Goal: Task Accomplishment & Management: Complete application form

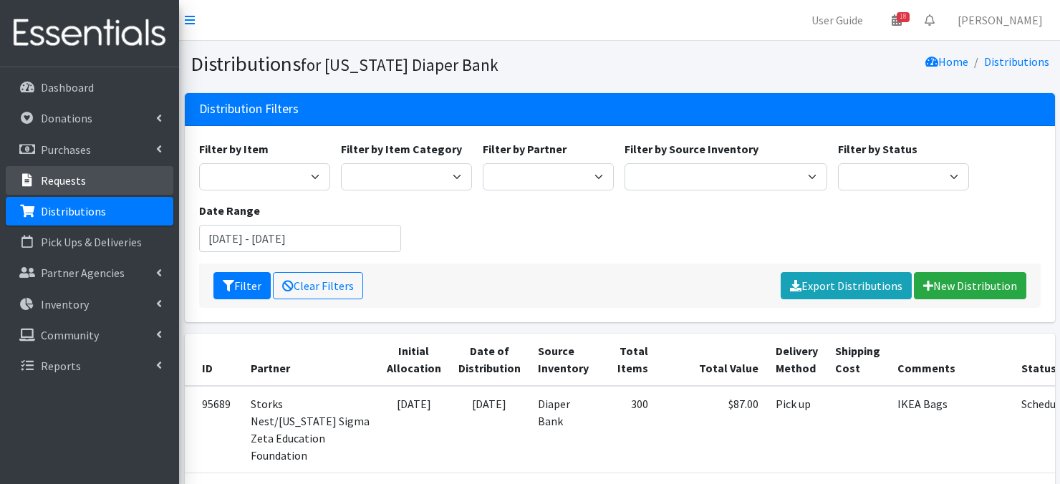
drag, startPoint x: 102, startPoint y: 220, endPoint x: 133, endPoint y: 188, distance: 44.1
click at [102, 220] on link "Distributions" at bounding box center [90, 211] width 168 height 29
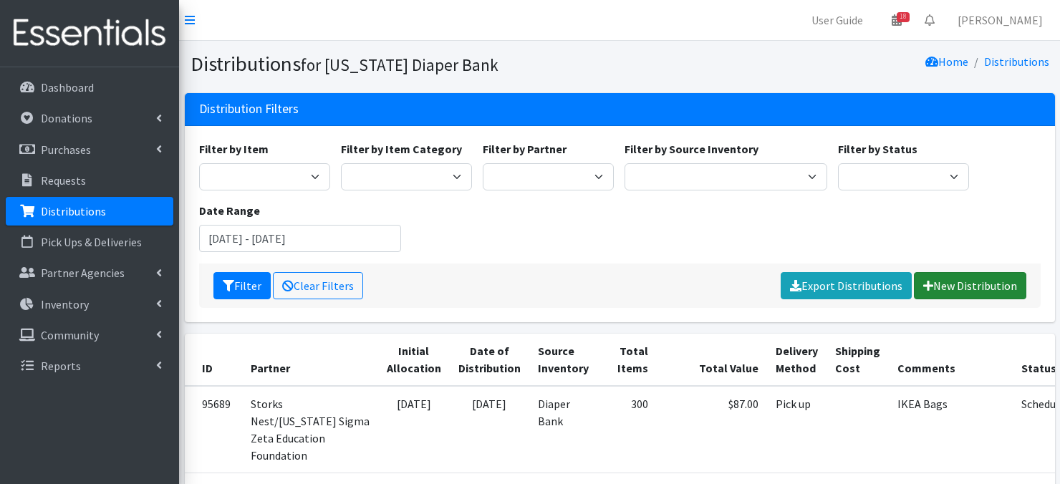
click at [966, 288] on link "New Distribution" at bounding box center [970, 285] width 112 height 27
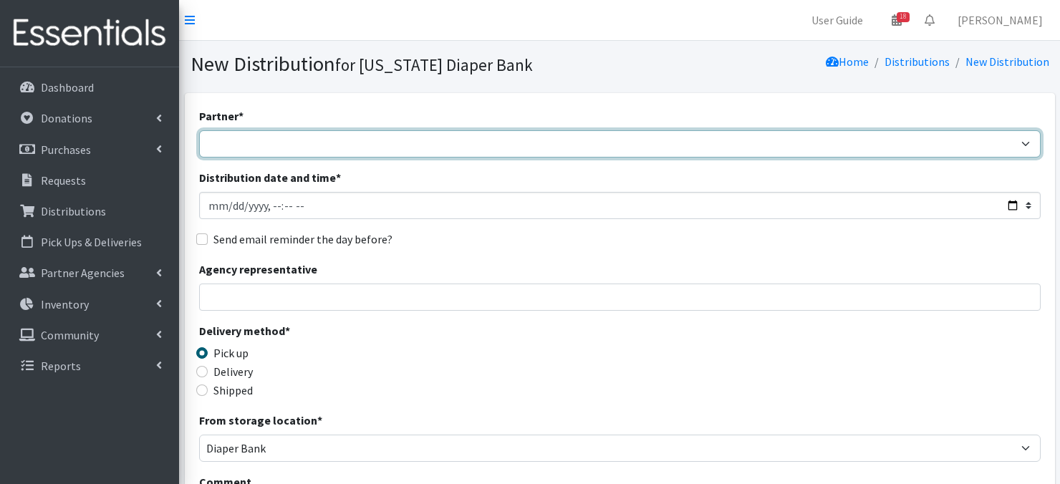
click at [289, 147] on select "Abide A Mother's Love BART - Benson Area Refugee Taskforce Big Brothers Big Sis…" at bounding box center [620, 143] width 842 height 27
select select "3192"
click at [199, 130] on select "Abide A Mother's Love BART - Benson Area Refugee Taskforce Big Brothers Big Sis…" at bounding box center [620, 143] width 842 height 27
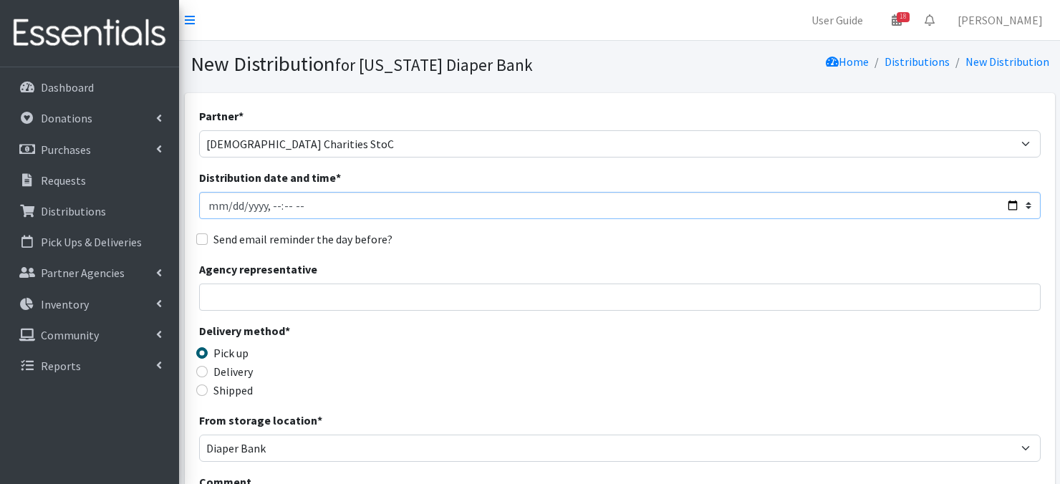
click at [209, 205] on input "Distribution date and time *" at bounding box center [620, 205] width 842 height 27
type input "2025-09-27T23:59"
click at [269, 203] on input "Distribution date and time *" at bounding box center [620, 205] width 842 height 27
type input "2025-09-04T09:00"
click at [431, 226] on div "Partner * Abide A Mother's Love BART - Benson Area Refugee Taskforce Big Brothe…" at bounding box center [620, 433] width 842 height 653
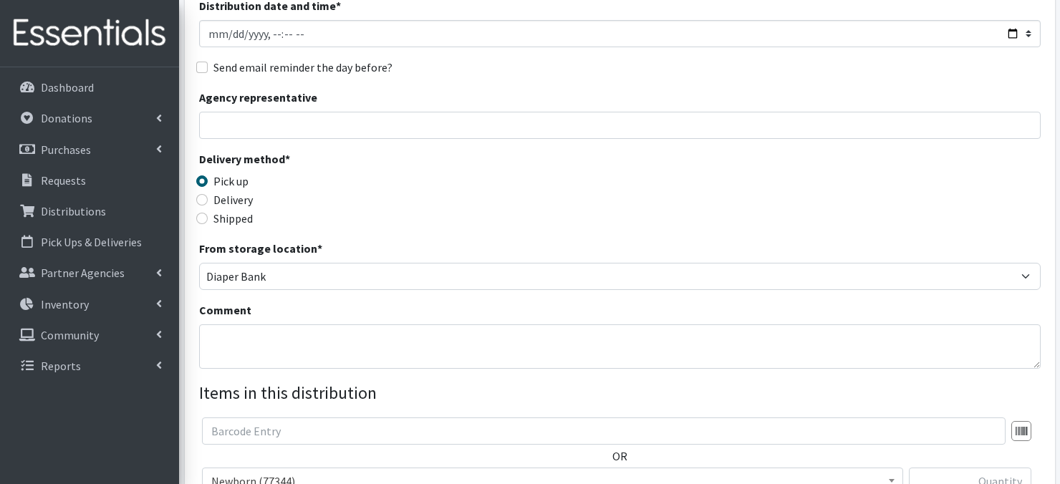
scroll to position [201, 0]
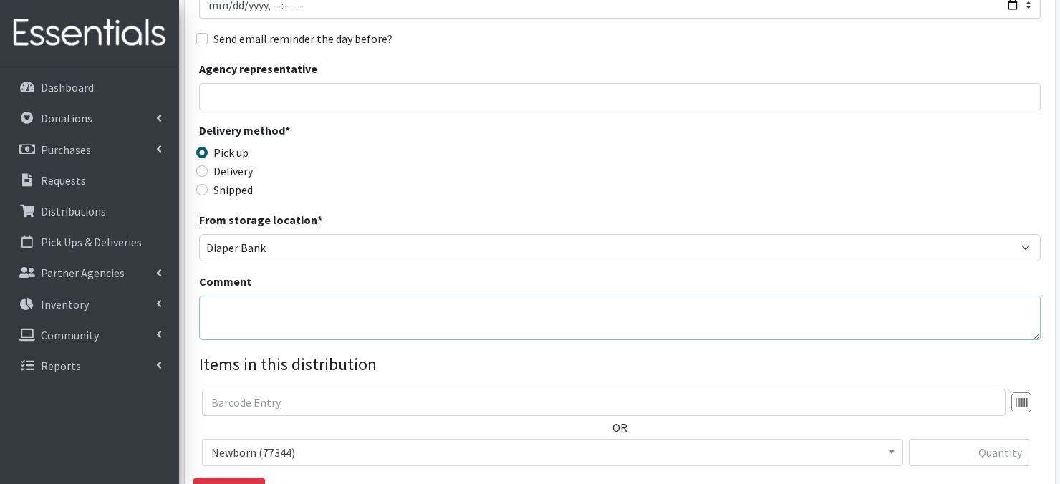
click at [245, 315] on textarea "Comment" at bounding box center [620, 318] width 842 height 44
paste textarea "Palletized"
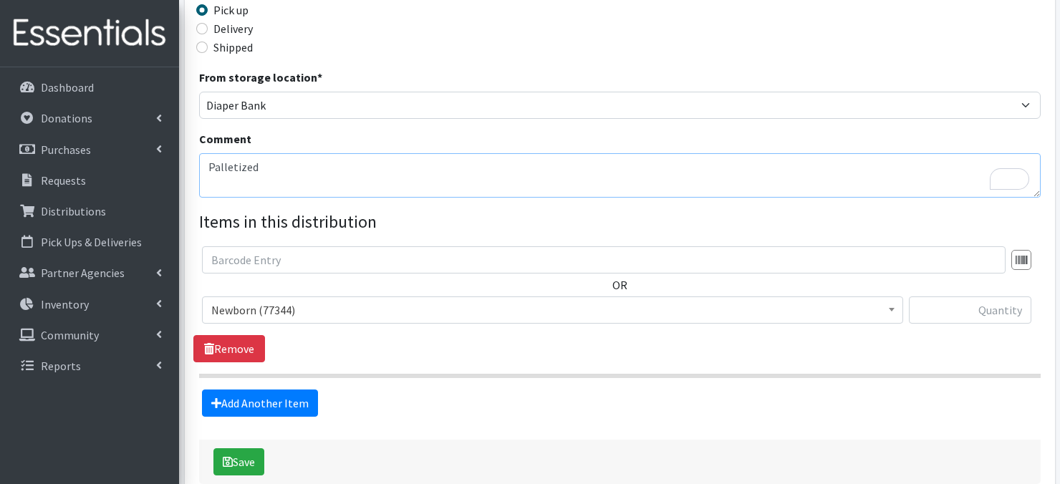
scroll to position [344, 0]
type textarea "Palletized"
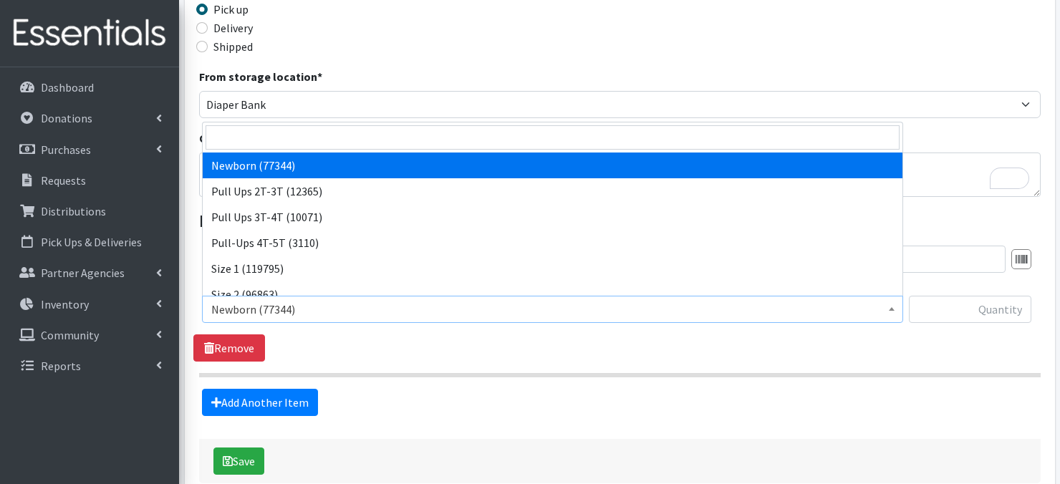
click at [889, 309] on b at bounding box center [892, 309] width 6 height 4
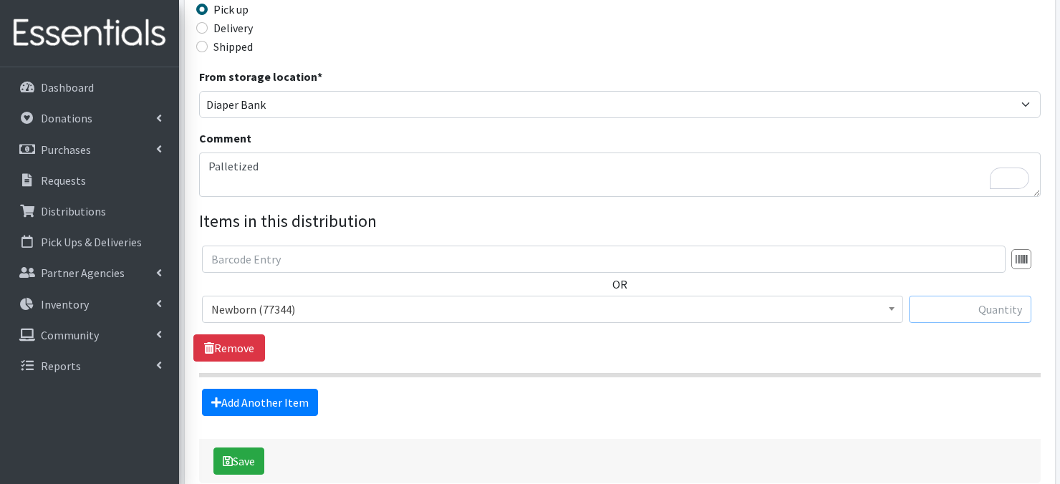
click at [987, 312] on input "text" at bounding box center [970, 309] width 123 height 27
type input "960"
click at [268, 403] on link "Add Another Item" at bounding box center [260, 402] width 116 height 27
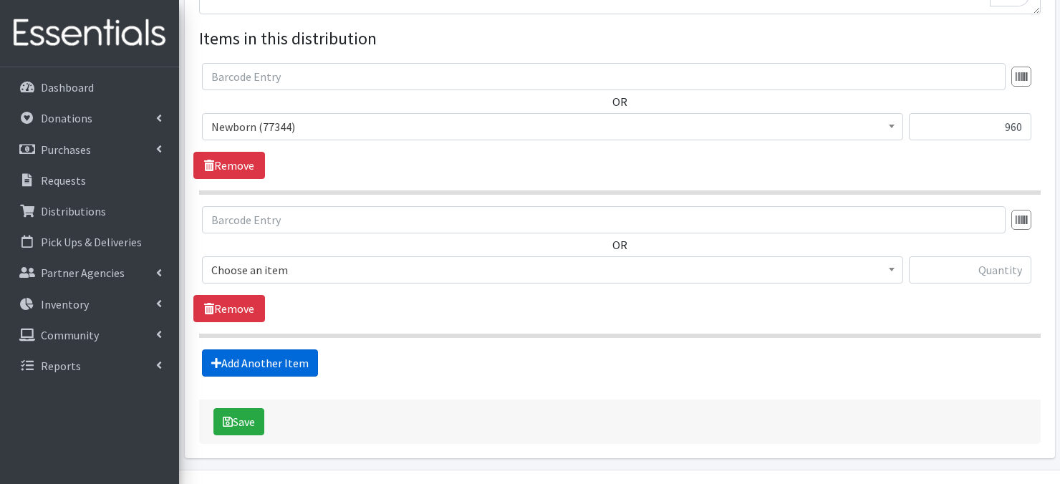
scroll to position [564, 0]
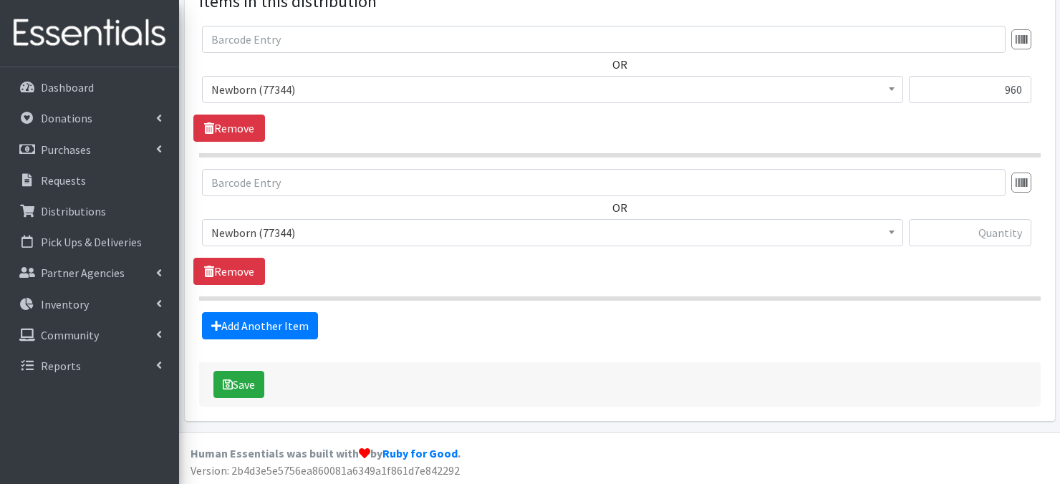
click at [893, 228] on span at bounding box center [892, 231] width 14 height 22
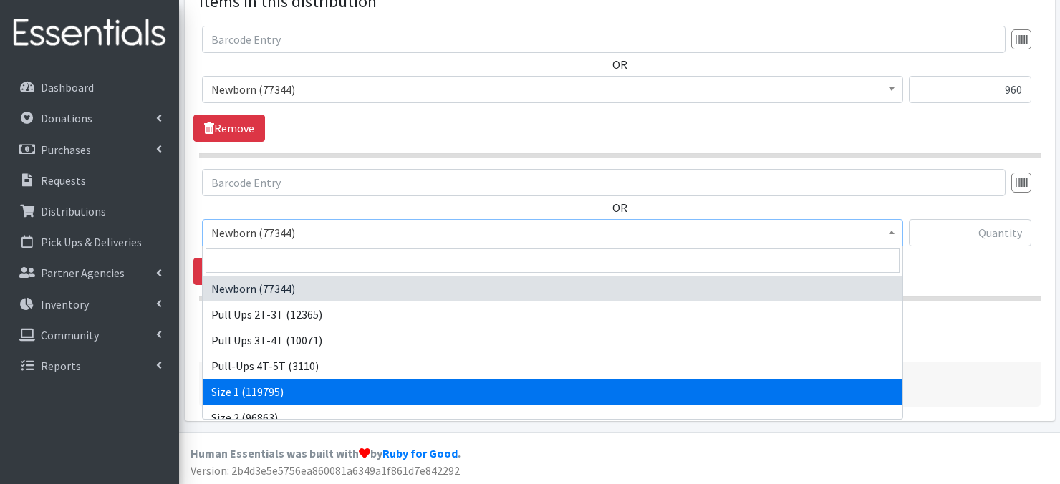
select select "3682"
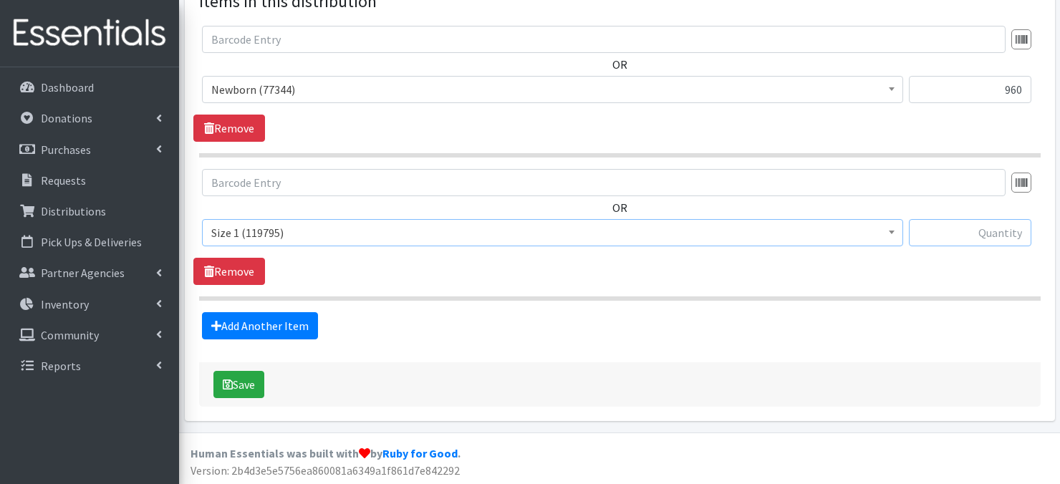
click at [943, 239] on input "text" at bounding box center [970, 232] width 123 height 27
type input "960"
click at [254, 325] on link "Add Another Item" at bounding box center [260, 325] width 116 height 27
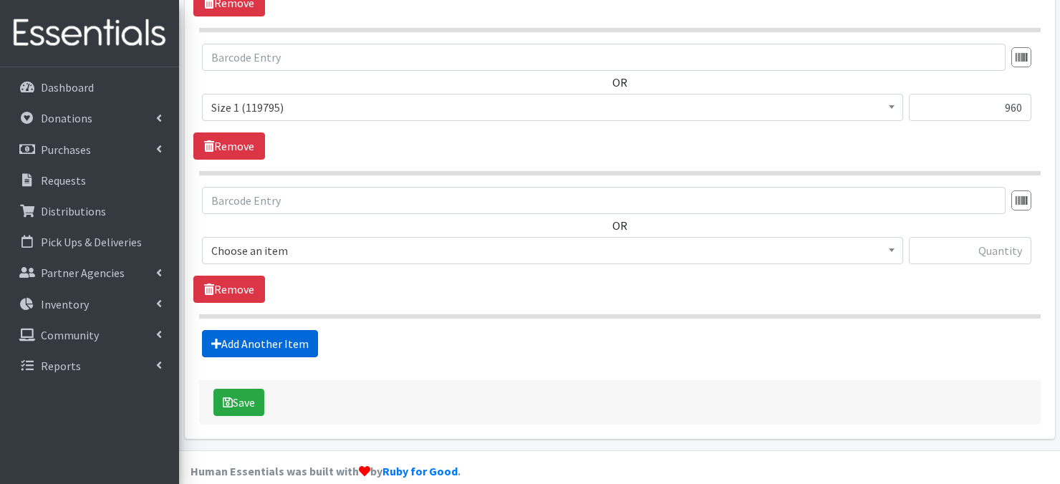
scroll to position [706, 0]
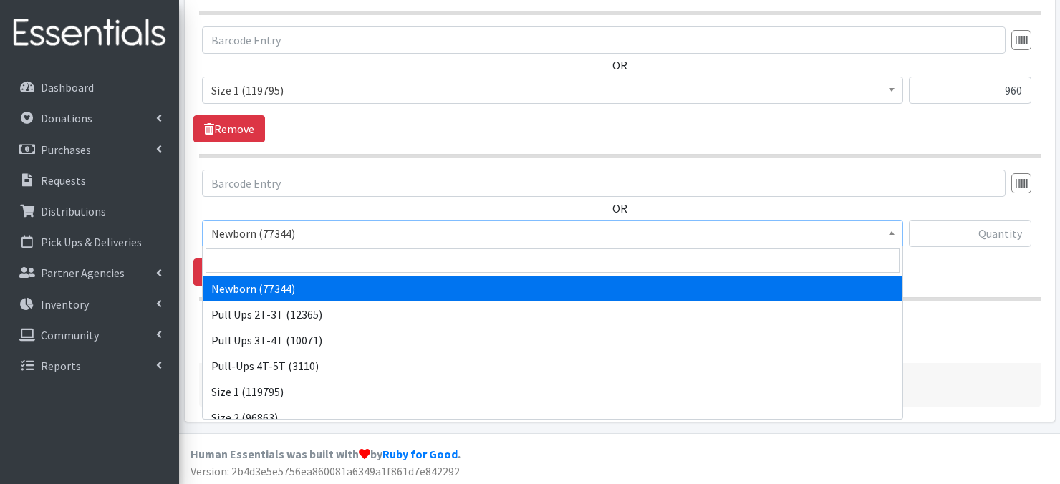
click at [889, 232] on b at bounding box center [892, 233] width 6 height 4
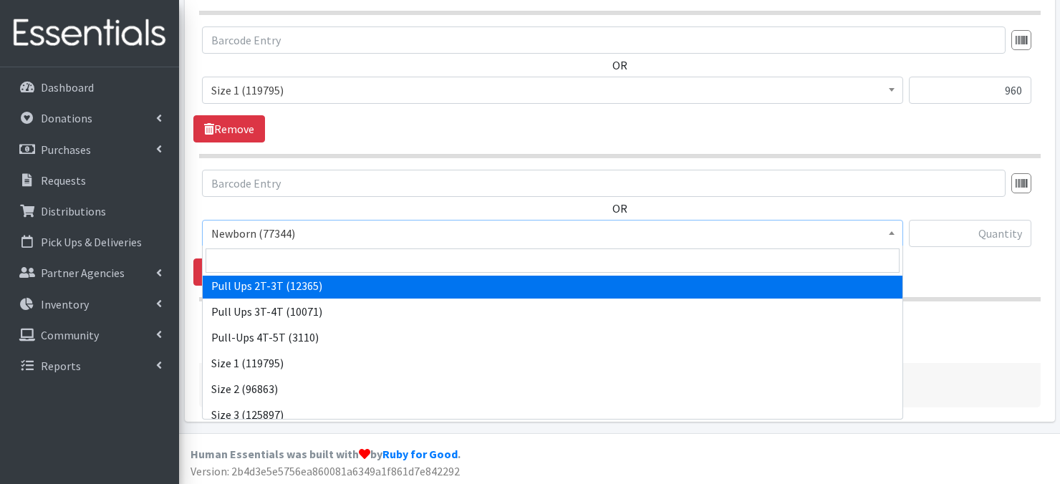
scroll to position [57, 0]
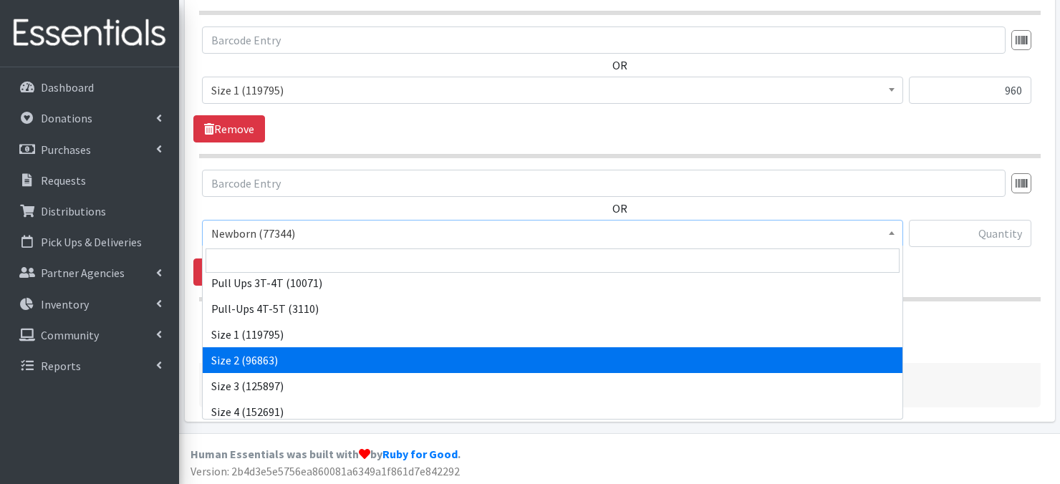
select select "3683"
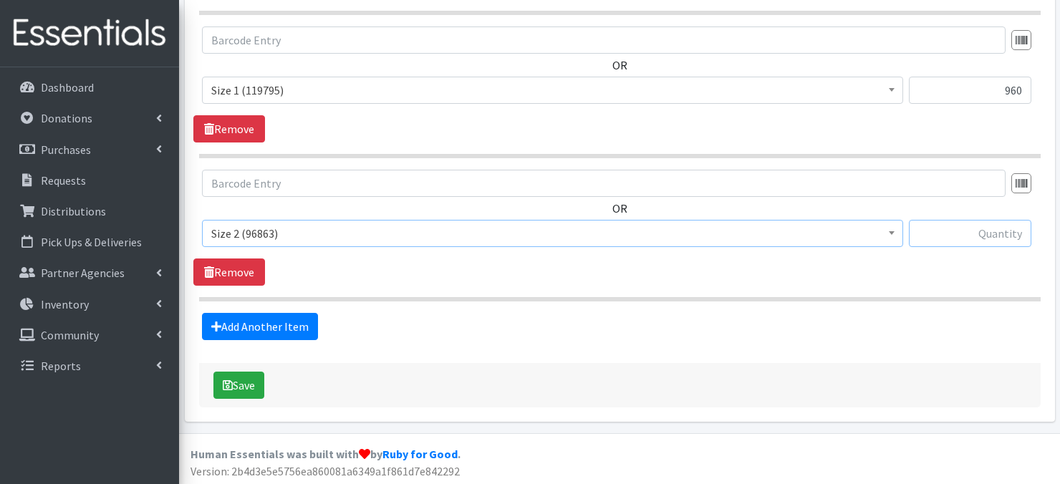
click at [957, 234] on input "text" at bounding box center [970, 233] width 123 height 27
type input "2000"
click at [275, 329] on link "Add Another Item" at bounding box center [260, 326] width 116 height 27
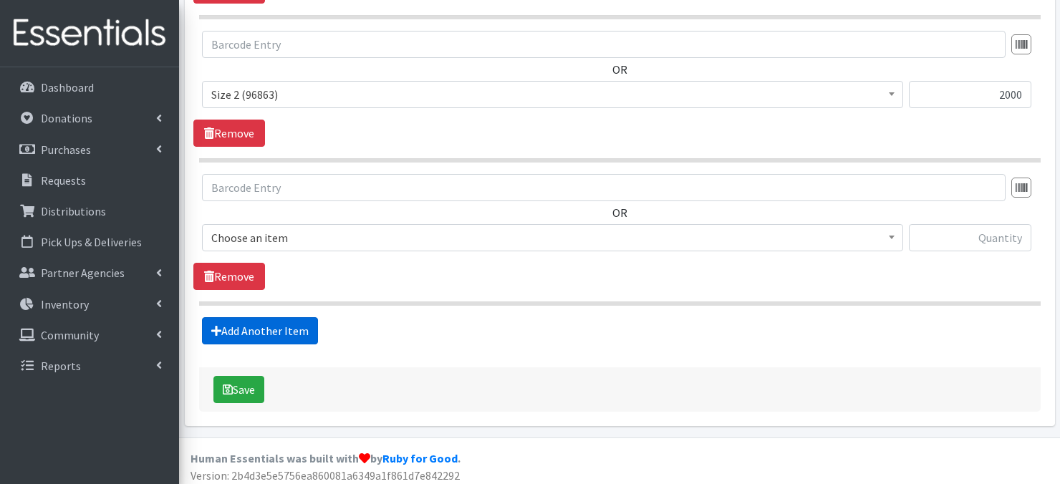
scroll to position [849, 0]
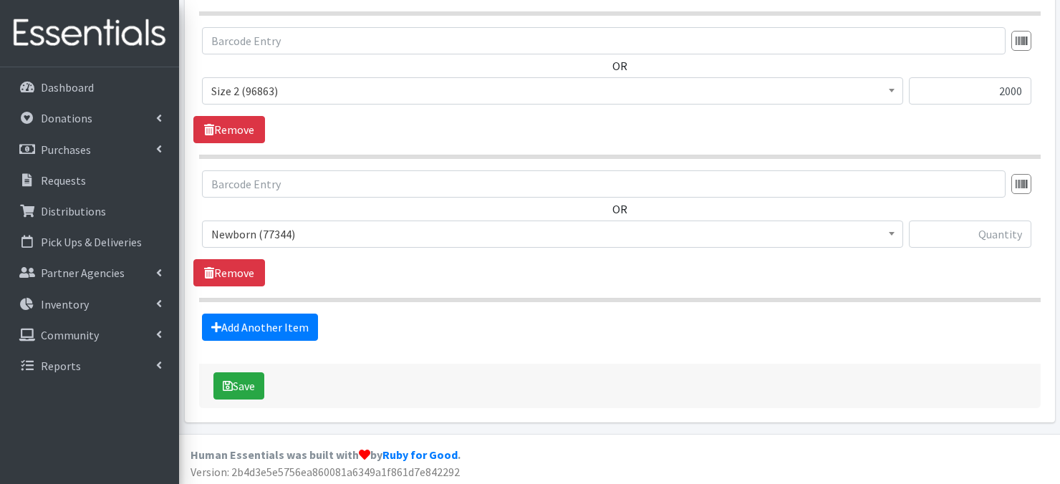
click at [894, 234] on span at bounding box center [892, 232] width 14 height 22
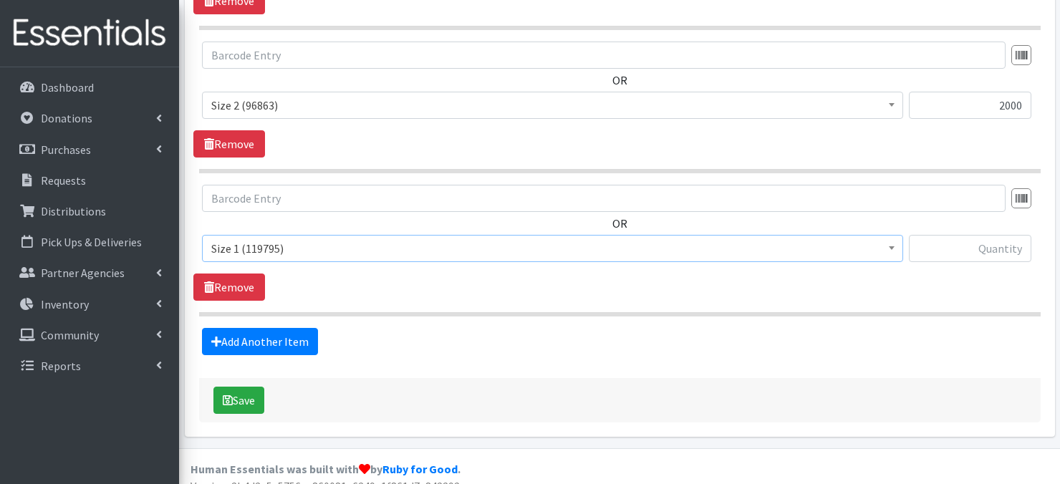
scroll to position [840, 0]
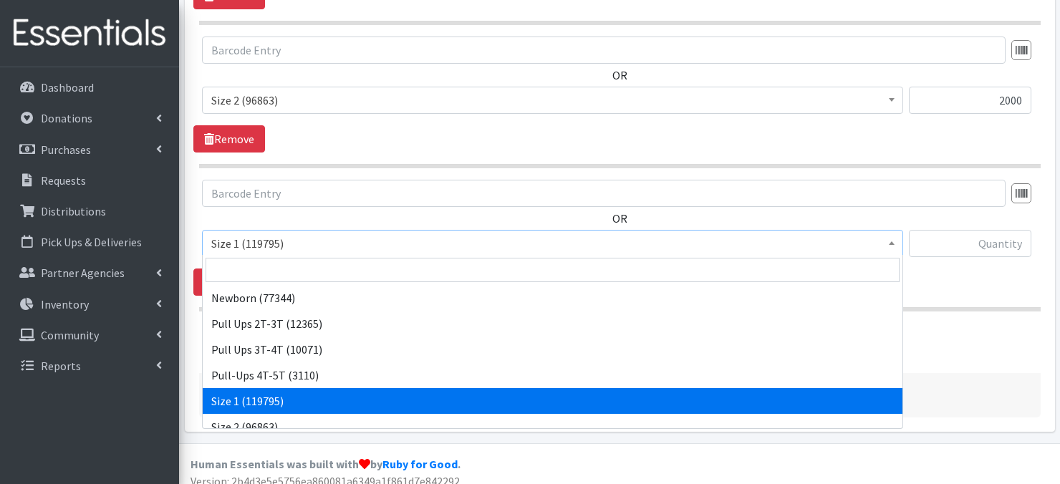
click at [891, 238] on span at bounding box center [892, 242] width 14 height 22
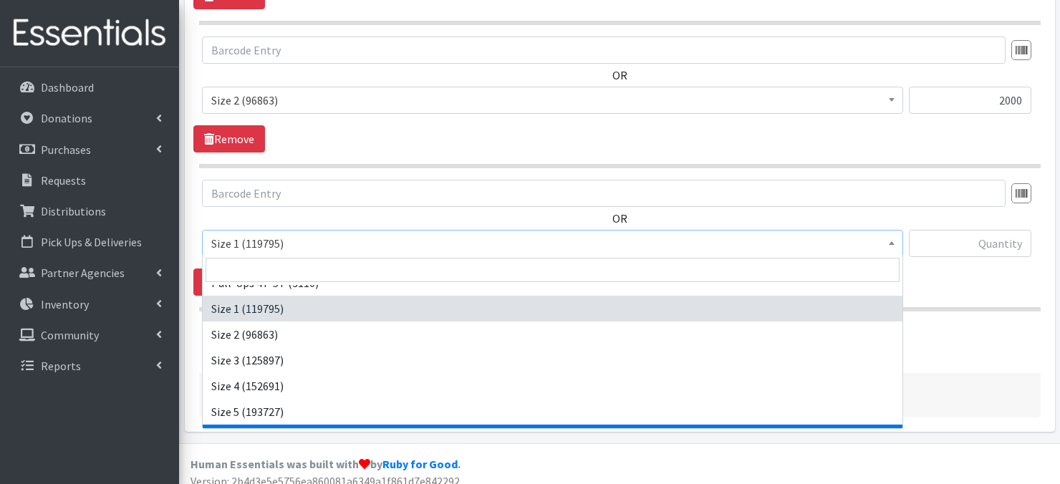
scroll to position [115, 0]
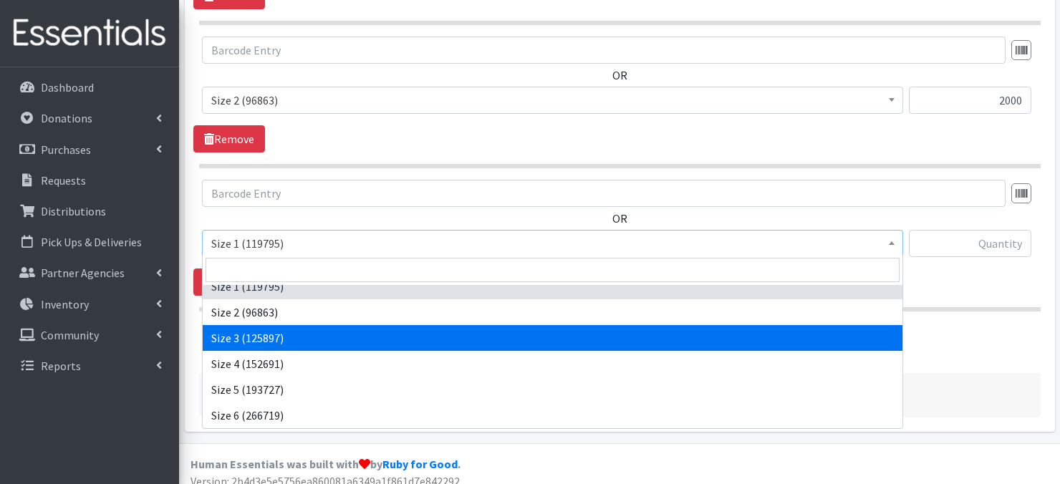
select select "3684"
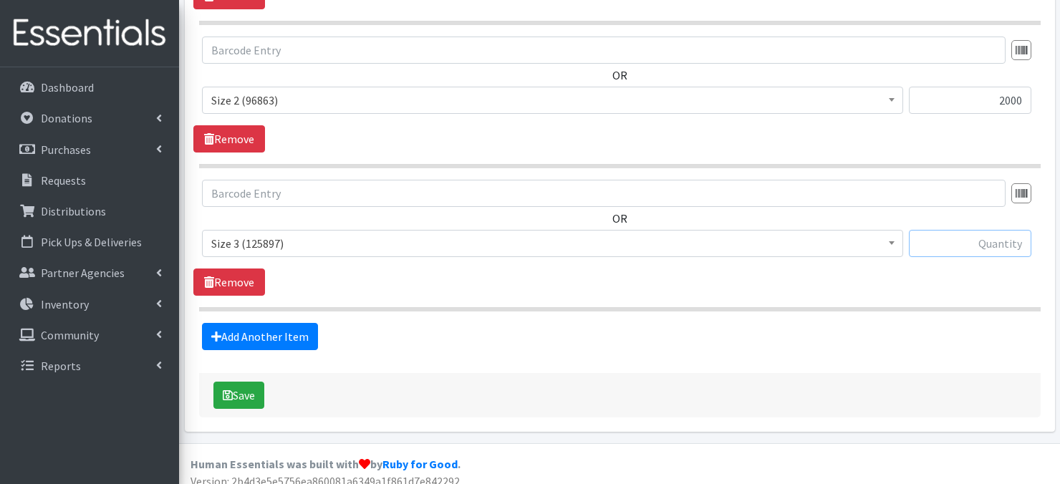
click at [955, 244] on input "text" at bounding box center [970, 243] width 123 height 27
type input "2100"
click at [275, 340] on link "Add Another Item" at bounding box center [260, 336] width 116 height 27
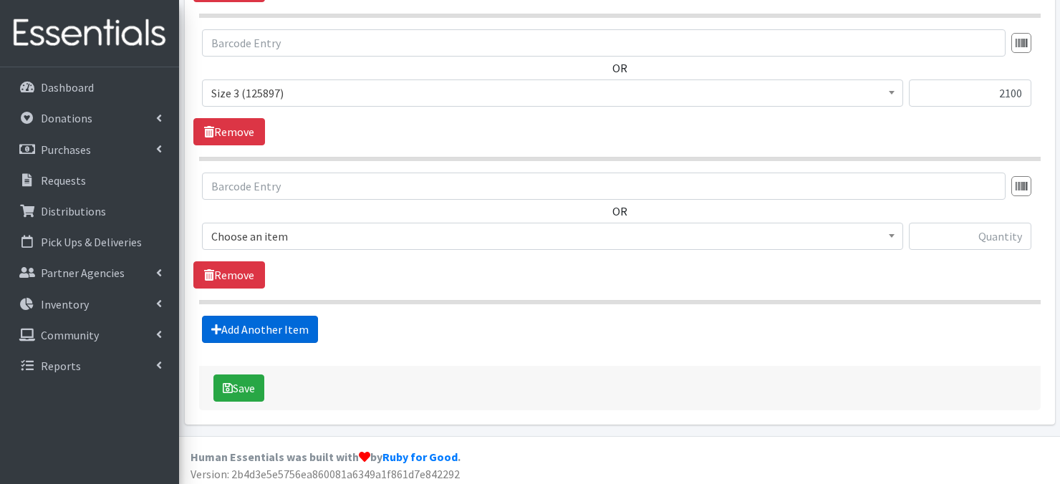
scroll to position [992, 0]
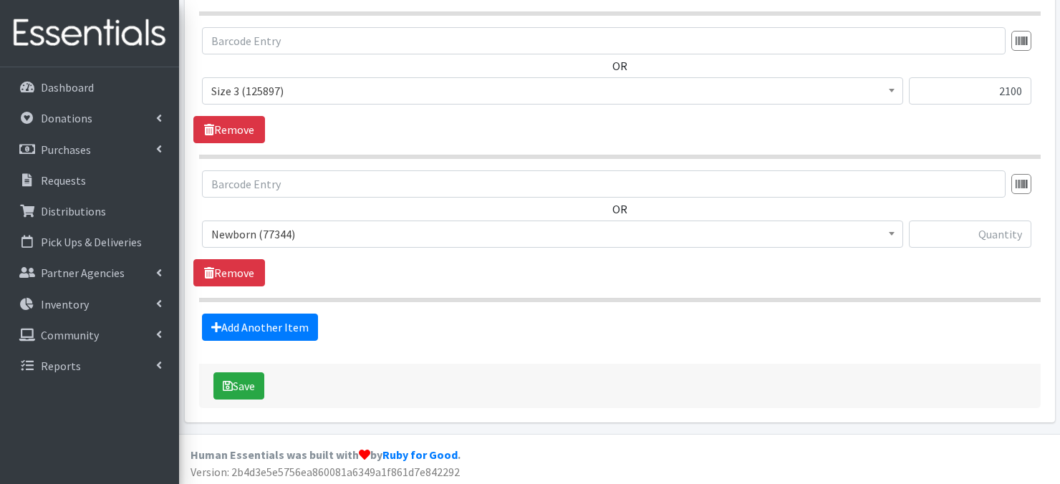
click at [886, 235] on span at bounding box center [892, 232] width 14 height 22
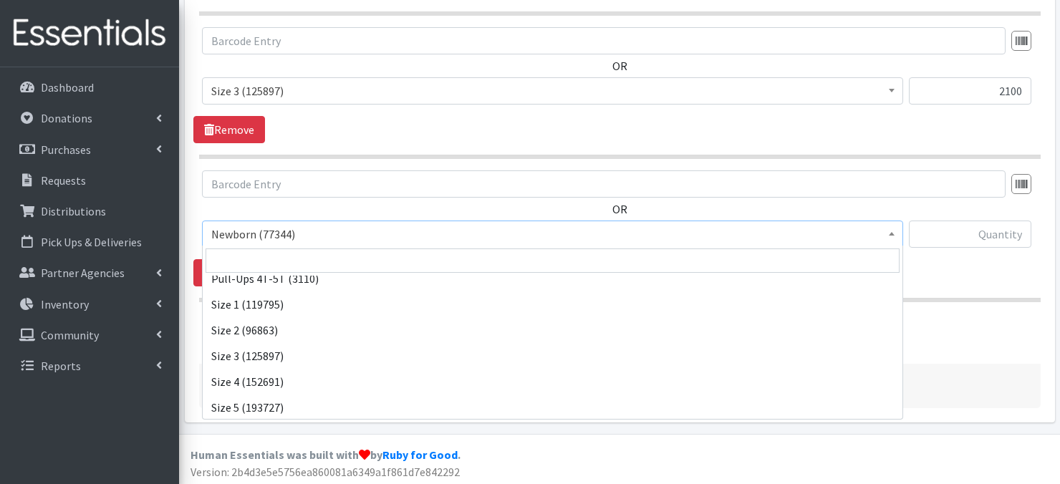
scroll to position [115, 0]
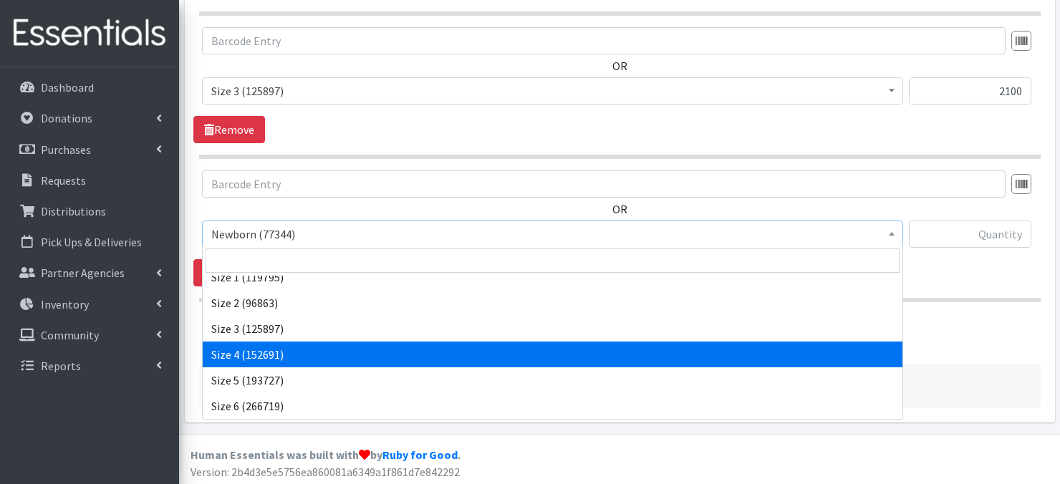
select select "3685"
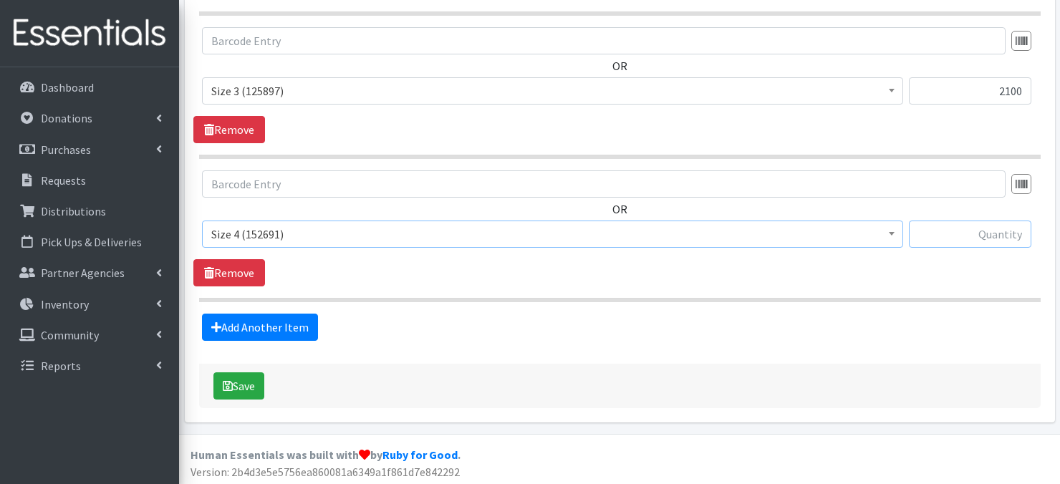
click at [979, 236] on input "text" at bounding box center [970, 234] width 123 height 27
type input "5100"
click at [279, 330] on link "Add Another Item" at bounding box center [260, 327] width 116 height 27
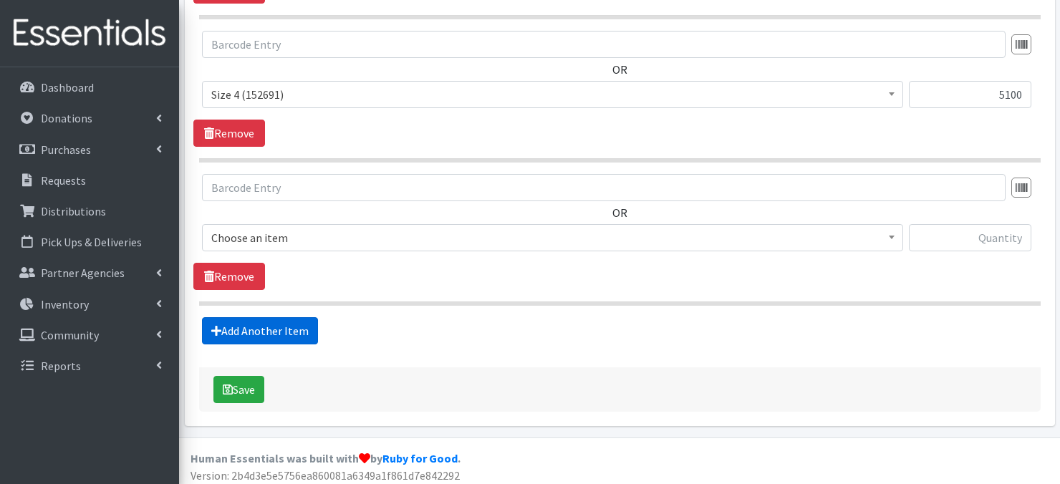
scroll to position [1135, 0]
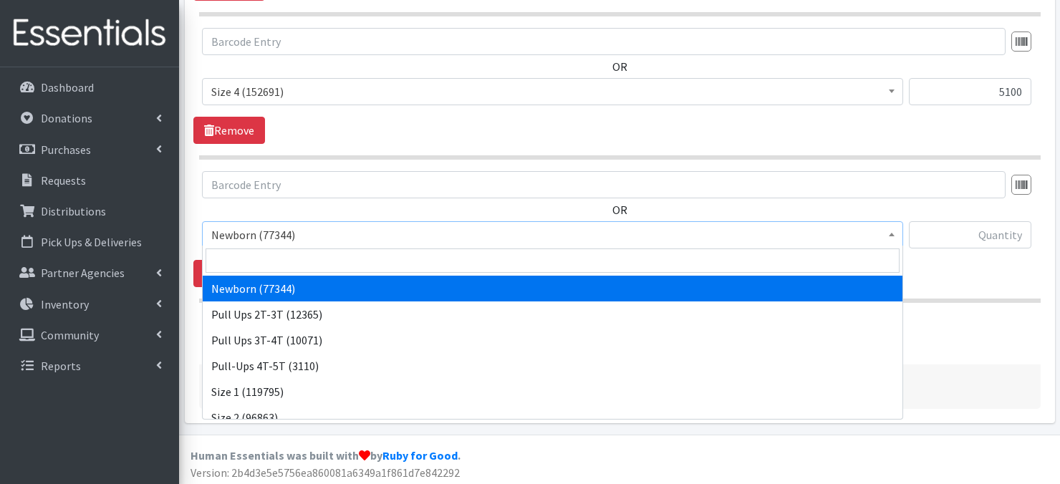
click at [888, 232] on span at bounding box center [892, 233] width 14 height 22
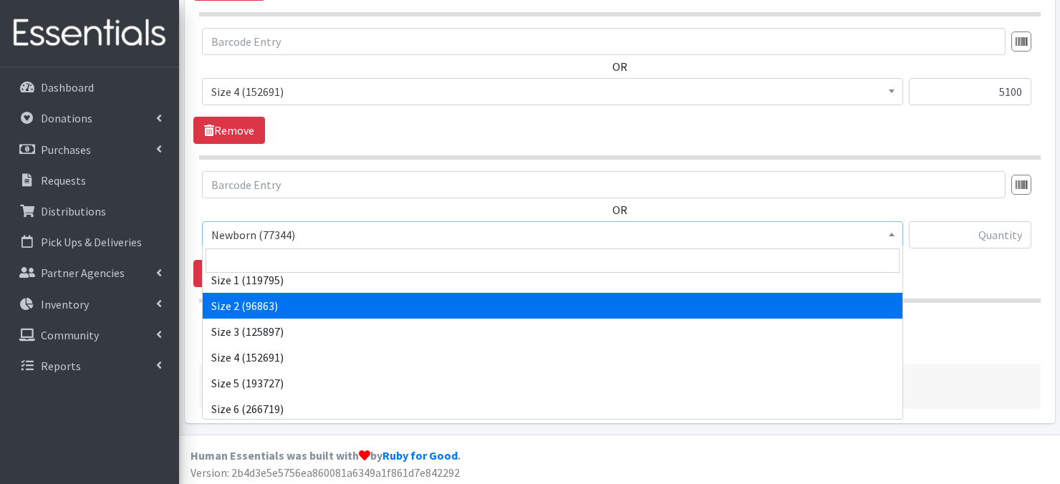
scroll to position [115, 0]
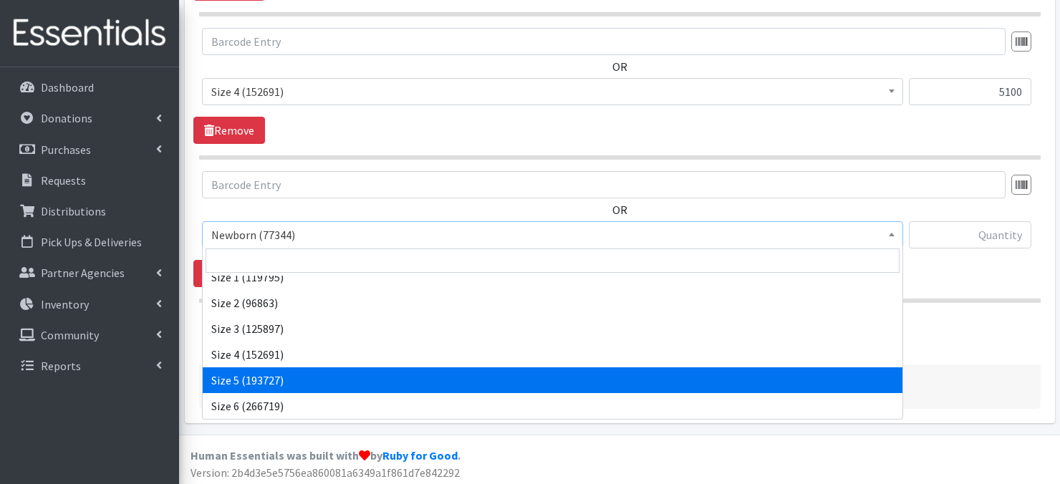
select select "3686"
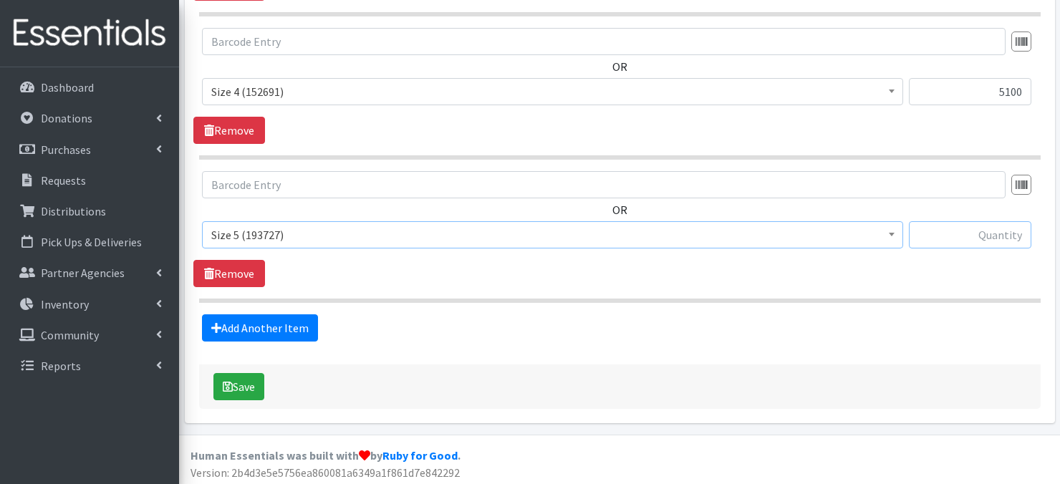
click at [964, 231] on input "text" at bounding box center [970, 234] width 123 height 27
type input "5100"
click at [262, 327] on link "Add Another Item" at bounding box center [260, 328] width 116 height 27
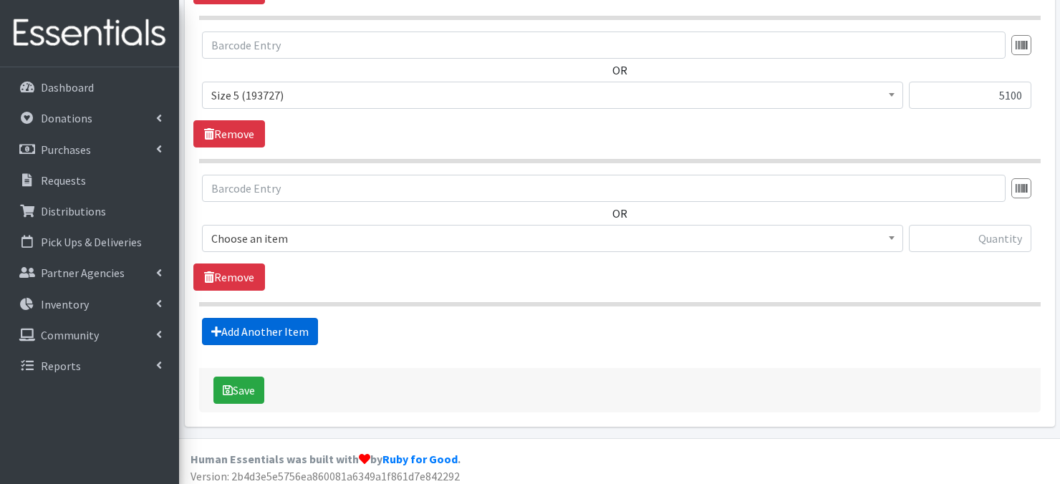
scroll to position [1278, 0]
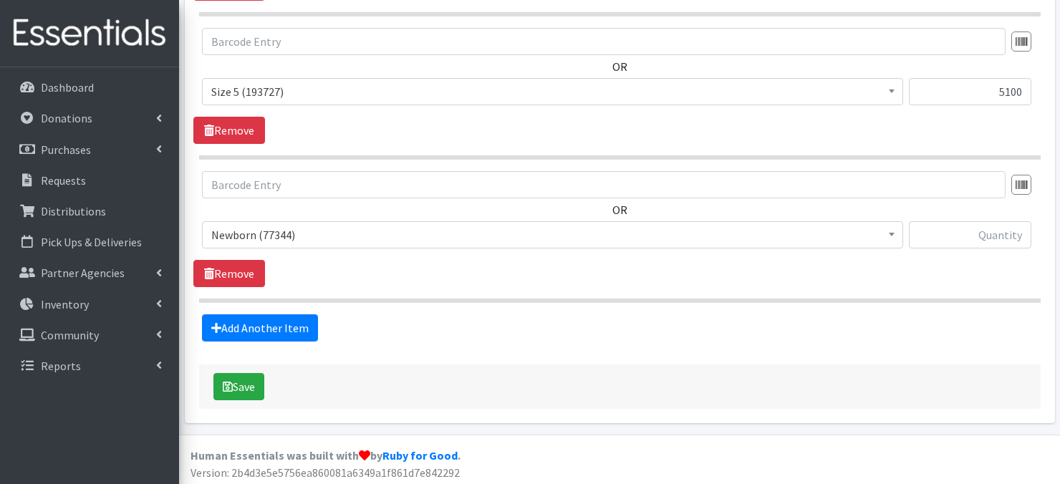
click at [894, 234] on span at bounding box center [892, 233] width 14 height 22
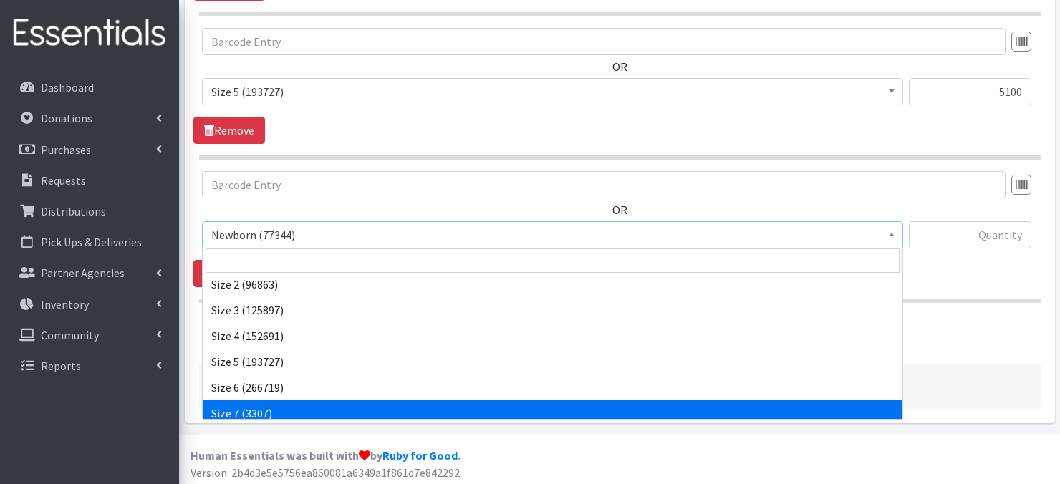
scroll to position [143, 0]
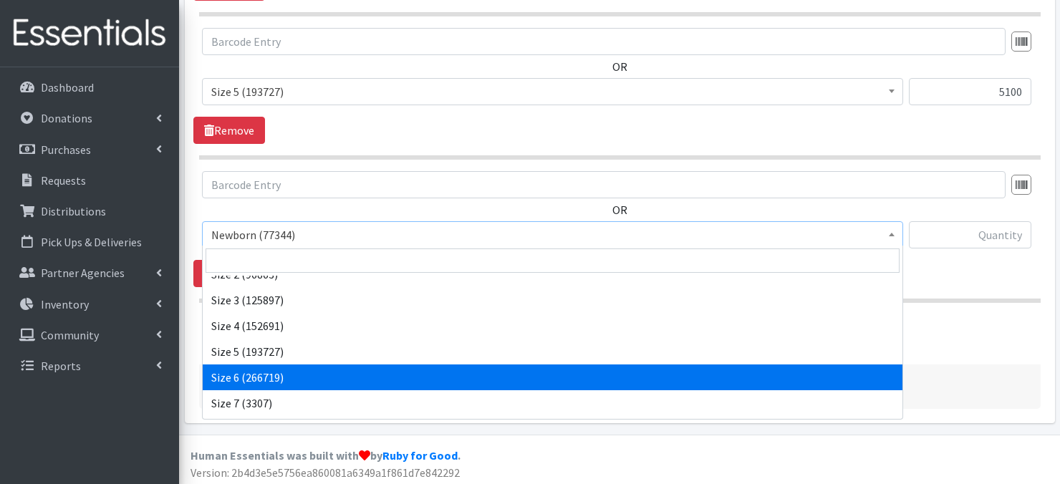
select select "3687"
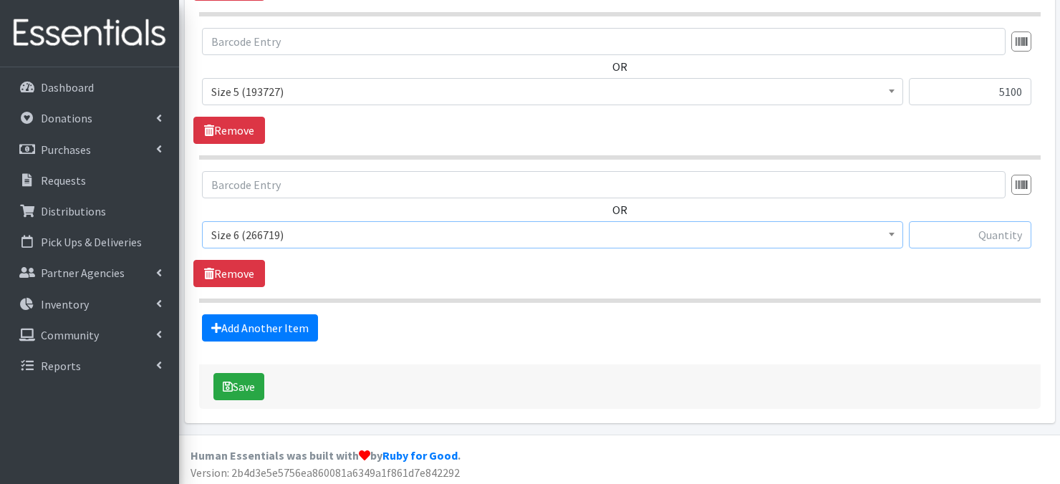
click at [960, 234] on input "text" at bounding box center [970, 234] width 123 height 27
type input "5100"
click at [272, 325] on link "Add Another Item" at bounding box center [260, 328] width 116 height 27
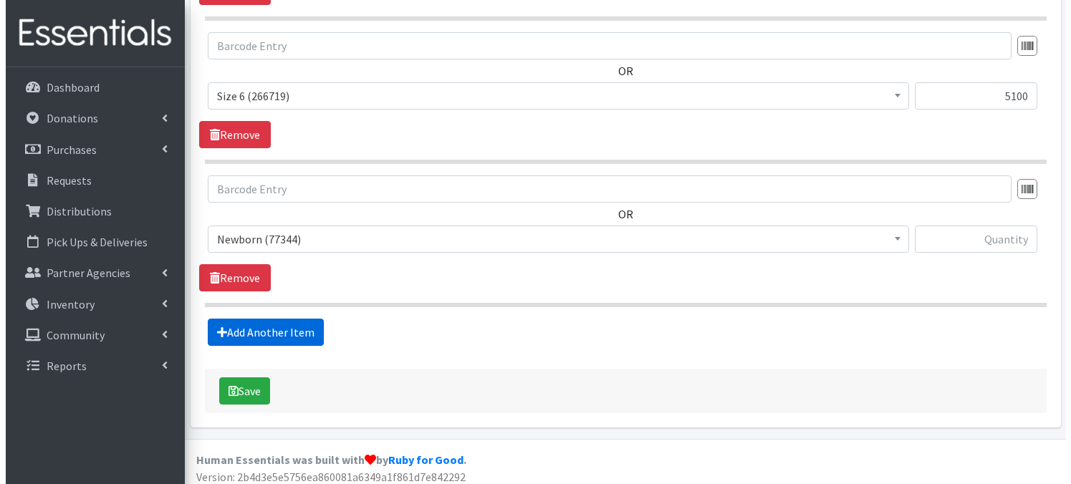
scroll to position [1421, 0]
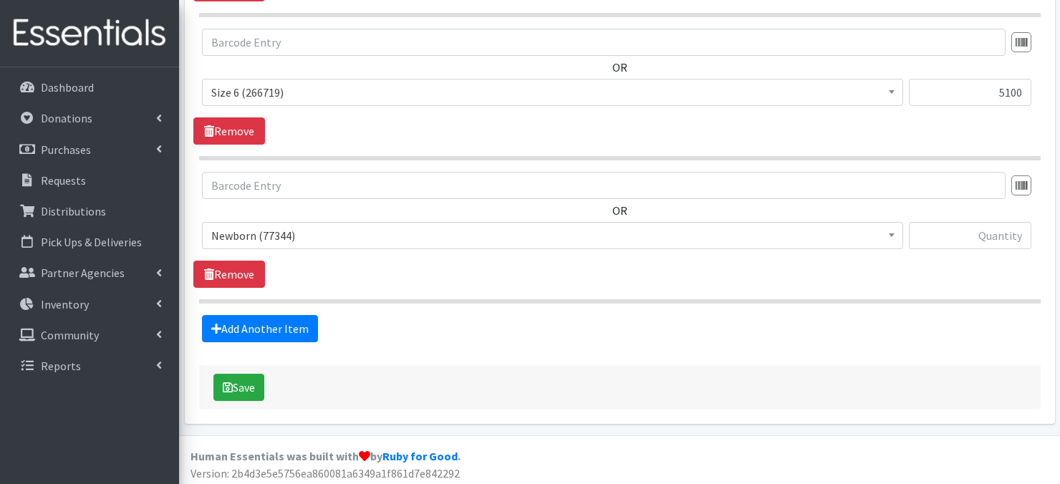
click at [891, 234] on span at bounding box center [892, 234] width 14 height 22
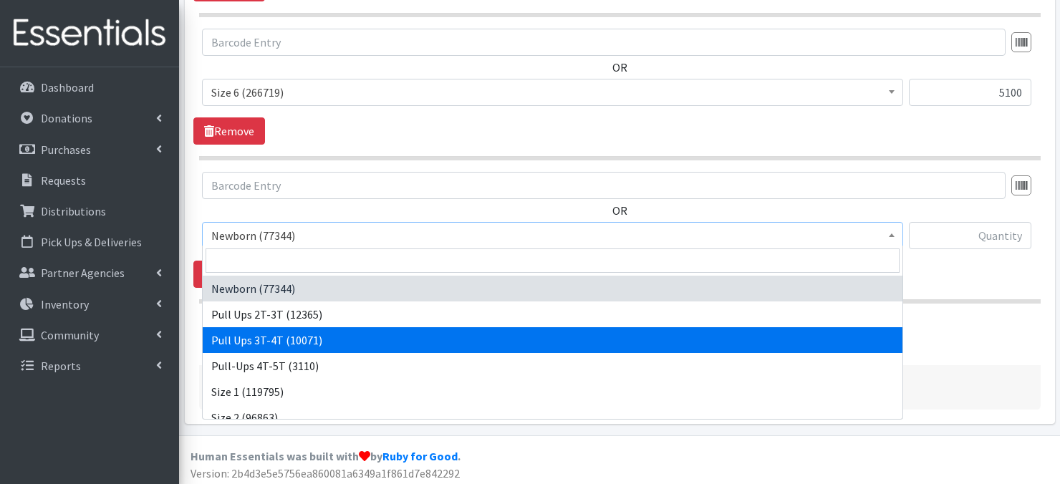
select select "3697"
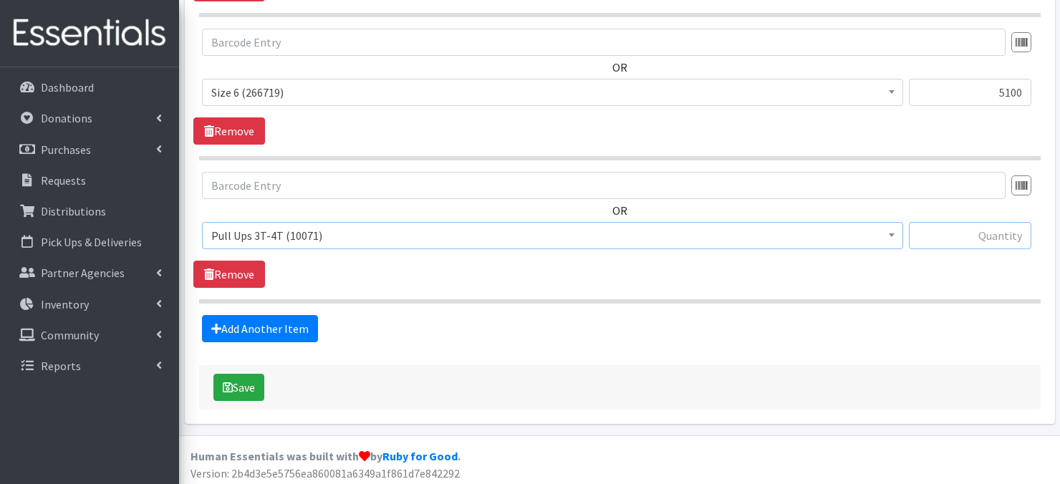
click at [977, 241] on input "text" at bounding box center [970, 235] width 123 height 27
type input "300"
click at [227, 382] on icon "submit" at bounding box center [228, 387] width 10 height 11
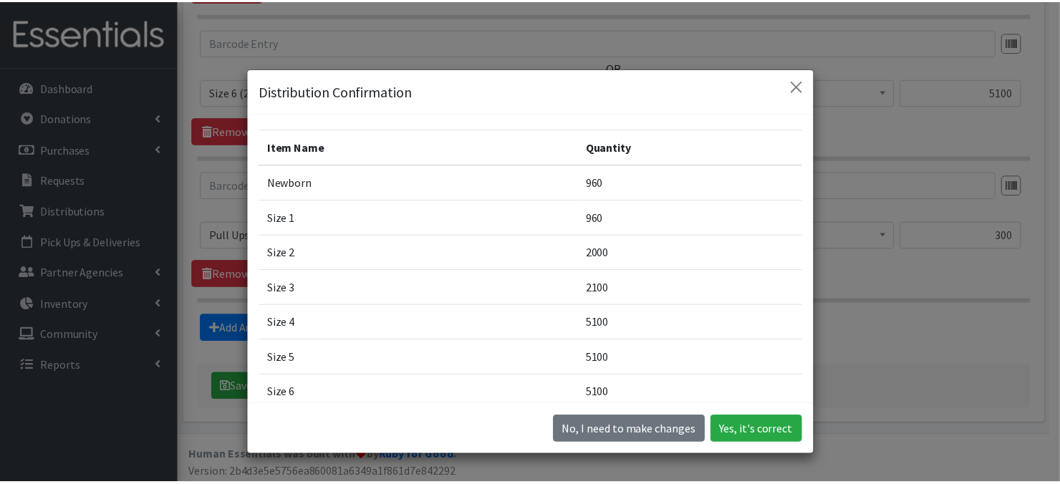
scroll to position [64, 0]
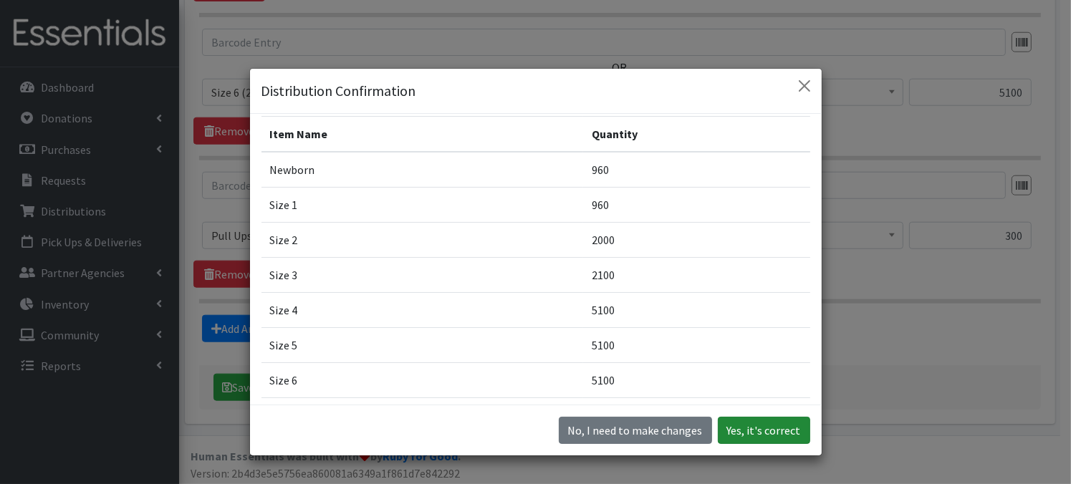
click at [734, 430] on button "Yes, it's correct" at bounding box center [764, 430] width 92 height 27
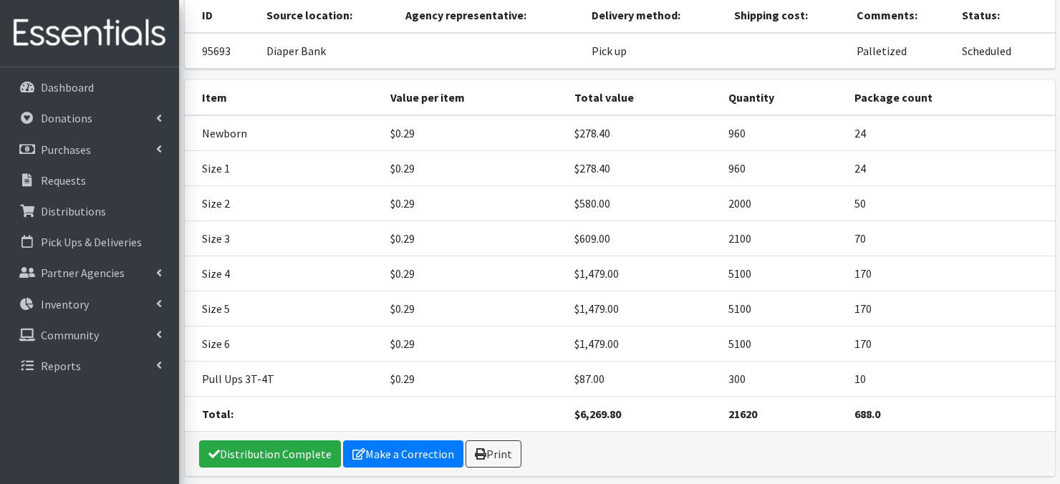
scroll to position [169, 0]
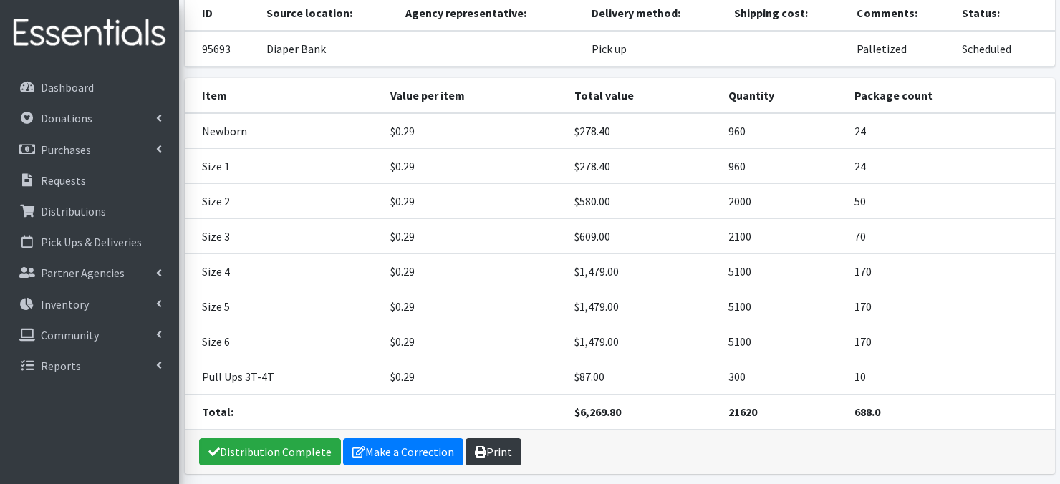
click at [487, 439] on link "Print" at bounding box center [494, 452] width 56 height 27
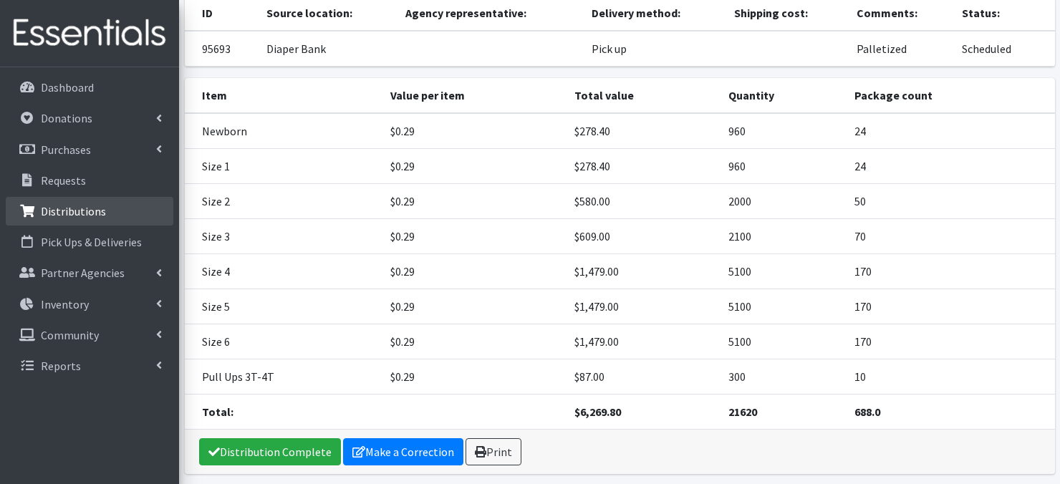
click at [74, 210] on p "Distributions" at bounding box center [73, 211] width 65 height 14
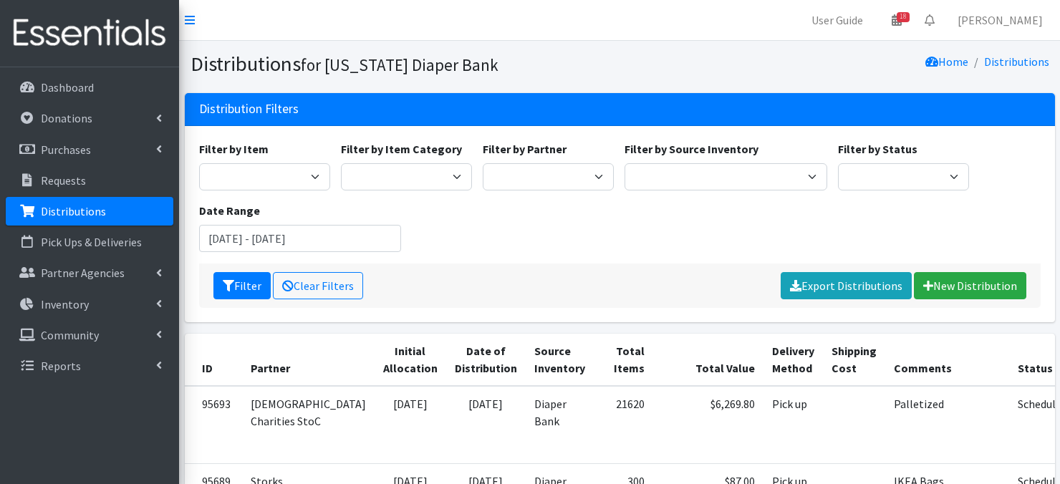
click at [84, 215] on p "Distributions" at bounding box center [73, 211] width 65 height 14
click at [938, 289] on link "New Distribution" at bounding box center [970, 285] width 112 height 27
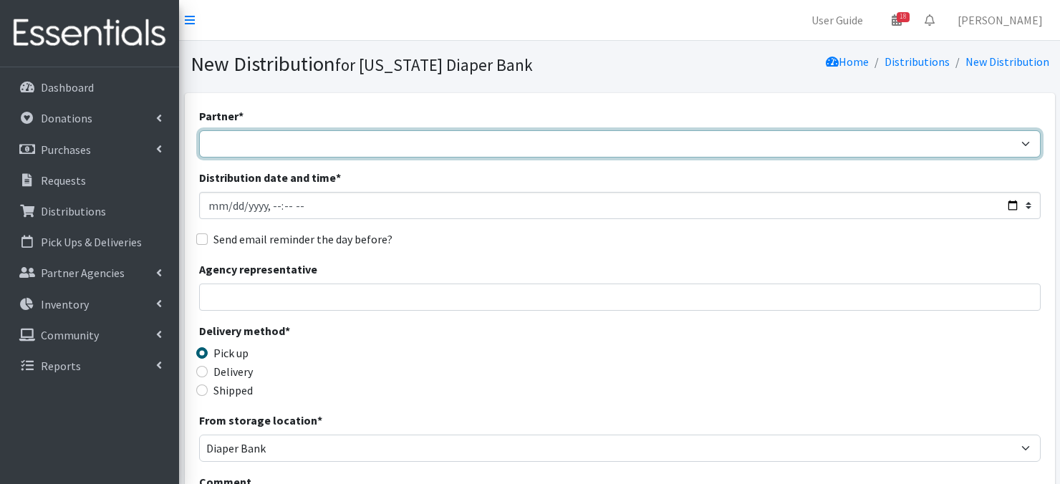
drag, startPoint x: 255, startPoint y: 148, endPoint x: 263, endPoint y: 143, distance: 9.3
click at [255, 148] on select "Abide A Mother's Love [PERSON_NAME] Area Refugee Taskforce Big Brothers Big Sis…" at bounding box center [620, 143] width 842 height 27
select select "4636"
click at [199, 130] on select "Abide A Mother's Love [PERSON_NAME] Area Refugee Taskforce Big Brothers Big Sis…" at bounding box center [620, 143] width 842 height 27
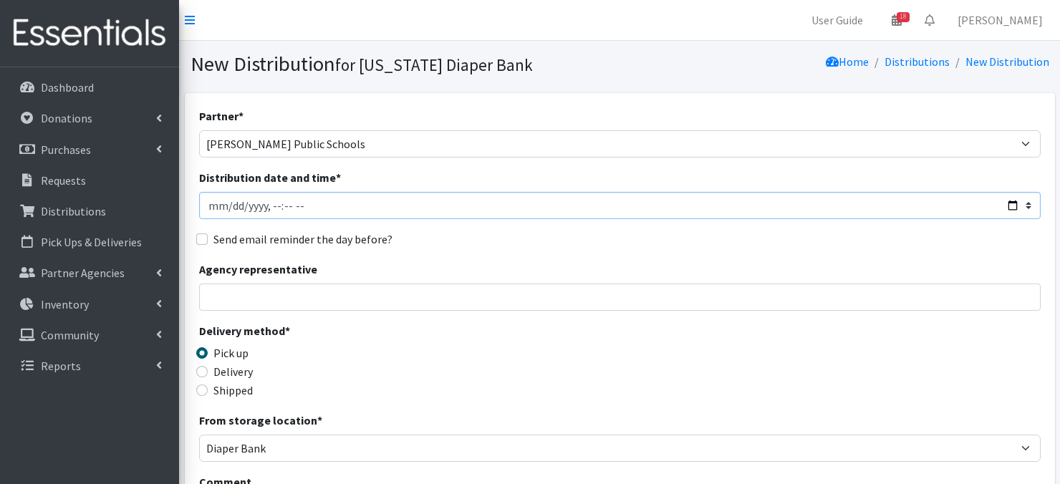
click at [211, 202] on input "Distribution date and time *" at bounding box center [620, 205] width 842 height 27
type input "[DATE]T23:59"
click at [272, 202] on input "Distribution date and time *" at bounding box center [620, 205] width 842 height 27
type input "2025-09-04T10:15"
click at [396, 233] on div "Send email reminder the day before?" at bounding box center [620, 239] width 842 height 17
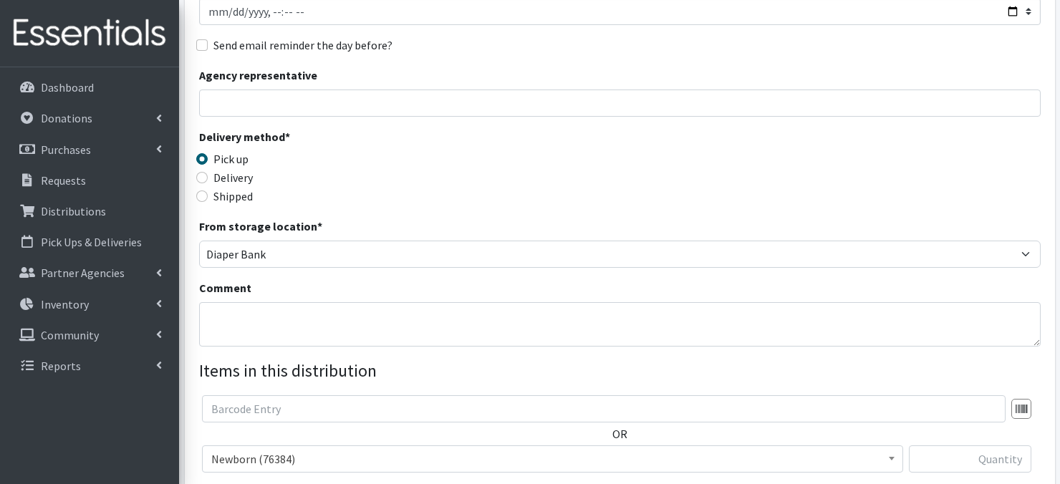
scroll to position [201, 0]
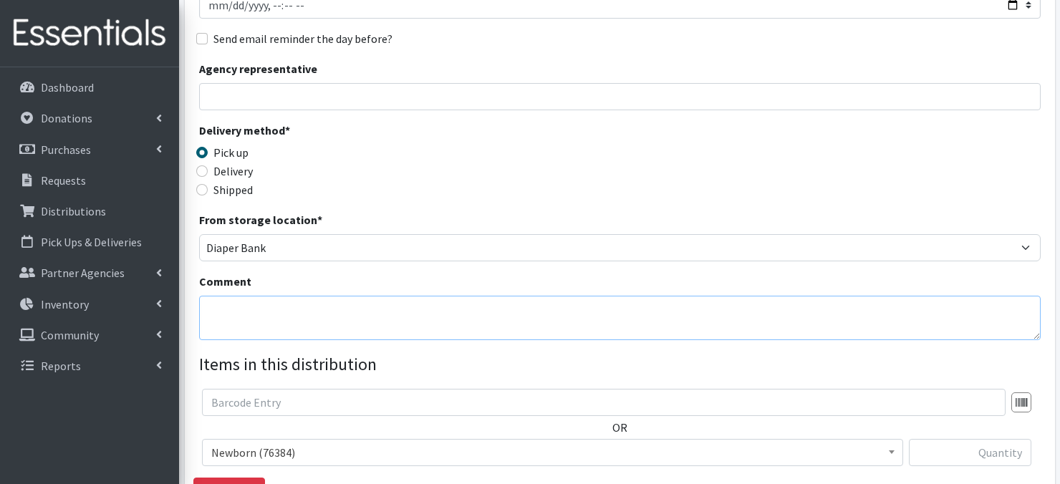
click at [241, 320] on textarea "Comment" at bounding box center [620, 318] width 842 height 44
paste textarea "IKEA Bags on pallet(s)"
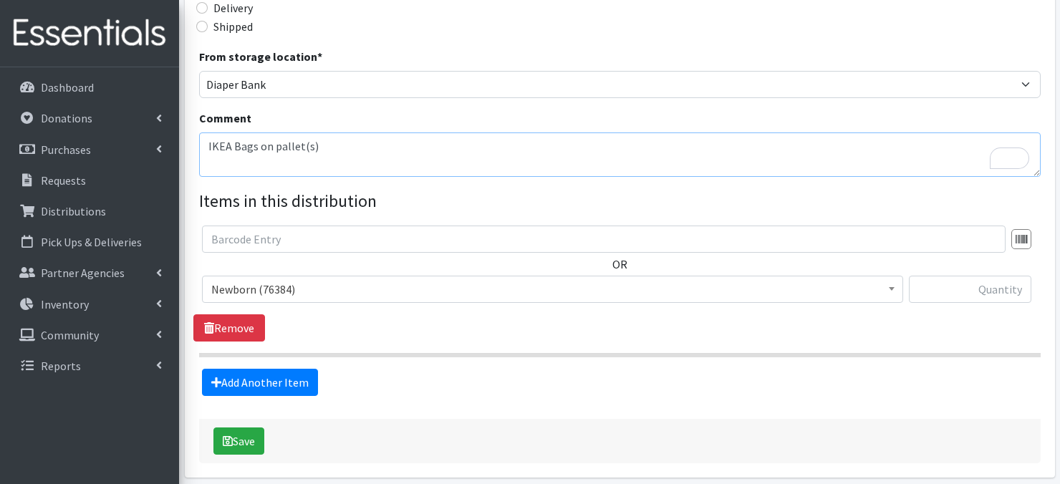
scroll to position [398, 0]
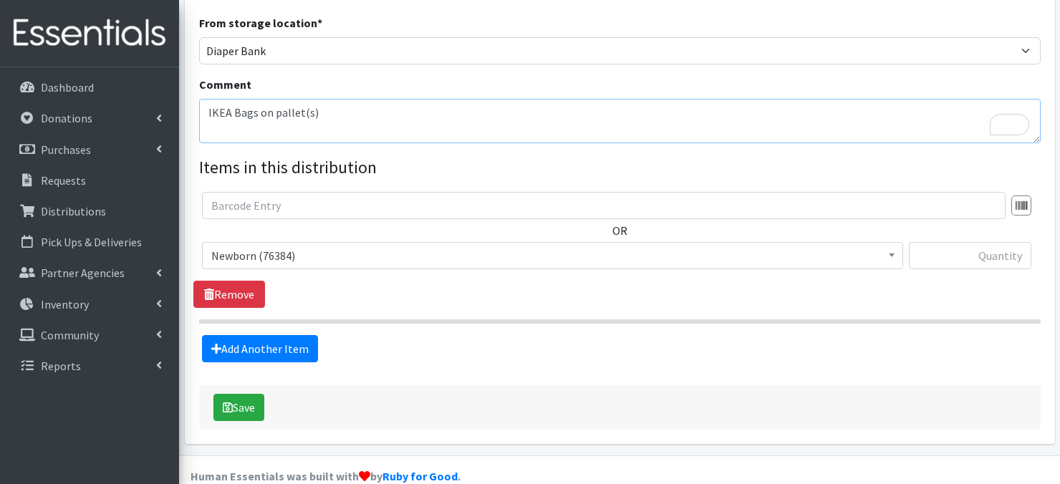
type textarea "IKEA Bags on pallet(s)"
click at [891, 256] on b at bounding box center [892, 256] width 6 height 4
click at [951, 254] on input "text" at bounding box center [970, 255] width 123 height 27
type input "80"
click at [275, 353] on link "Add Another Item" at bounding box center [260, 348] width 116 height 27
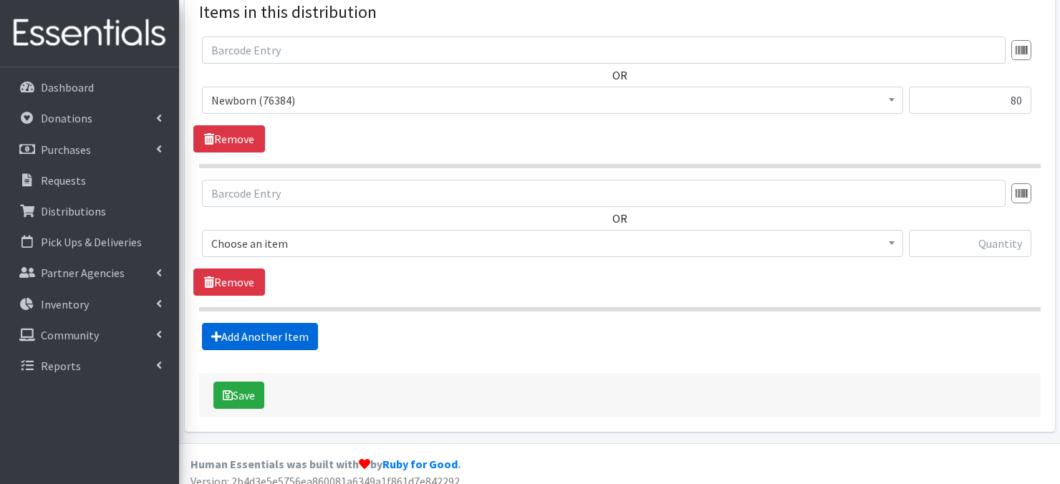
scroll to position [564, 0]
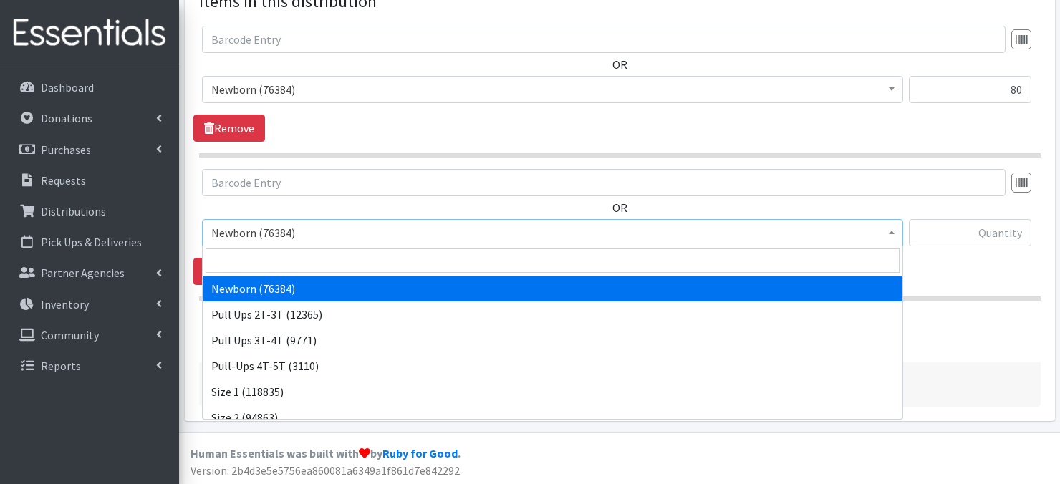
click at [887, 233] on span at bounding box center [892, 231] width 14 height 22
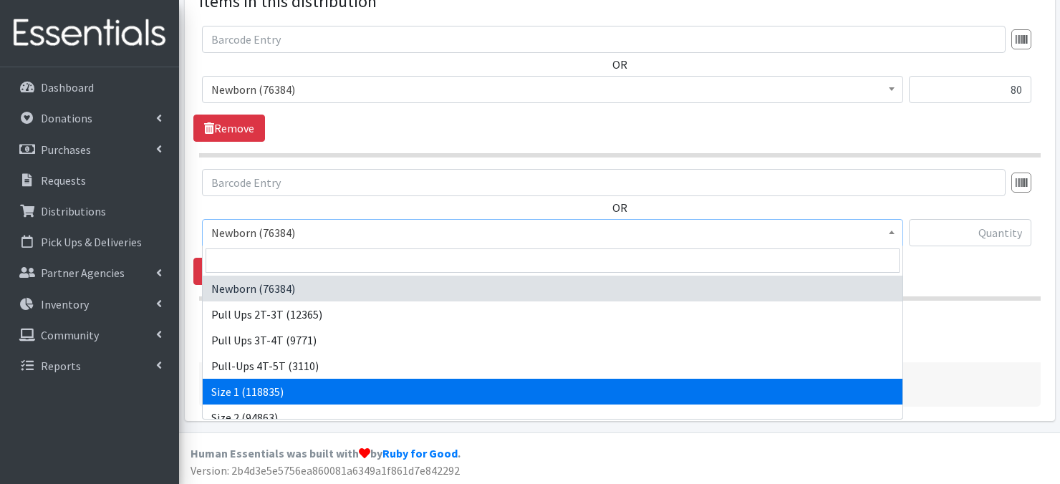
select select "3682"
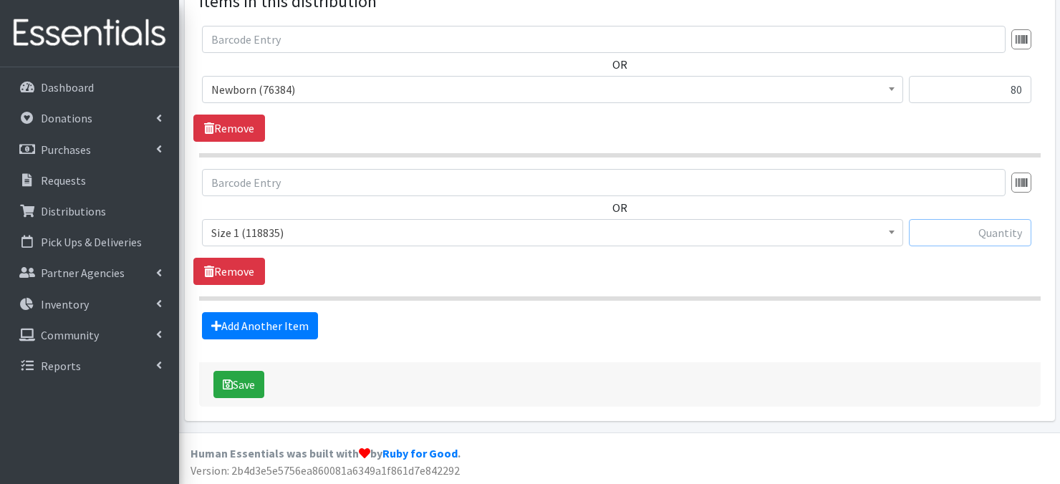
click at [980, 237] on input "text" at bounding box center [970, 232] width 123 height 27
type input "80"
click at [250, 329] on link "Add Another Item" at bounding box center [260, 325] width 116 height 27
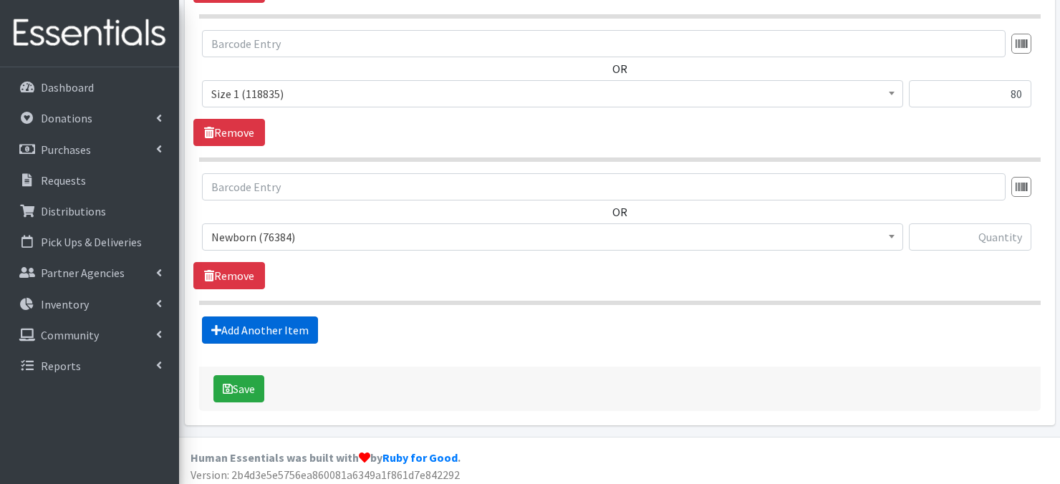
scroll to position [706, 0]
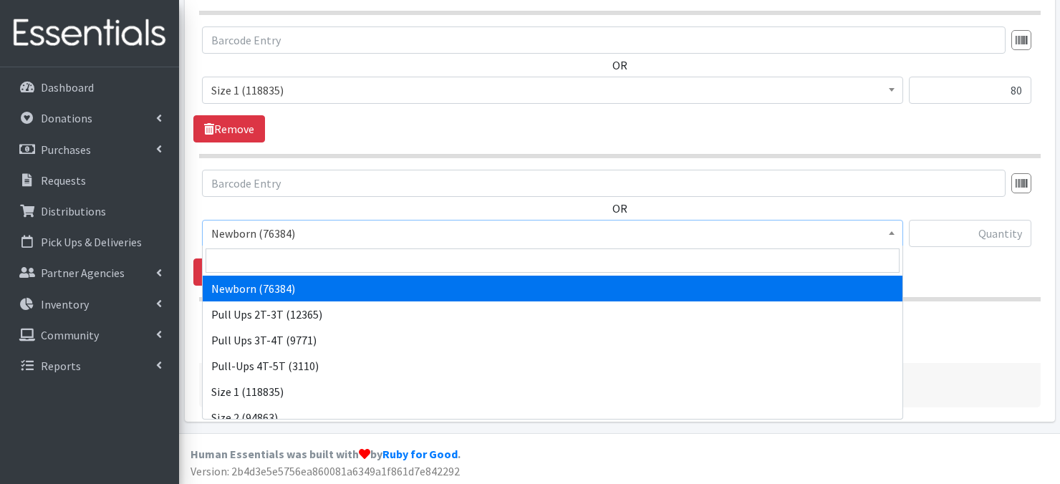
click at [889, 231] on b at bounding box center [892, 233] width 6 height 4
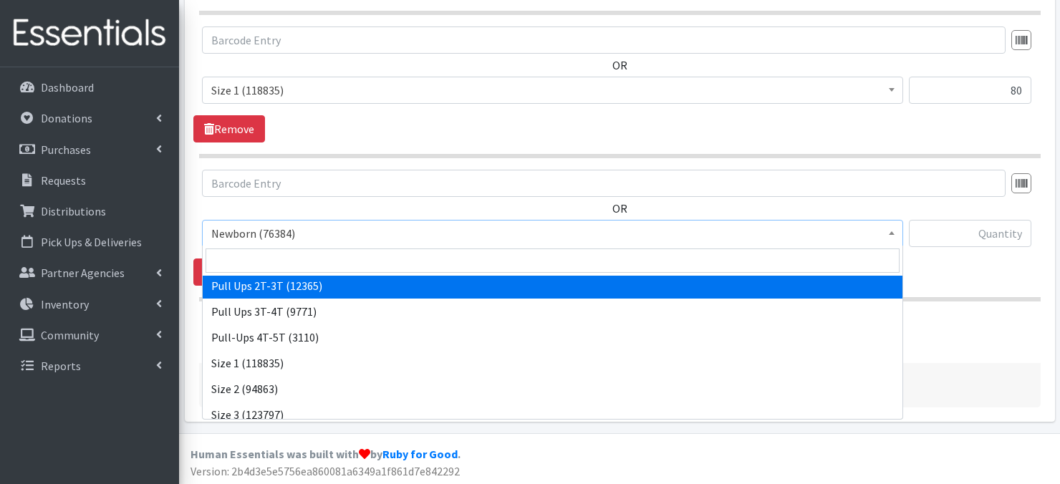
scroll to position [57, 0]
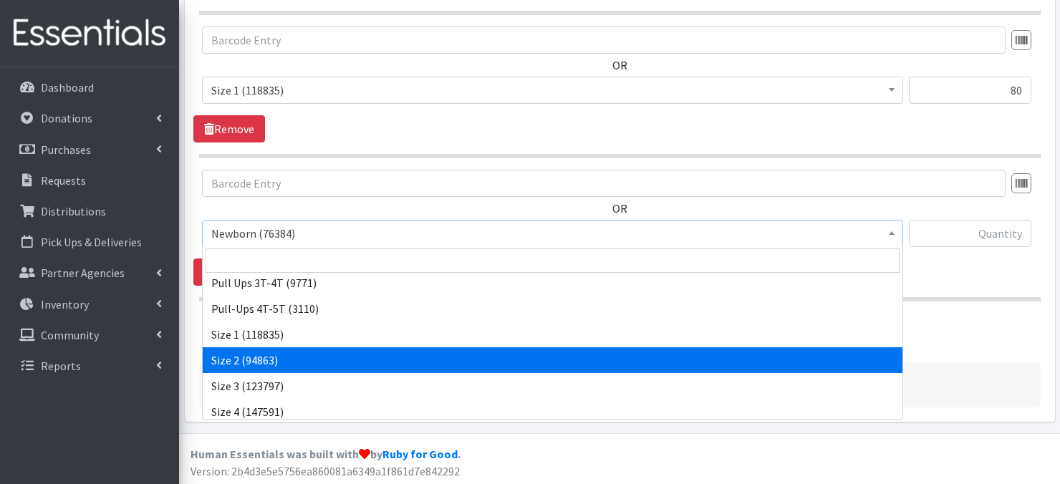
select select "3683"
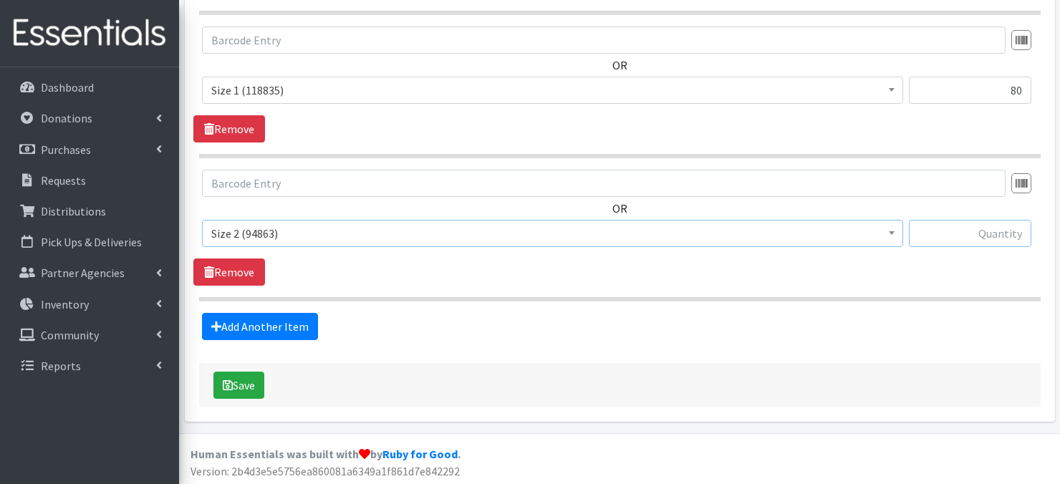
click at [956, 230] on input "text" at bounding box center [970, 233] width 123 height 27
type input "640"
click at [267, 325] on link "Add Another Item" at bounding box center [260, 326] width 116 height 27
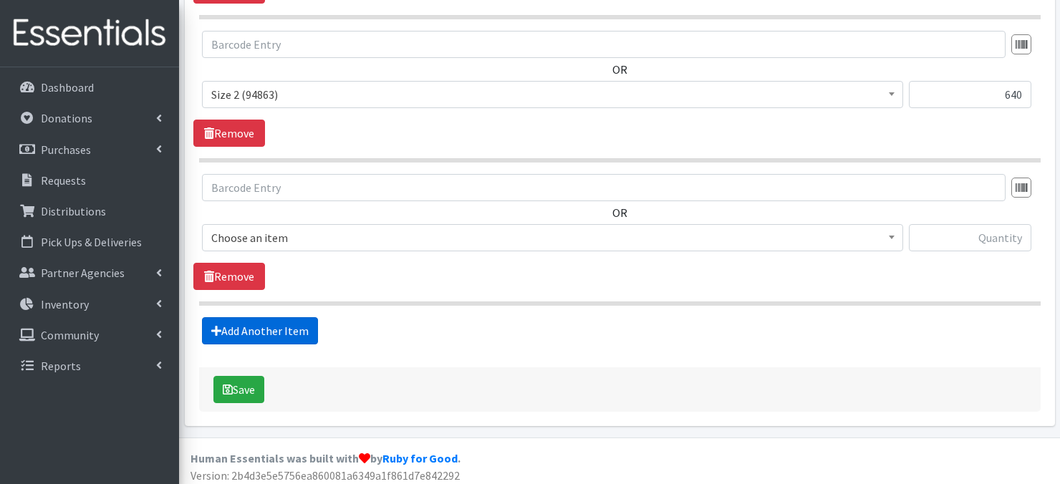
scroll to position [849, 0]
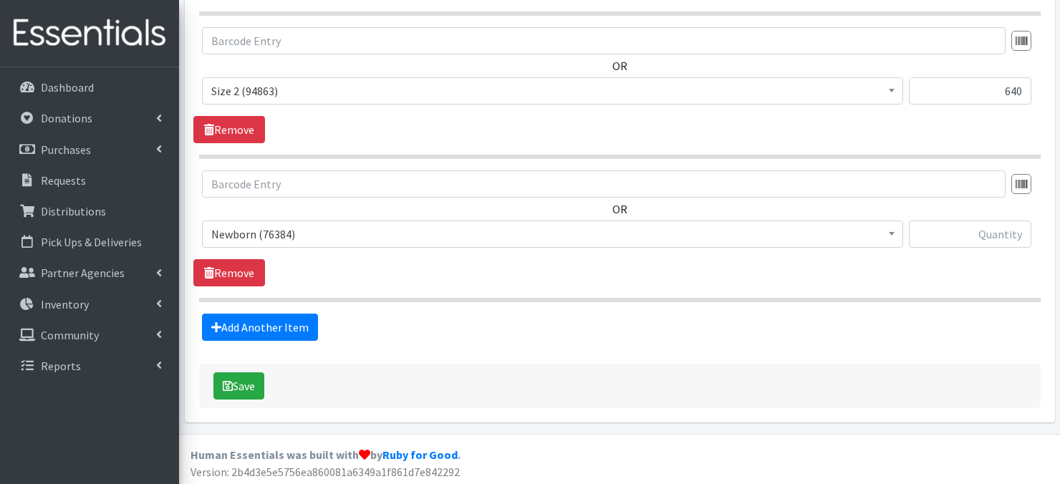
click at [899, 234] on span "Newborn (76384)" at bounding box center [552, 234] width 701 height 27
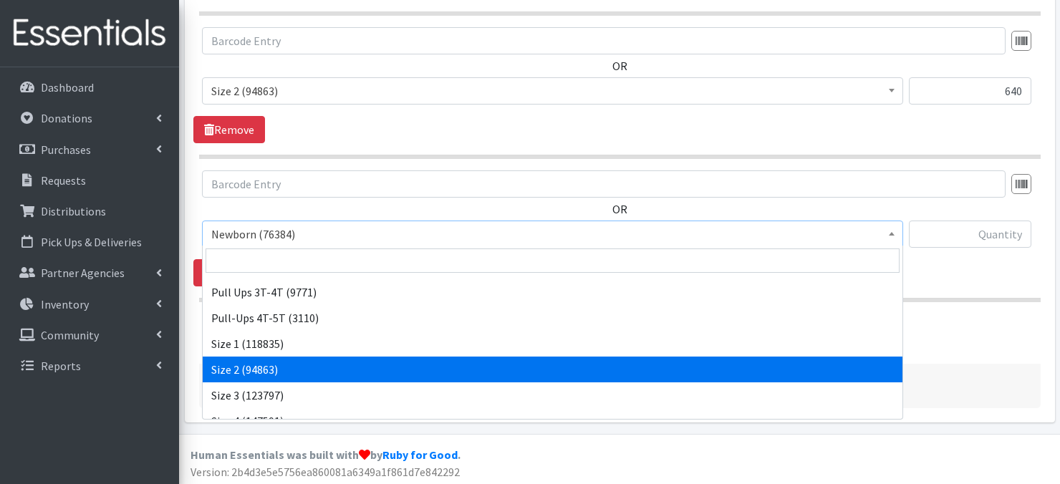
scroll to position [57, 0]
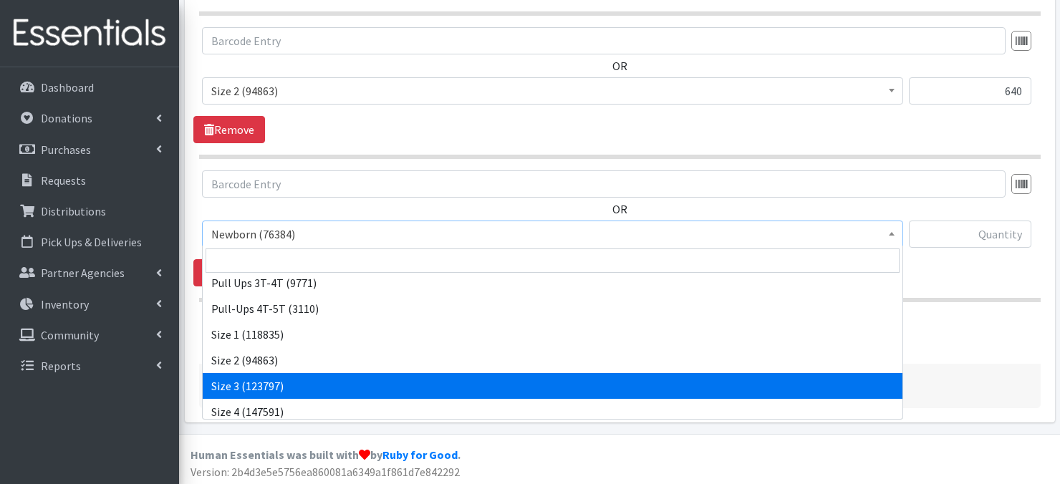
select select "3684"
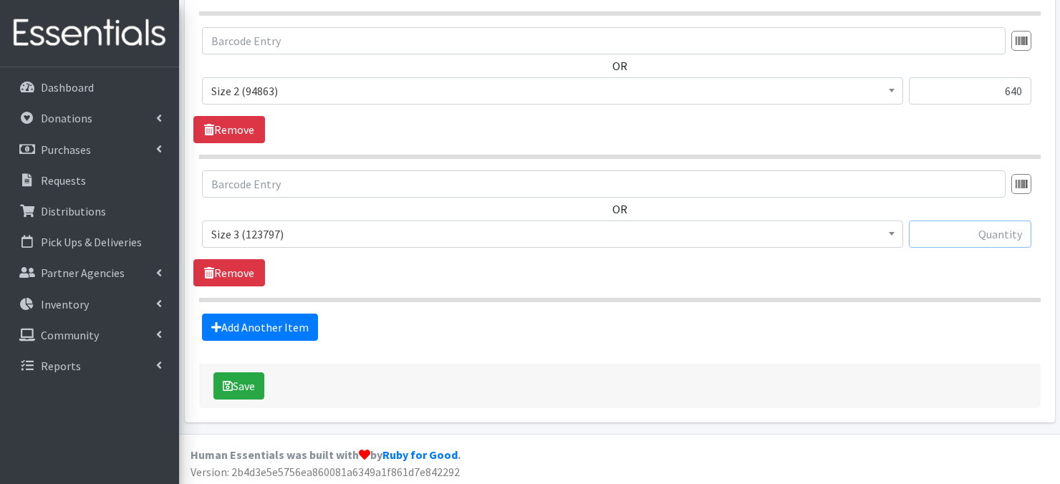
click at [940, 234] on input "text" at bounding box center [970, 234] width 123 height 27
type input "420"
click at [300, 329] on link "Add Another Item" at bounding box center [260, 327] width 116 height 27
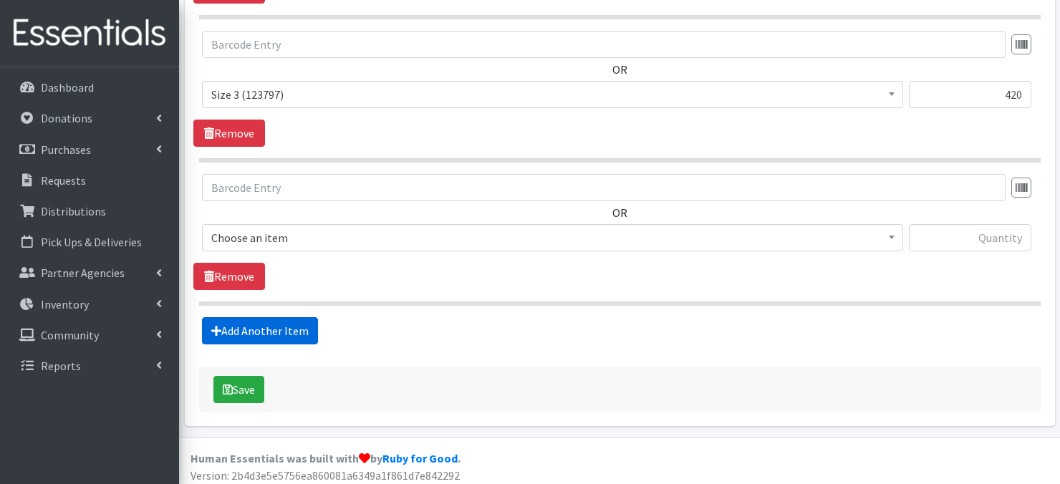
scroll to position [992, 0]
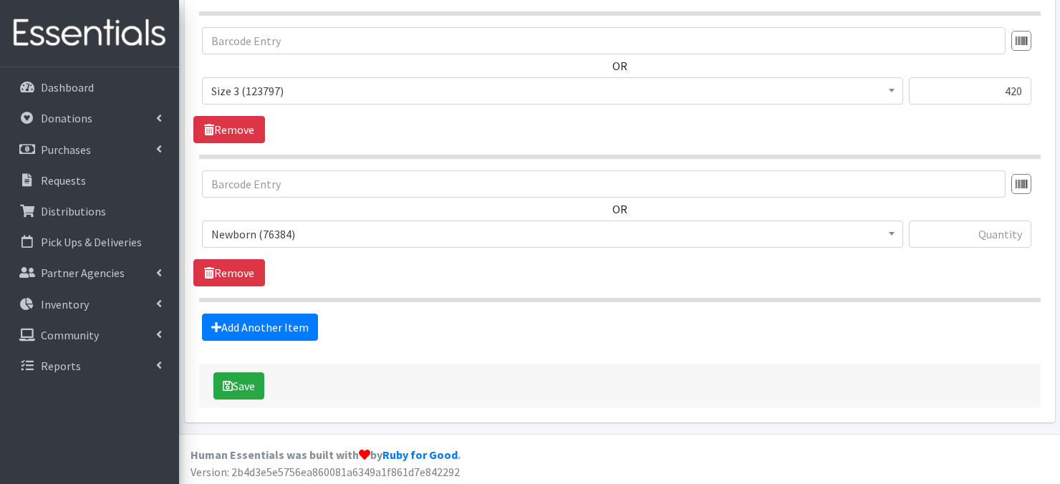
click at [890, 234] on span at bounding box center [892, 232] width 14 height 22
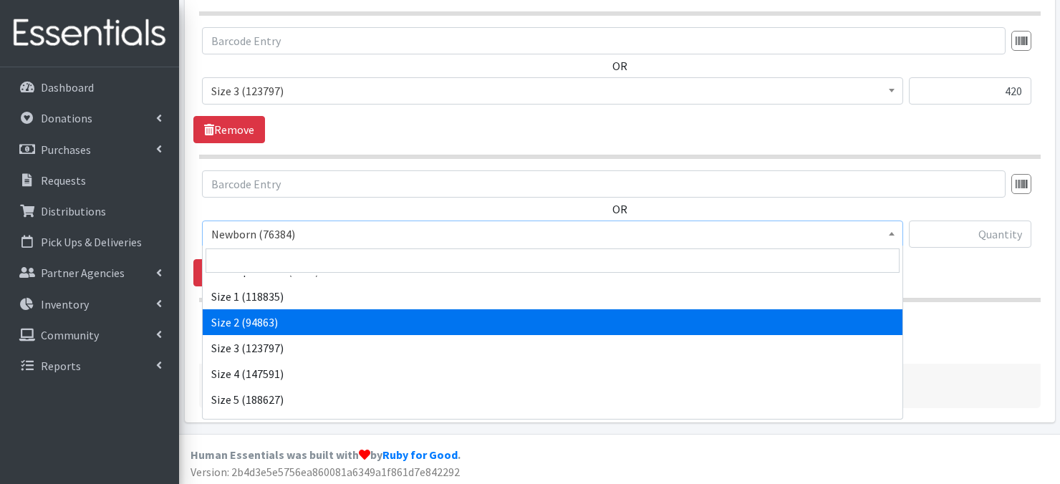
scroll to position [115, 0]
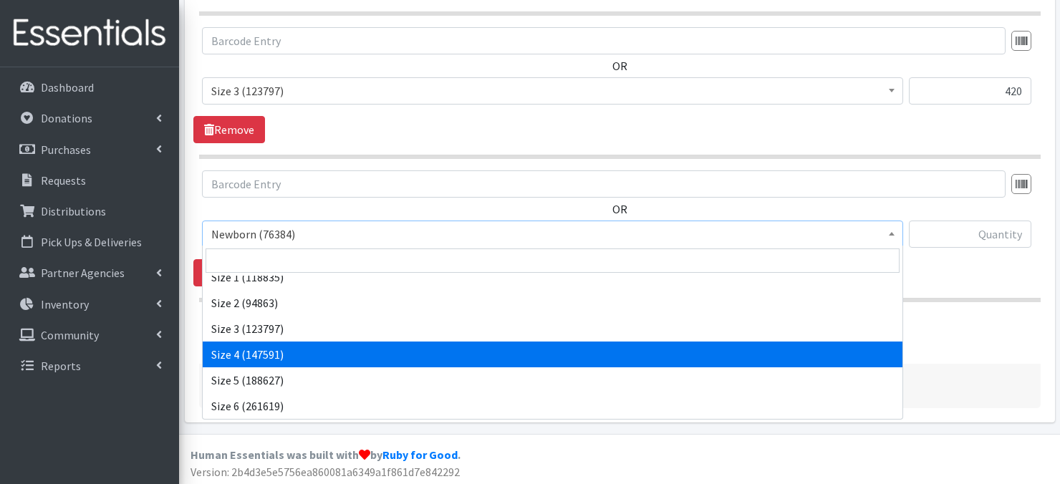
drag, startPoint x: 267, startPoint y: 352, endPoint x: 462, endPoint y: 289, distance: 204.8
select select "3685"
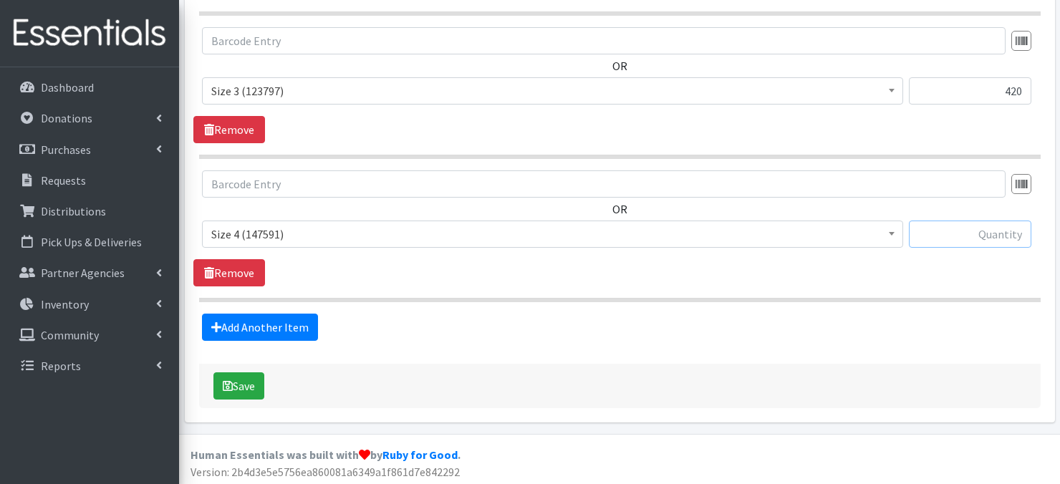
click at [972, 236] on input "text" at bounding box center [970, 234] width 123 height 27
type input "600"
click at [234, 323] on link "Add Another Item" at bounding box center [260, 327] width 116 height 27
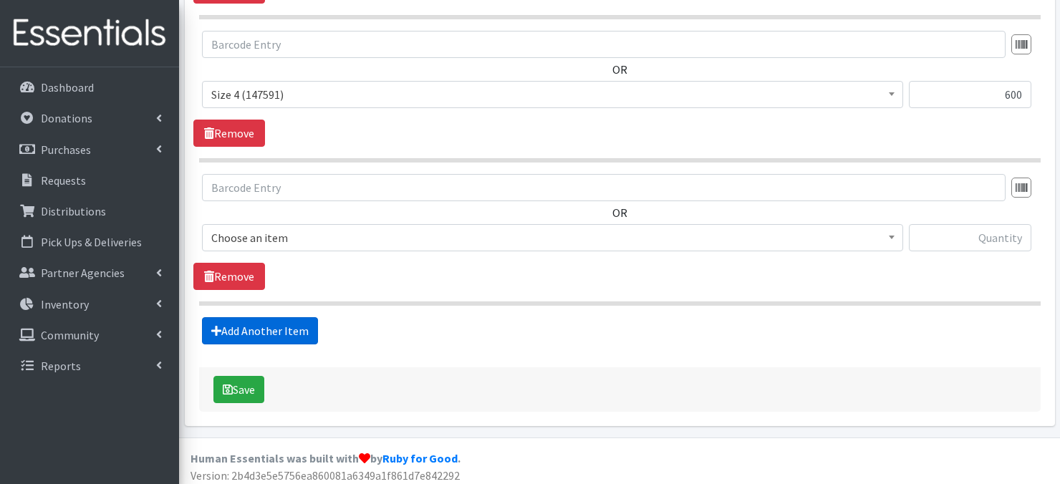
scroll to position [1135, 0]
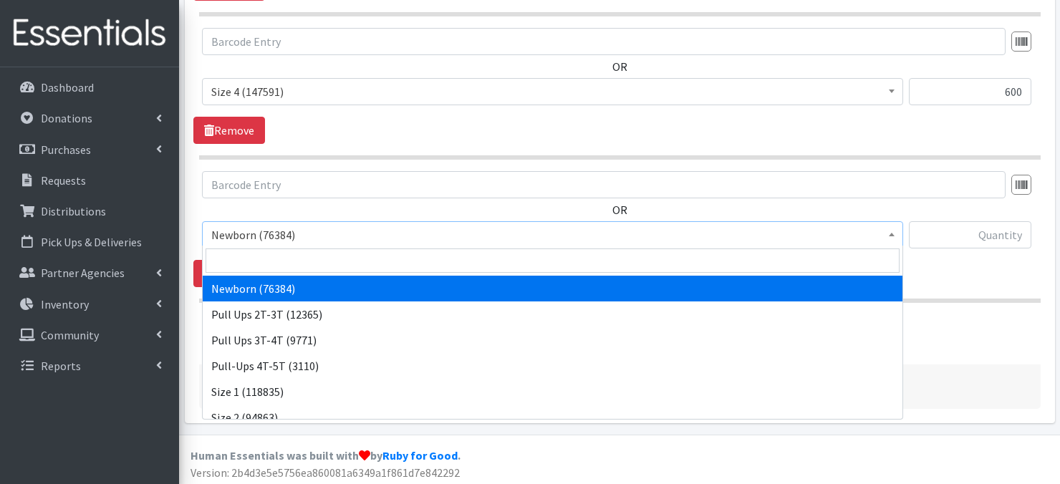
click at [896, 238] on span at bounding box center [892, 233] width 14 height 22
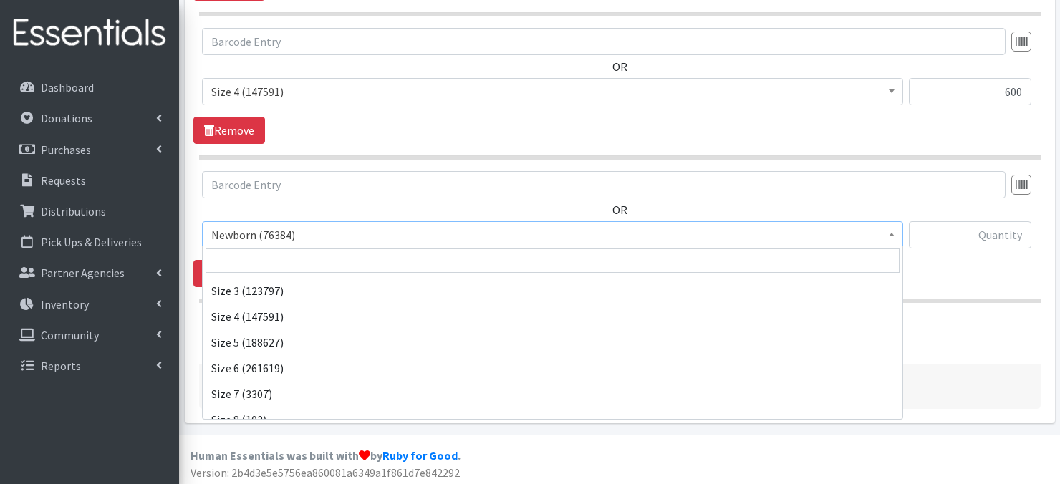
scroll to position [166, 0]
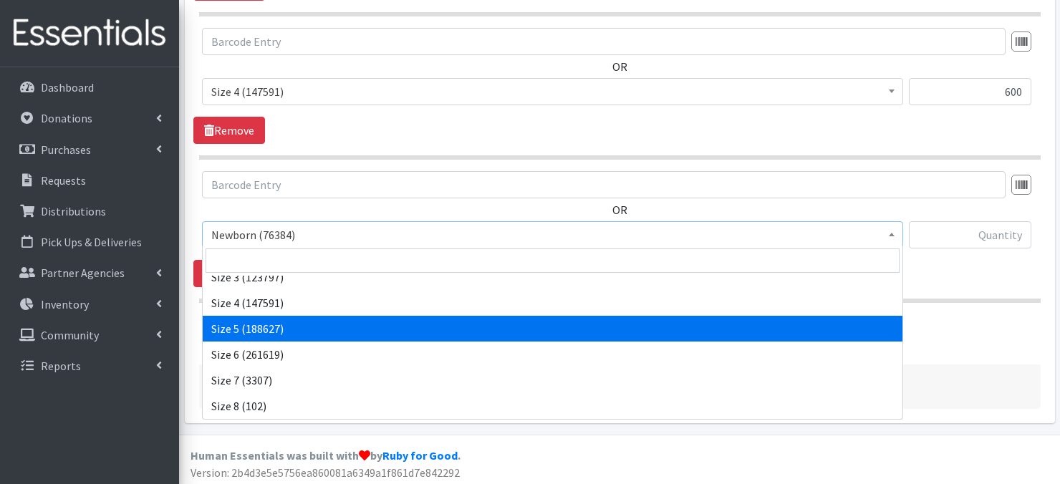
select select "3686"
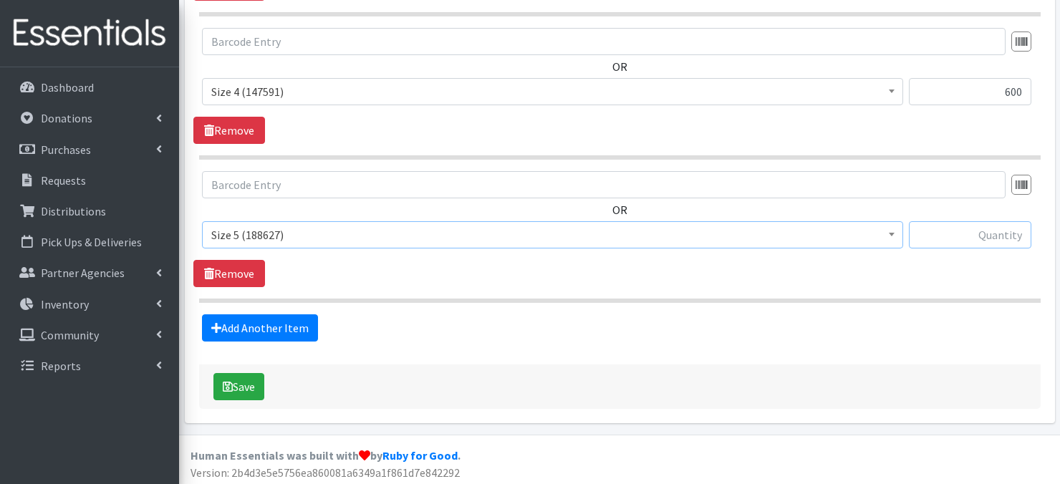
click at [939, 239] on input "text" at bounding box center [970, 234] width 123 height 27
type input "1080"
click at [288, 327] on link "Add Another Item" at bounding box center [260, 328] width 116 height 27
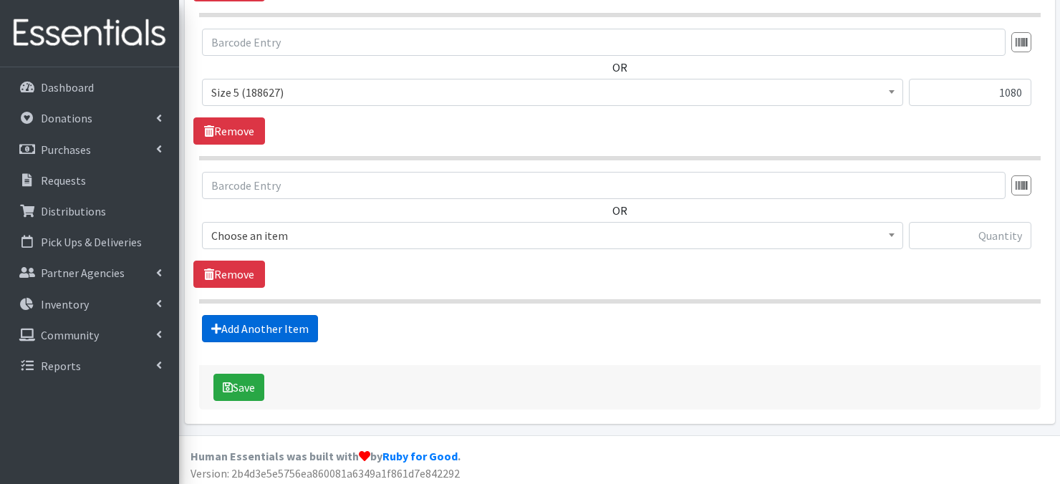
scroll to position [1278, 0]
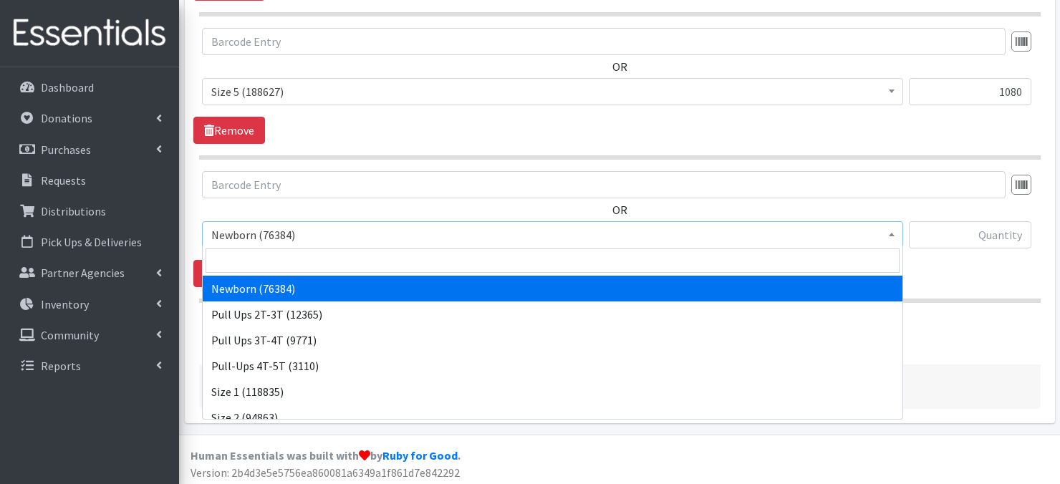
click at [891, 236] on span at bounding box center [892, 233] width 14 height 22
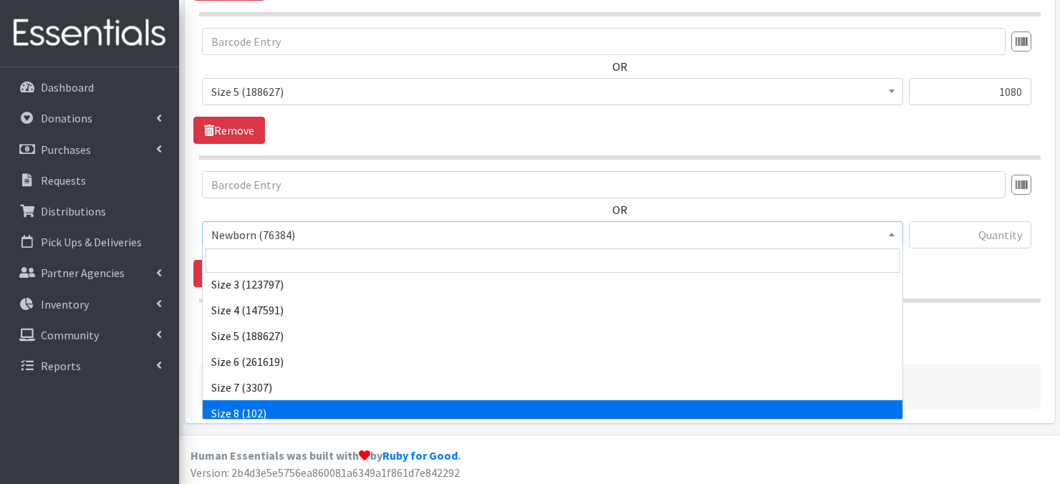
scroll to position [166, 0]
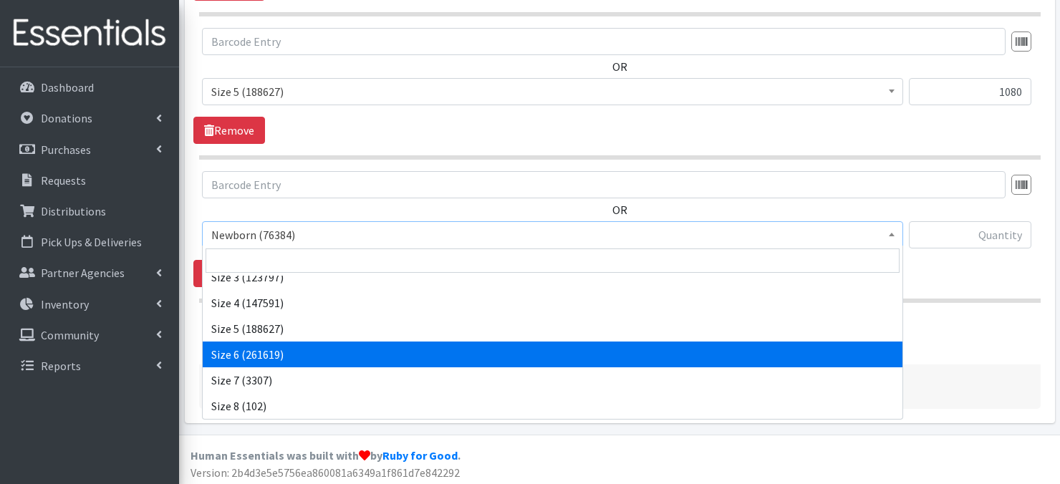
select select "3687"
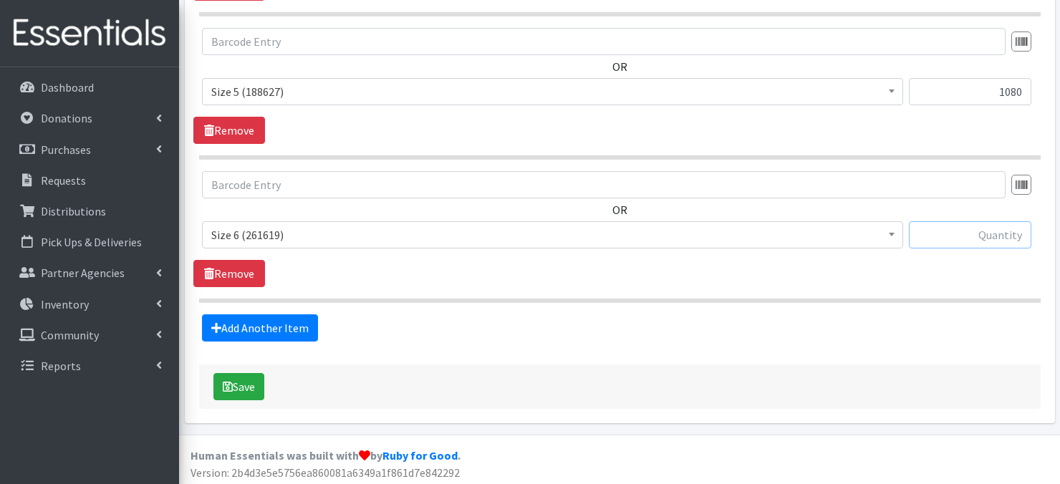
click at [937, 231] on input "text" at bounding box center [970, 234] width 123 height 27
type input "840"
click at [269, 323] on link "Add Another Item" at bounding box center [260, 328] width 116 height 27
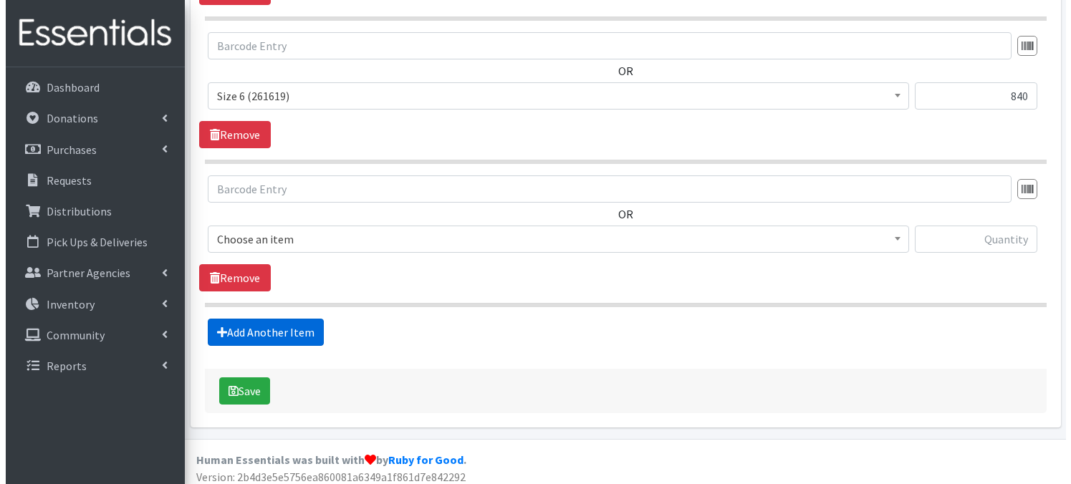
scroll to position [1421, 0]
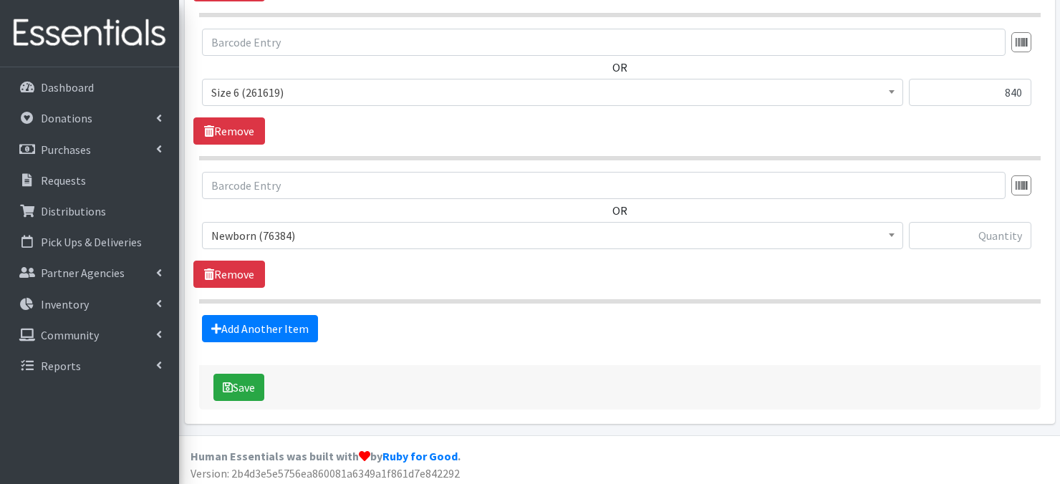
click at [883, 233] on span "Newborn (76384)" at bounding box center [552, 236] width 683 height 20
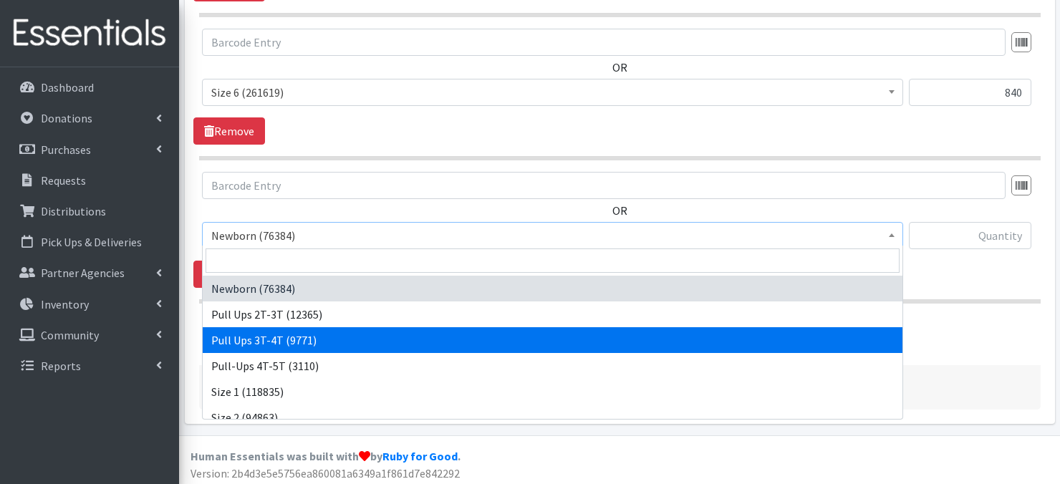
select select "3697"
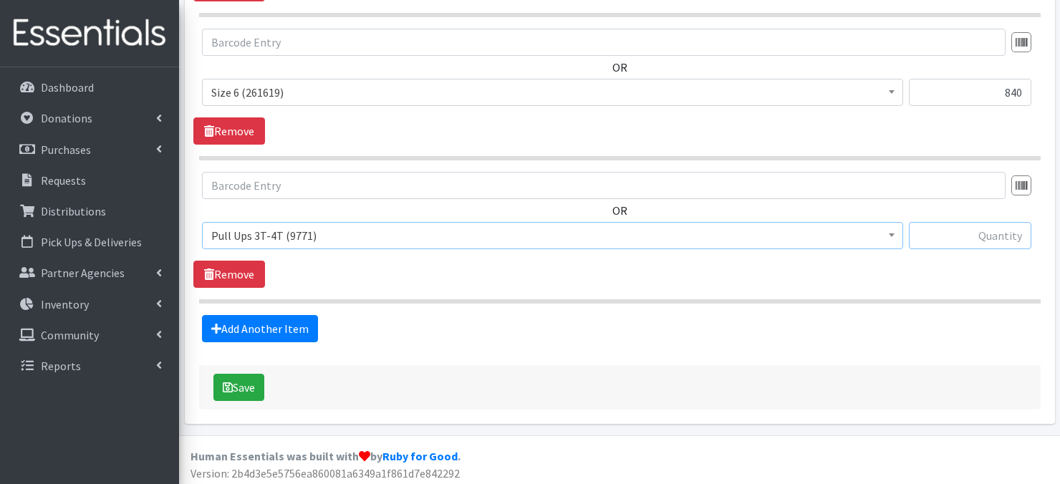
click at [938, 231] on input "text" at bounding box center [970, 235] width 123 height 27
type input "360"
click at [246, 387] on button "Save" at bounding box center [239, 387] width 51 height 27
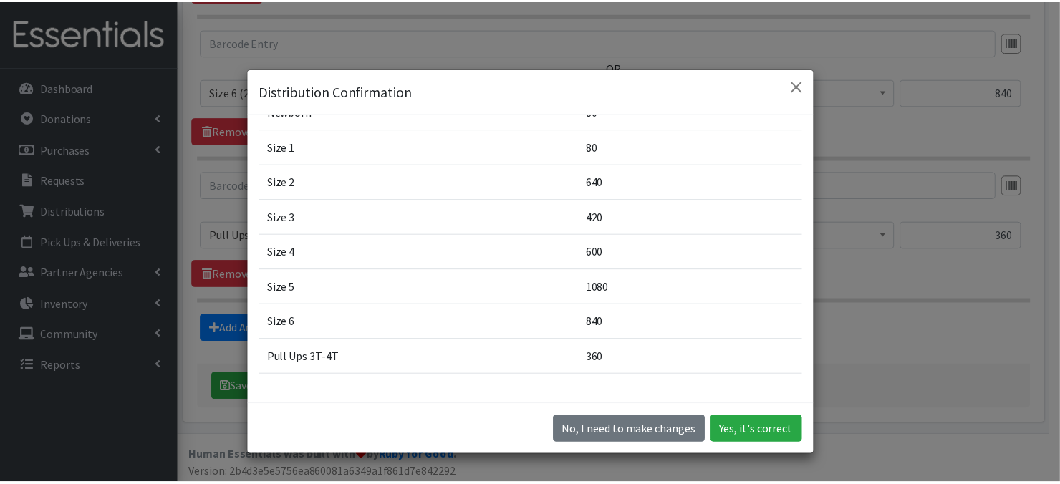
scroll to position [102, 0]
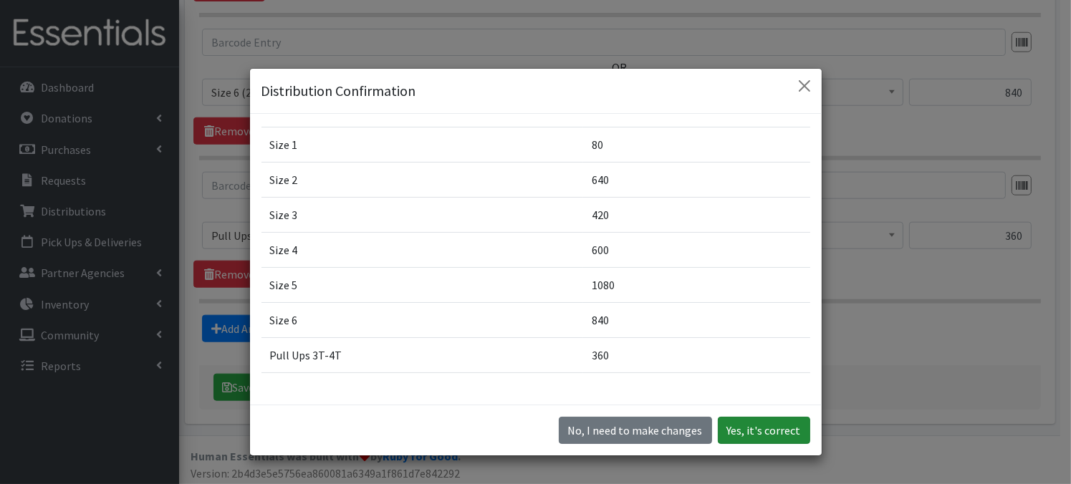
click at [768, 438] on button "Yes, it's correct" at bounding box center [764, 430] width 92 height 27
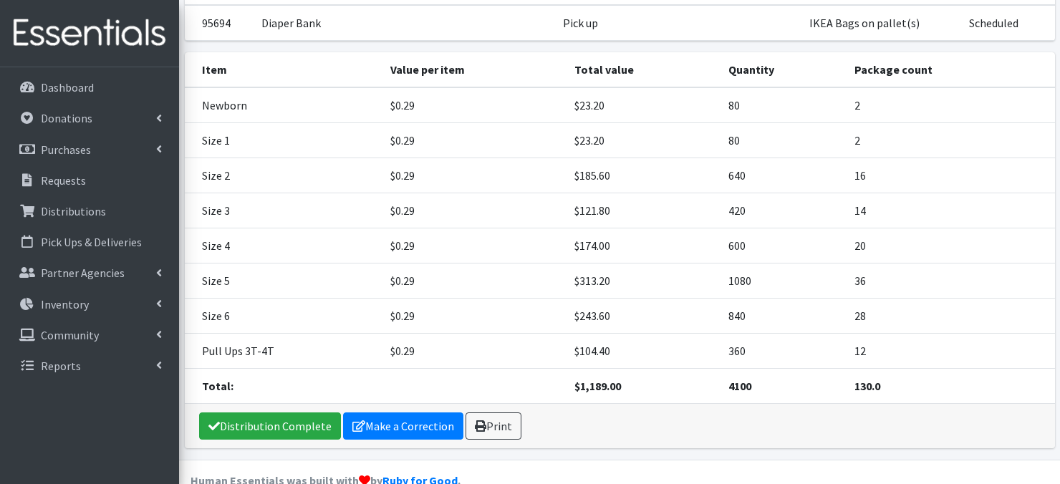
scroll to position [197, 0]
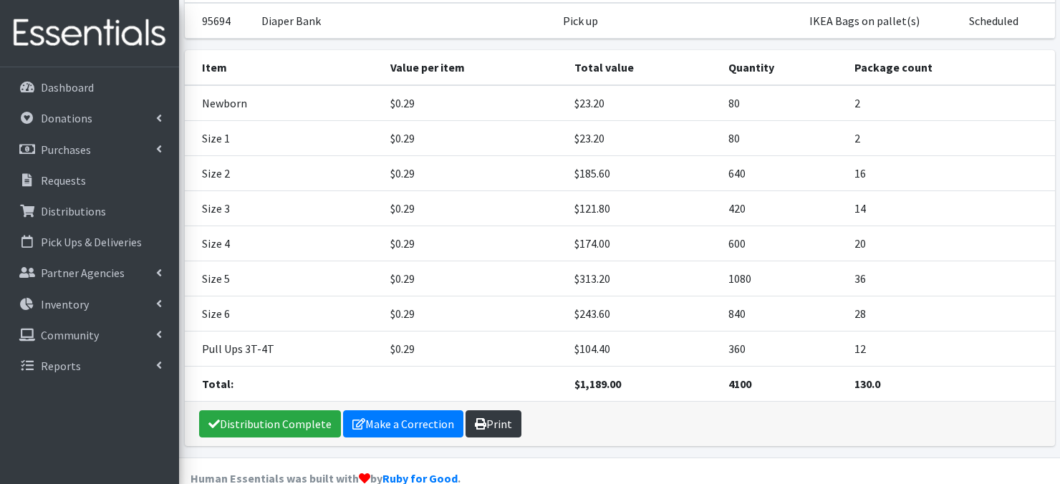
click at [481, 418] on icon at bounding box center [480, 423] width 11 height 11
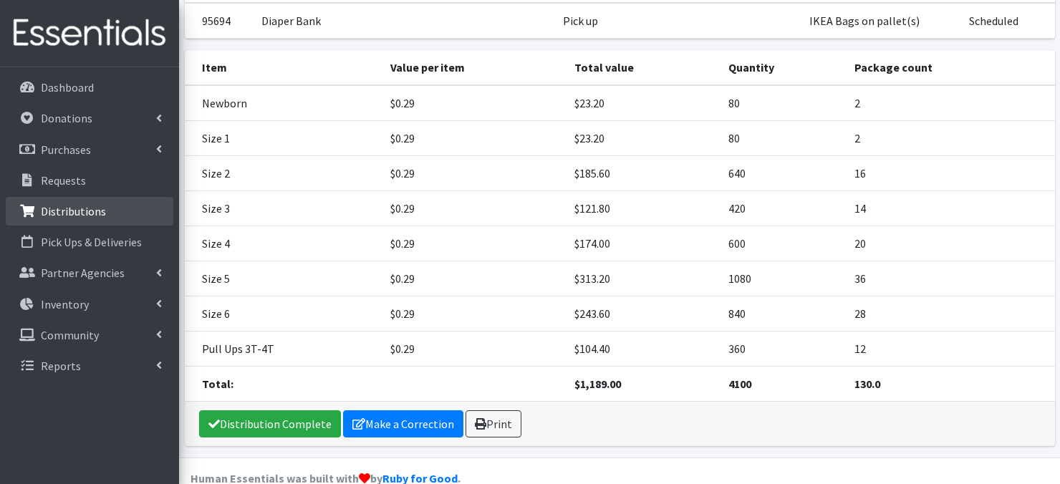
click at [71, 217] on p "Distributions" at bounding box center [73, 211] width 65 height 14
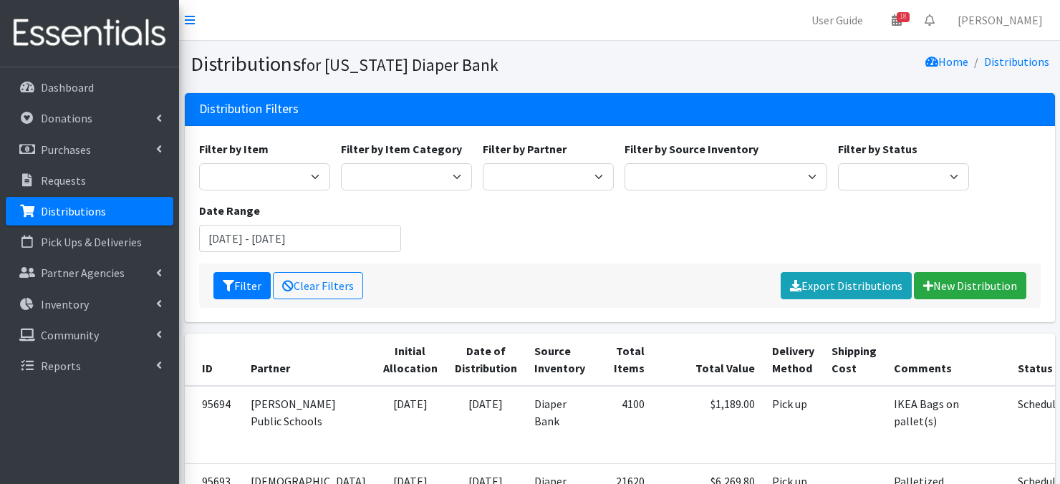
click at [106, 214] on link "Distributions" at bounding box center [90, 211] width 168 height 29
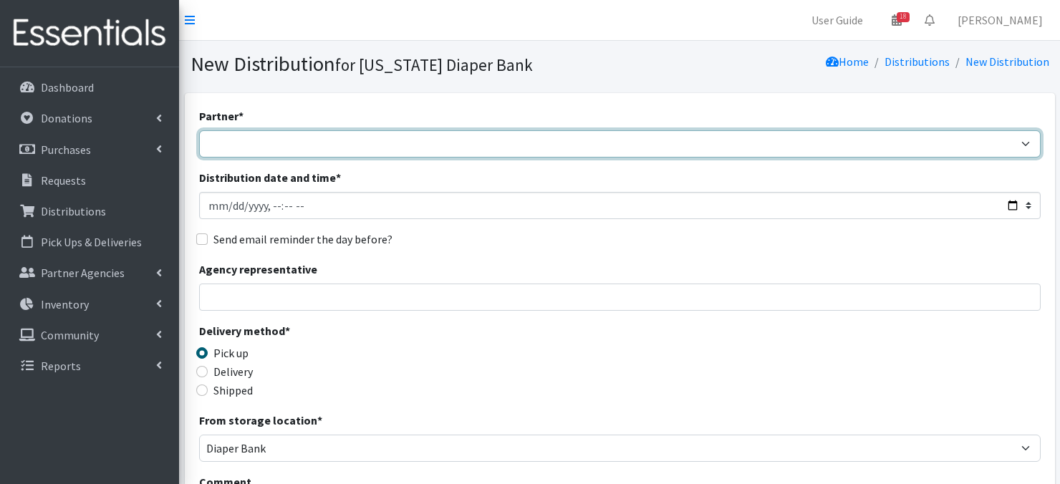
click at [257, 148] on select "Abide A Mother's Love [PERSON_NAME] Area Refugee Taskforce Big Brothers Big Sis…" at bounding box center [620, 143] width 842 height 27
select select "2011"
click at [199, 130] on select "Abide A Mother's Love [PERSON_NAME] Area Refugee Taskforce Big Brothers Big Sis…" at bounding box center [620, 143] width 842 height 27
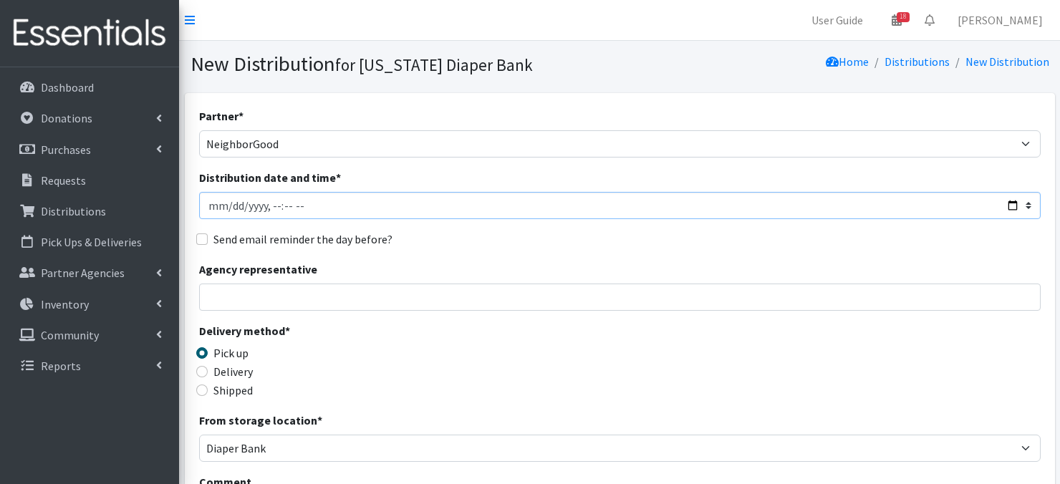
click at [209, 206] on input "Distribution date and time *" at bounding box center [620, 205] width 842 height 27
type input "2025-09-27T23:59"
click at [282, 205] on input "Distribution date and time *" at bounding box center [620, 205] width 842 height 27
type input "2025-09-04T11:30"
click at [486, 268] on div "Agency representative" at bounding box center [620, 286] width 842 height 50
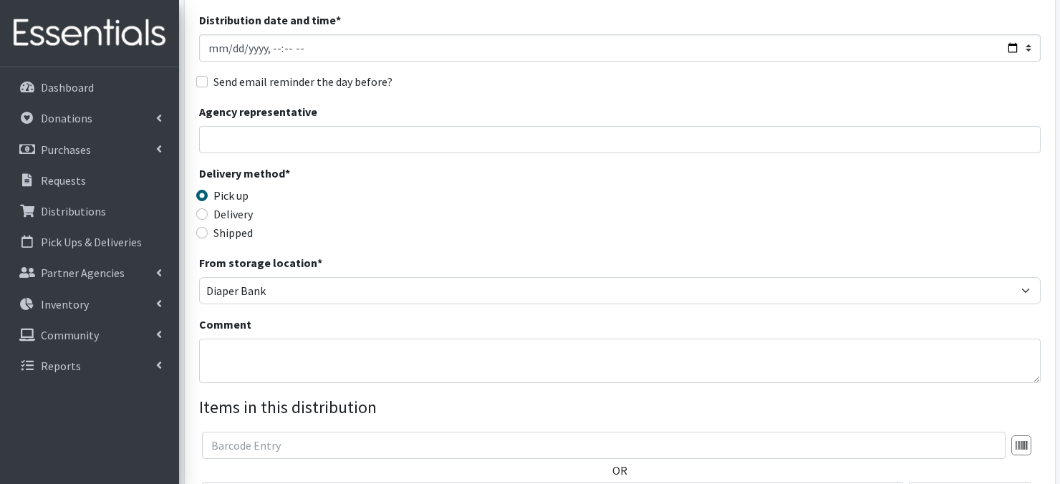
scroll to position [172, 0]
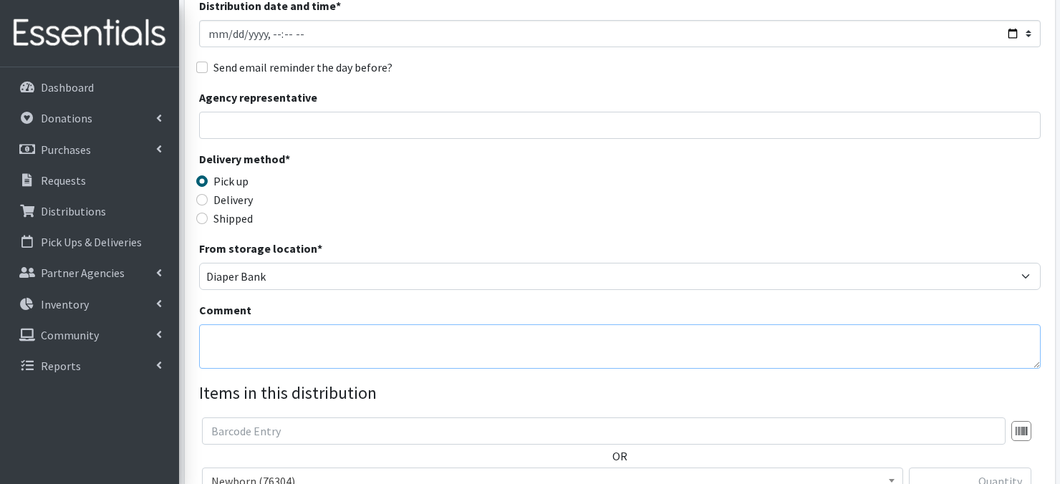
click at [282, 339] on textarea "Comment" at bounding box center [620, 347] width 842 height 44
paste textarea "IKEA Bags"
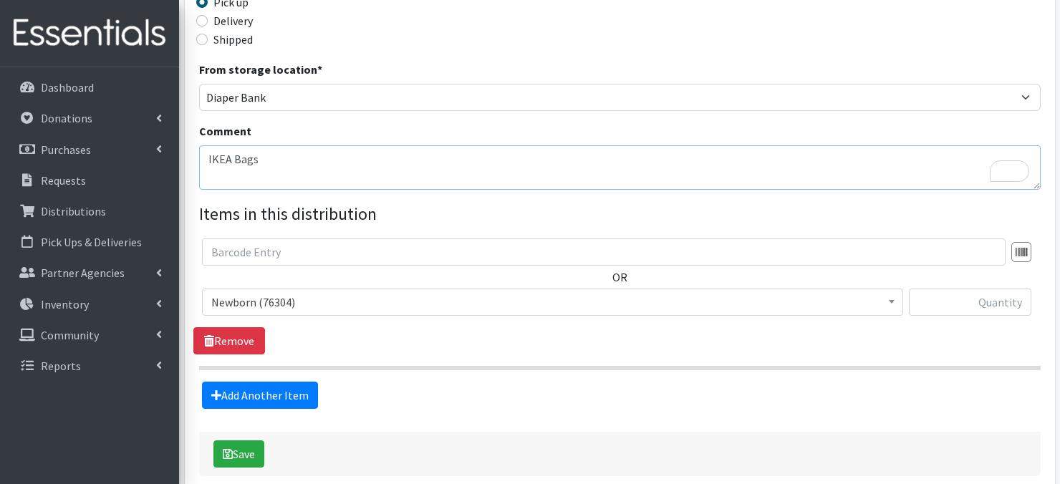
scroll to position [373, 0]
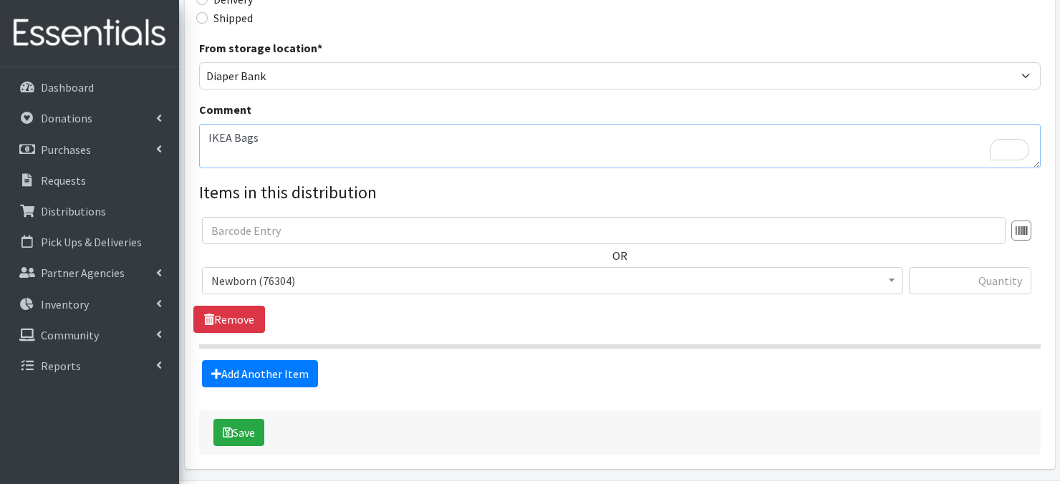
type textarea "IKEA Bags"
click at [982, 287] on input "text" at bounding box center [970, 280] width 123 height 27
type input "80"
click at [297, 376] on link "Add Another Item" at bounding box center [260, 373] width 116 height 27
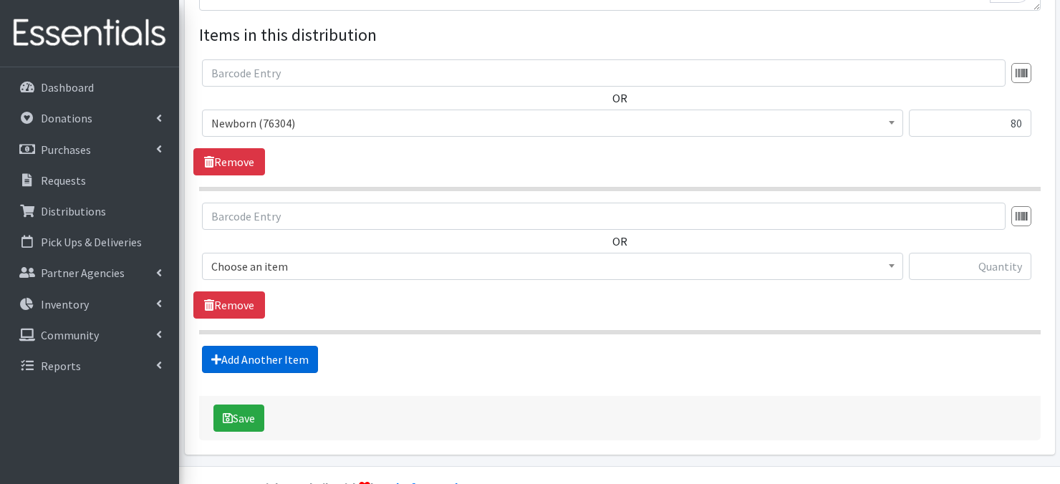
scroll to position [564, 0]
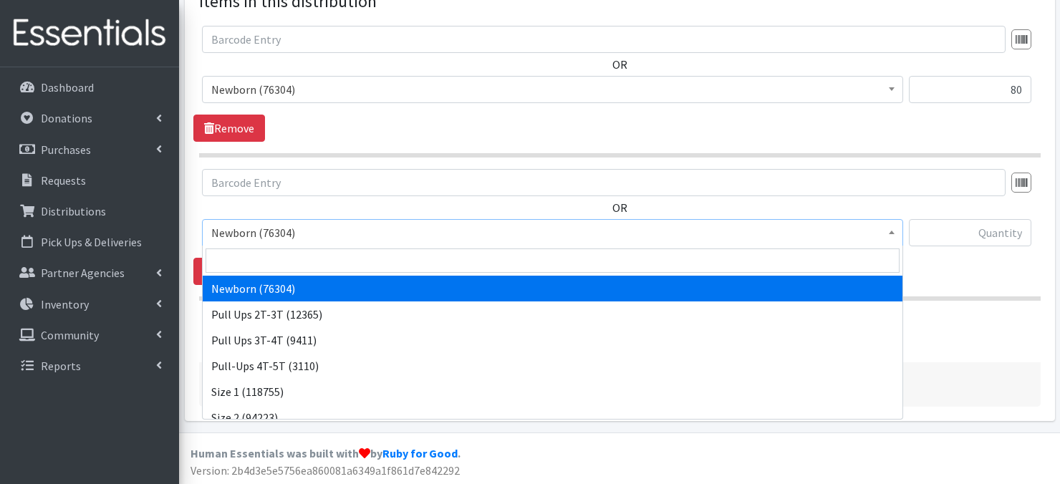
click at [894, 231] on b at bounding box center [892, 233] width 6 height 4
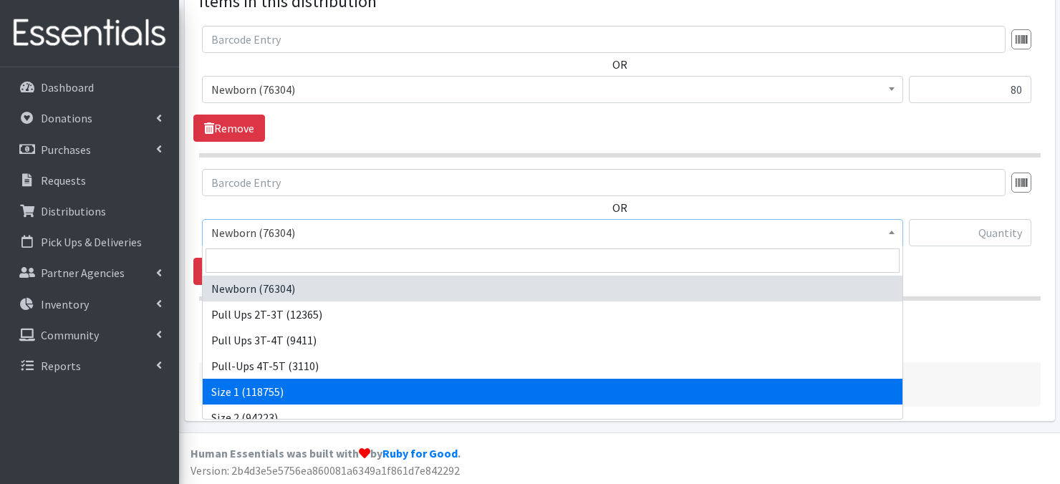
select select "3682"
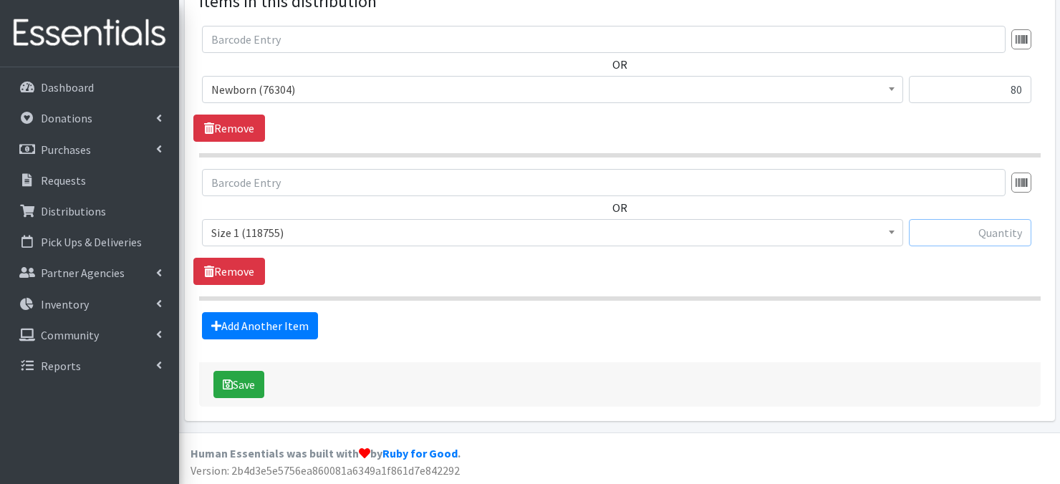
click at [957, 237] on input "text" at bounding box center [970, 232] width 123 height 27
type input "80"
click at [238, 322] on link "Add Another Item" at bounding box center [260, 325] width 116 height 27
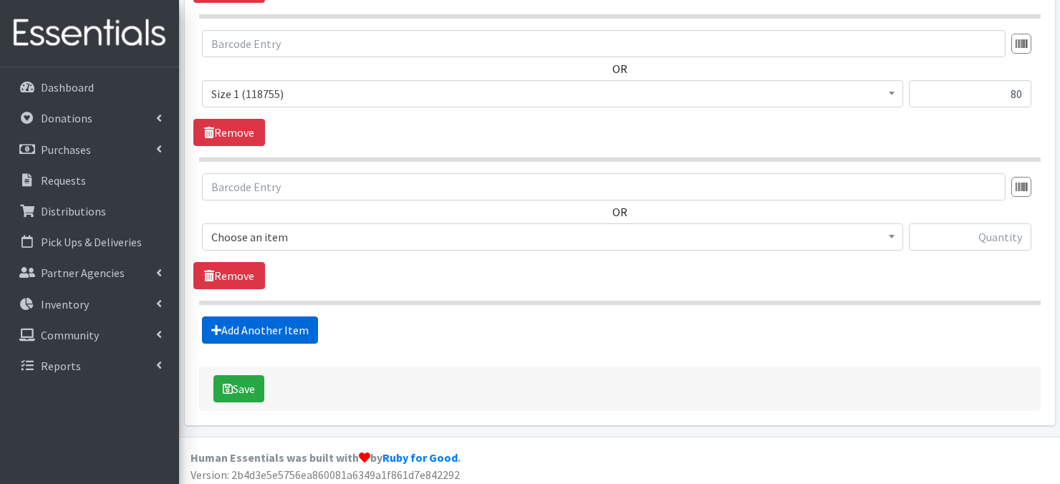
scroll to position [706, 0]
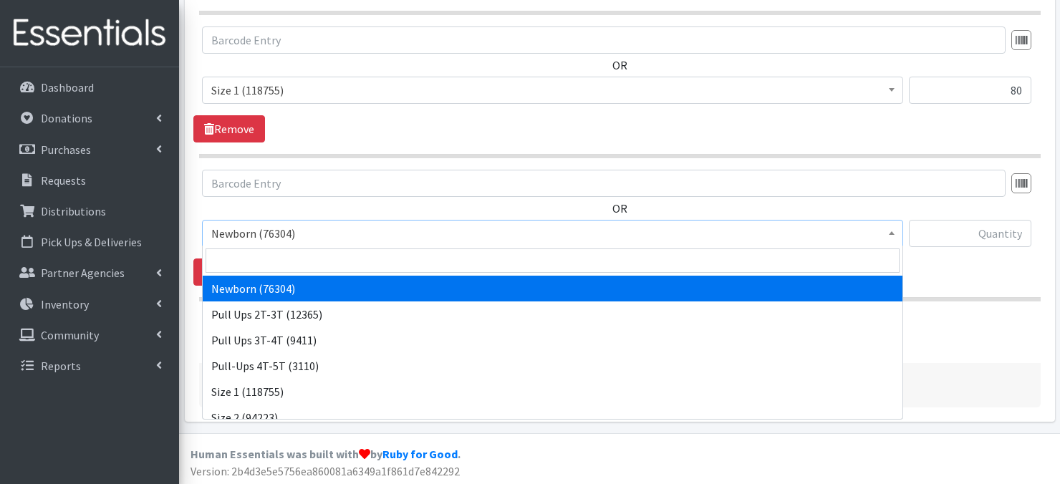
click at [888, 234] on span at bounding box center [892, 232] width 14 height 22
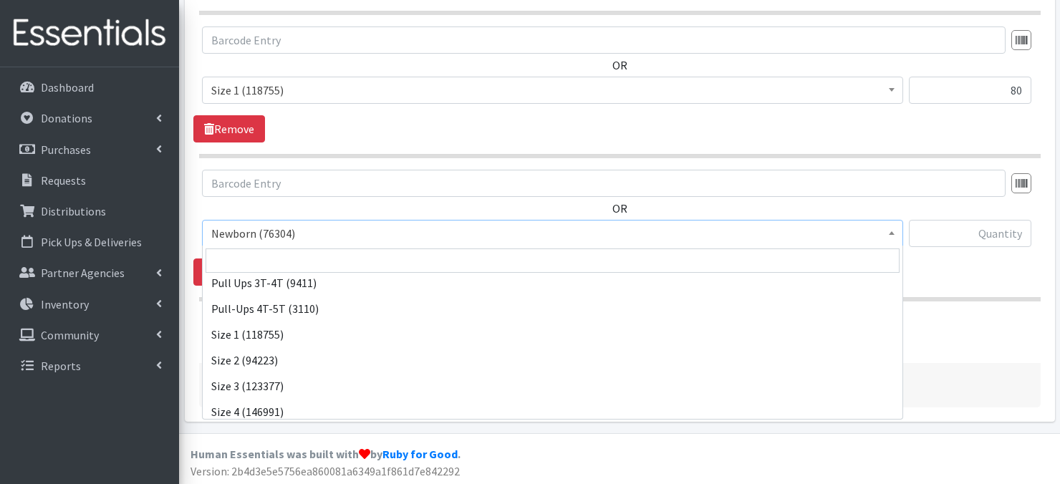
scroll to position [105, 0]
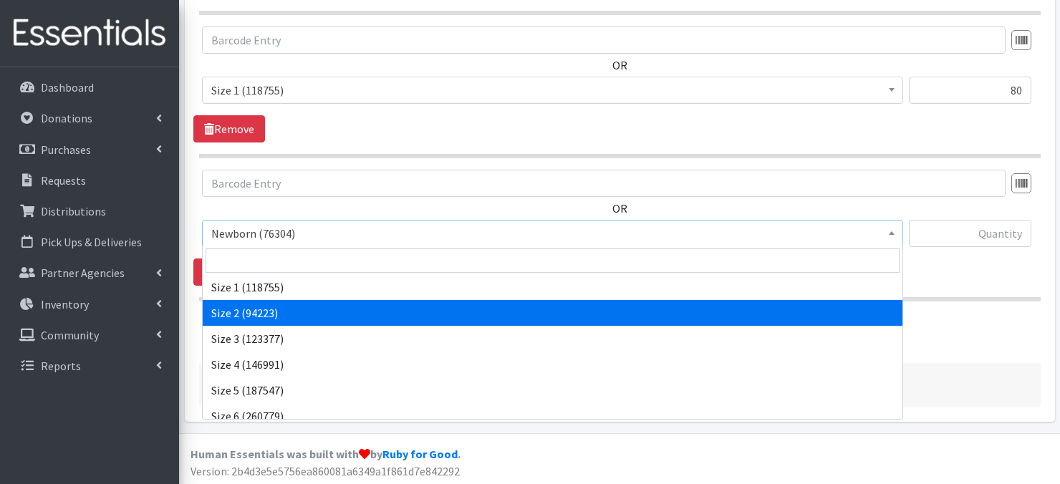
select select "3683"
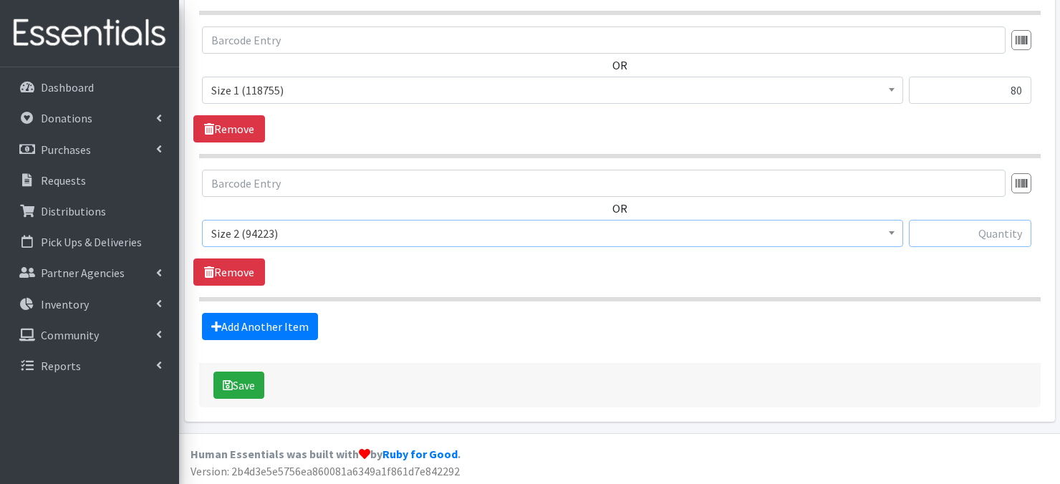
click at [947, 235] on input "text" at bounding box center [970, 233] width 123 height 27
type input "80"
click at [271, 328] on link "Add Another Item" at bounding box center [260, 326] width 116 height 27
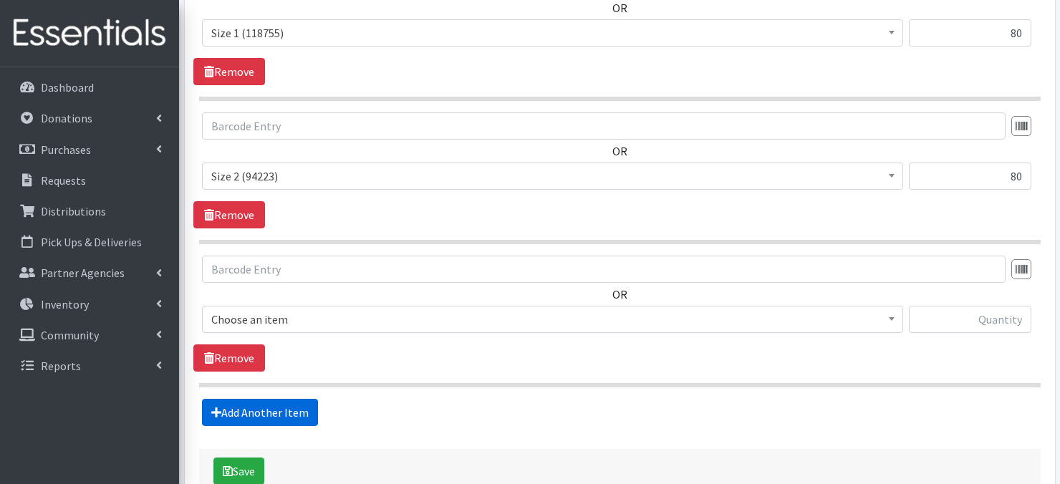
scroll to position [849, 0]
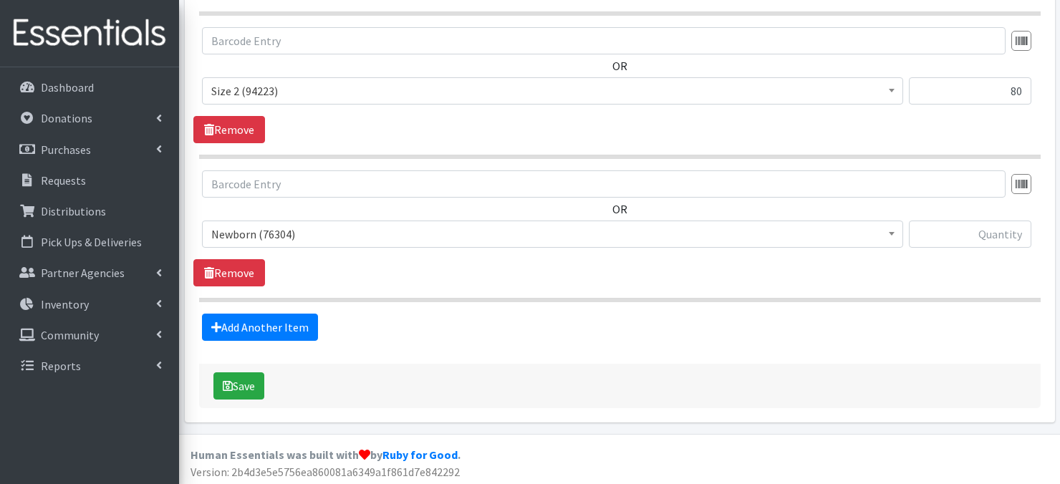
click at [887, 235] on span at bounding box center [892, 232] width 14 height 22
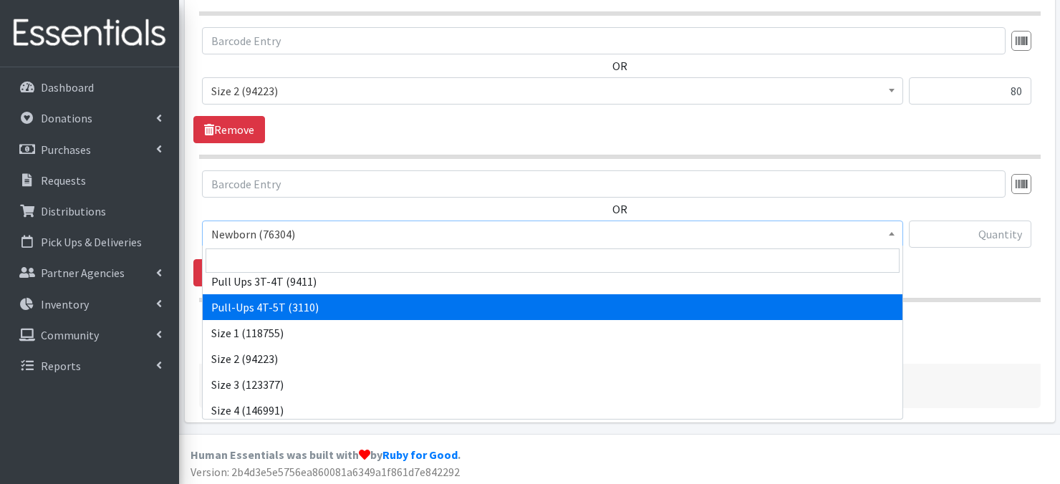
scroll to position [86, 0]
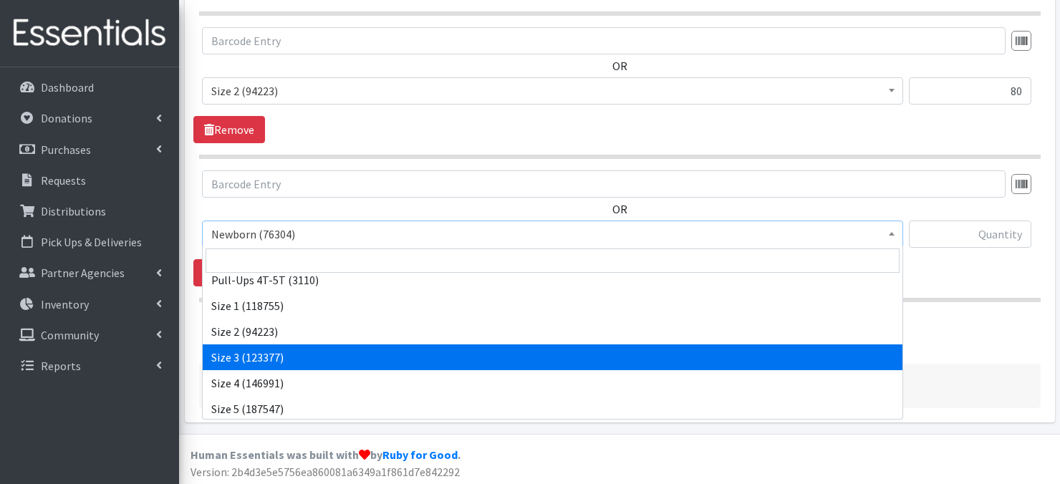
select select "3684"
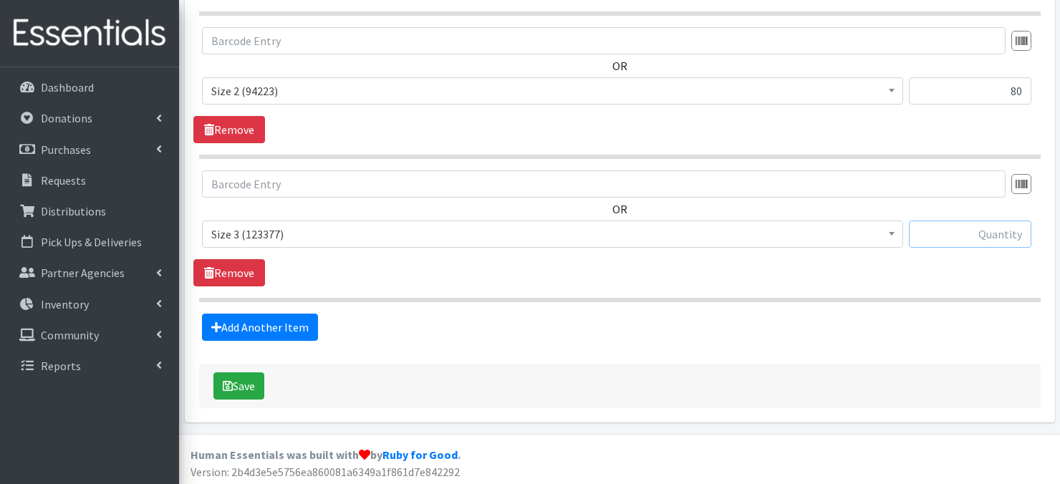
click at [990, 239] on input "text" at bounding box center [970, 234] width 123 height 27
type input "480"
click at [222, 329] on link "Add Another Item" at bounding box center [260, 327] width 116 height 27
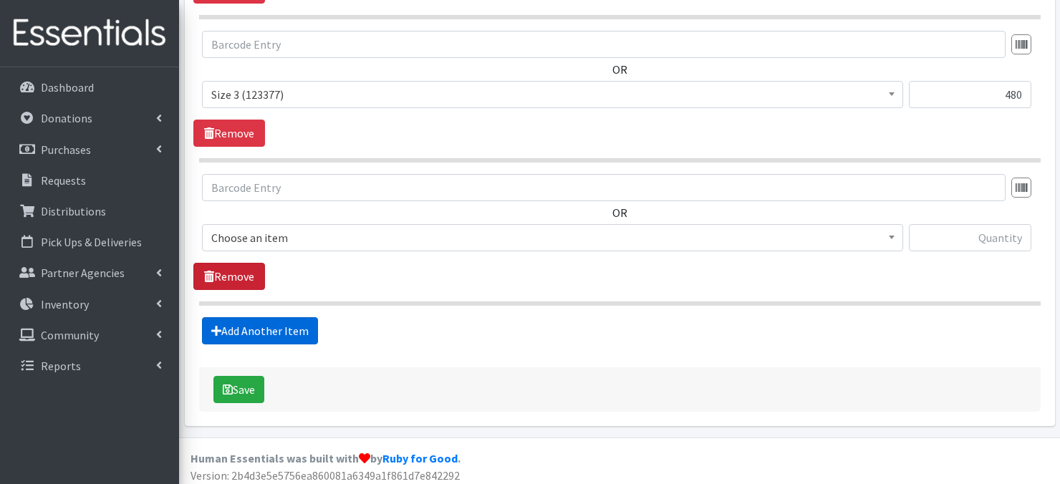
scroll to position [992, 0]
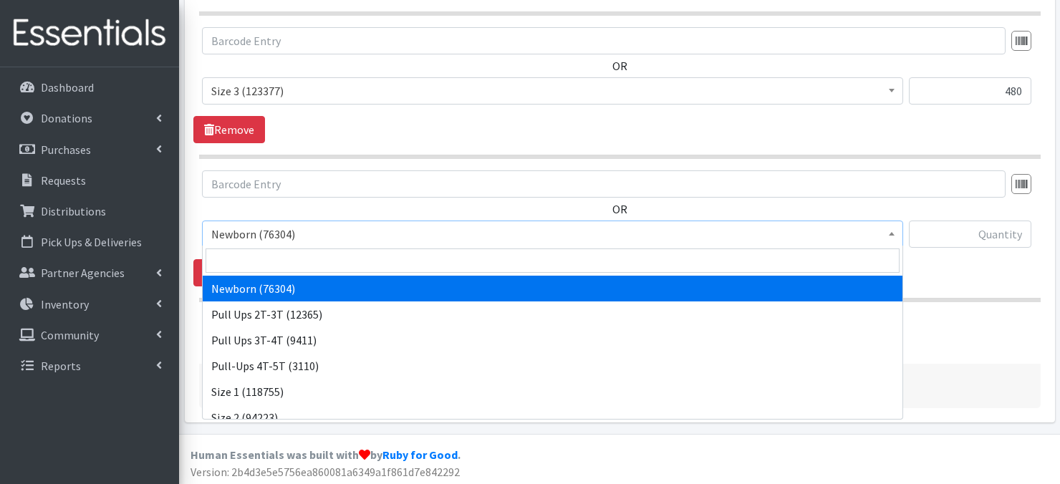
click at [894, 238] on span at bounding box center [892, 232] width 14 height 22
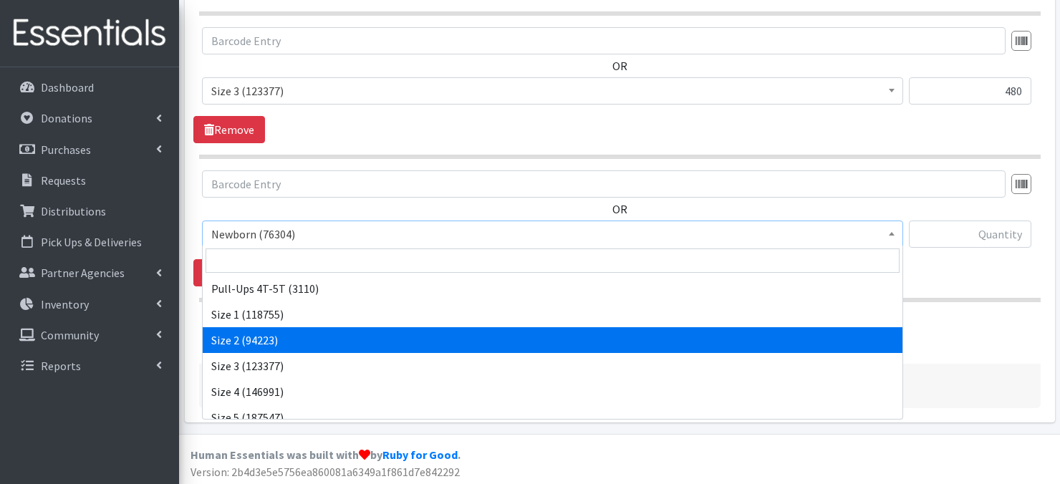
scroll to position [86, 0]
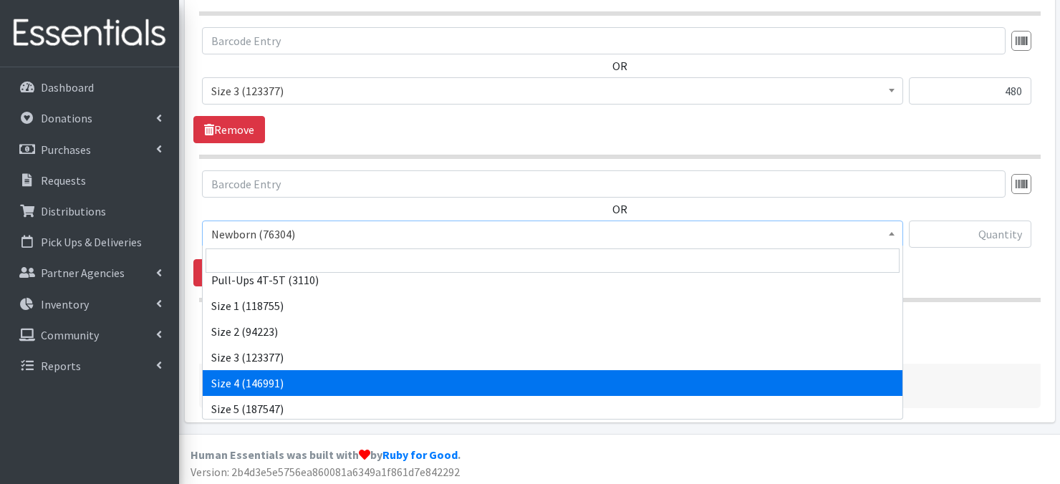
select select "3685"
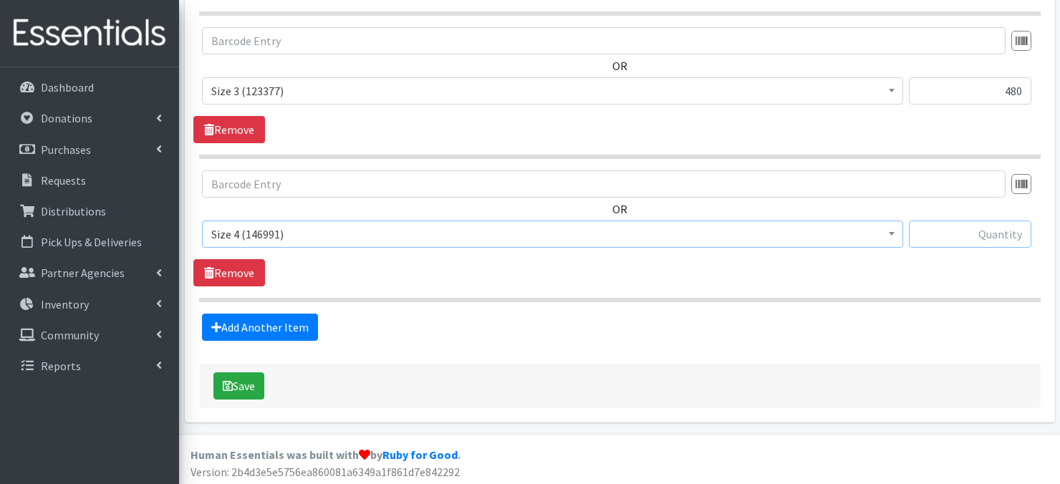
click at [970, 233] on input "text" at bounding box center [970, 234] width 123 height 27
type input "360"
click at [244, 328] on link "Add Another Item" at bounding box center [260, 327] width 116 height 27
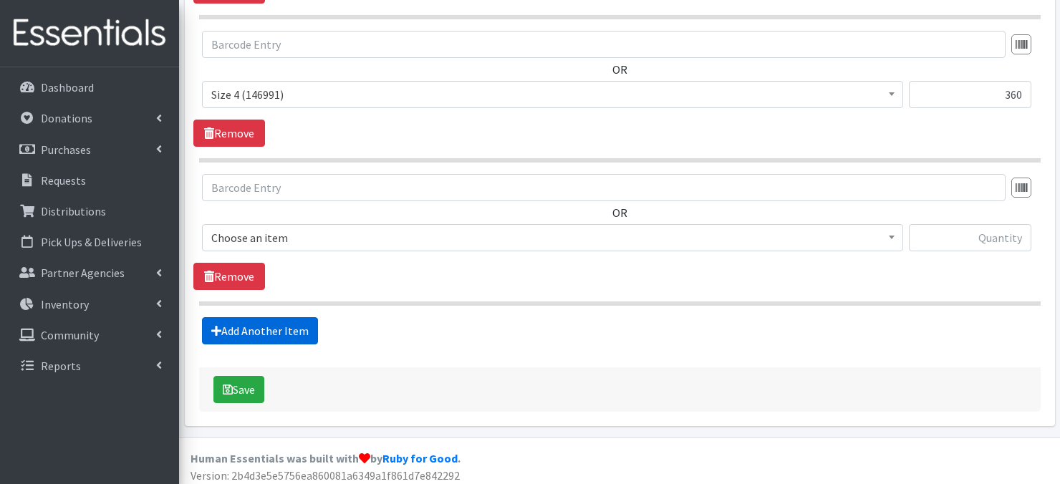
scroll to position [1135, 0]
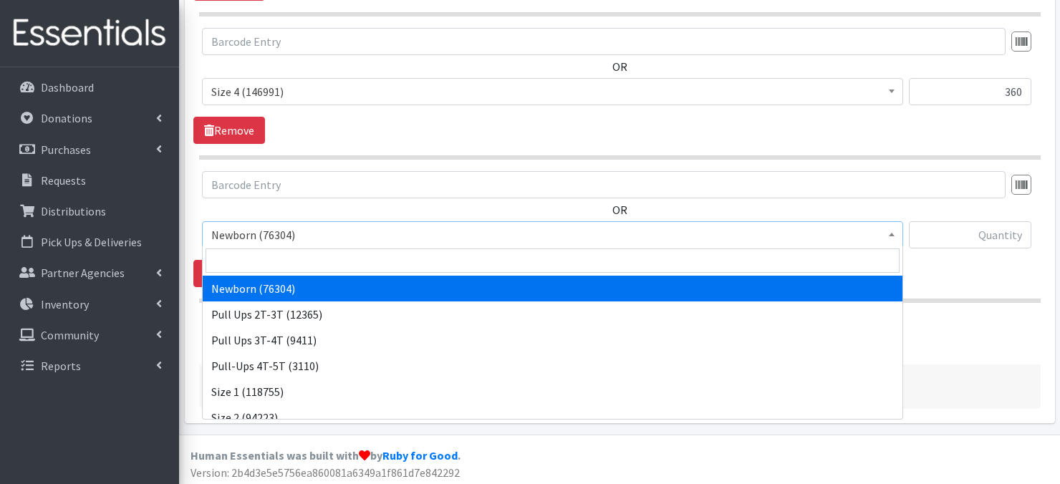
click at [900, 236] on span "Newborn (76304)" at bounding box center [552, 234] width 701 height 27
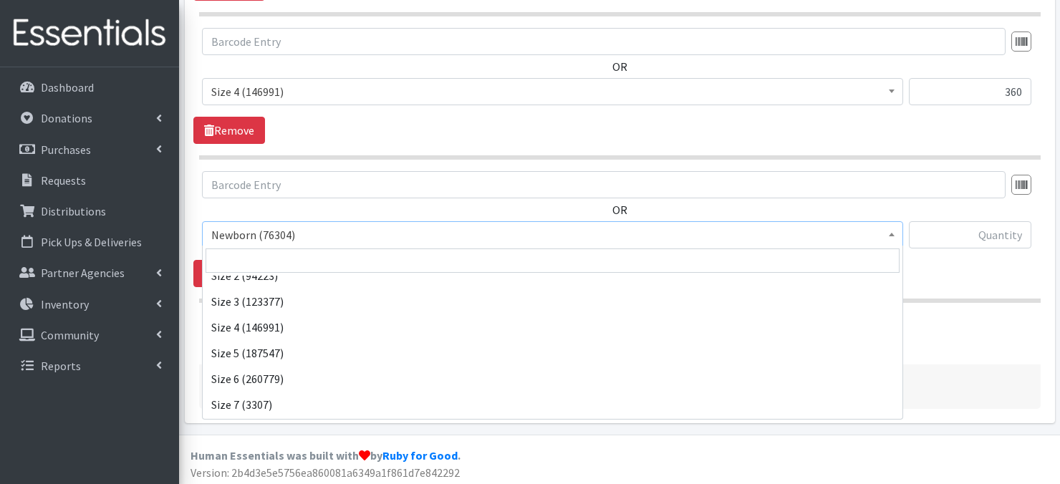
scroll to position [143, 0]
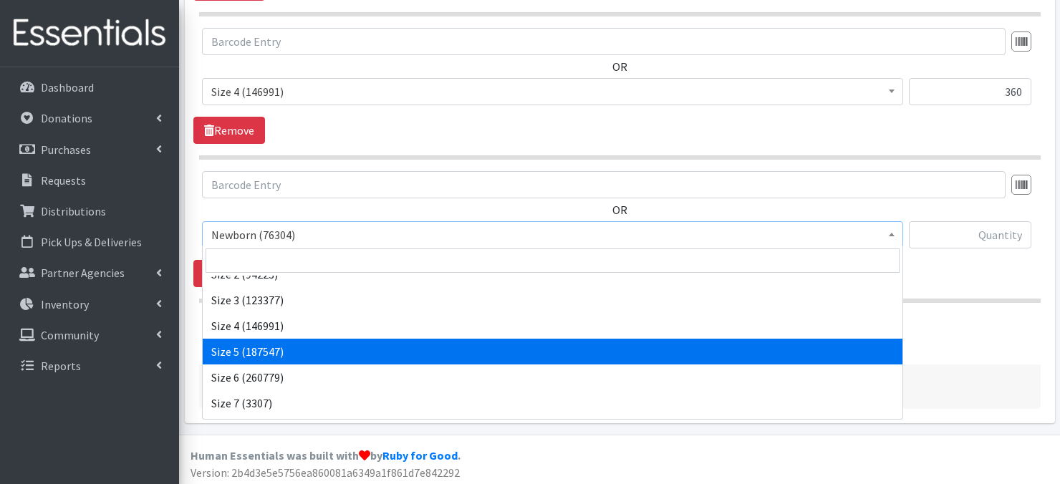
select select "3686"
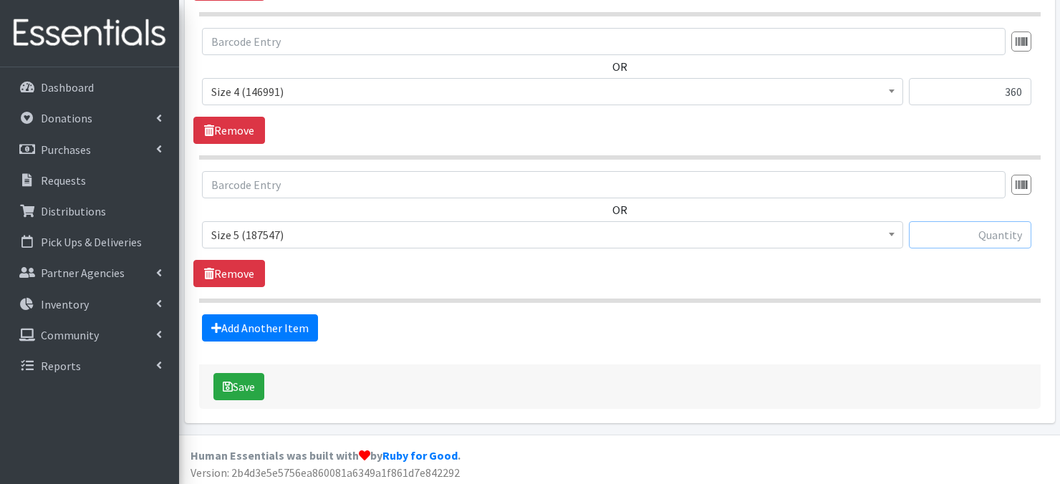
click at [972, 237] on input "text" at bounding box center [970, 234] width 123 height 27
type input "360"
click at [235, 325] on link "Add Another Item" at bounding box center [260, 328] width 116 height 27
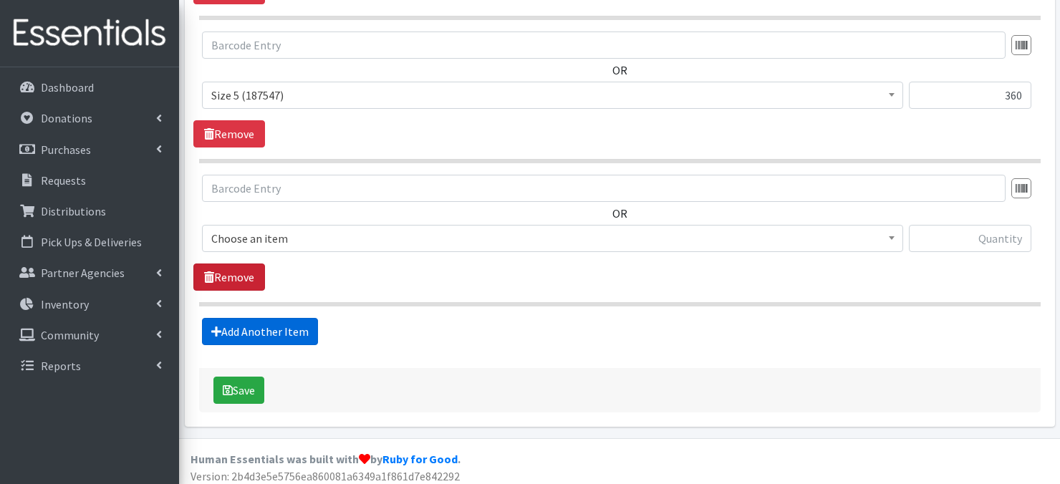
scroll to position [1278, 0]
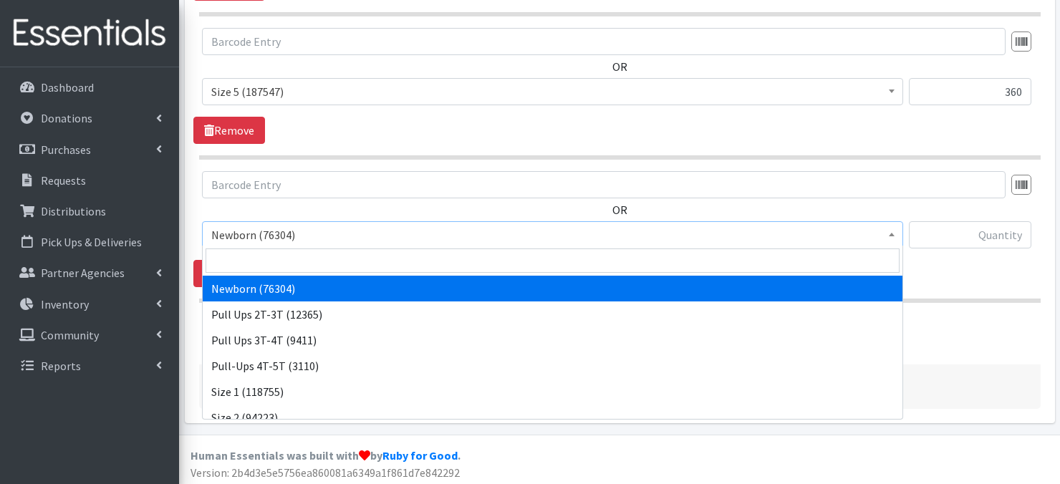
click at [894, 238] on span at bounding box center [892, 233] width 14 height 22
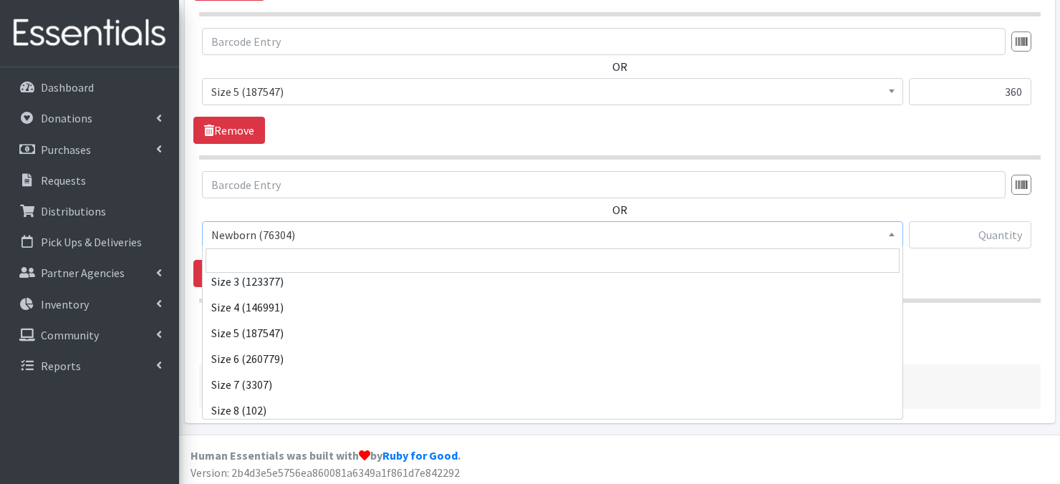
scroll to position [166, 0]
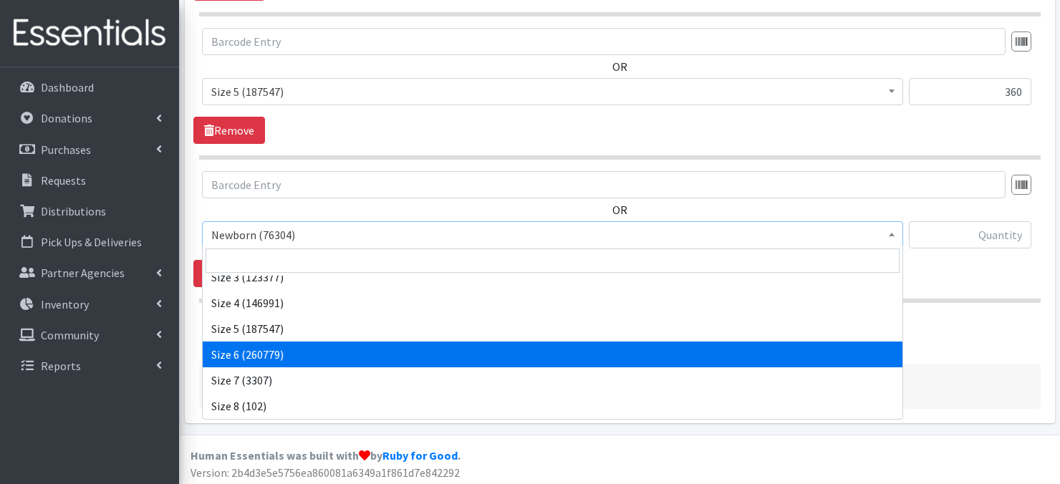
select select "3687"
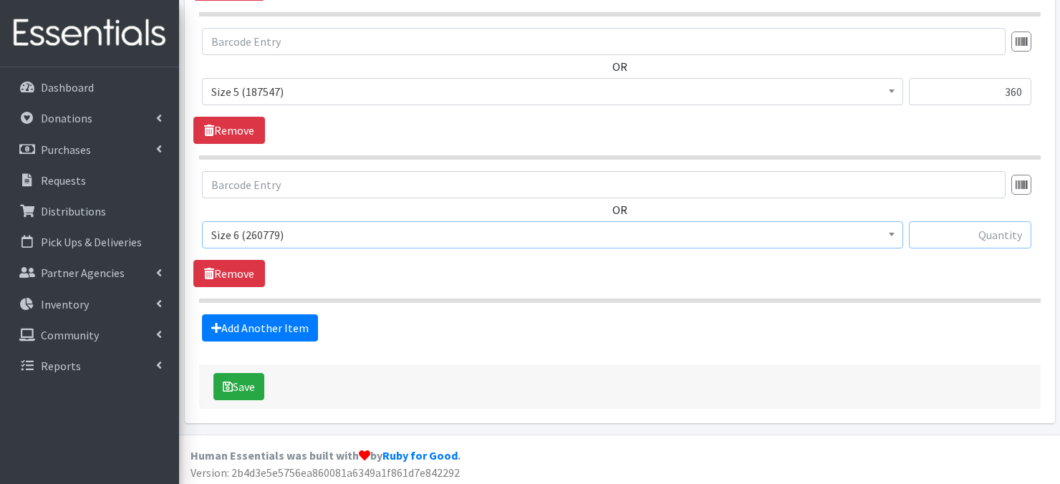
click at [967, 234] on input "text" at bounding box center [970, 234] width 123 height 27
type input "780"
click at [267, 324] on link "Add Another Item" at bounding box center [260, 328] width 116 height 27
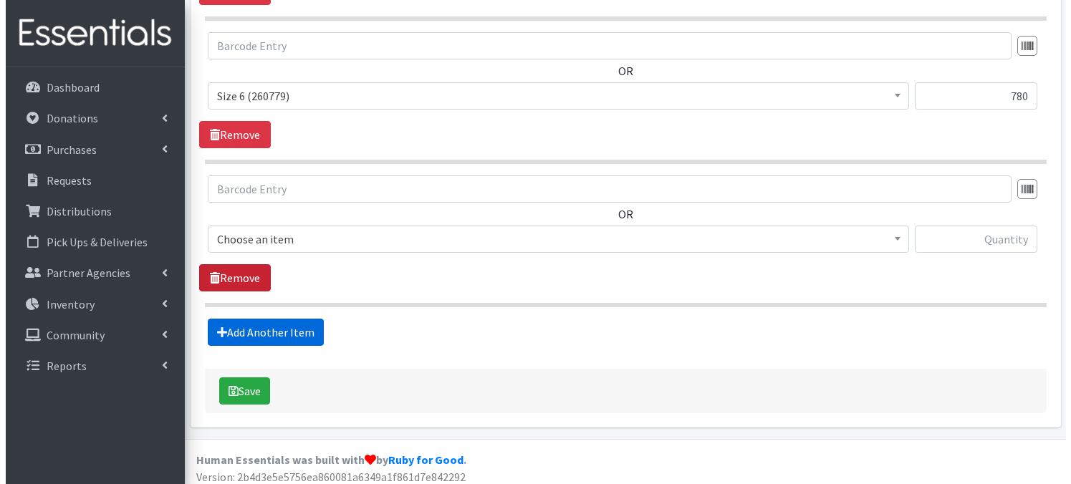
scroll to position [1421, 0]
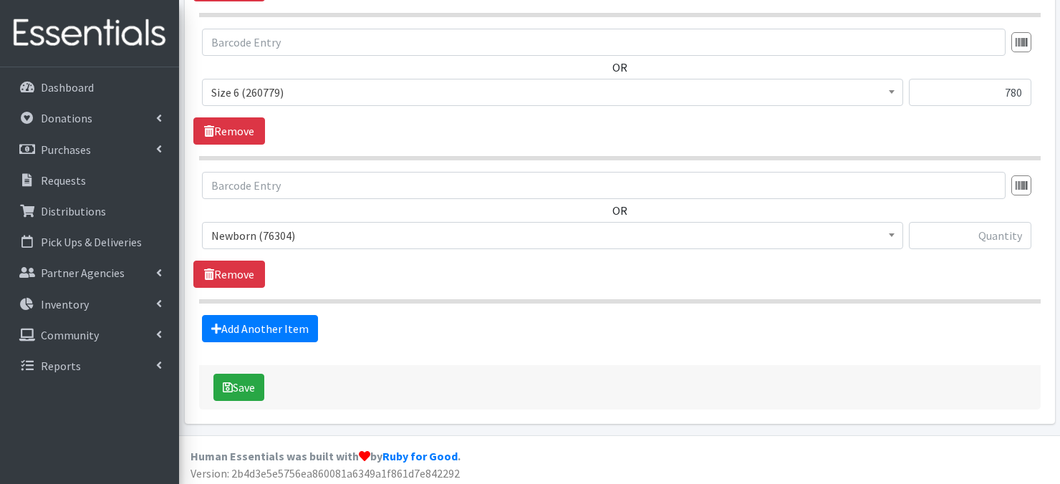
click at [892, 234] on span at bounding box center [892, 234] width 14 height 22
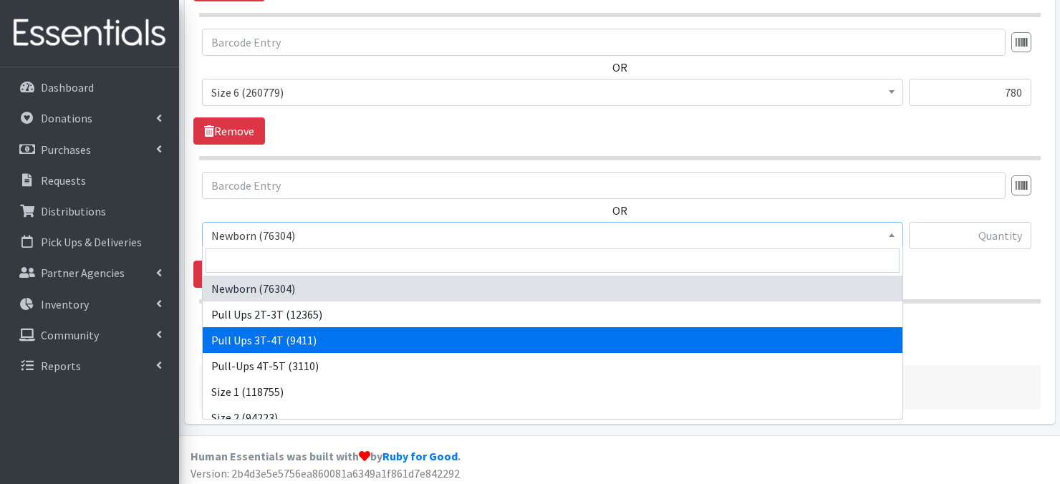
select select "3697"
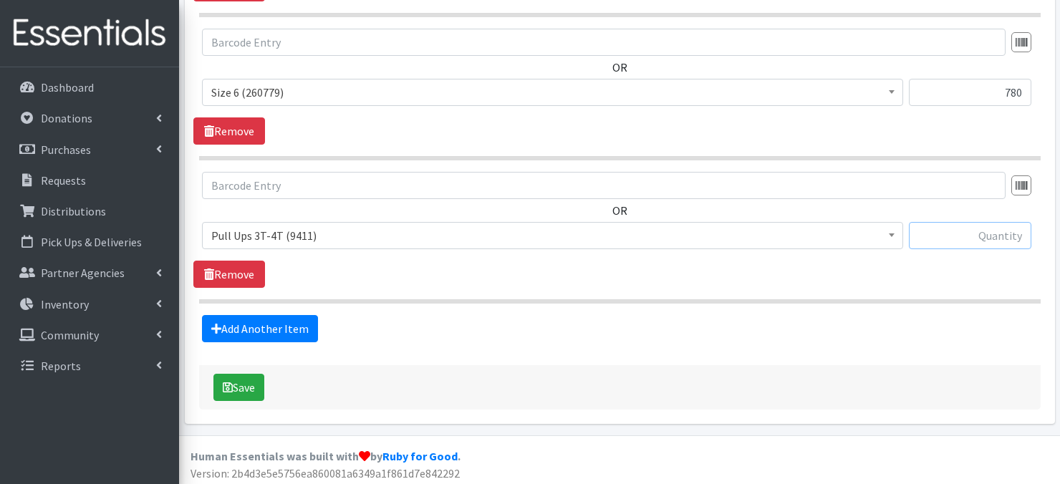
click at [977, 234] on input "text" at bounding box center [970, 235] width 123 height 27
type input "120"
click at [235, 381] on button "Save" at bounding box center [239, 387] width 51 height 27
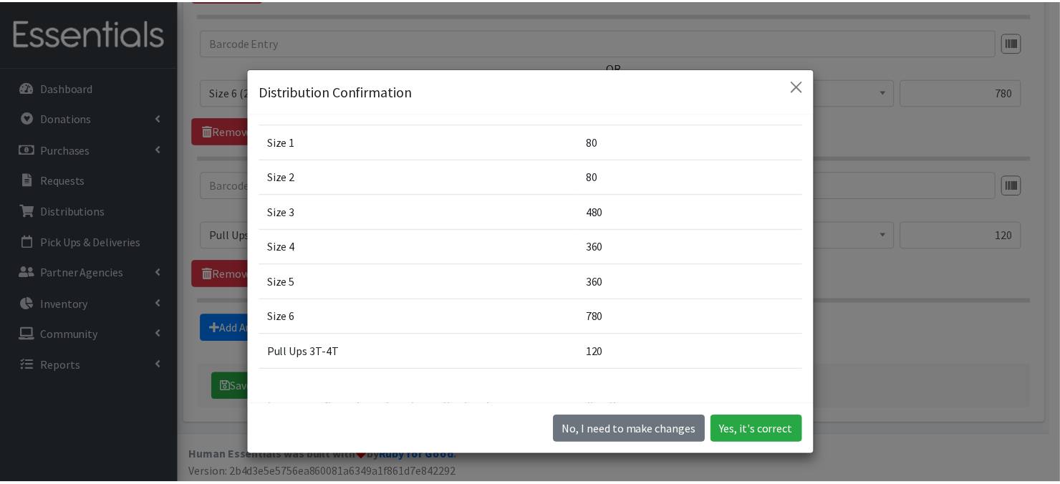
scroll to position [115, 0]
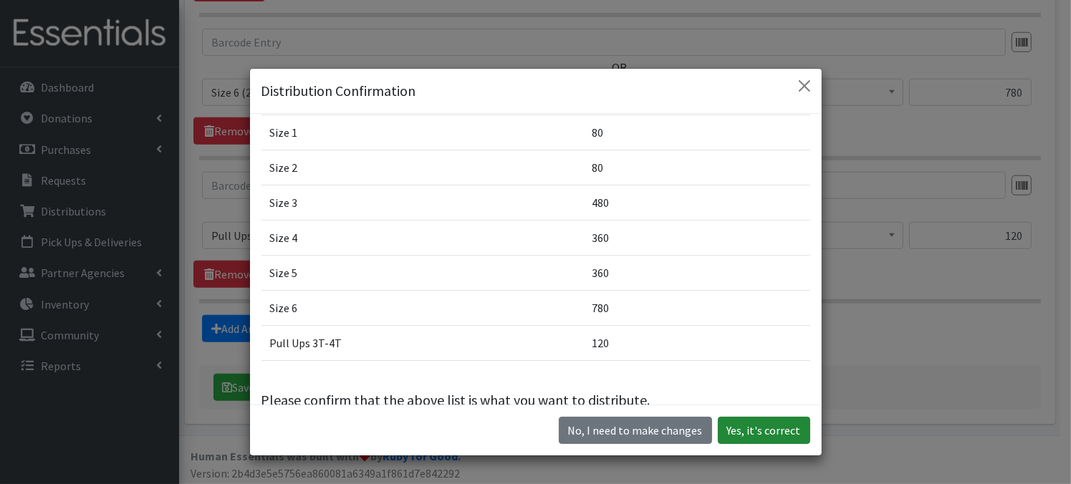
click at [751, 431] on button "Yes, it's correct" at bounding box center [764, 430] width 92 height 27
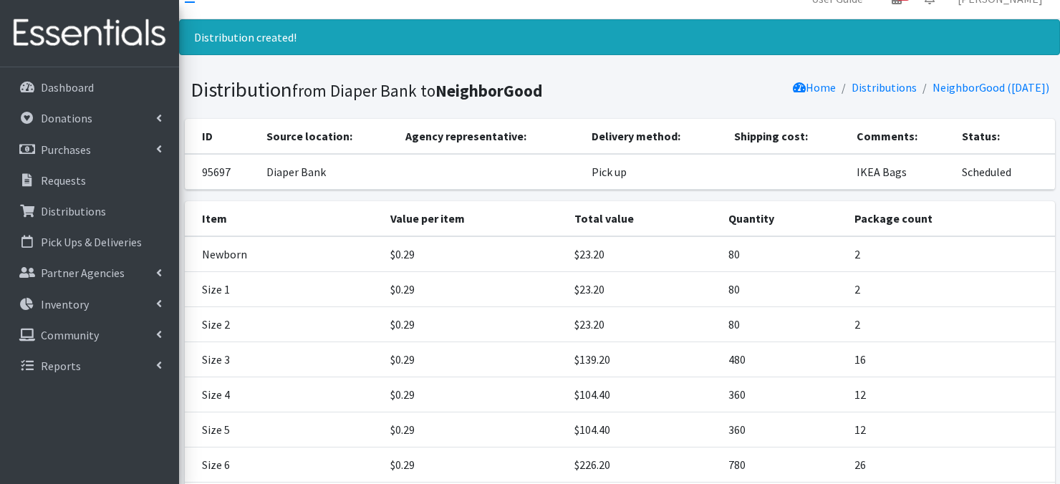
scroll to position [197, 0]
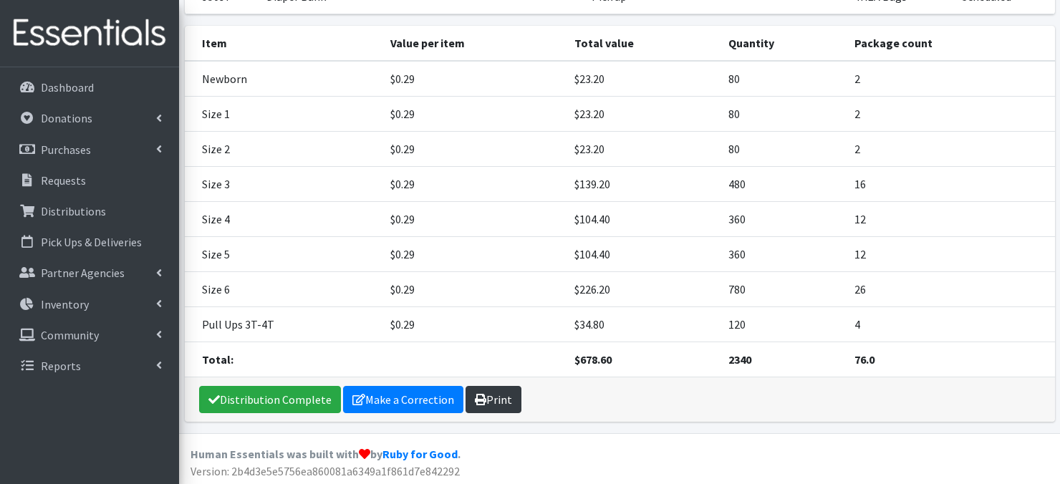
click at [487, 398] on link "Print" at bounding box center [494, 399] width 56 height 27
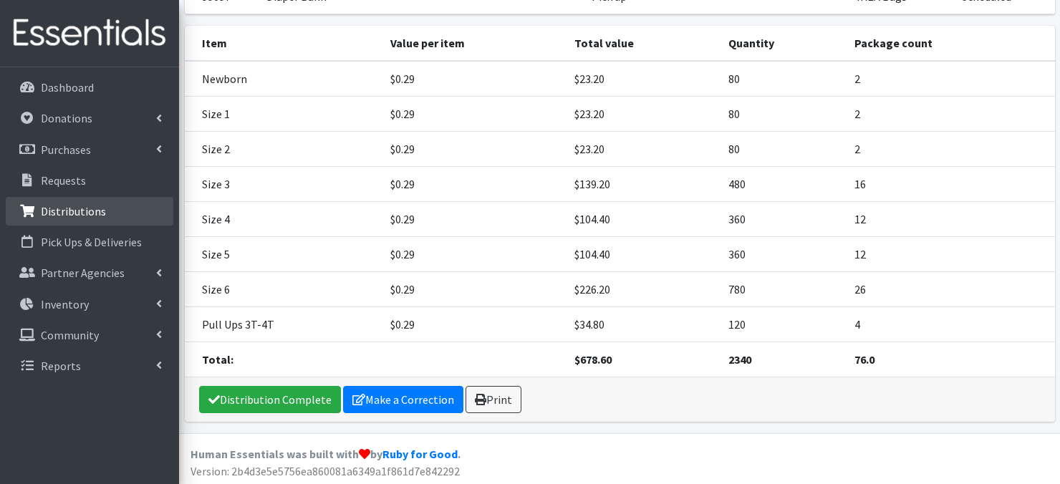
click at [71, 206] on p "Distributions" at bounding box center [73, 211] width 65 height 14
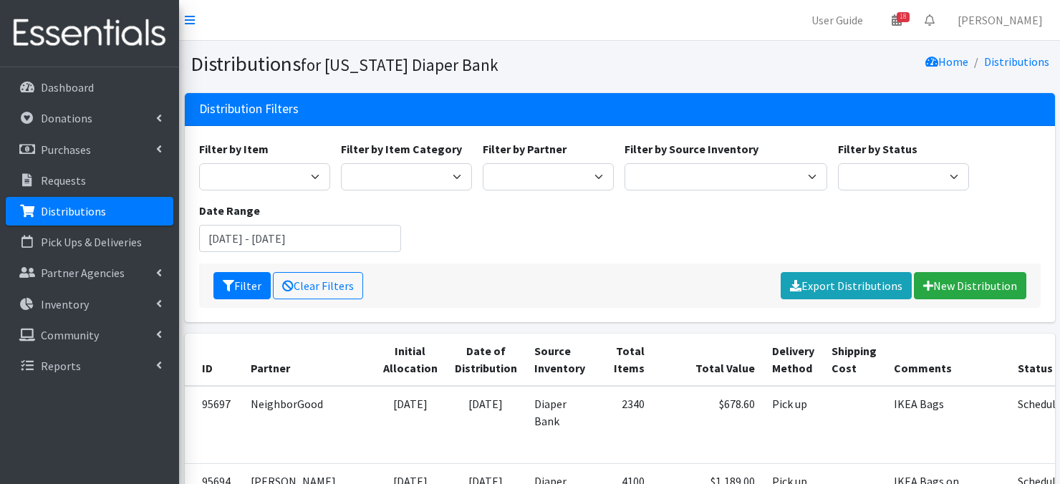
click at [76, 216] on p "Distributions" at bounding box center [73, 211] width 65 height 14
click at [954, 287] on link "New Distribution" at bounding box center [970, 285] width 112 height 27
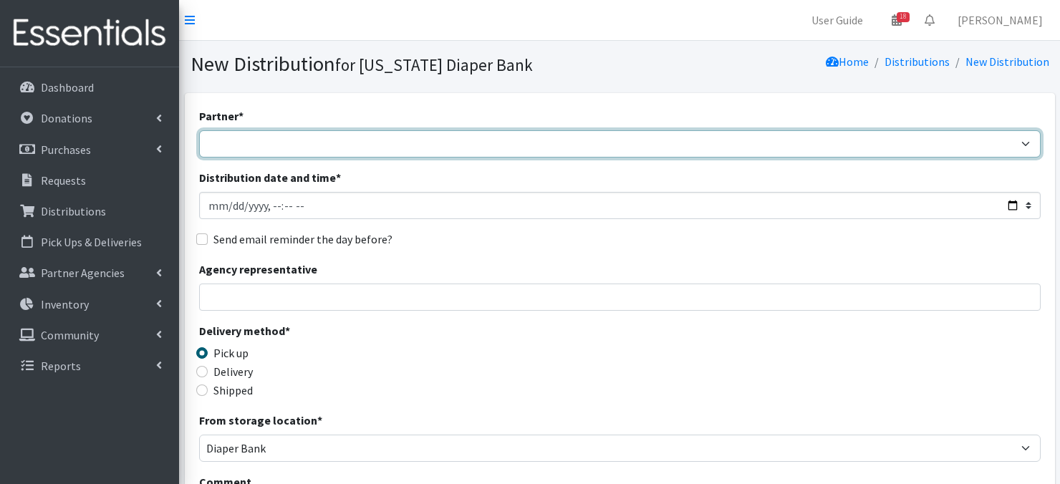
click at [1017, 141] on select "Abide A Mother's Love [PERSON_NAME] Area Refugee Taskforce Big Brothers Big Sis…" at bounding box center [620, 143] width 842 height 27
select select "1748"
click at [199, 130] on select "Abide A Mother's Love [PERSON_NAME] Area Refugee Taskforce Big Brothers Big Sis…" at bounding box center [620, 143] width 842 height 27
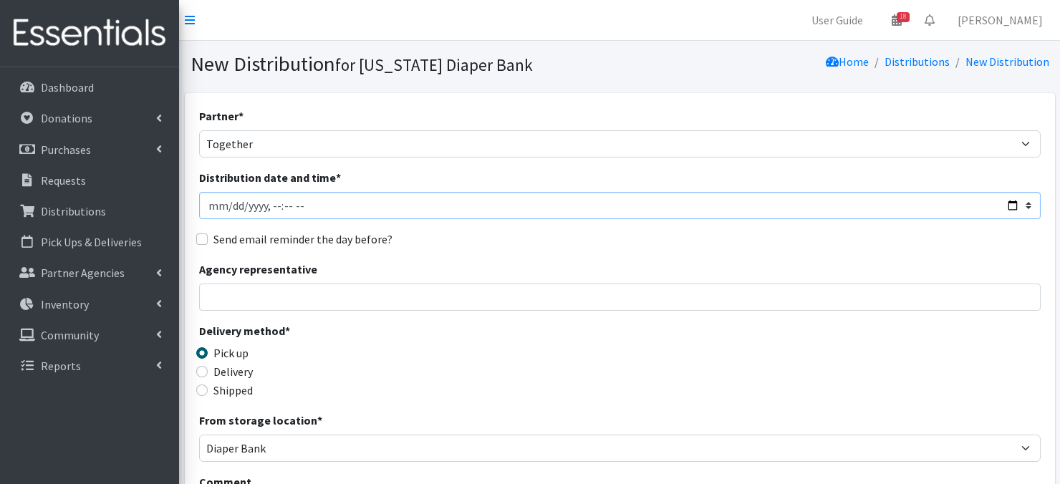
click at [215, 206] on input "Distribution date and time *" at bounding box center [620, 205] width 842 height 27
type input "[DATE]T23:59"
click at [267, 206] on input "Distribution date and time *" at bounding box center [620, 205] width 842 height 27
type input "[DATE]T11:30"
click at [382, 274] on div "Agency representative" at bounding box center [620, 286] width 842 height 50
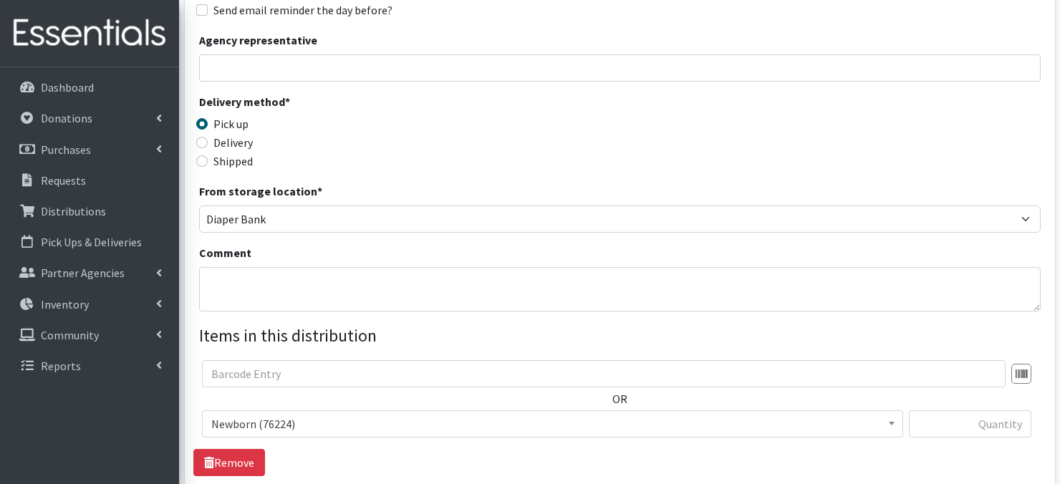
scroll to position [267, 0]
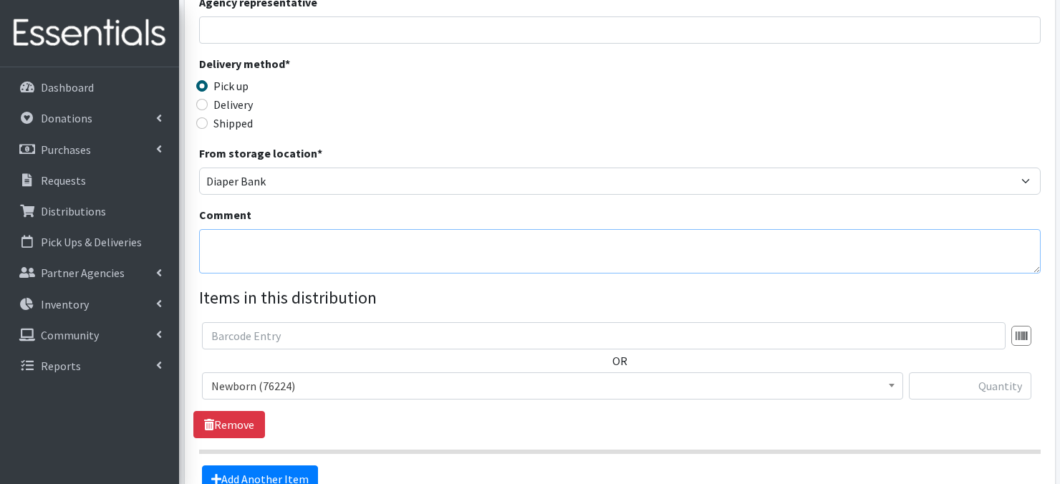
click at [249, 244] on textarea "Comment" at bounding box center [620, 251] width 842 height 44
paste textarea "Palletize orders separately"
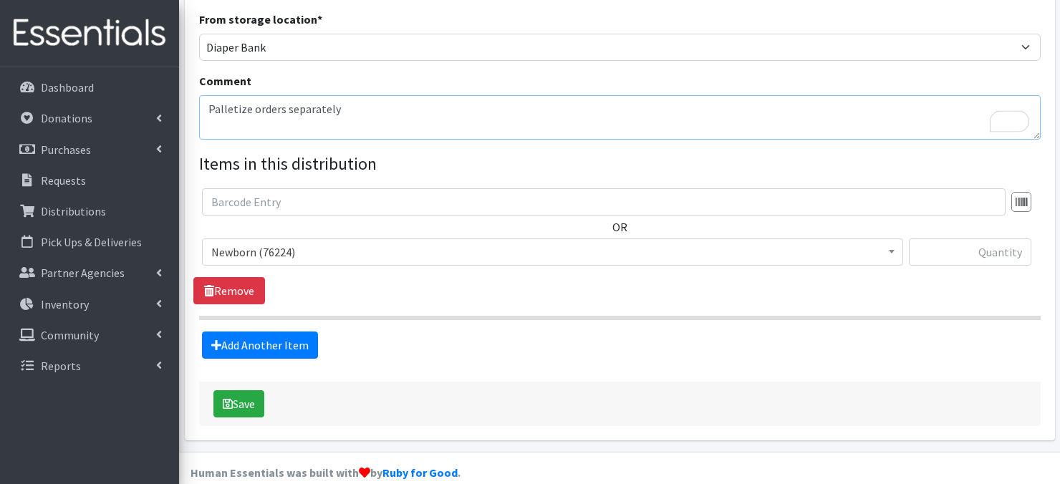
scroll to position [421, 0]
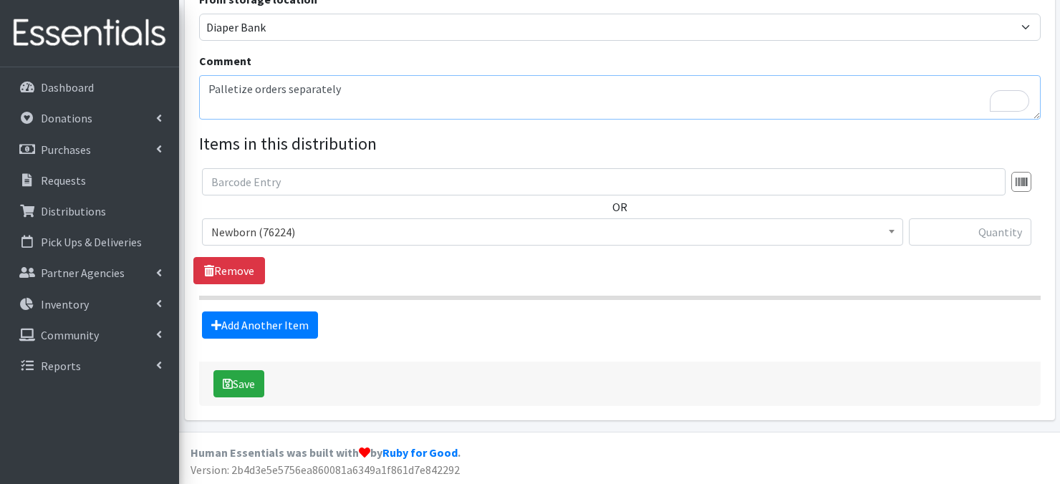
type textarea "Palletize orders separately"
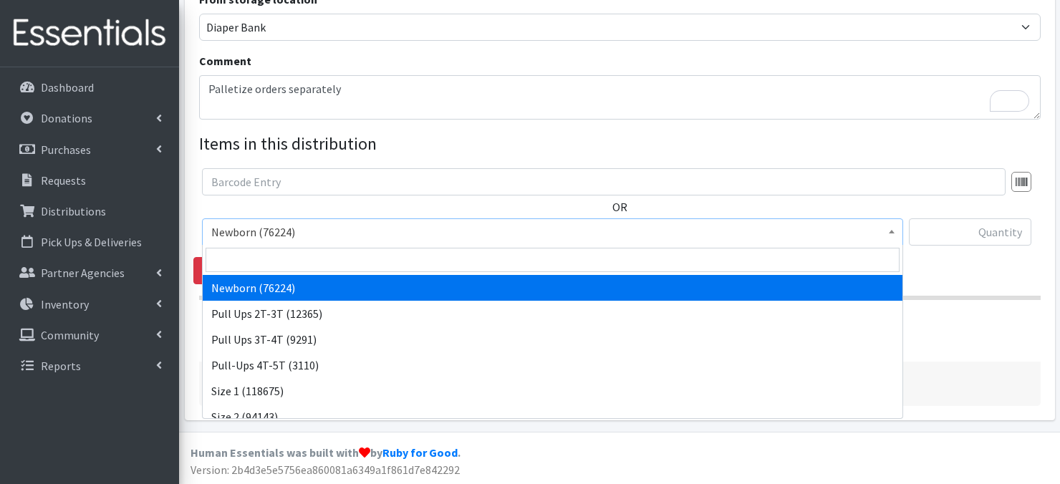
click at [889, 229] on span at bounding box center [892, 230] width 14 height 22
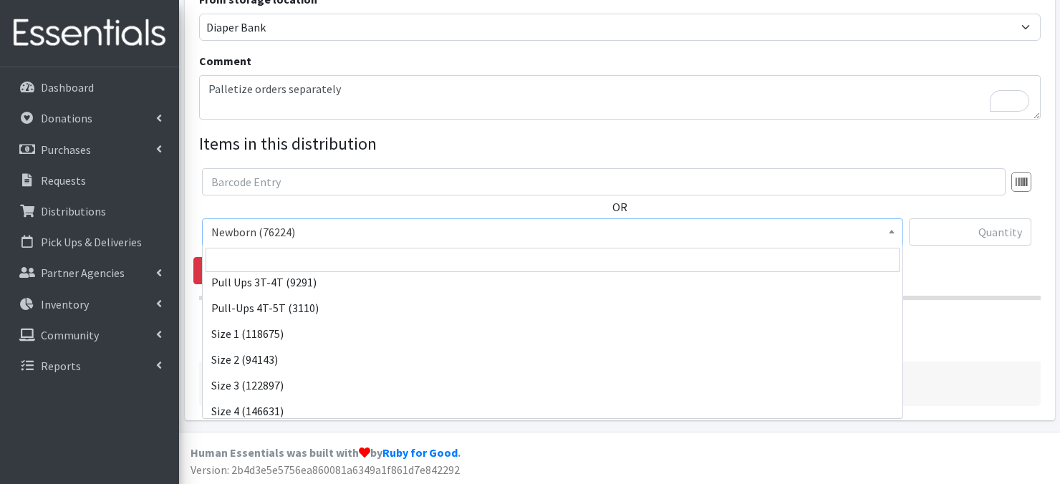
scroll to position [86, 0]
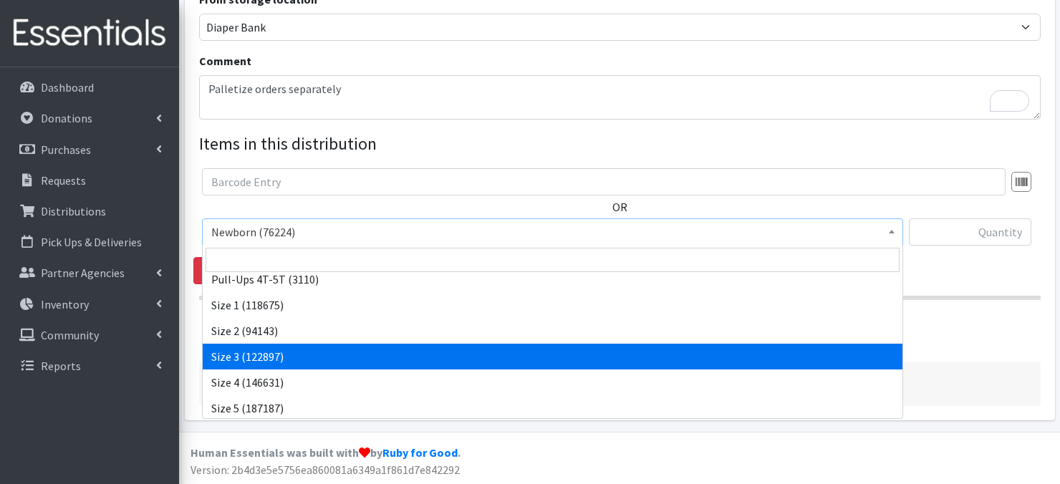
select select "3684"
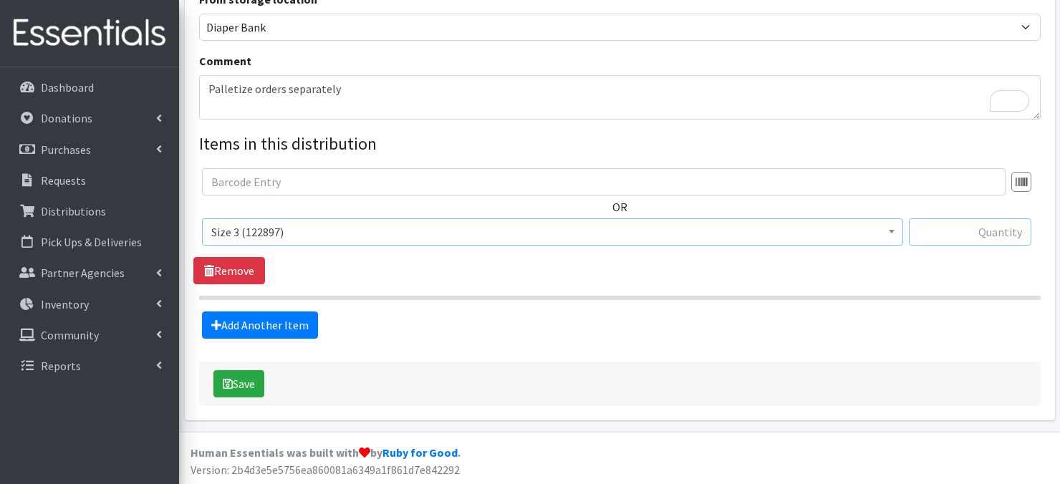
click at [944, 231] on input "text" at bounding box center [970, 232] width 123 height 27
type input "2100"
click at [279, 325] on link "Add Another Item" at bounding box center [260, 325] width 116 height 27
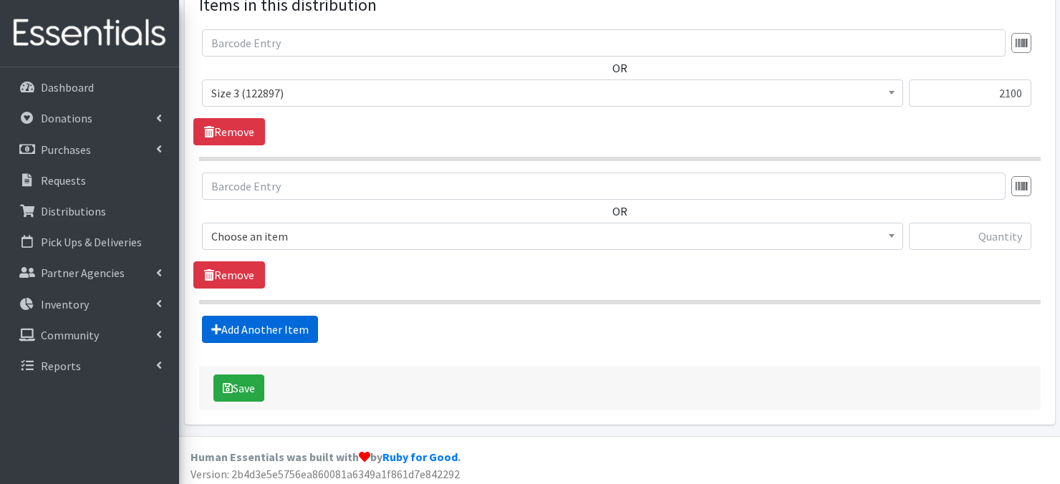
scroll to position [564, 0]
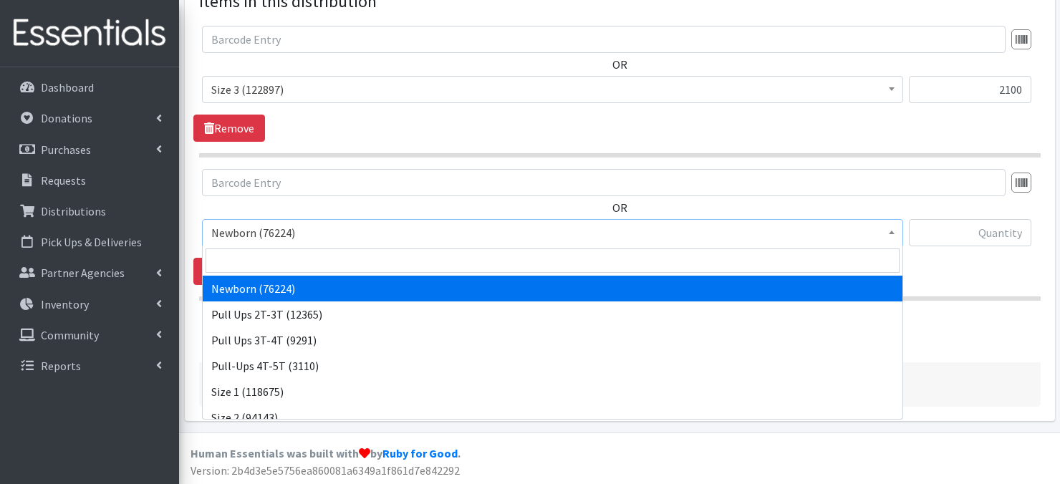
click at [895, 231] on span at bounding box center [892, 231] width 14 height 22
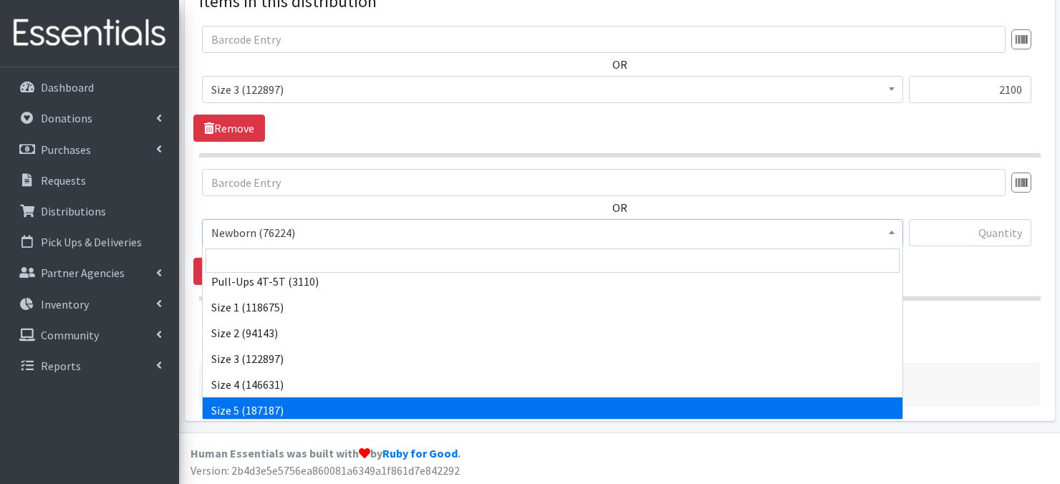
scroll to position [86, 0]
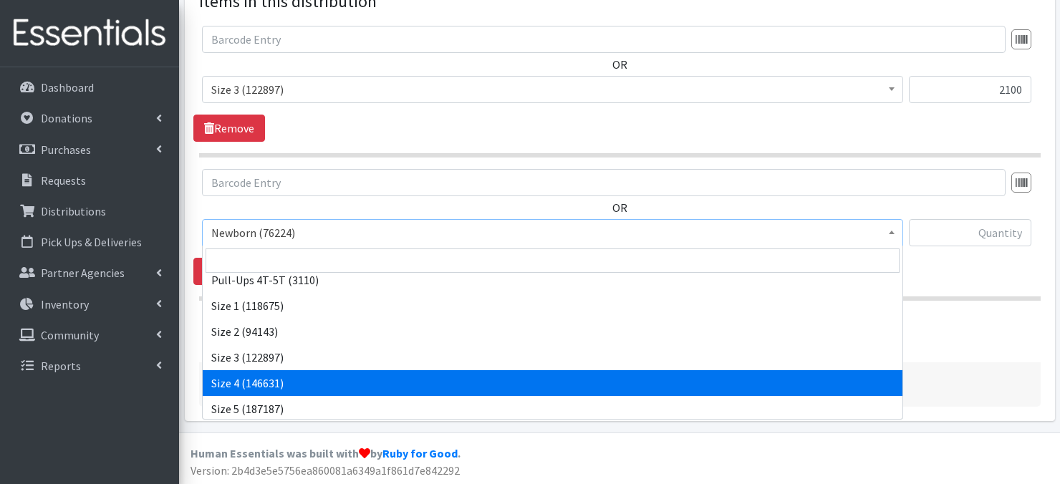
drag, startPoint x: 261, startPoint y: 380, endPoint x: 460, endPoint y: 300, distance: 214.8
select select "3685"
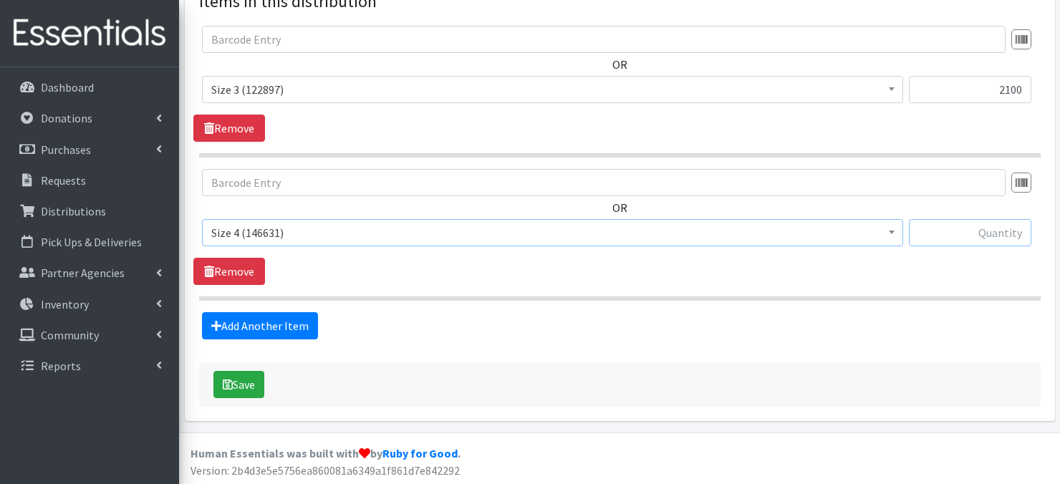
click at [947, 231] on input "text" at bounding box center [970, 232] width 123 height 27
type input "4800"
click at [267, 326] on link "Add Another Item" at bounding box center [260, 325] width 116 height 27
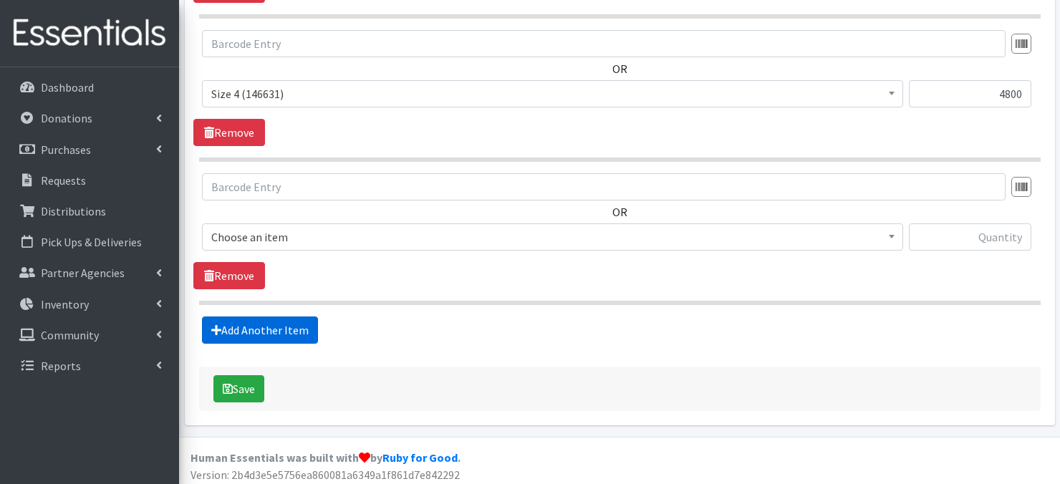
scroll to position [706, 0]
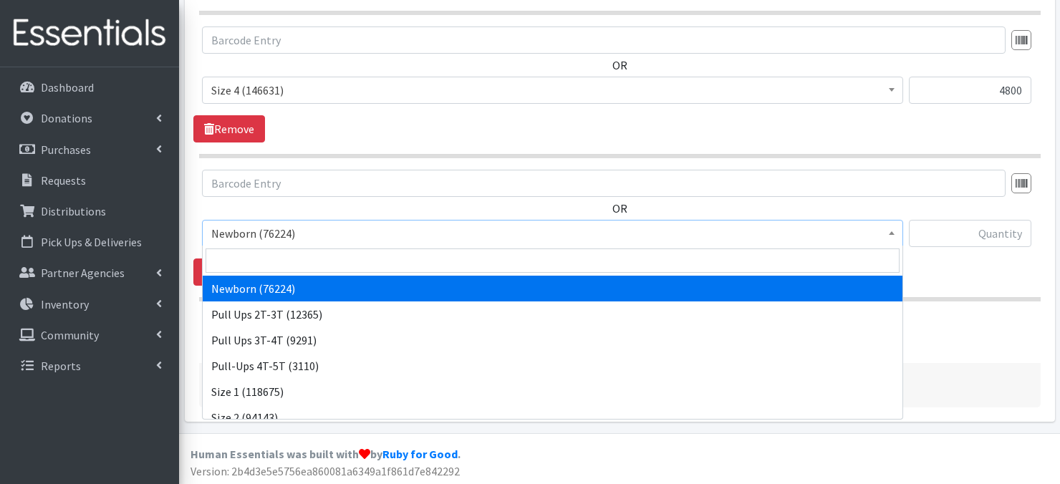
click at [895, 231] on span at bounding box center [892, 232] width 14 height 22
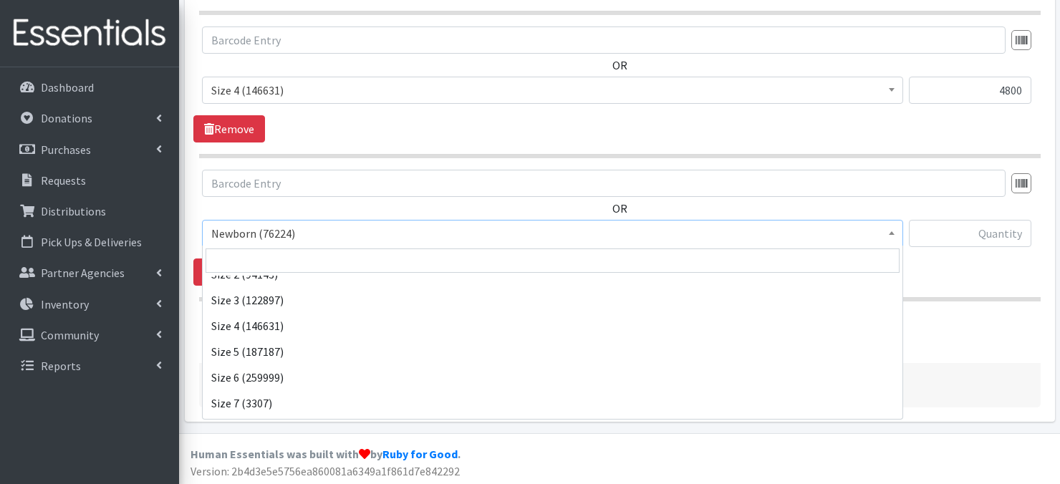
scroll to position [166, 0]
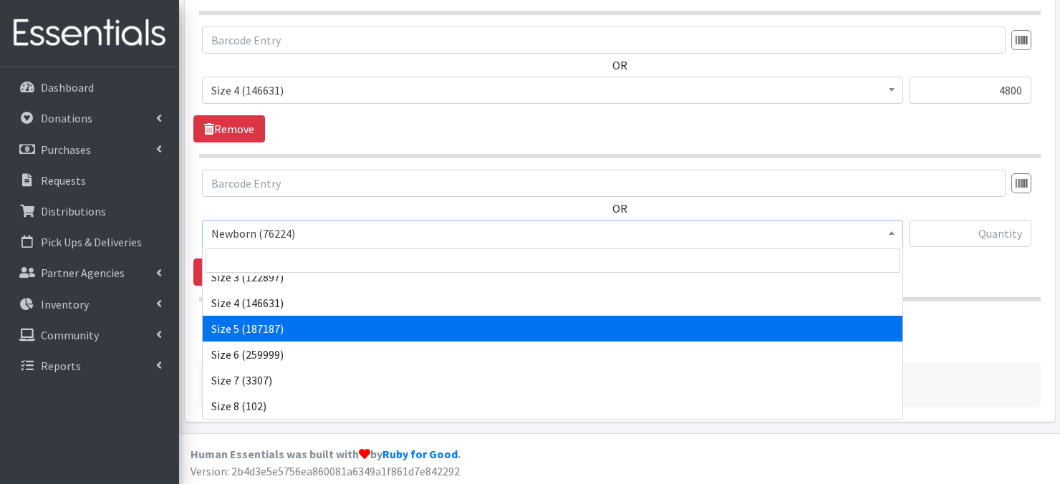
select select "3686"
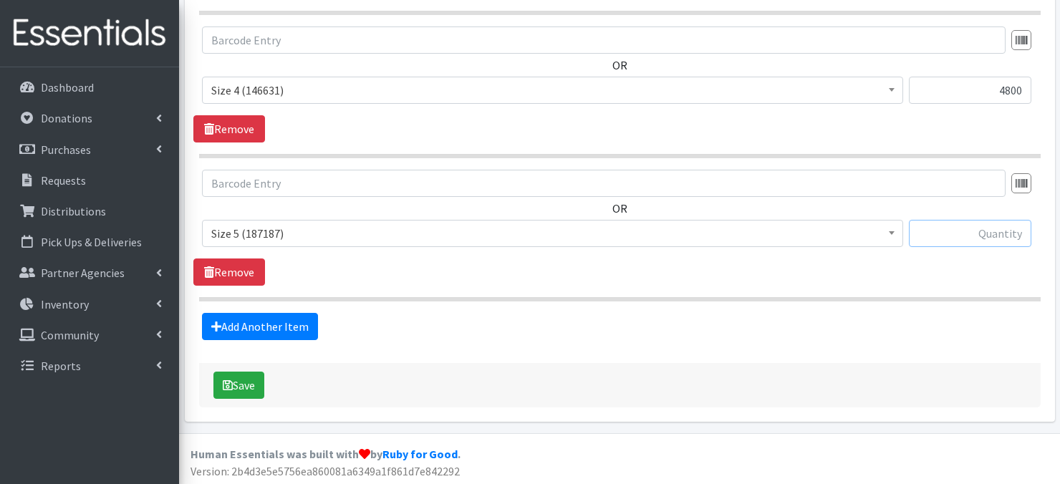
click at [942, 234] on input "text" at bounding box center [970, 233] width 123 height 27
type input "4800"
click at [297, 327] on link "Add Another Item" at bounding box center [260, 326] width 116 height 27
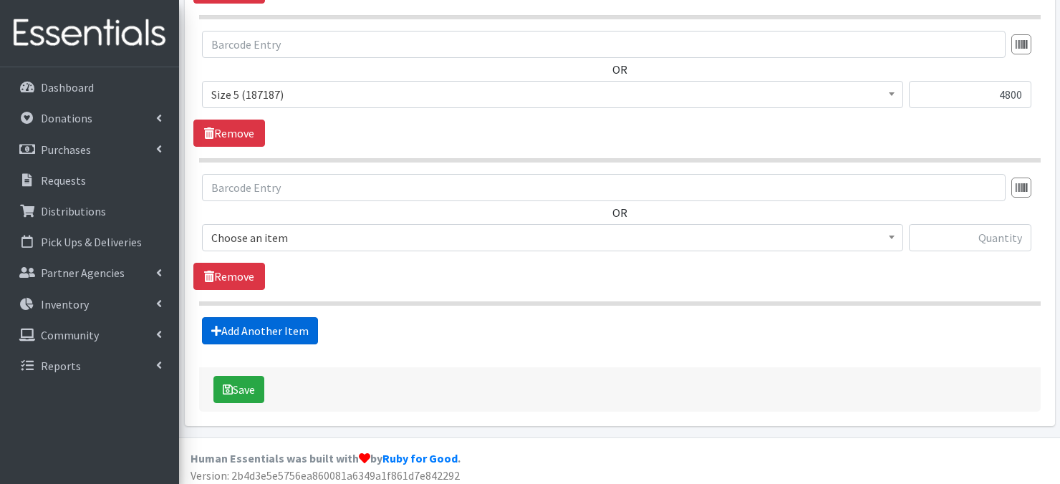
scroll to position [849, 0]
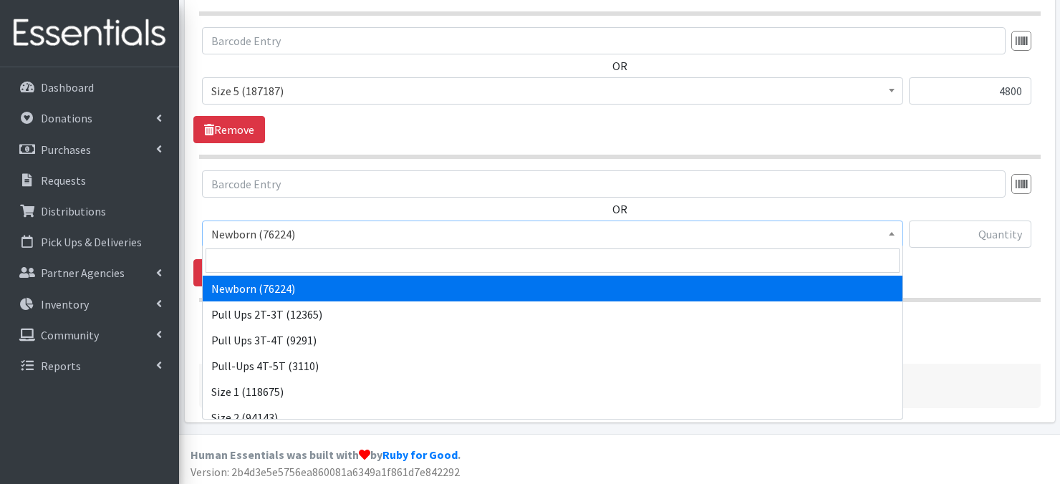
click at [896, 232] on span at bounding box center [892, 232] width 14 height 22
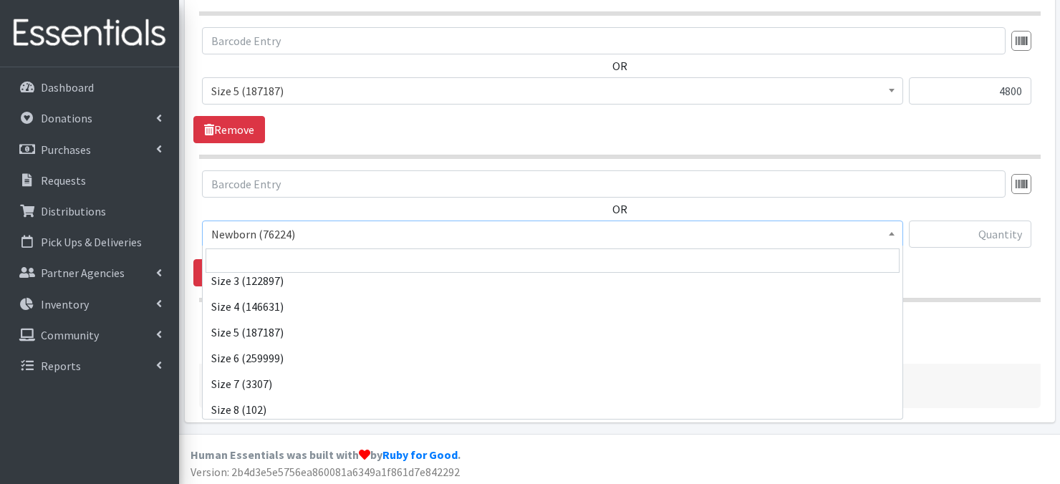
scroll to position [166, 0]
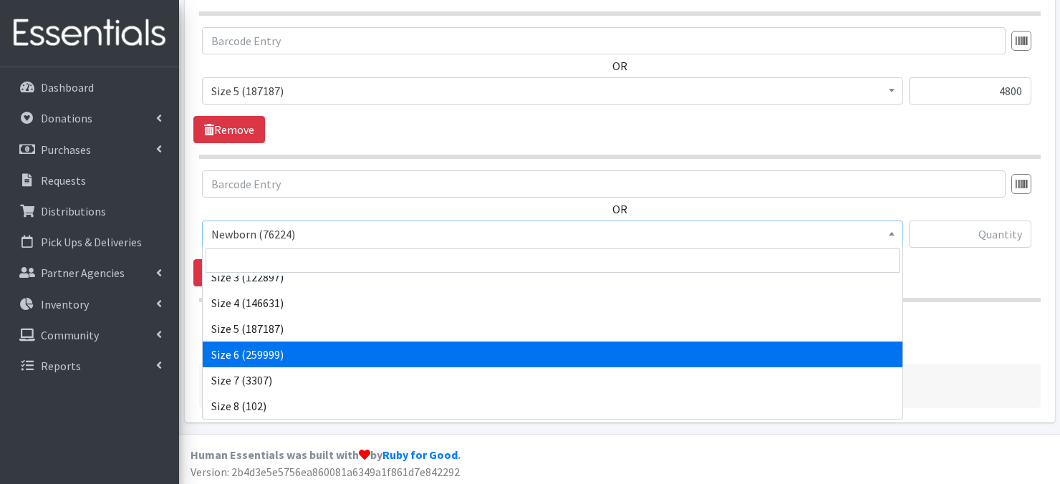
select select "3687"
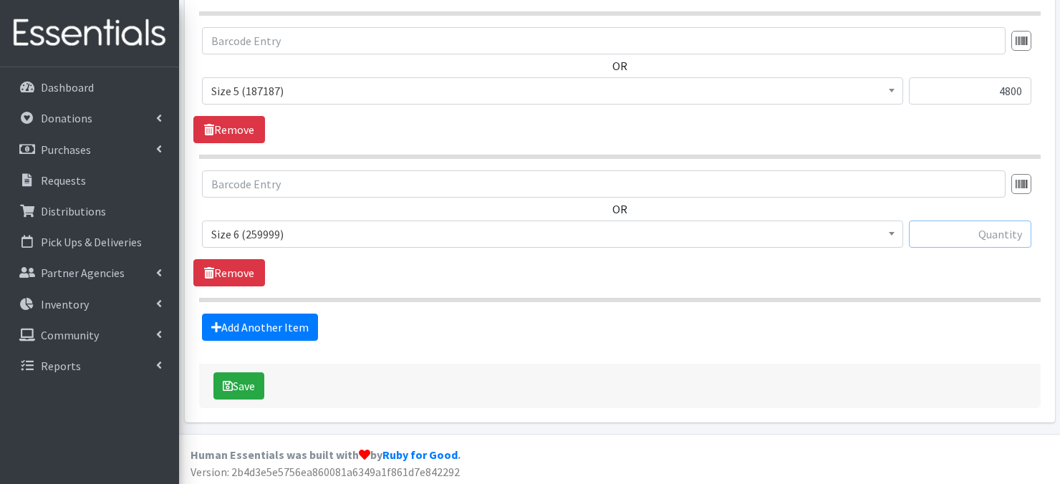
click at [966, 233] on input "text" at bounding box center [970, 234] width 123 height 27
type input "5100"
click at [260, 327] on link "Add Another Item" at bounding box center [260, 327] width 116 height 27
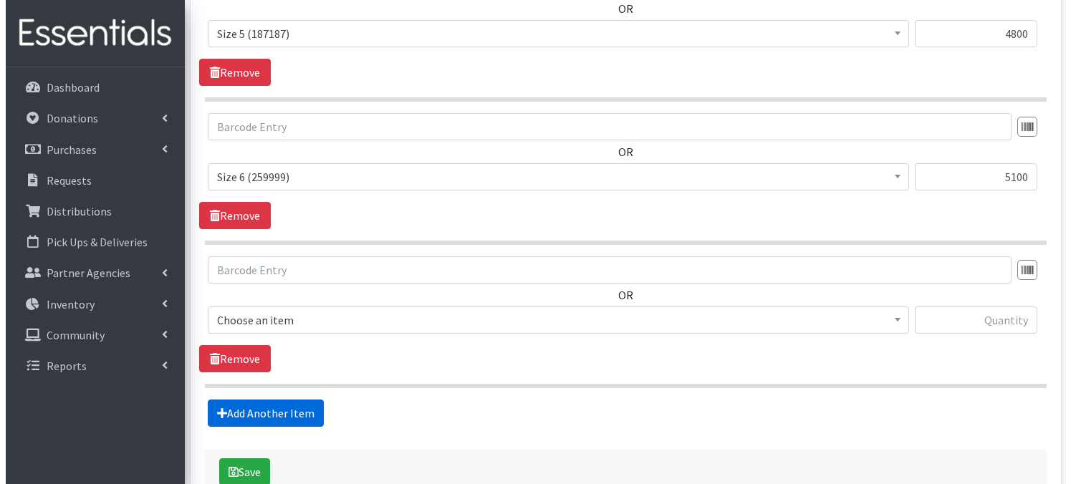
scroll to position [992, 0]
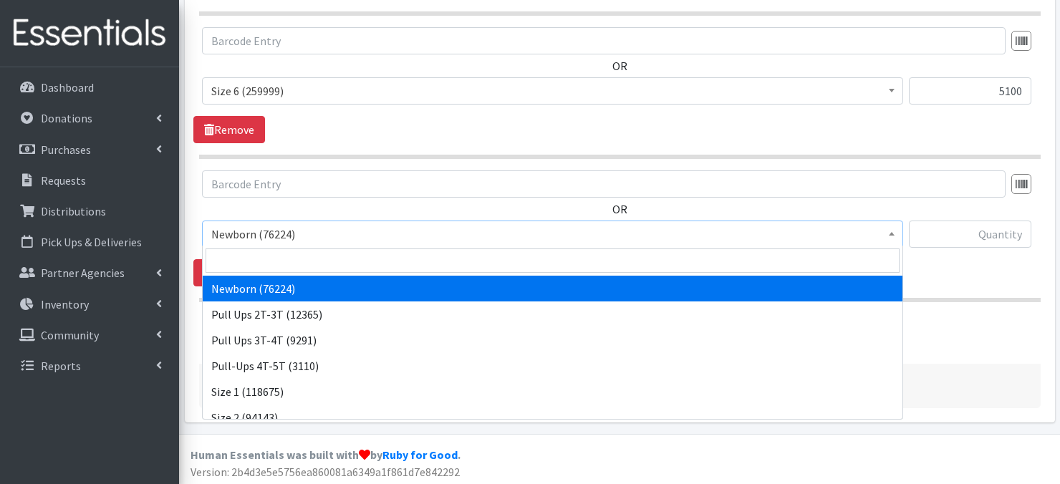
click at [891, 234] on span at bounding box center [892, 232] width 14 height 22
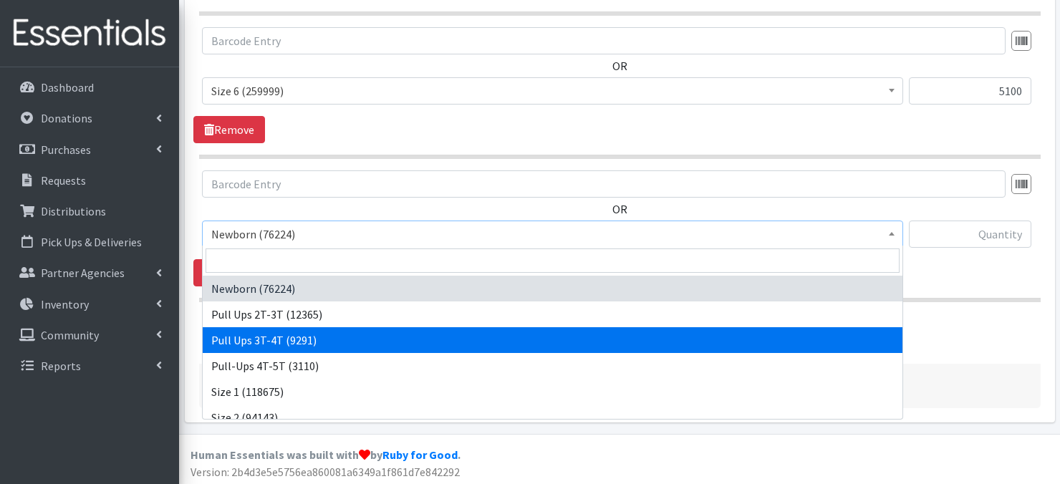
select select "3697"
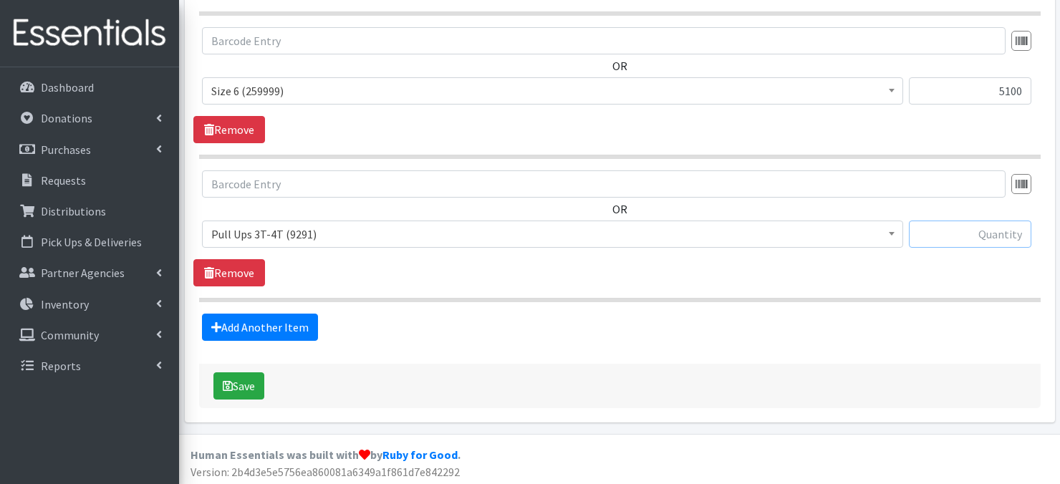
click at [925, 237] on input "text" at bounding box center [970, 234] width 123 height 27
type input "300"
click at [238, 385] on button "Save" at bounding box center [239, 386] width 51 height 27
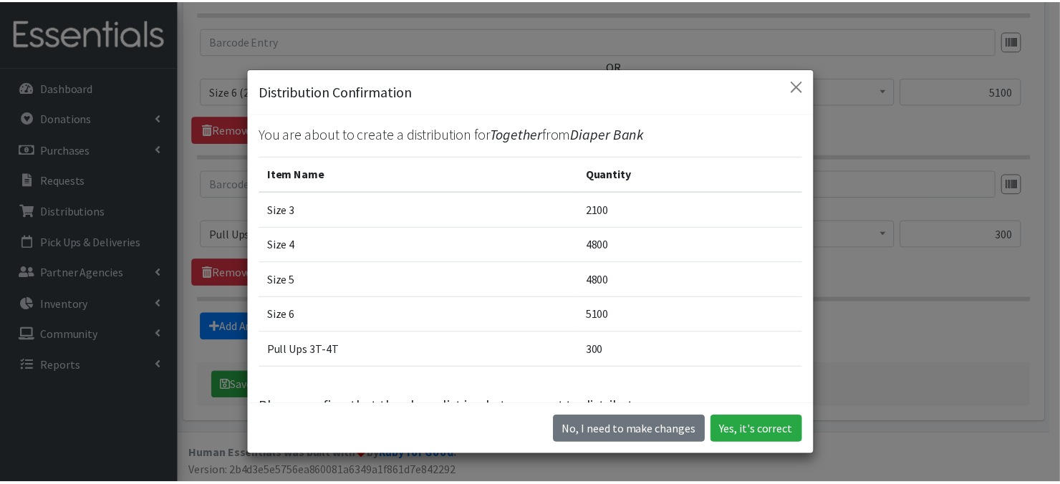
scroll to position [8, 0]
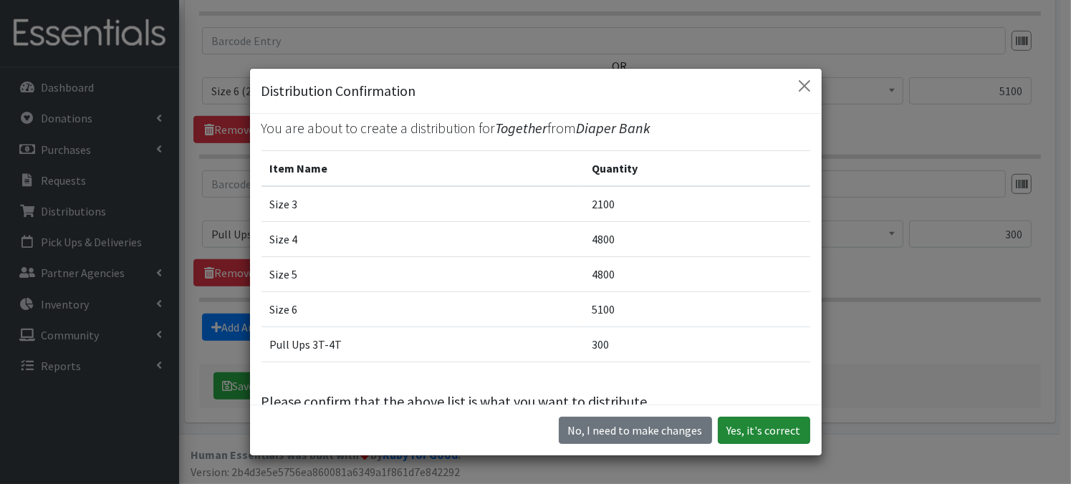
click at [743, 433] on button "Yes, it's correct" at bounding box center [764, 430] width 92 height 27
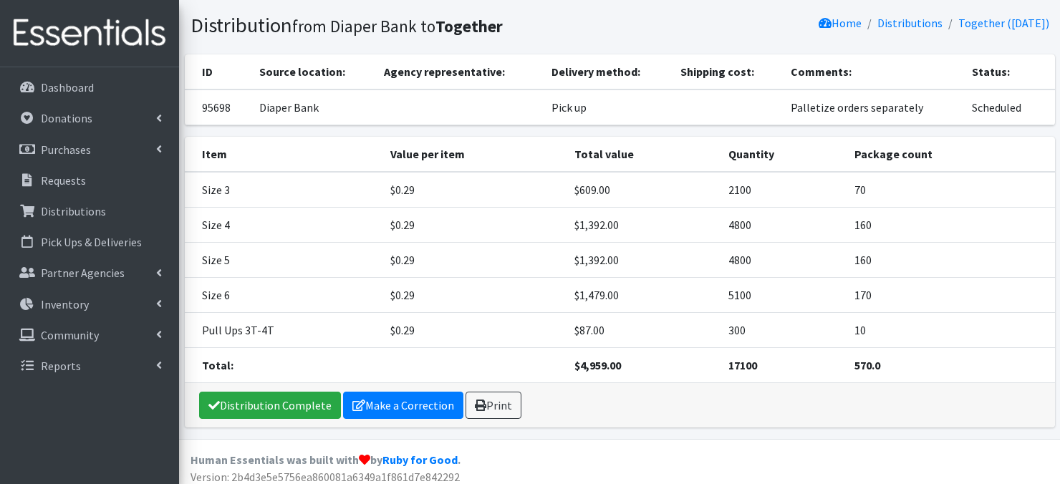
scroll to position [86, 0]
click at [495, 403] on link "Print" at bounding box center [494, 405] width 56 height 27
click at [90, 214] on p "Distributions" at bounding box center [73, 211] width 65 height 14
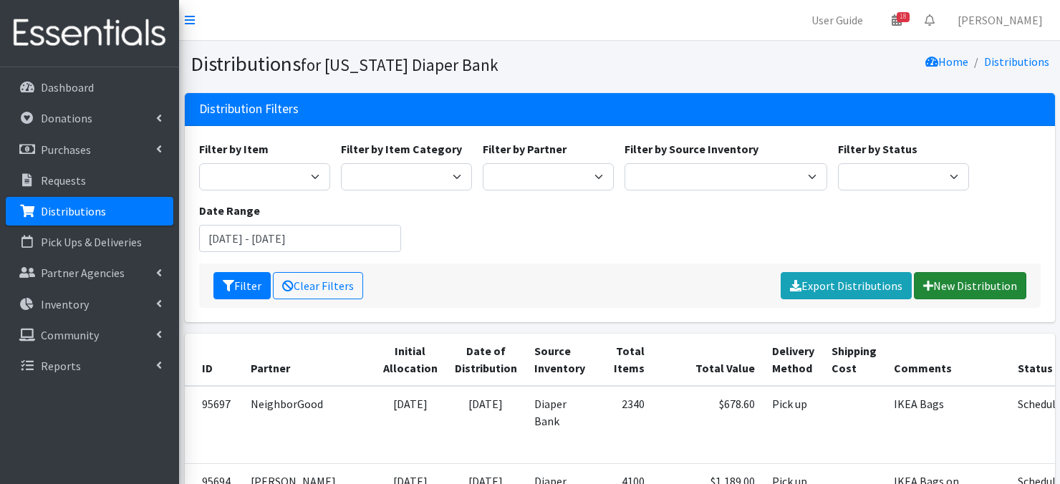
click at [971, 287] on link "New Distribution" at bounding box center [970, 285] width 112 height 27
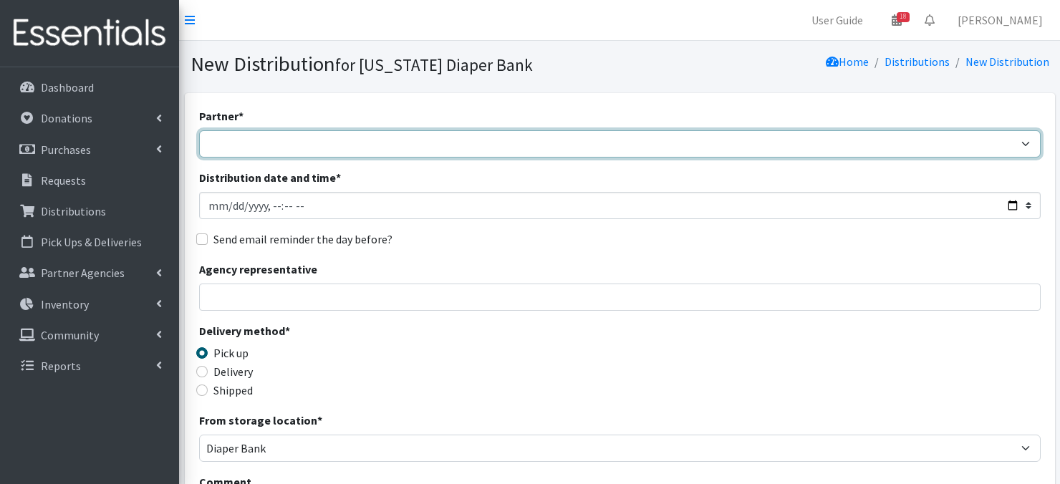
click at [238, 148] on select "Abide A Mother's Love [PERSON_NAME] Area Refugee Taskforce Big Brothers Big Sis…" at bounding box center [620, 143] width 842 height 27
select select "4403"
click at [199, 130] on select "Abide A Mother's Love [PERSON_NAME] Area Refugee Taskforce Big Brothers Big Sis…" at bounding box center [620, 143] width 842 height 27
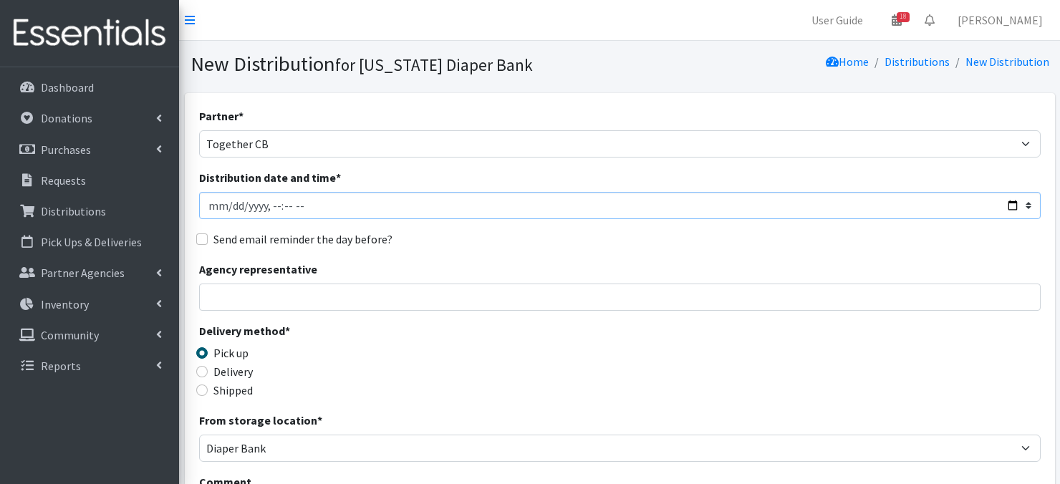
click at [212, 207] on input "Distribution date and time *" at bounding box center [620, 205] width 842 height 27
type input "2025-09-27T23:59"
click at [267, 200] on input "Distribution date and time *" at bounding box center [620, 205] width 842 height 27
click at [286, 206] on input "Distribution date and time *" at bounding box center [620, 205] width 842 height 27
type input "2025-09-03T11:30"
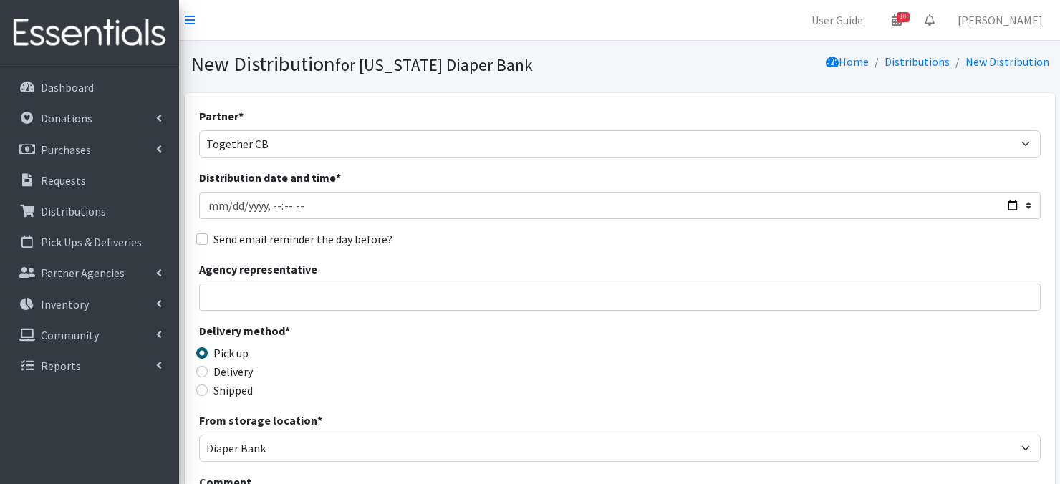
click at [588, 234] on div "Send email reminder the day before?" at bounding box center [620, 239] width 842 height 17
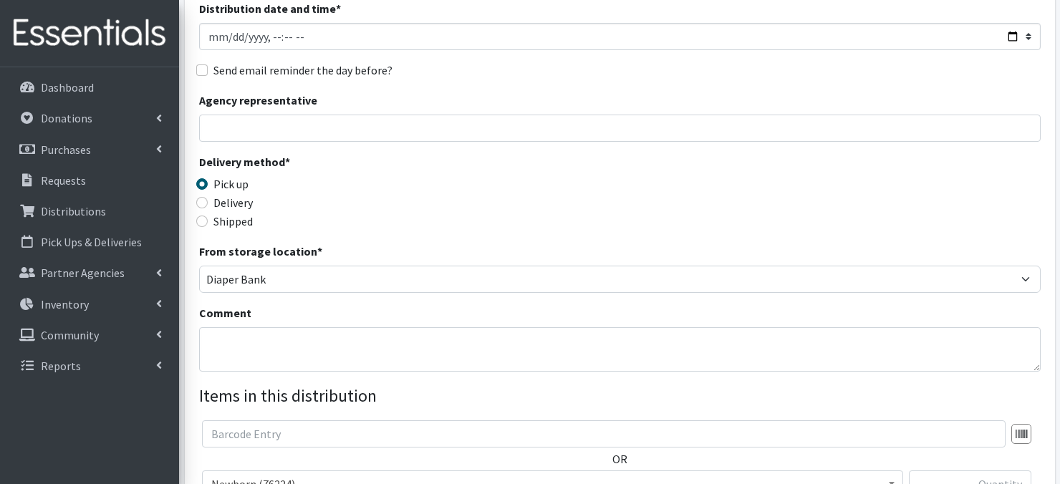
scroll to position [172, 0]
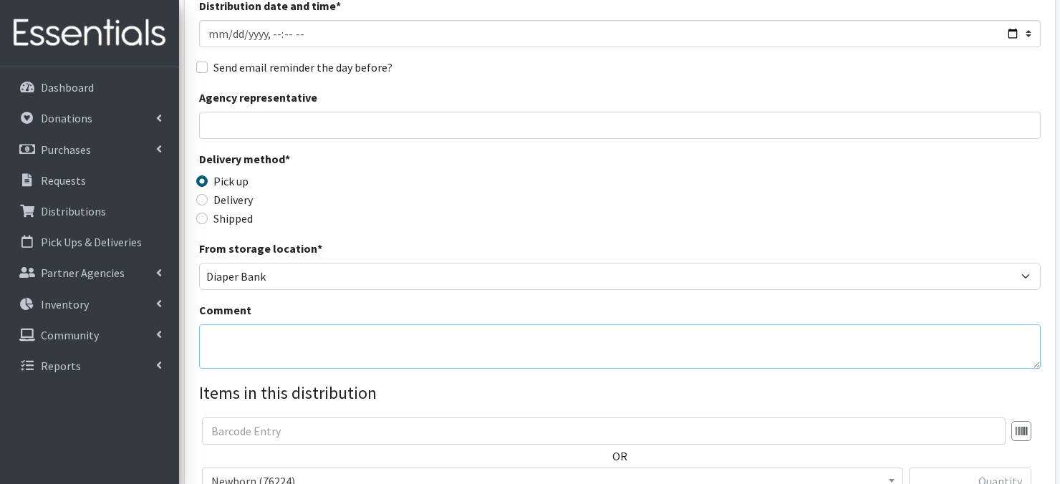
click at [247, 353] on textarea "Comment" at bounding box center [620, 347] width 842 height 44
paste textarea "Palletize orders separately"
type textarea "Palletize orders separately"
click at [841, 223] on div "Delivery method * Pick up Delivery Shipped Shipping cost" at bounding box center [620, 195] width 842 height 90
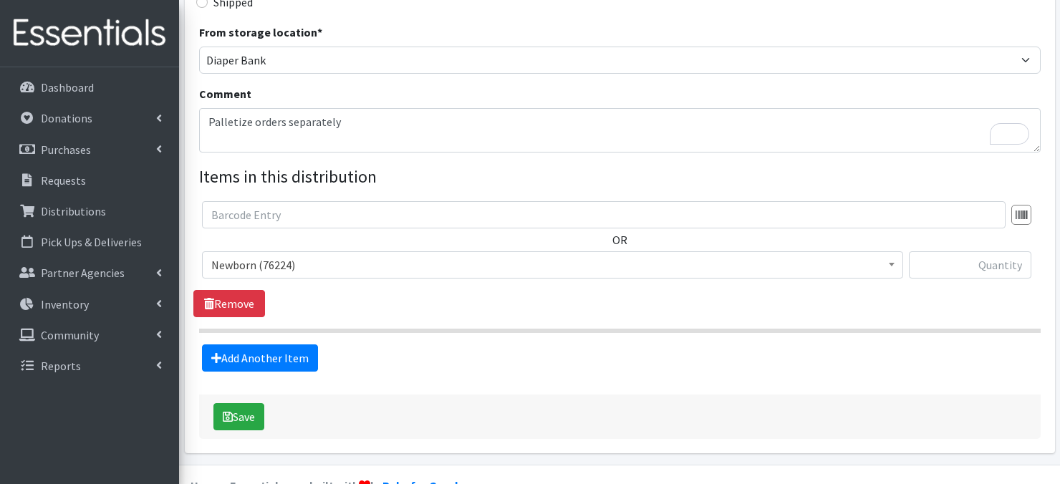
scroll to position [421, 0]
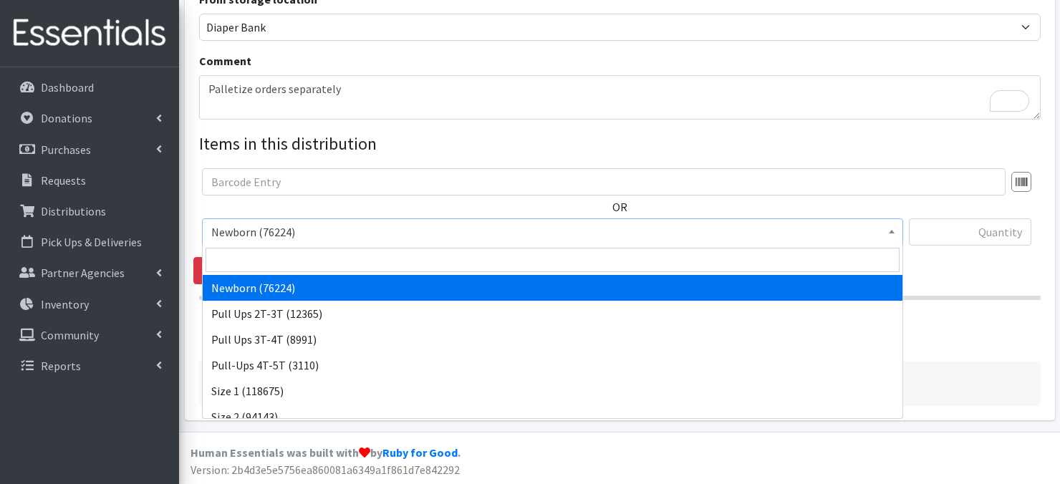
click at [886, 231] on span at bounding box center [892, 230] width 14 height 22
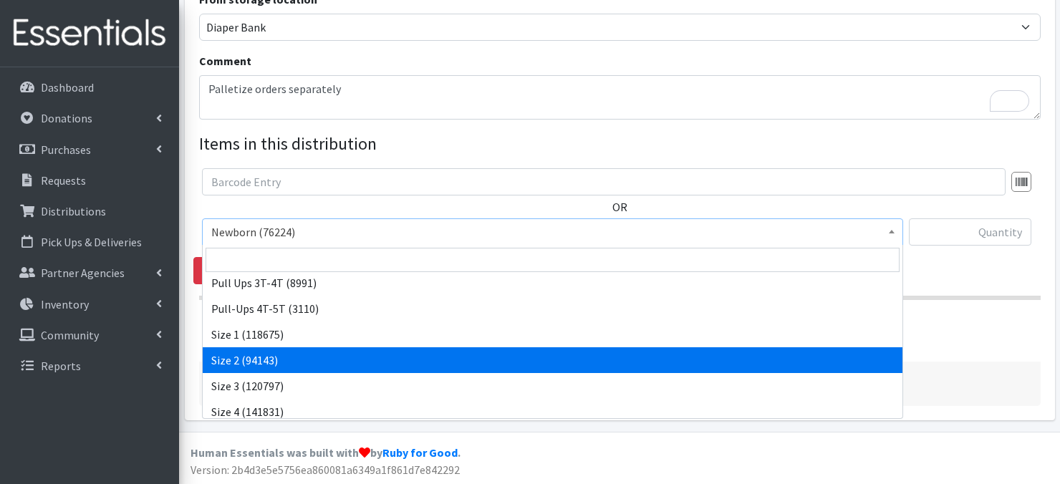
scroll to position [0, 0]
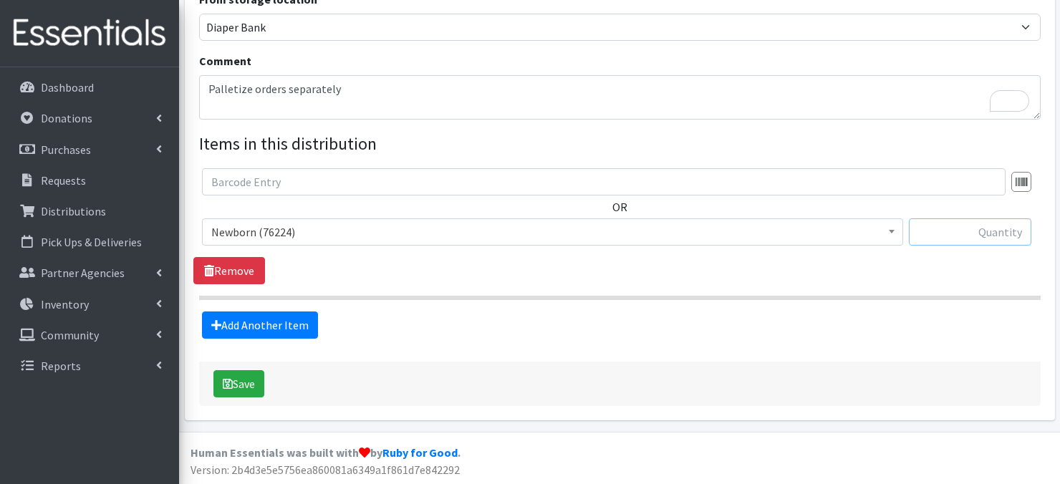
drag, startPoint x: 968, startPoint y: 234, endPoint x: 972, endPoint y: 245, distance: 11.6
click at [970, 240] on input "text" at bounding box center [970, 232] width 123 height 27
type input "10"
click at [255, 325] on link "Add Another Item" at bounding box center [260, 325] width 116 height 27
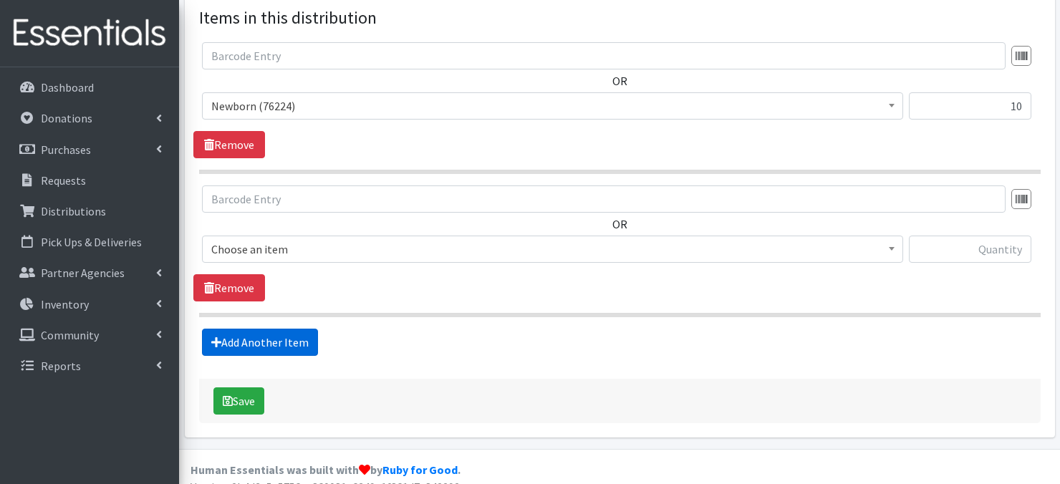
scroll to position [564, 0]
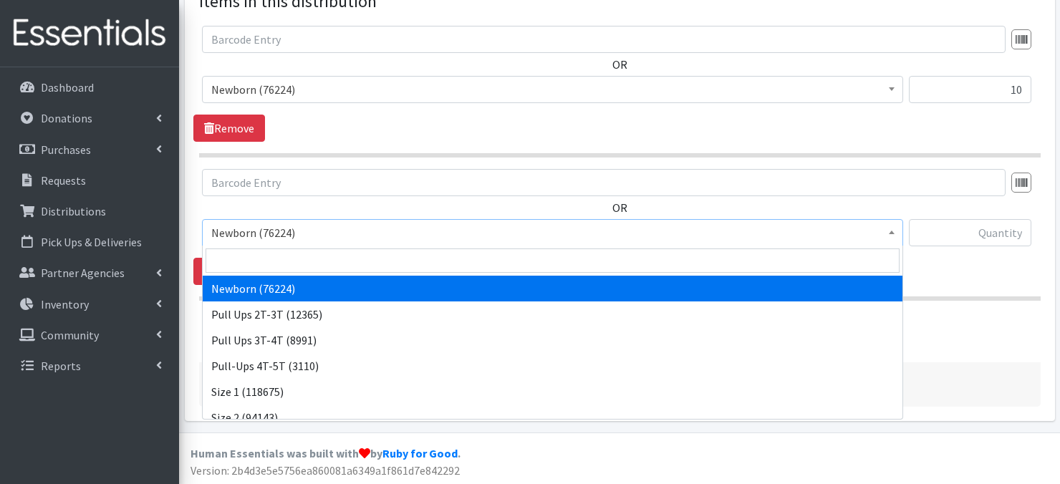
click at [899, 231] on span at bounding box center [892, 231] width 14 height 22
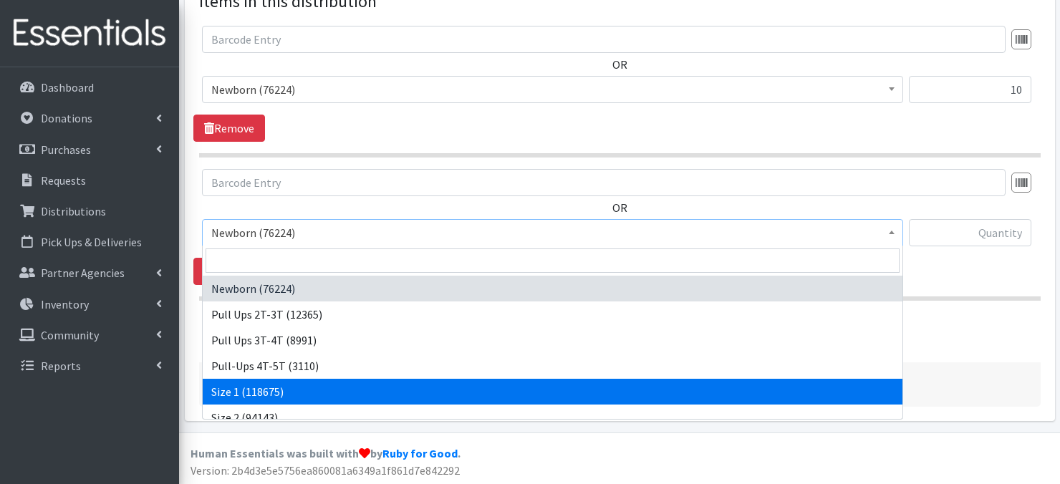
select select "3682"
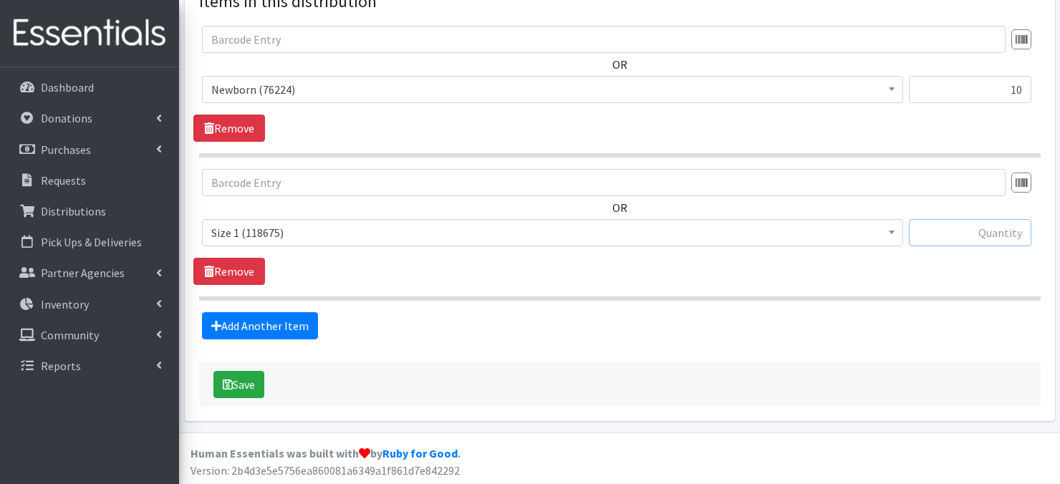
click at [941, 235] on input "text" at bounding box center [970, 232] width 123 height 27
type input "2000"
click at [279, 331] on link "Add Another Item" at bounding box center [260, 325] width 116 height 27
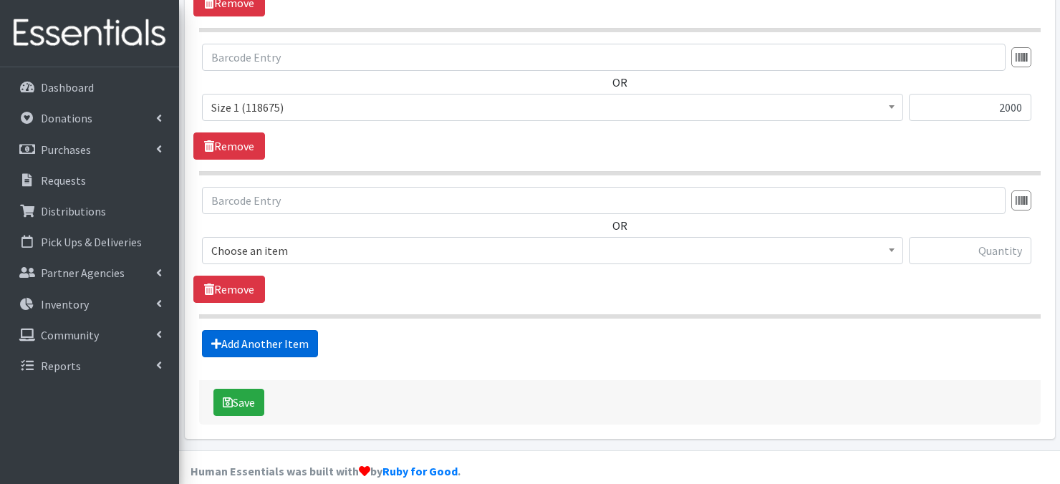
scroll to position [706, 0]
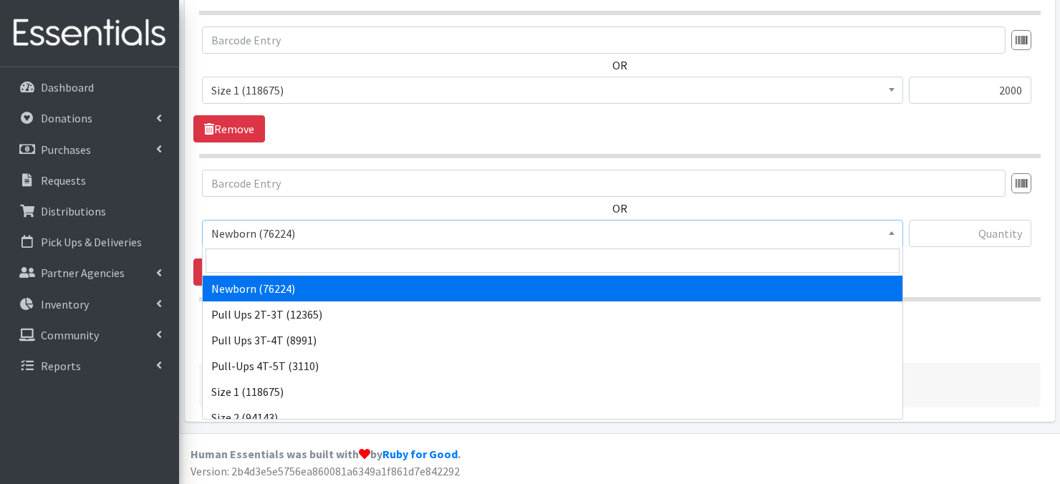
click at [897, 236] on span at bounding box center [892, 232] width 14 height 22
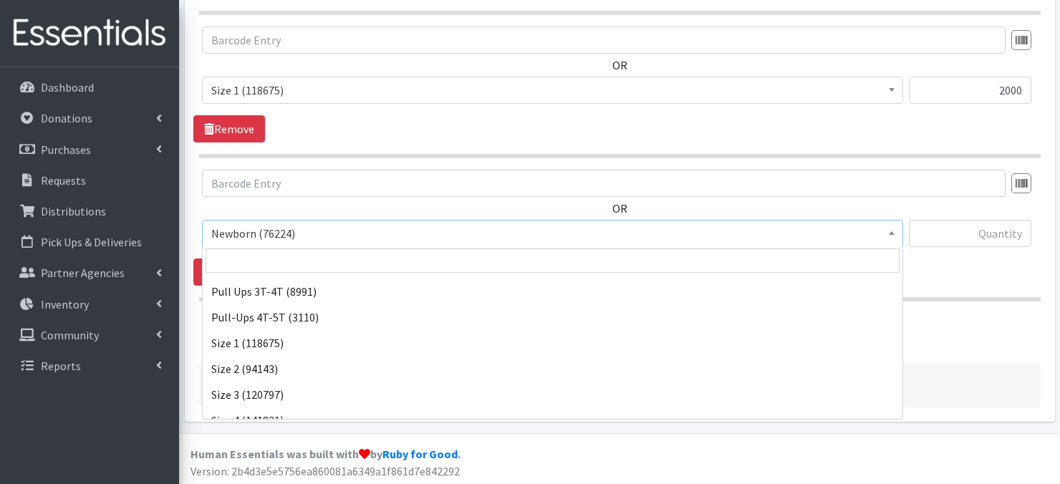
scroll to position [57, 0]
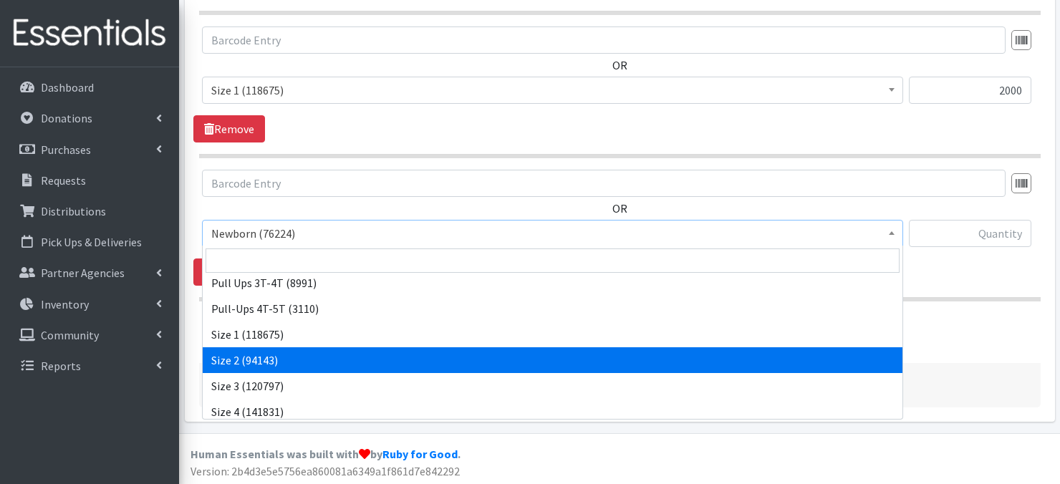
select select "3683"
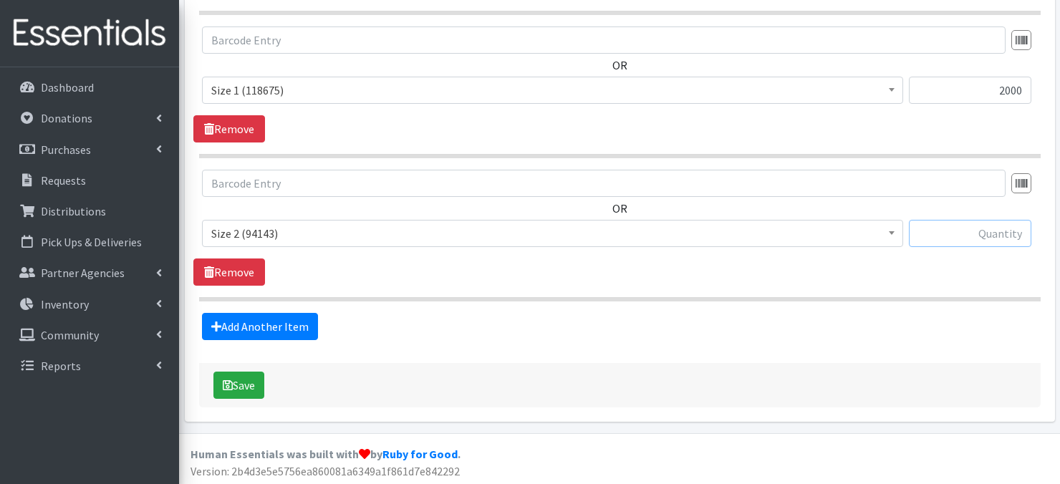
click at [982, 232] on input "text" at bounding box center [970, 233] width 123 height 27
type input "800"
click at [302, 327] on link "Add Another Item" at bounding box center [260, 326] width 116 height 27
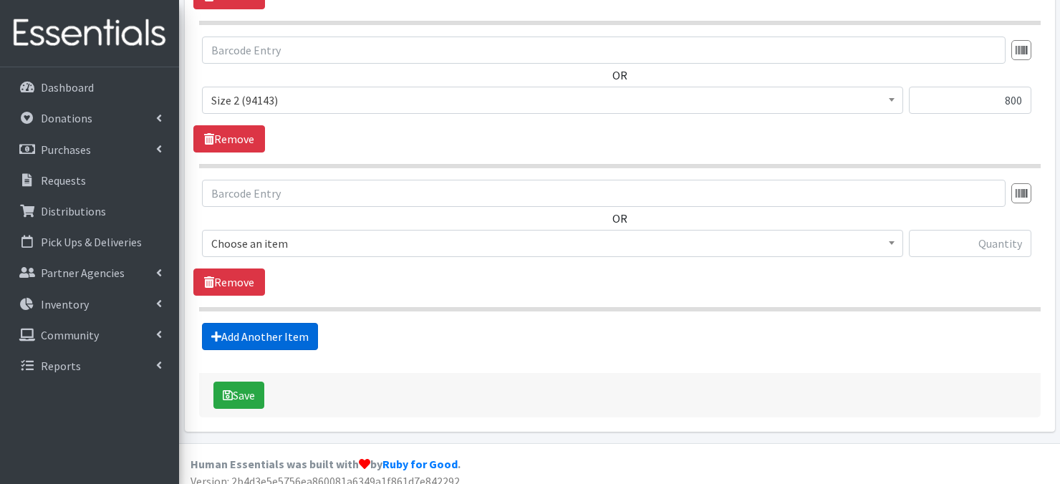
scroll to position [849, 0]
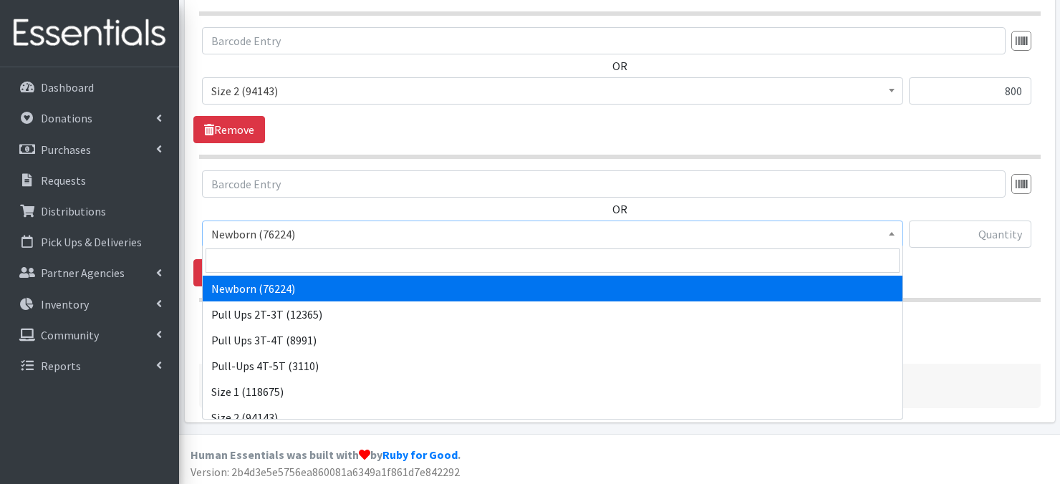
click at [895, 238] on span at bounding box center [892, 232] width 14 height 22
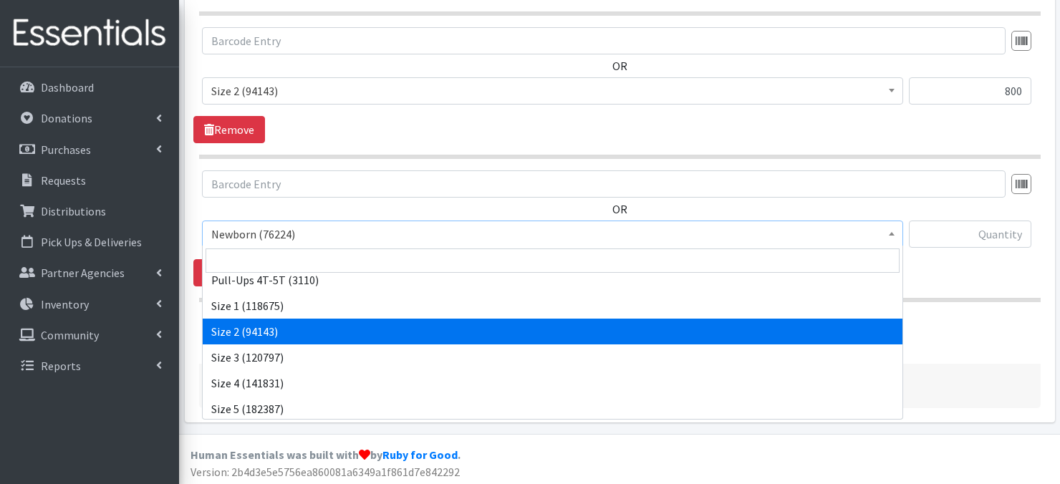
scroll to position [133, 0]
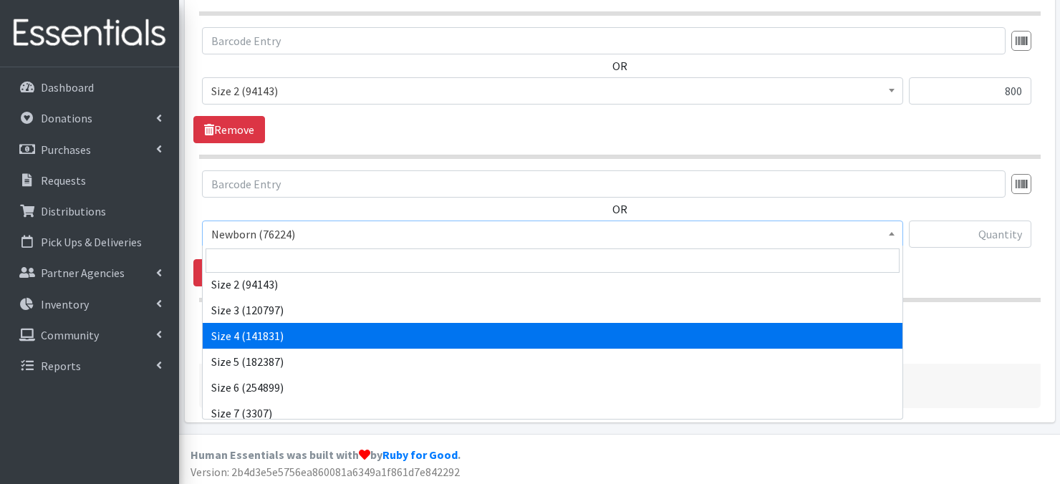
select select "3685"
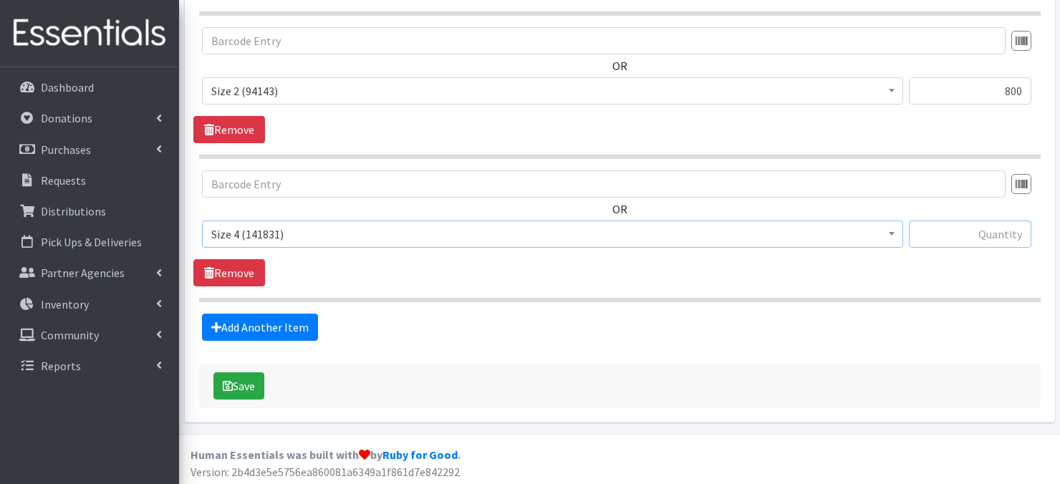
click at [927, 232] on input "text" at bounding box center [970, 234] width 123 height 27
type input "1200"
click at [276, 323] on link "Add Another Item" at bounding box center [260, 327] width 116 height 27
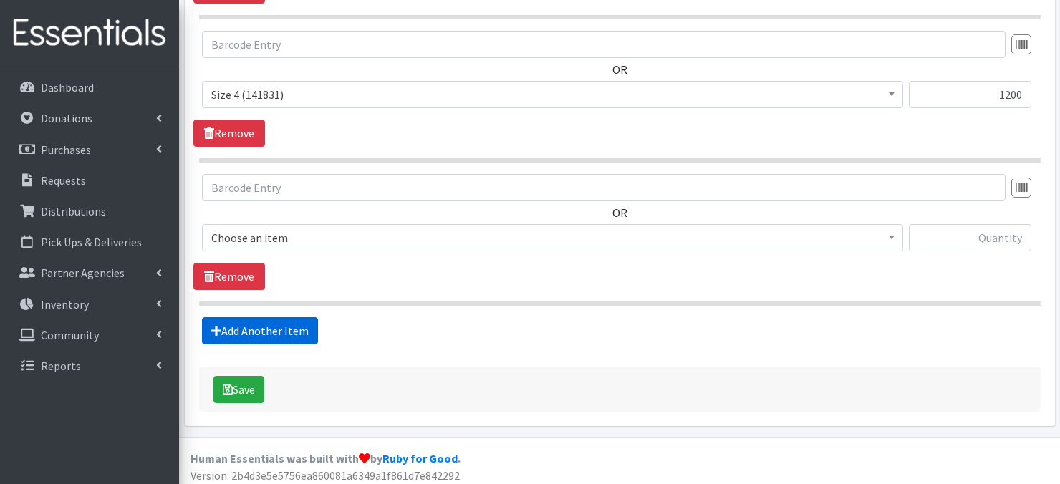
scroll to position [992, 0]
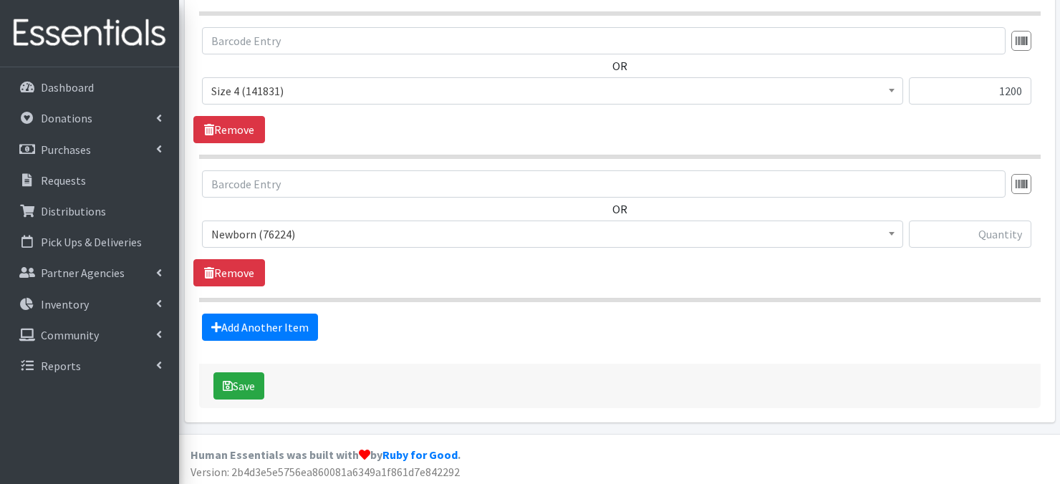
click at [889, 233] on b at bounding box center [892, 234] width 6 height 4
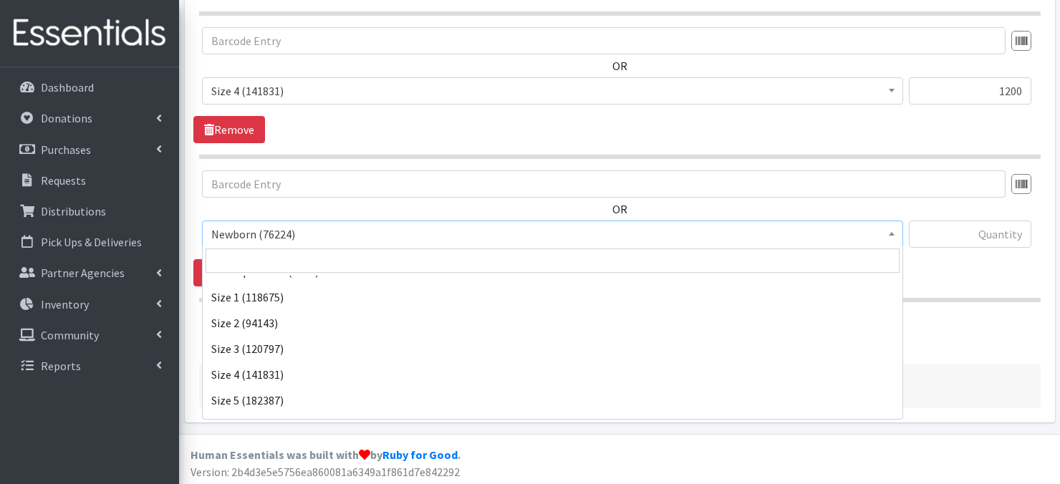
scroll to position [133, 0]
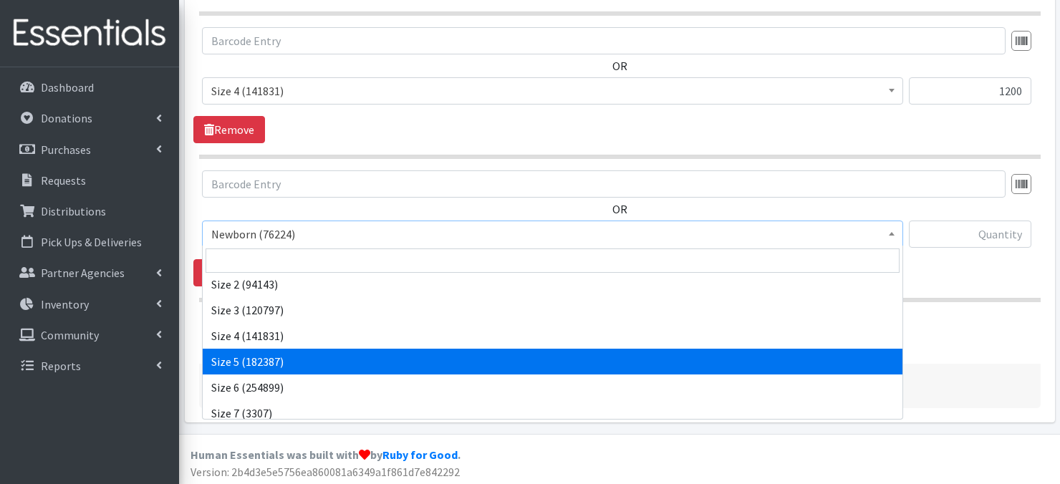
select select "3686"
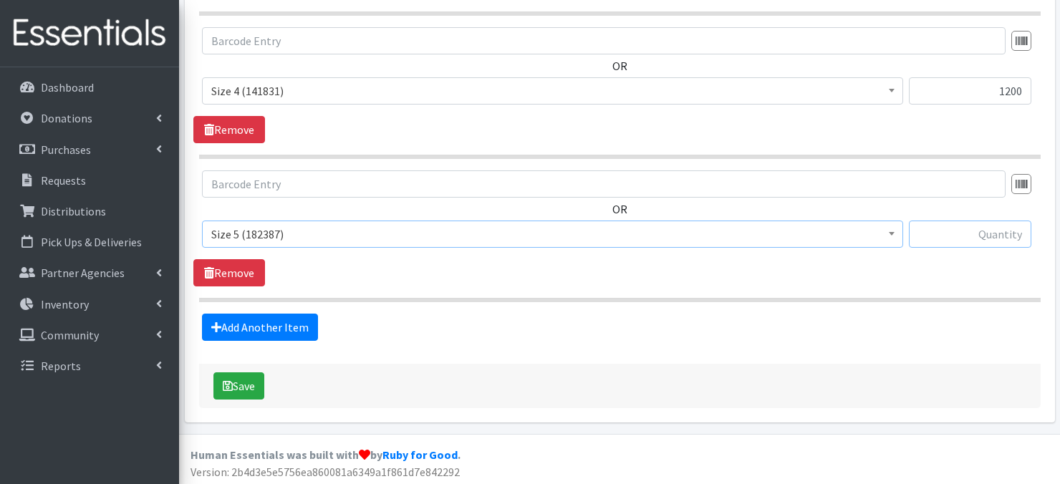
click at [965, 236] on input "text" at bounding box center [970, 234] width 123 height 27
type input "1200"
click at [235, 332] on link "Add Another Item" at bounding box center [260, 327] width 116 height 27
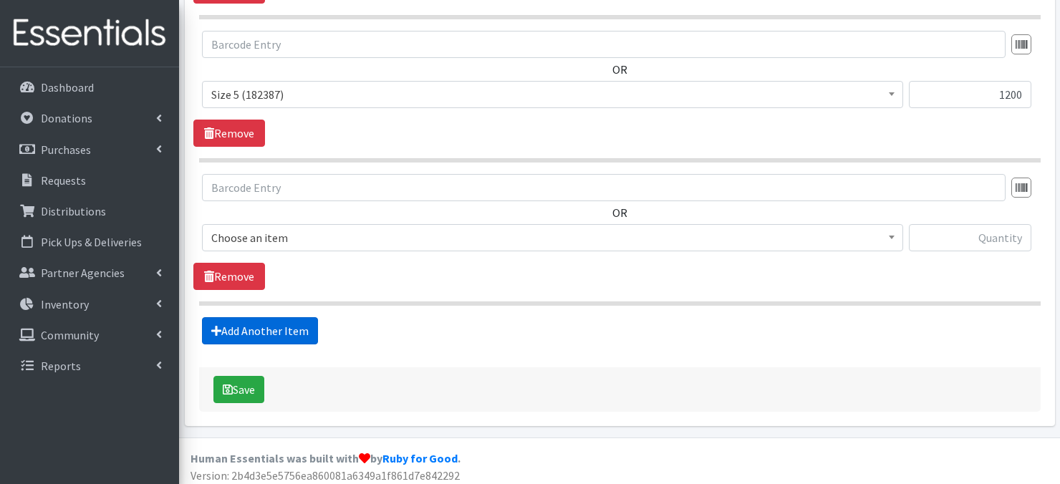
scroll to position [1135, 0]
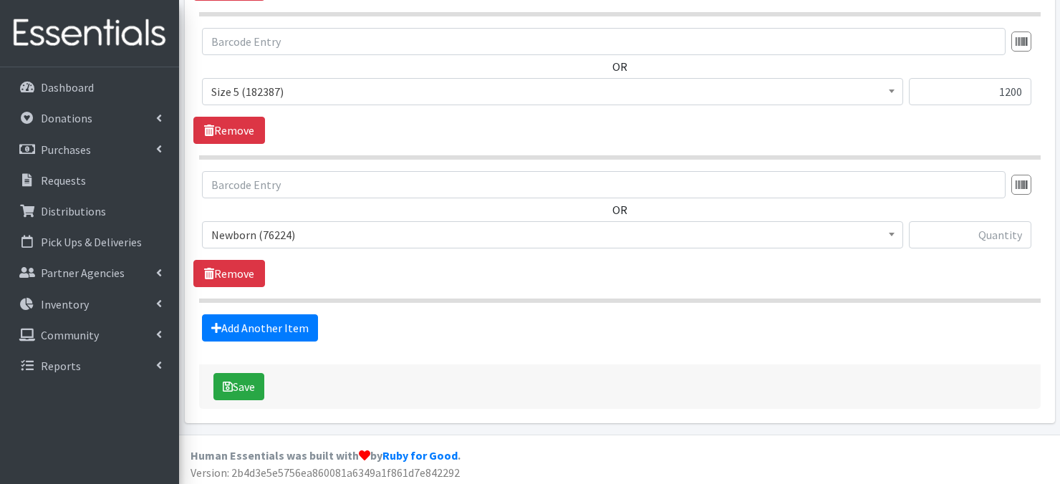
click at [886, 237] on span at bounding box center [892, 233] width 14 height 22
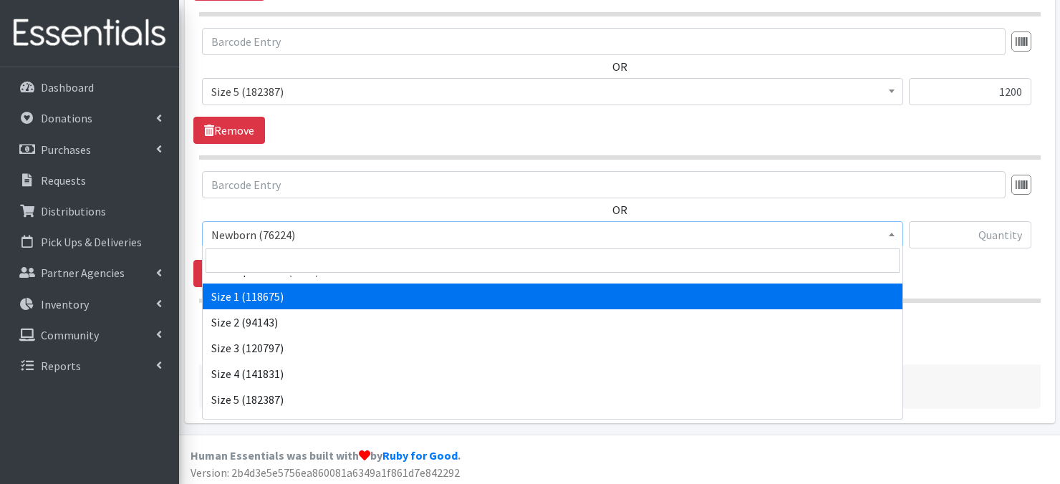
scroll to position [162, 0]
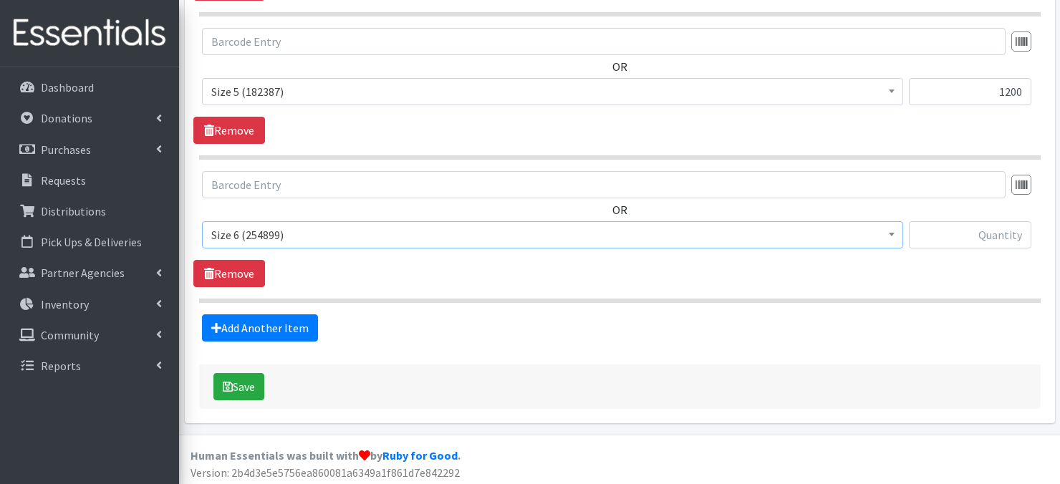
select select "3687"
click at [992, 234] on input "text" at bounding box center [970, 234] width 123 height 27
type input "900"
click at [246, 380] on button "Save" at bounding box center [239, 386] width 51 height 27
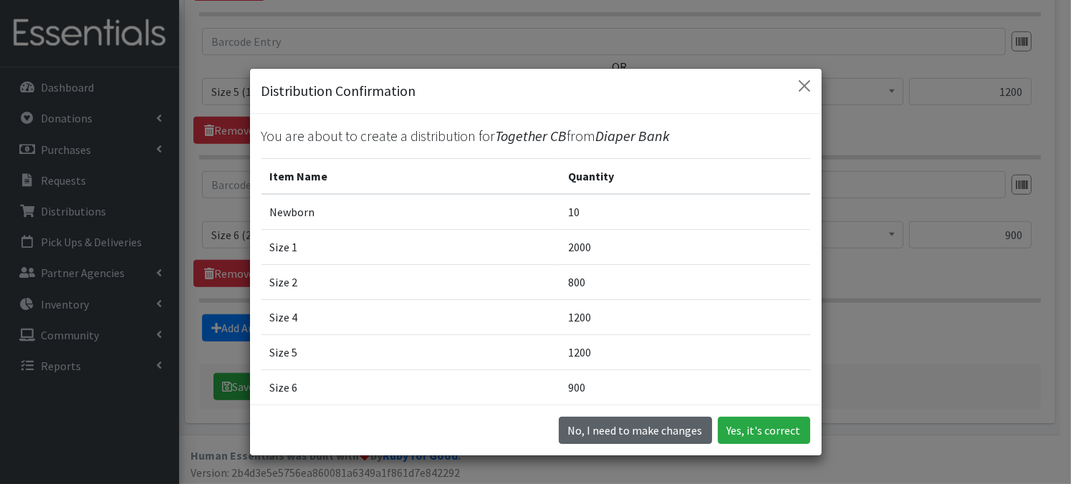
drag, startPoint x: 619, startPoint y: 432, endPoint x: 615, endPoint y: 424, distance: 9.0
click at [619, 431] on button "No, I need to make changes" at bounding box center [635, 430] width 153 height 27
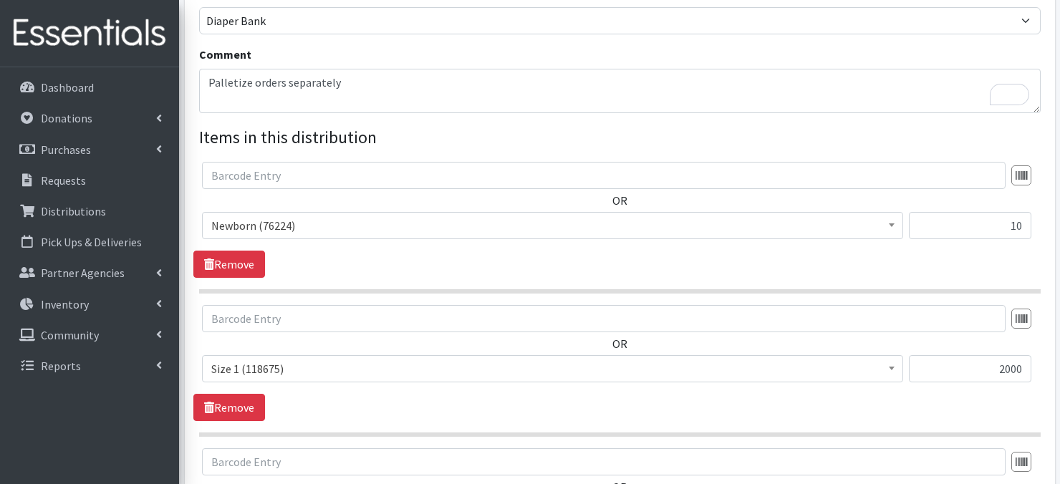
scroll to position [416, 0]
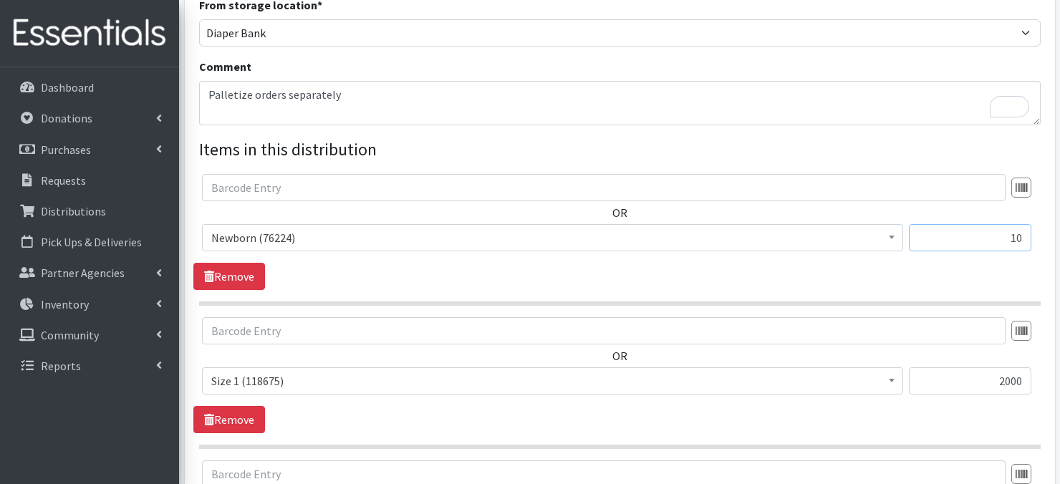
click at [1025, 239] on input "10" at bounding box center [970, 237] width 123 height 27
type input "1"
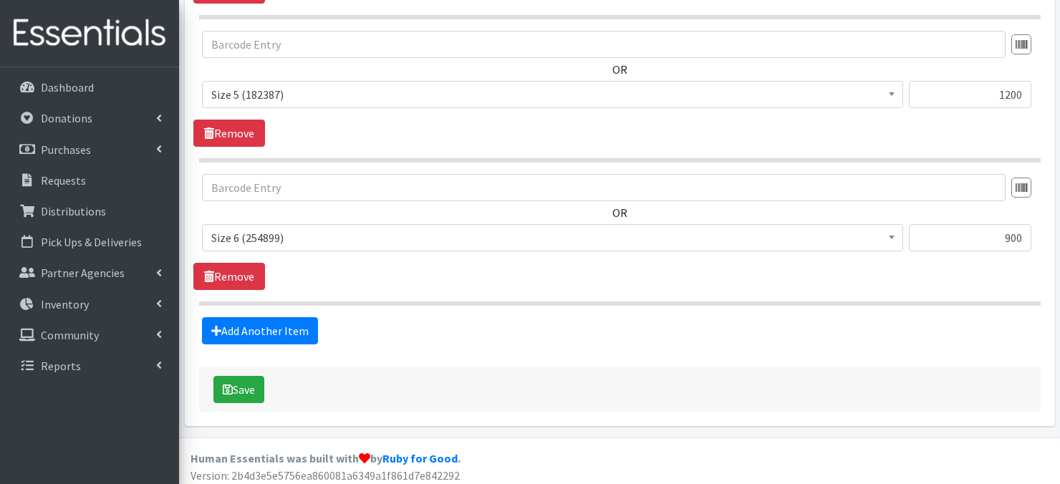
scroll to position [1135, 0]
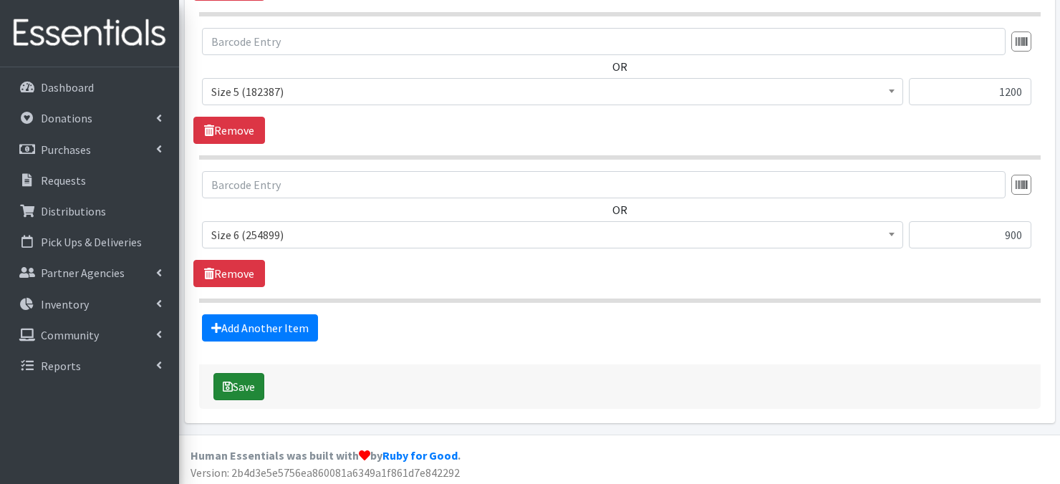
type input "800"
click at [244, 378] on button "Save" at bounding box center [239, 386] width 51 height 27
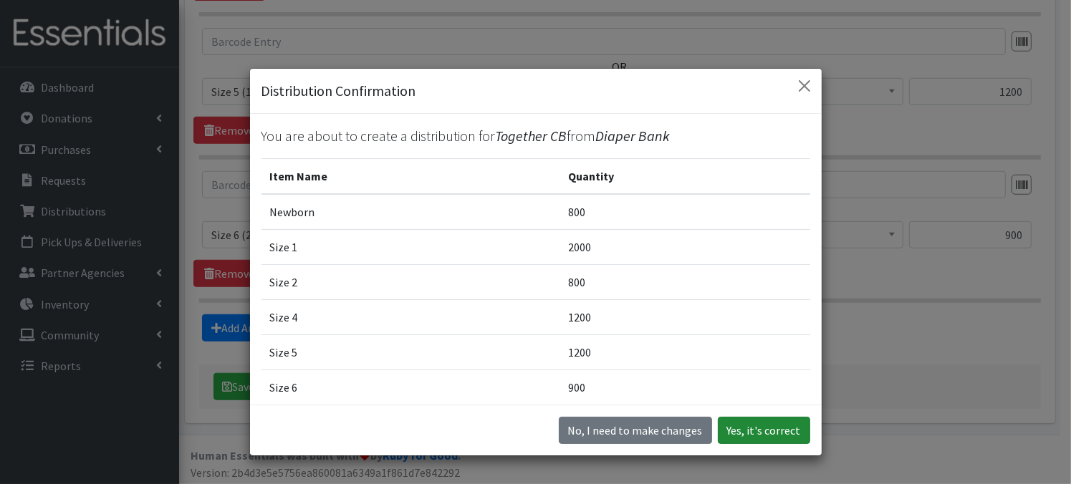
click at [757, 433] on button "Yes, it's correct" at bounding box center [764, 430] width 92 height 27
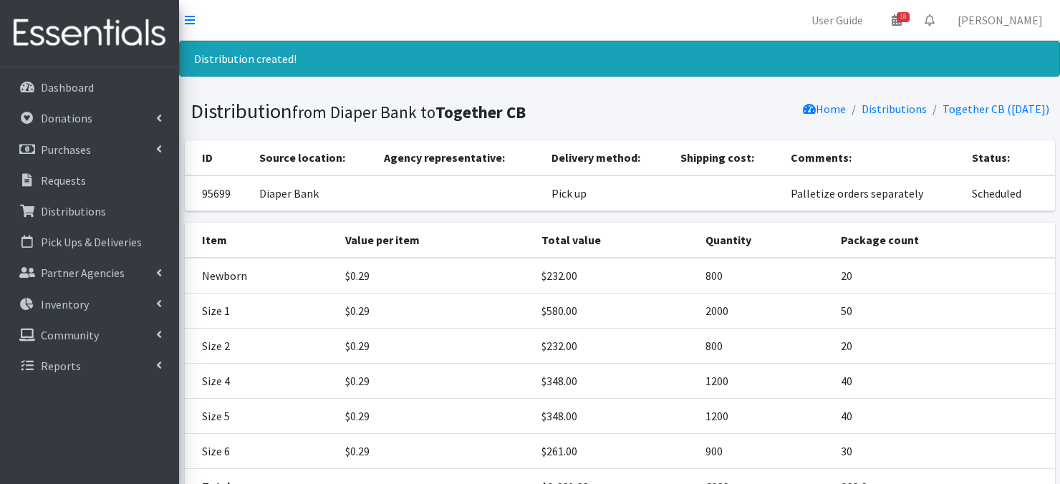
scroll to position [127, 0]
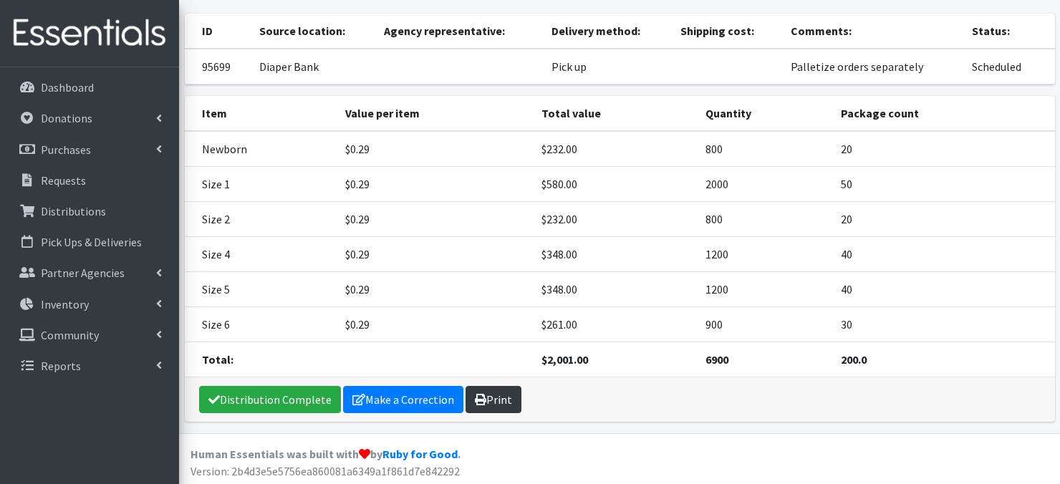
click at [491, 399] on link "Print" at bounding box center [494, 399] width 56 height 27
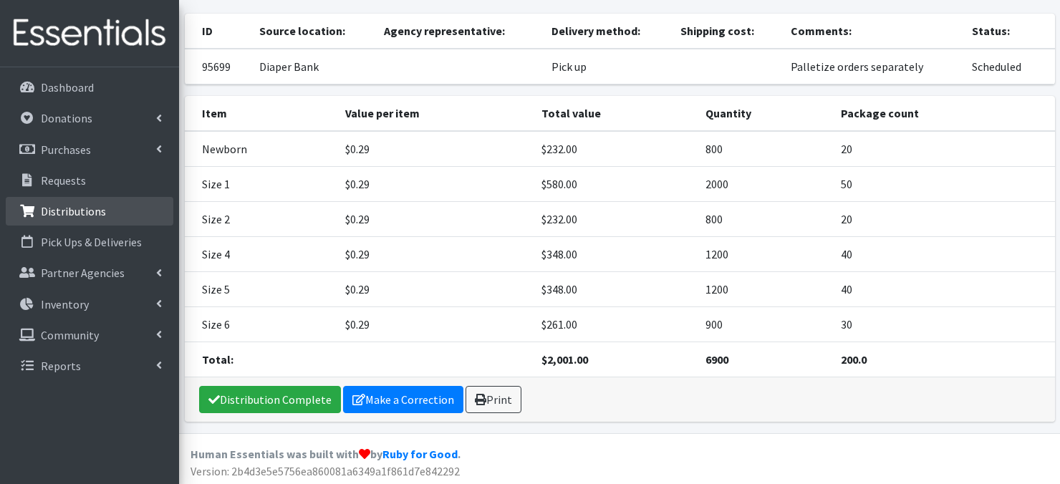
click at [85, 214] on p "Distributions" at bounding box center [73, 211] width 65 height 14
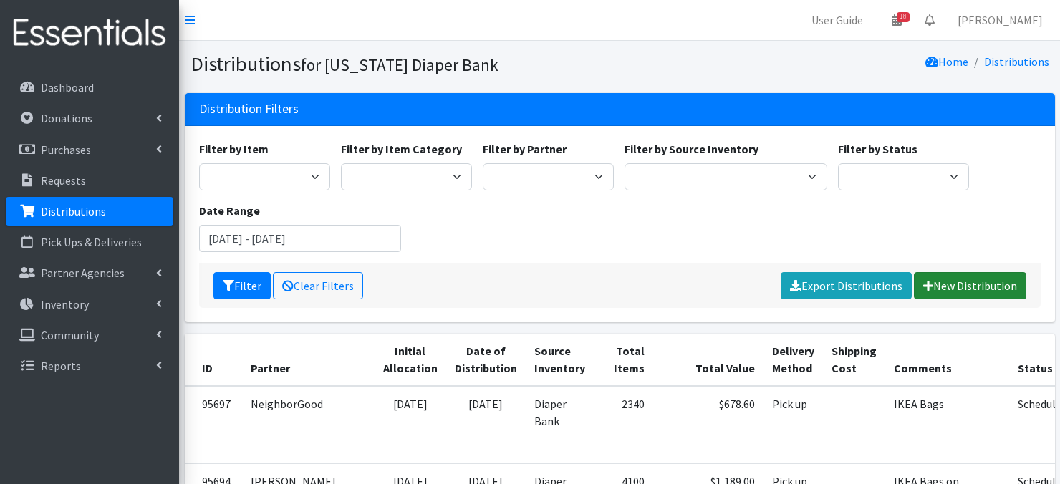
click at [952, 284] on link "New Distribution" at bounding box center [970, 285] width 112 height 27
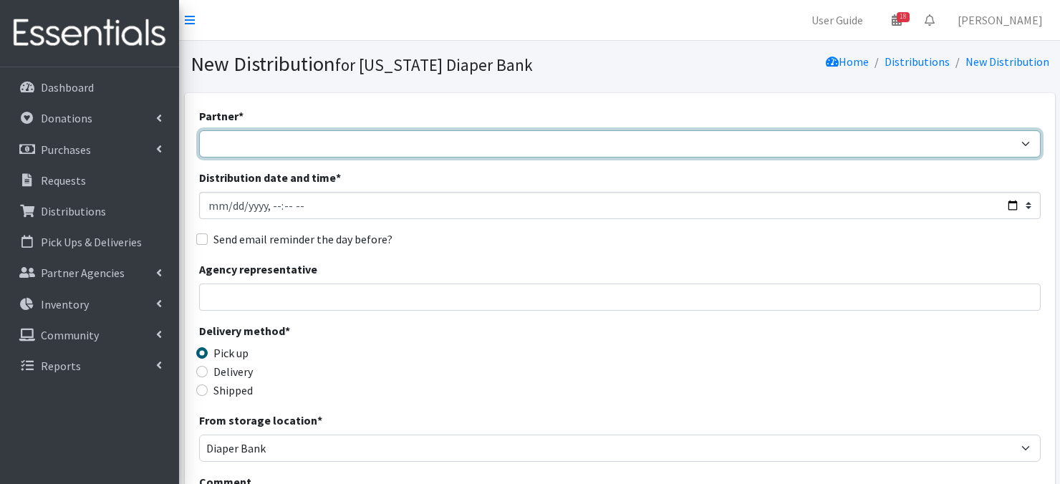
click at [267, 143] on select "Abide A Mother's Love [PERSON_NAME] Area Refugee Taskforce Big Brothers Big Sis…" at bounding box center [620, 143] width 842 height 27
select select "2048"
click at [199, 130] on select "Abide A Mother's Love [PERSON_NAME] Area Refugee Taskforce Big Brothers Big Sis…" at bounding box center [620, 143] width 842 height 27
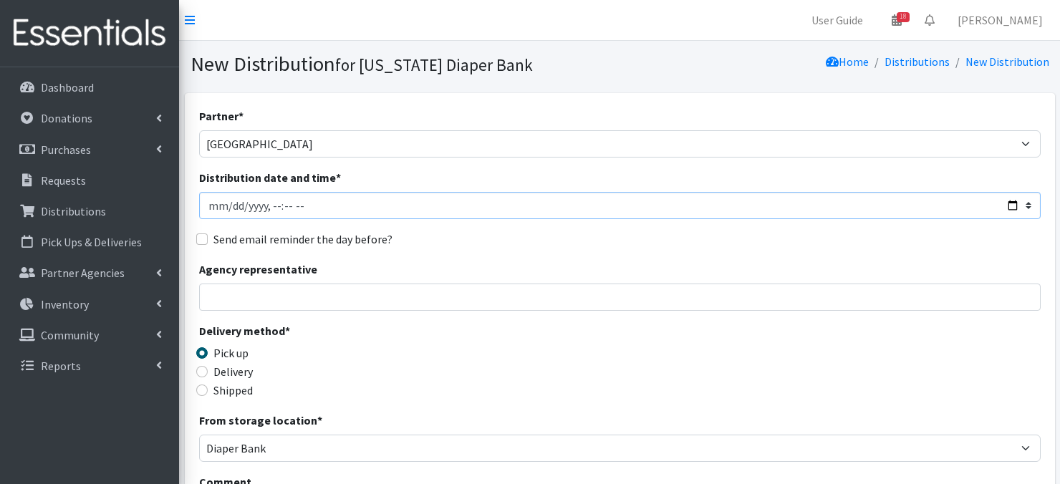
click at [215, 202] on input "Distribution date and time *" at bounding box center [620, 205] width 842 height 27
type input "[DATE]T23:59"
click at [227, 204] on input "Distribution date and time *" at bounding box center [620, 205] width 842 height 27
type input "[DATE]T23:59"
click at [270, 202] on input "Distribution date and time *" at bounding box center [620, 205] width 842 height 27
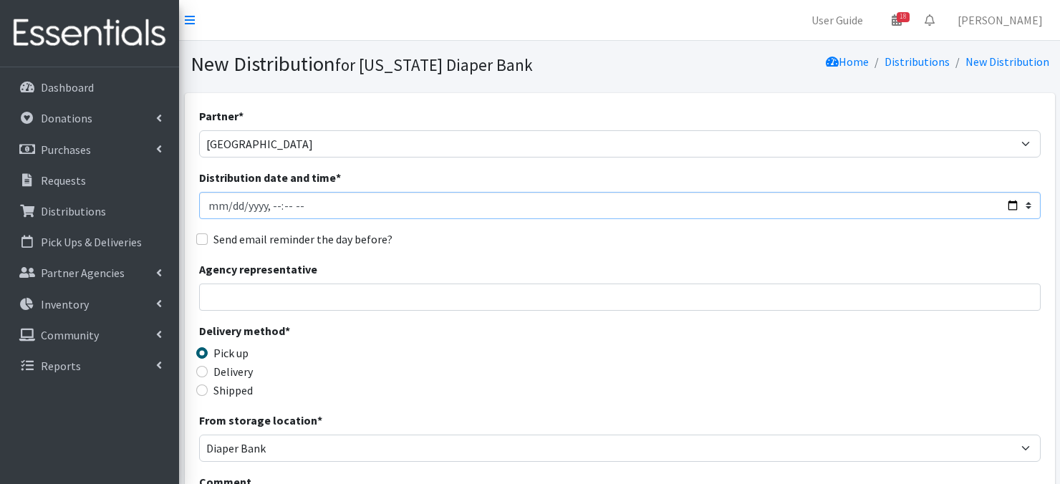
type input "2025-09-04T09:30"
click at [401, 233] on div "Send email reminder the day before?" at bounding box center [620, 239] width 842 height 17
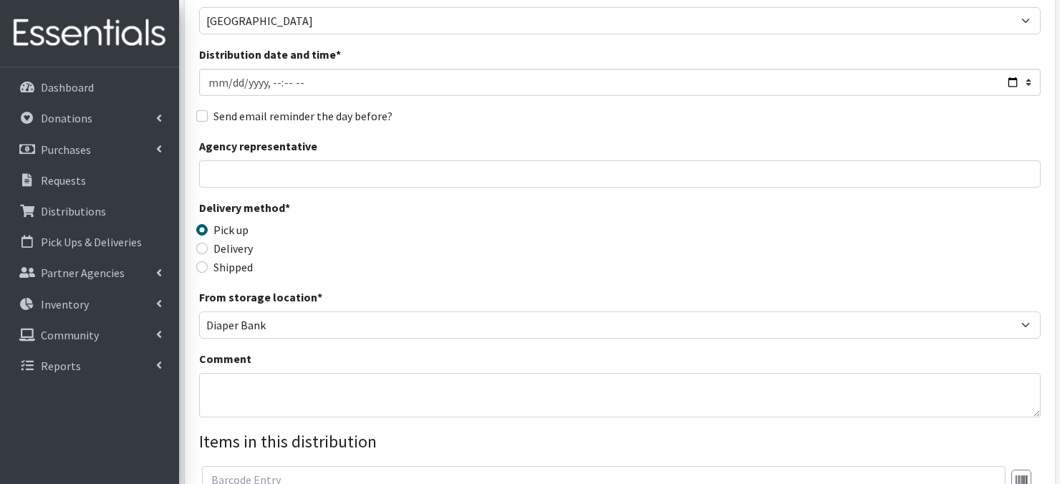
scroll to position [181, 0]
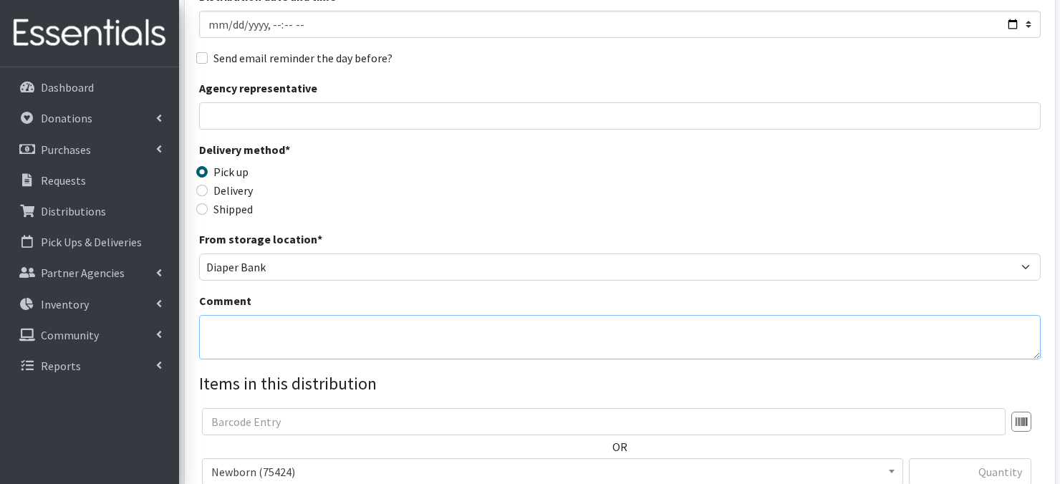
click at [234, 334] on textarea "Comment" at bounding box center [620, 337] width 842 height 44
paste textarea "IKEA Bags on pallet(s)"
type textarea "IKEA Bags on pallet(s)"
click at [699, 200] on div "Delivery method * Pick up Delivery Shipped Shipping cost" at bounding box center [620, 186] width 842 height 90
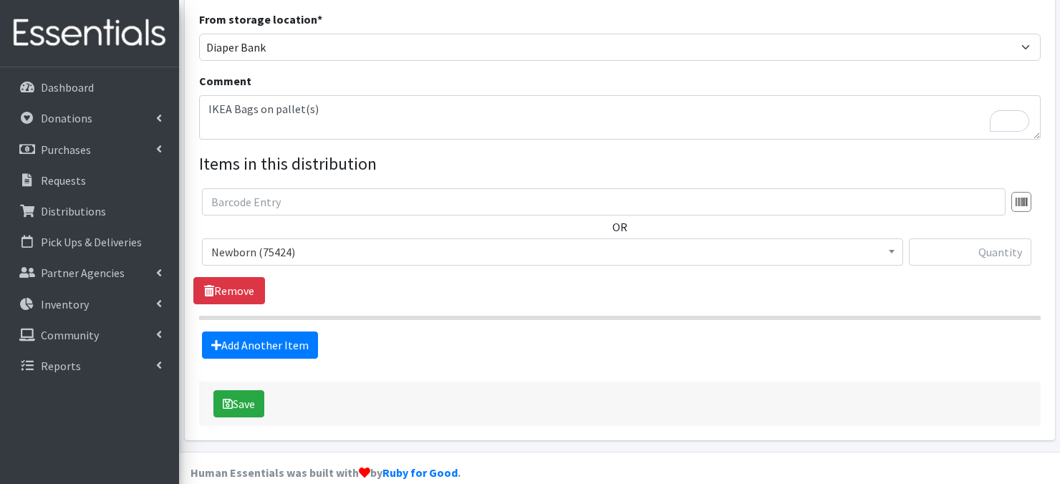
scroll to position [420, 0]
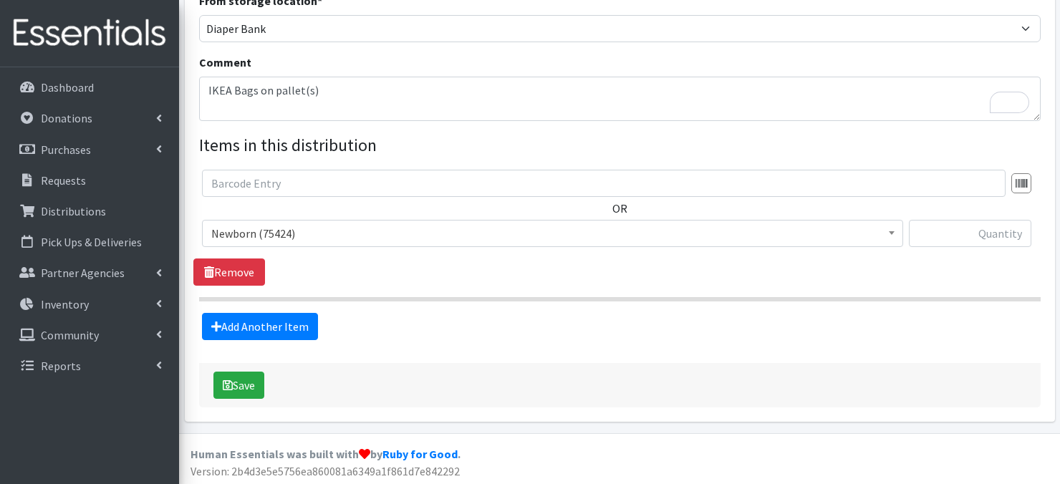
click at [886, 234] on span at bounding box center [892, 232] width 14 height 22
click at [974, 238] on input "text" at bounding box center [970, 233] width 123 height 27
type input "800"
click at [265, 328] on link "Add Another Item" at bounding box center [260, 326] width 116 height 27
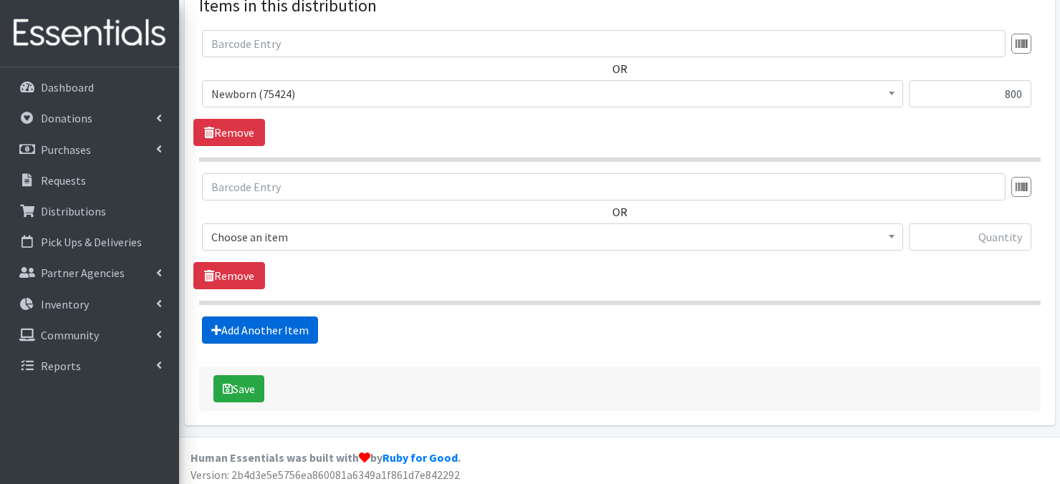
scroll to position [564, 0]
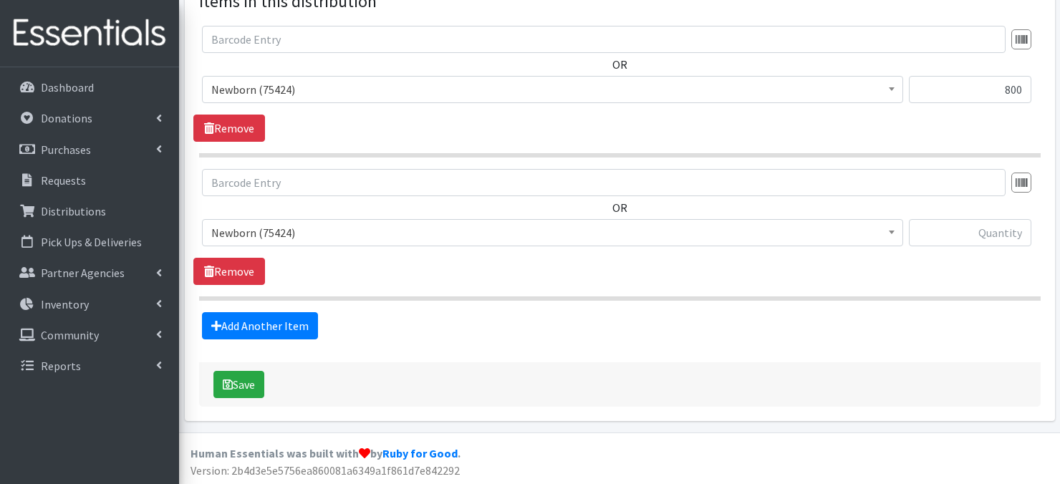
click at [888, 234] on span at bounding box center [892, 231] width 14 height 22
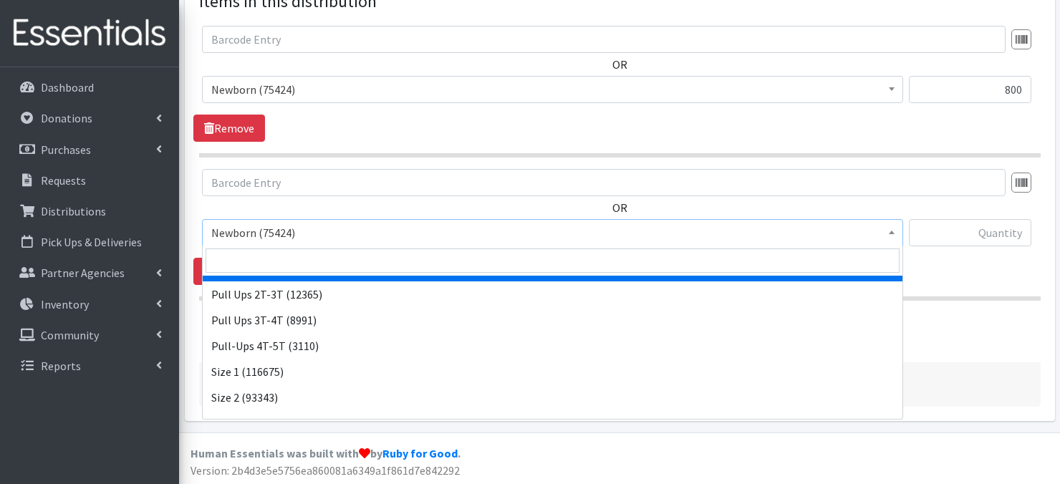
scroll to position [29, 0]
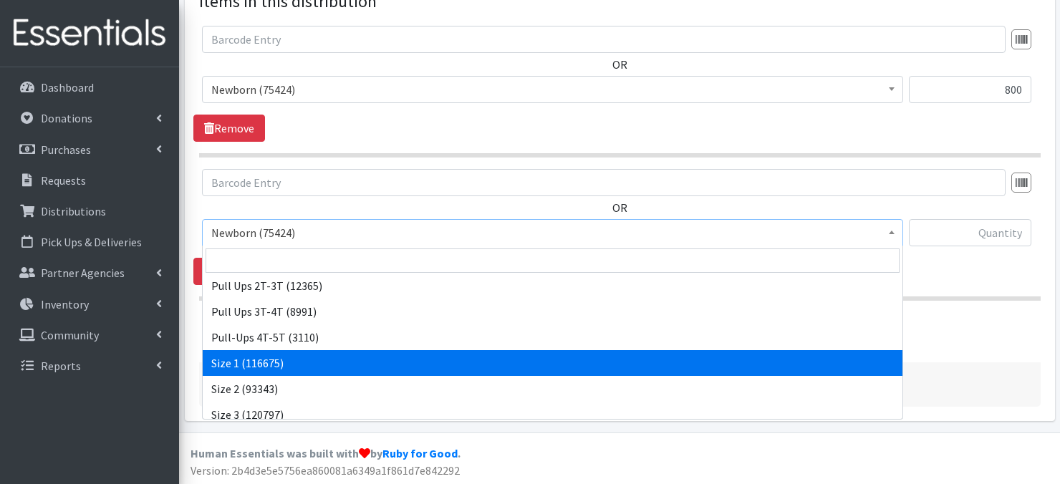
drag, startPoint x: 258, startPoint y: 368, endPoint x: 264, endPoint y: 360, distance: 9.2
select select "3682"
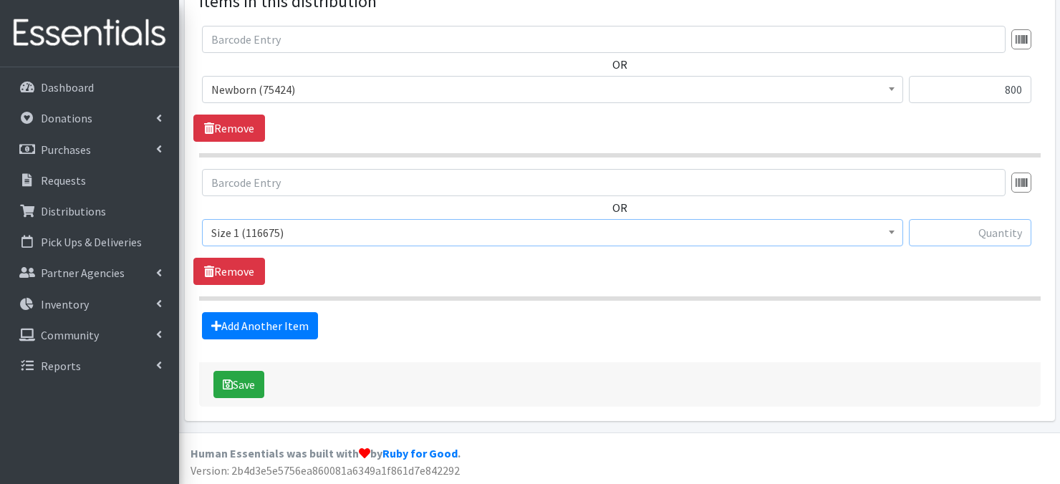
click at [941, 231] on input "text" at bounding box center [970, 232] width 123 height 27
type input "800"
click at [263, 326] on link "Add Another Item" at bounding box center [260, 325] width 116 height 27
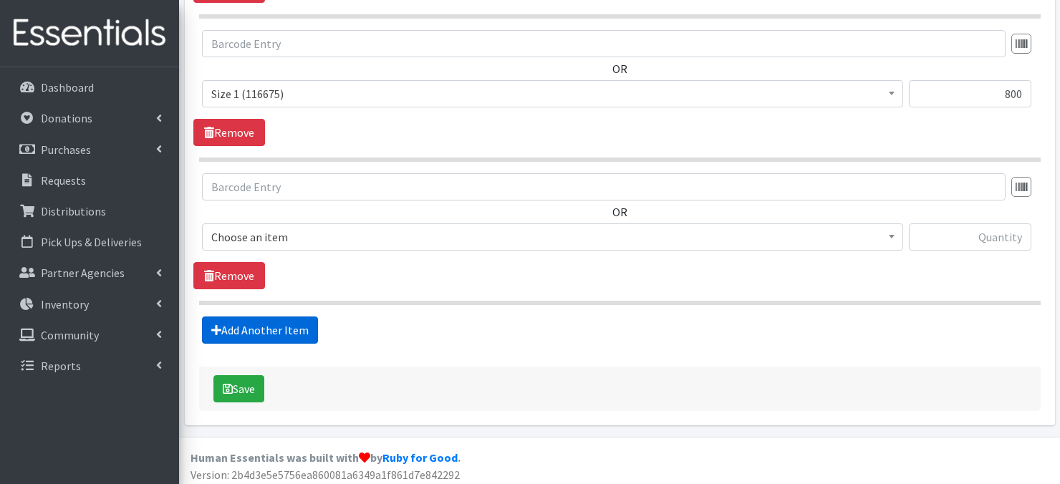
scroll to position [706, 0]
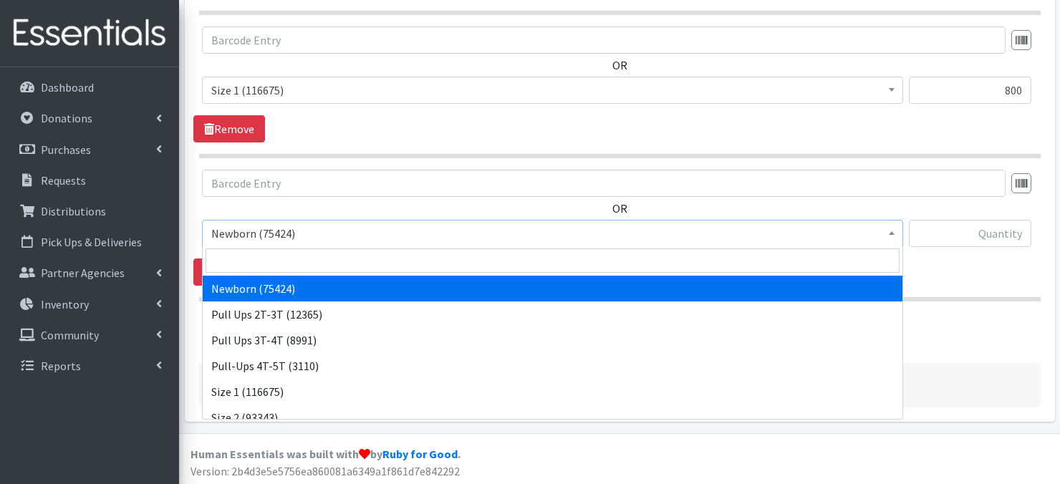
click at [891, 234] on span at bounding box center [892, 232] width 14 height 22
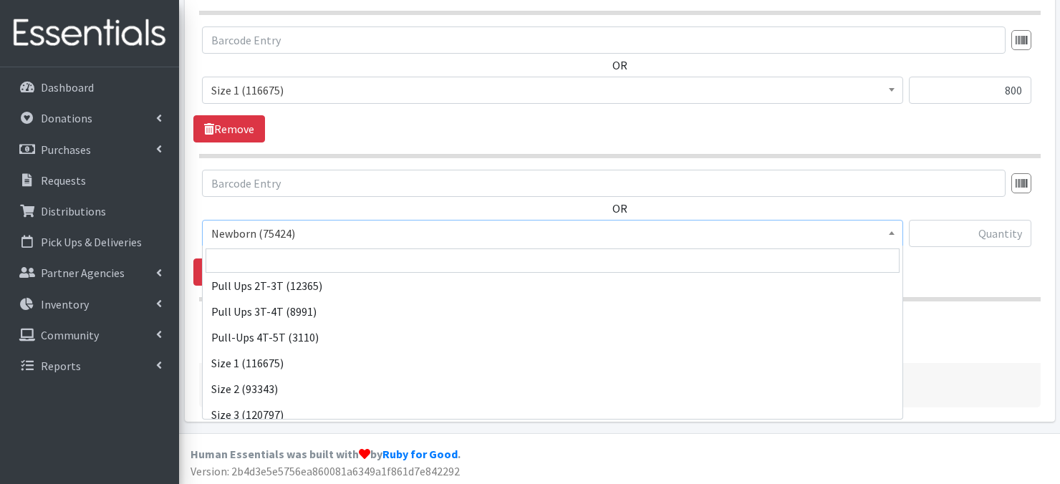
scroll to position [57, 0]
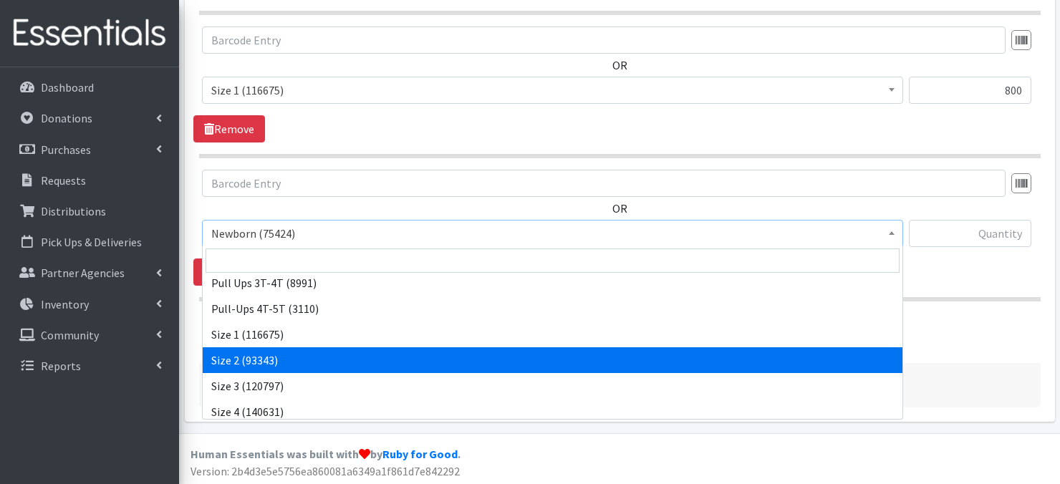
drag, startPoint x: 231, startPoint y: 355, endPoint x: 230, endPoint y: 345, distance: 10.8
select select "3683"
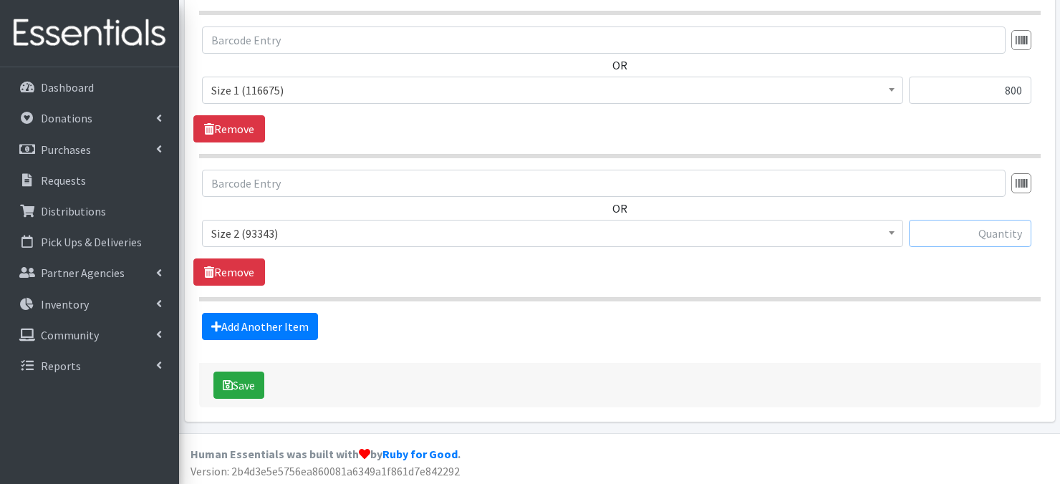
click at [978, 236] on input "text" at bounding box center [970, 233] width 123 height 27
type input "400"
click at [252, 323] on link "Add Another Item" at bounding box center [260, 326] width 116 height 27
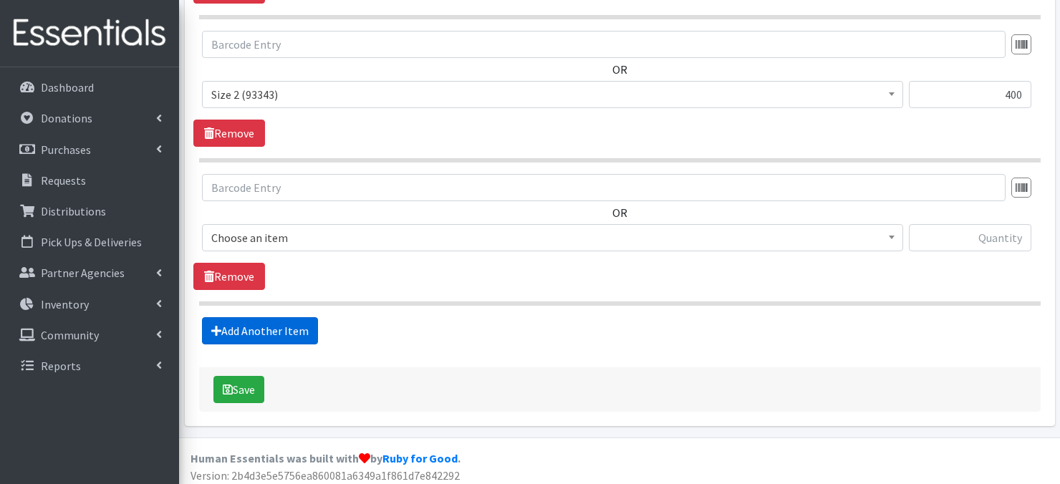
scroll to position [849, 0]
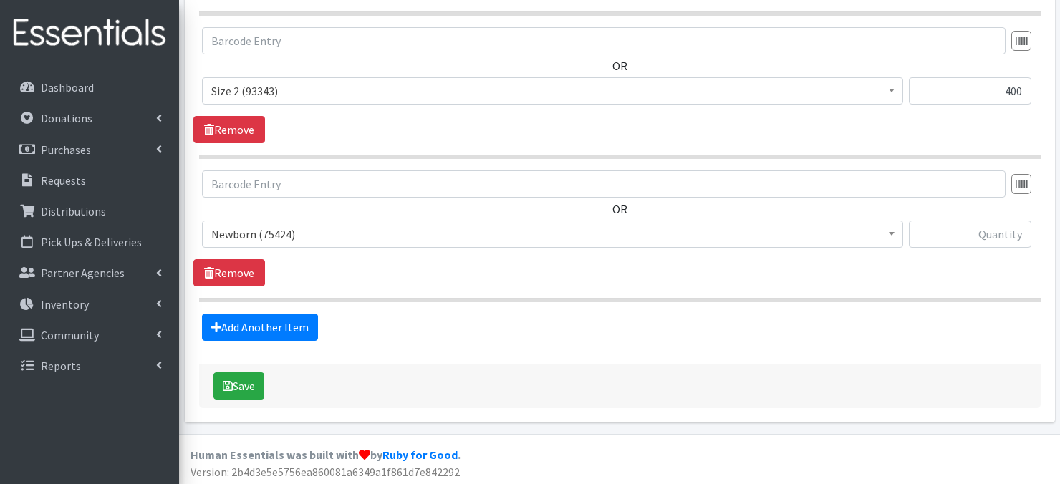
click at [893, 237] on span at bounding box center [892, 232] width 14 height 22
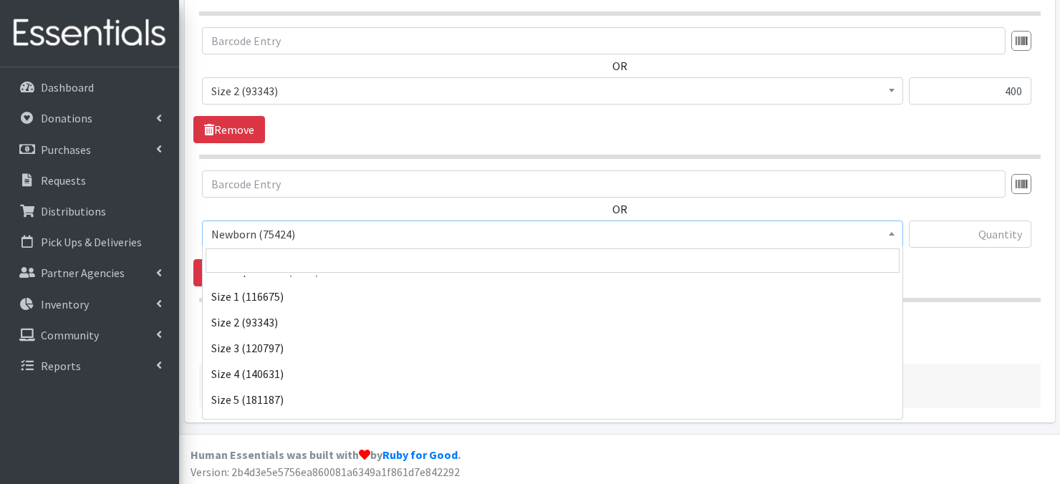
scroll to position [115, 0]
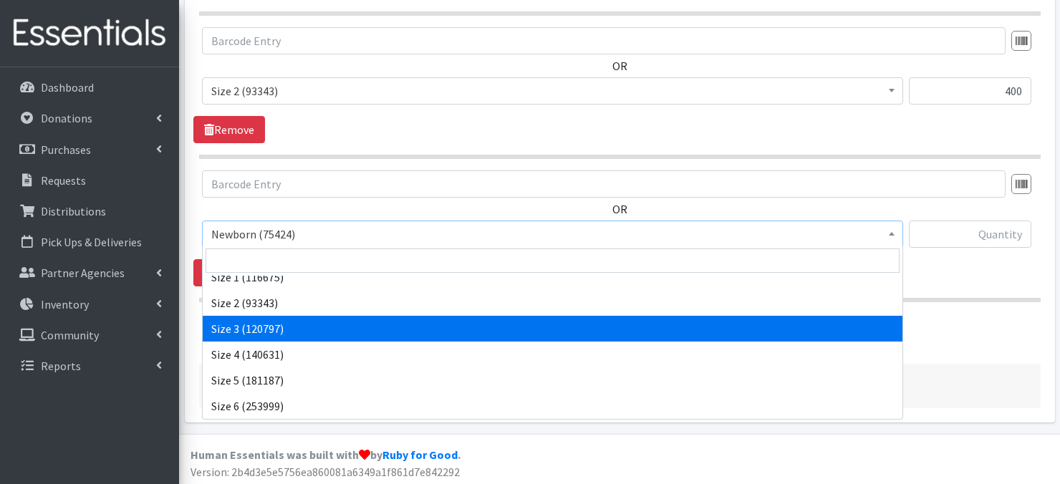
select select "3684"
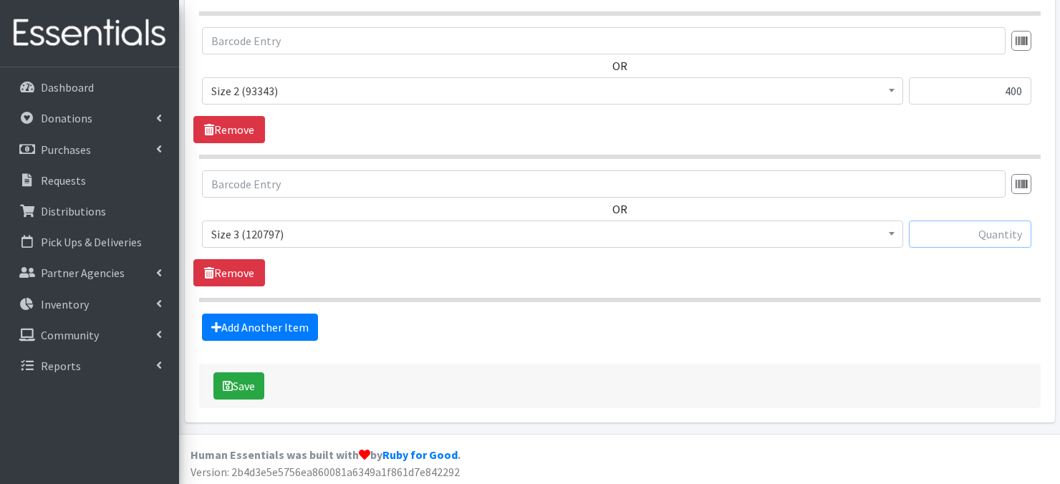
click at [947, 231] on input "text" at bounding box center [970, 234] width 123 height 27
type input "300"
click at [281, 320] on link "Add Another Item" at bounding box center [260, 327] width 116 height 27
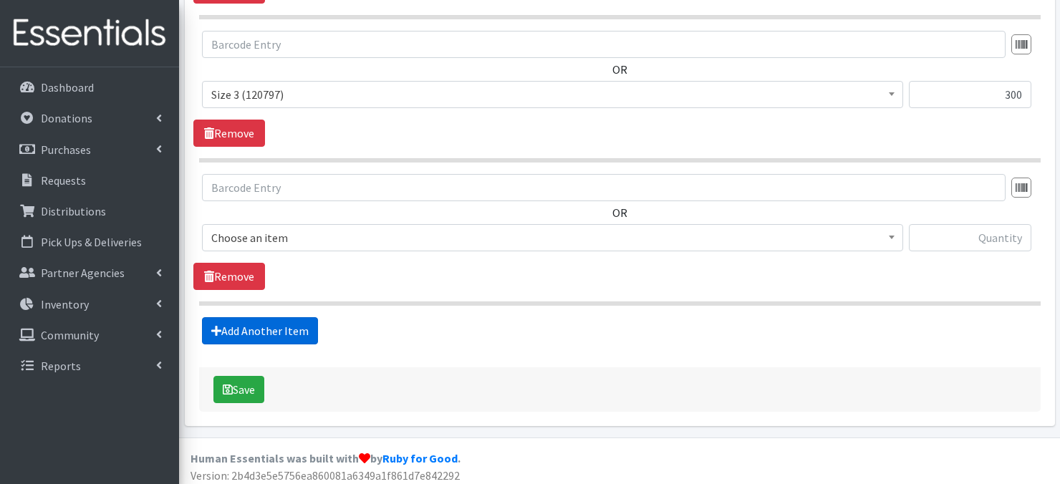
scroll to position [992, 0]
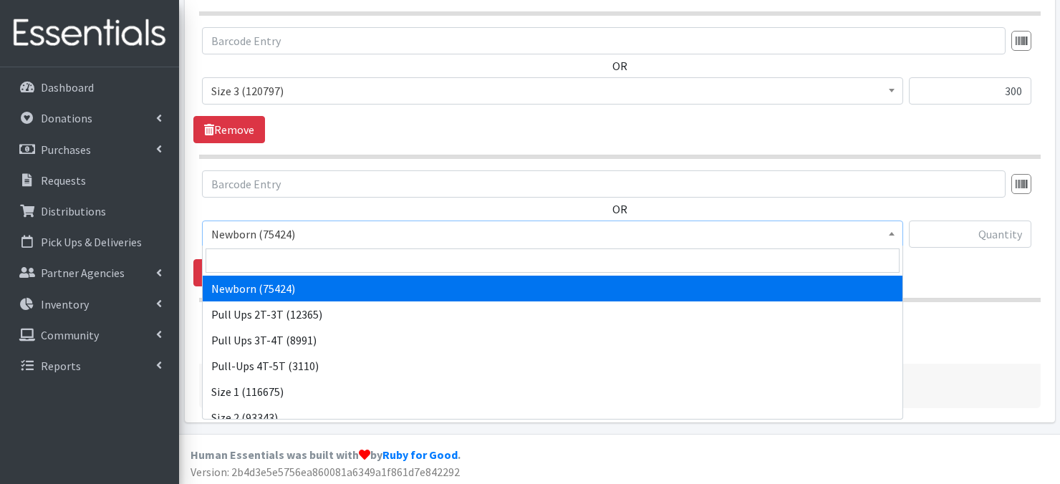
click at [891, 234] on span at bounding box center [892, 232] width 14 height 22
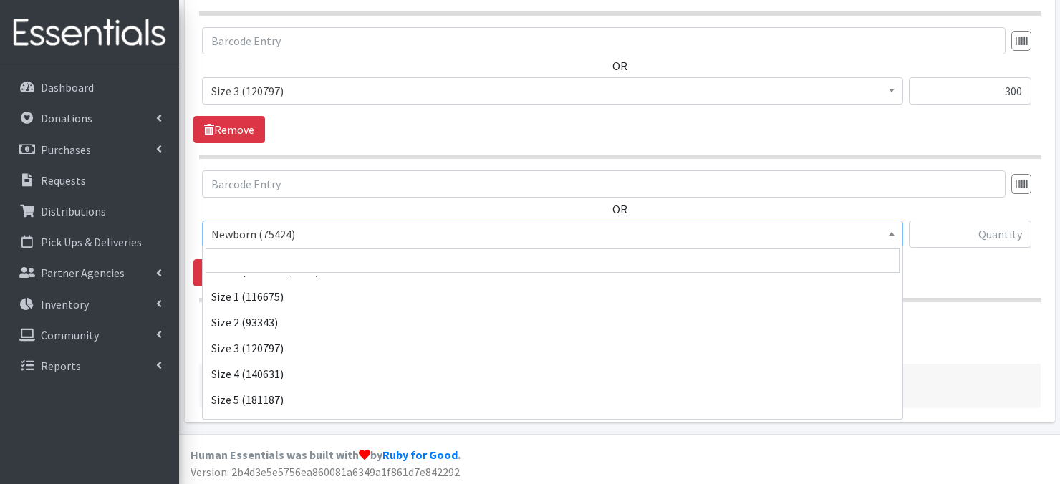
scroll to position [105, 0]
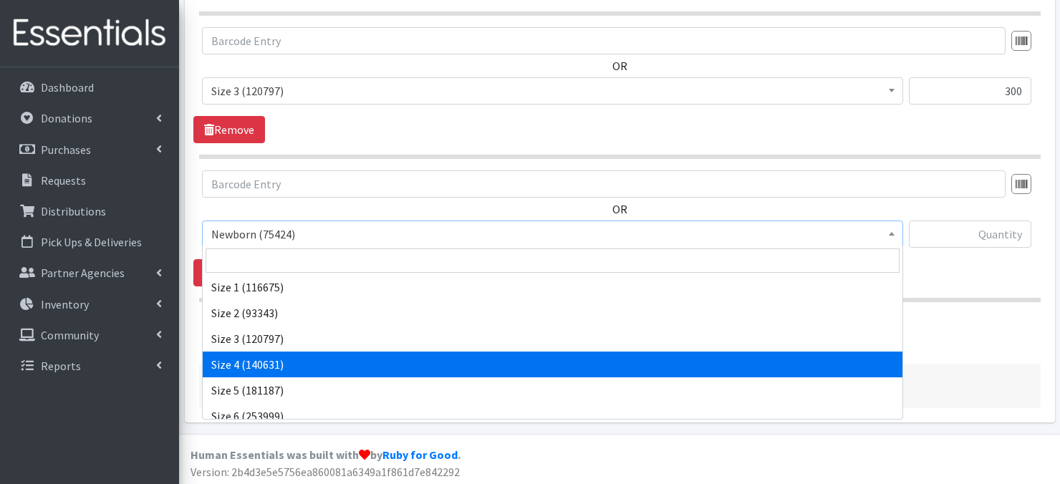
select select "3685"
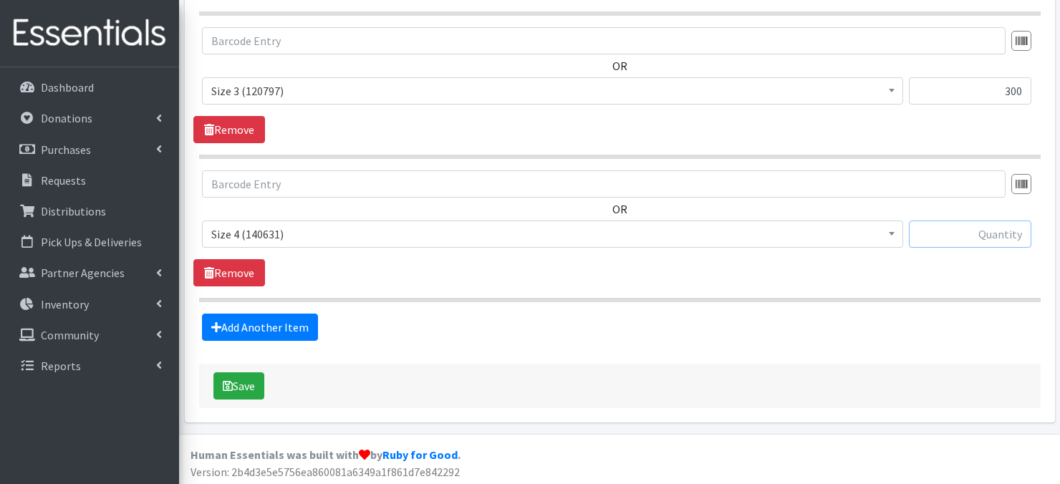
click at [934, 236] on input "text" at bounding box center [970, 234] width 123 height 27
type input "900"
click at [236, 327] on link "Add Another Item" at bounding box center [260, 327] width 116 height 27
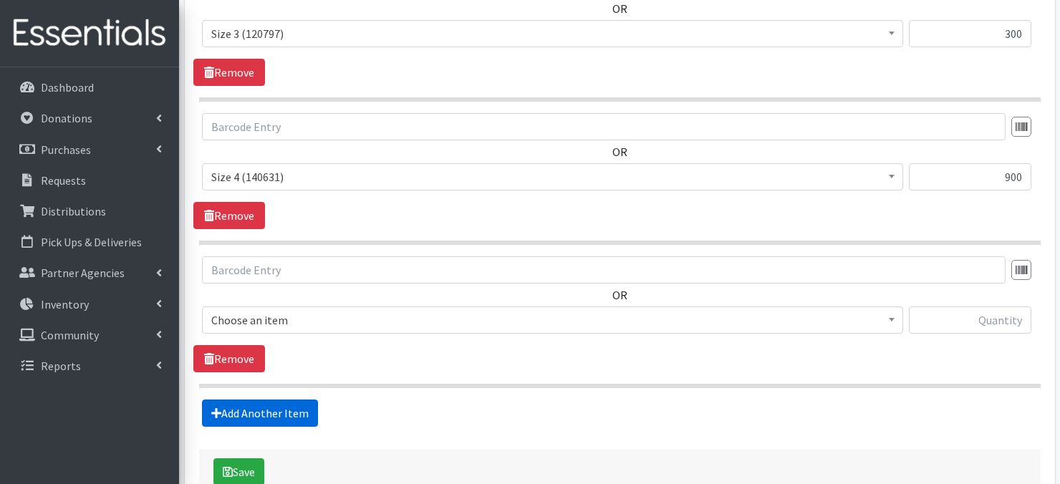
scroll to position [1135, 0]
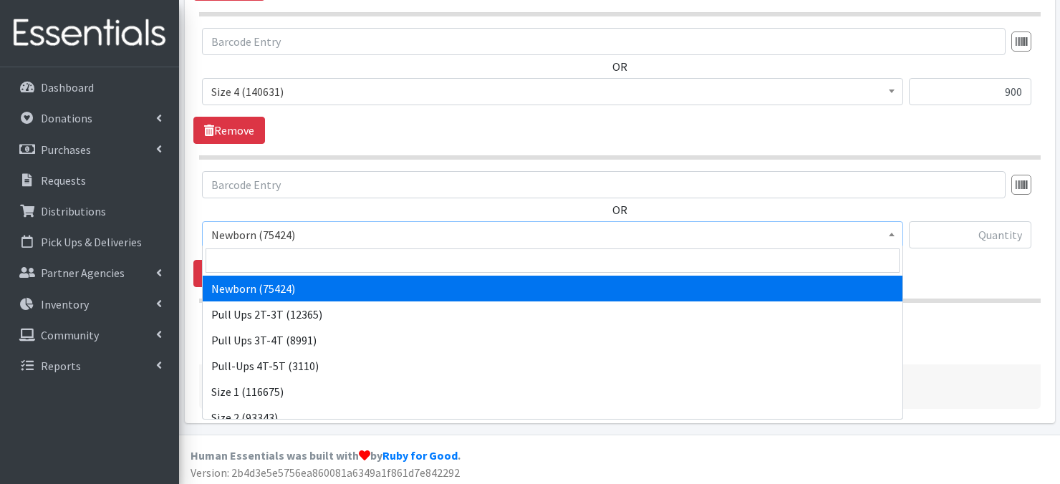
click at [886, 228] on span at bounding box center [892, 233] width 14 height 22
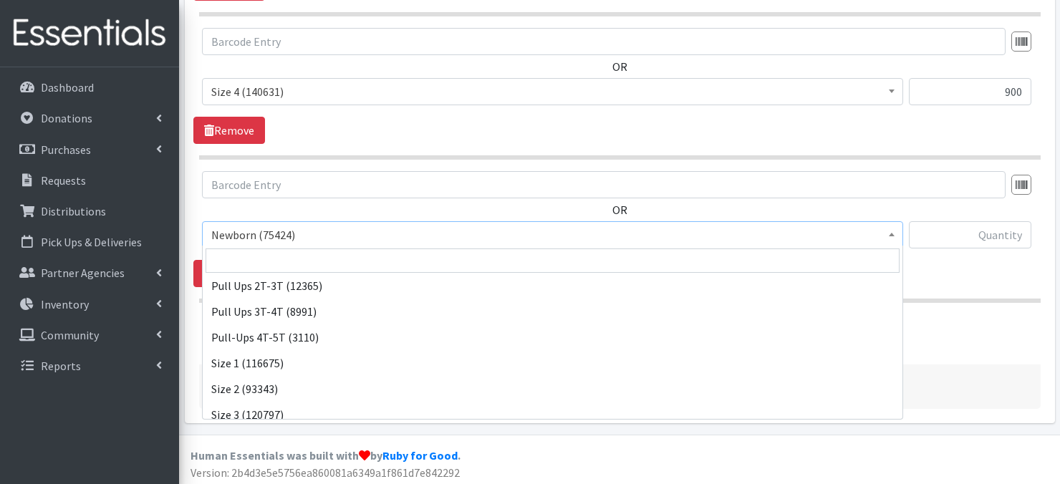
scroll to position [86, 0]
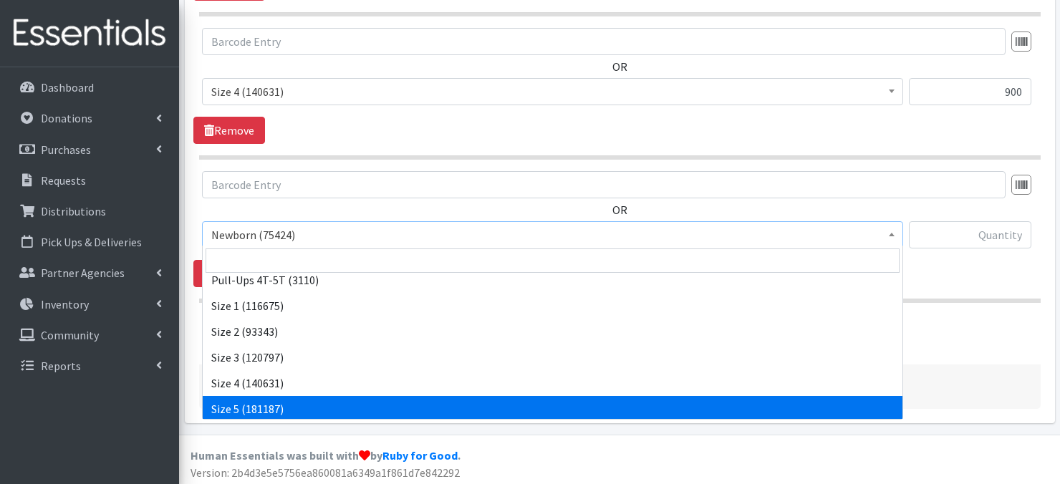
select select "3686"
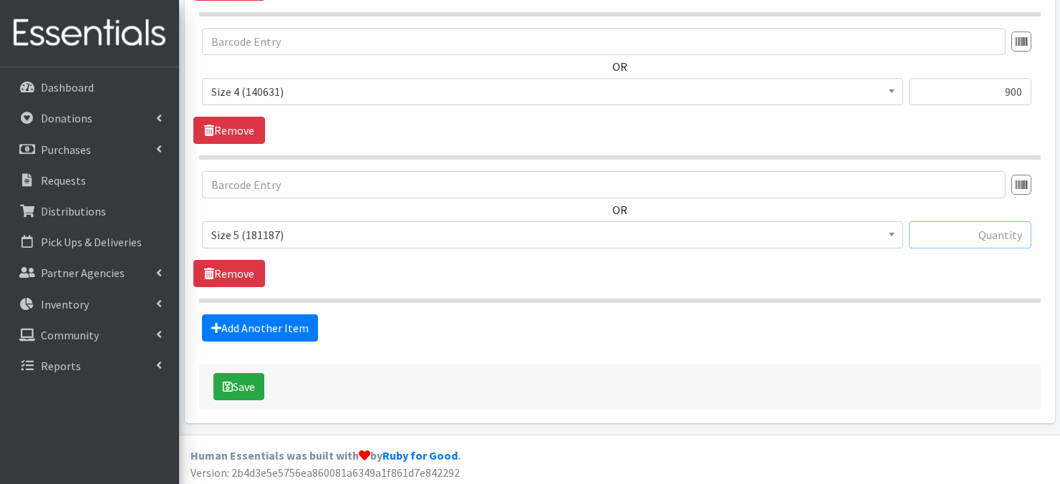
click at [942, 229] on input "text" at bounding box center [970, 234] width 123 height 27
type input "1200"
click at [248, 325] on link "Add Another Item" at bounding box center [260, 328] width 116 height 27
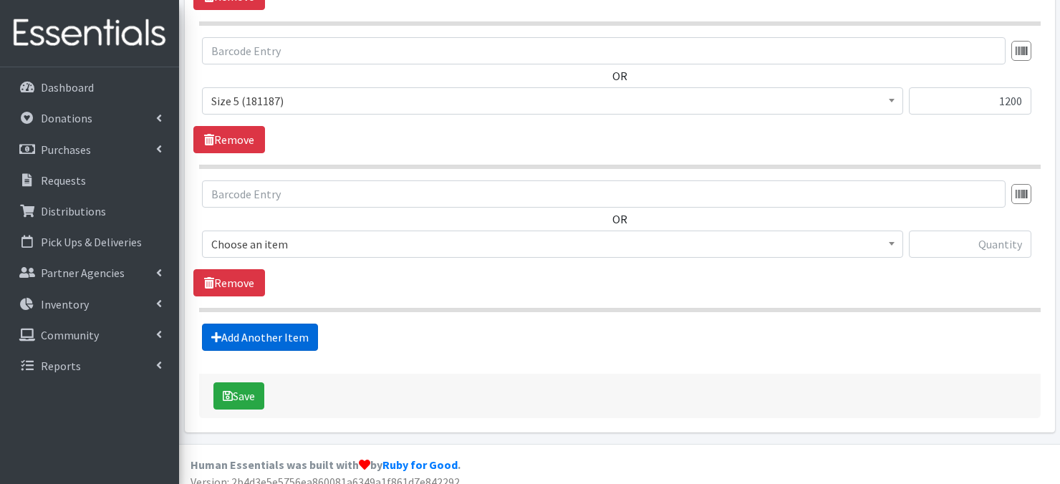
scroll to position [1278, 0]
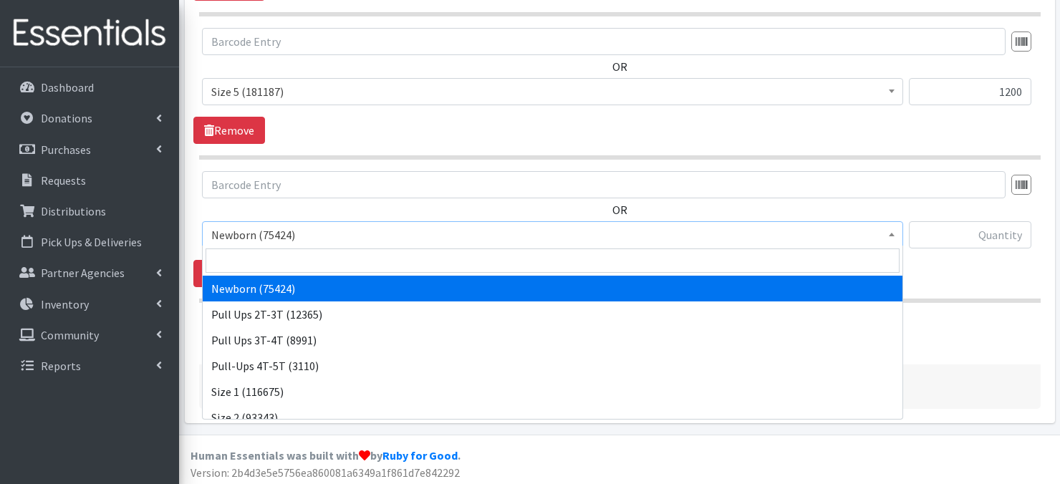
click at [889, 234] on span at bounding box center [892, 233] width 14 height 22
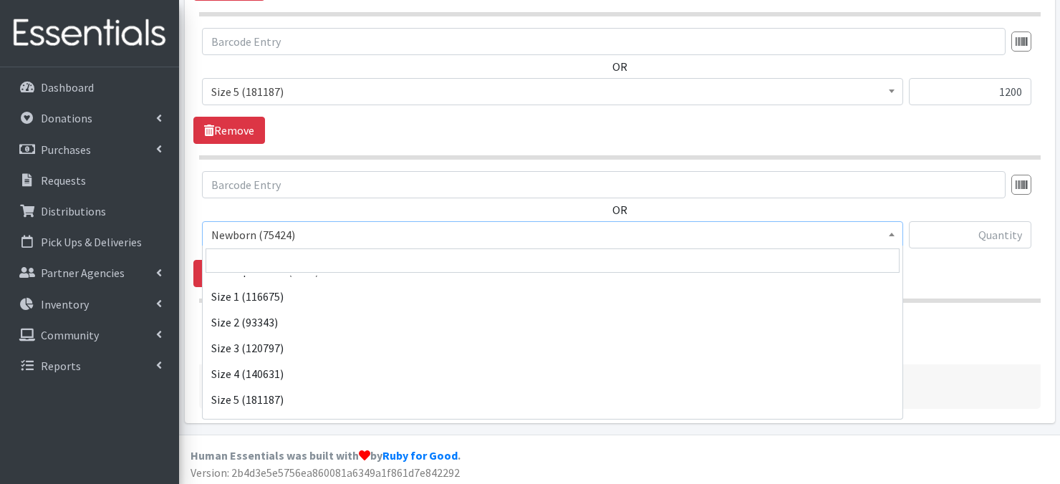
scroll to position [133, 0]
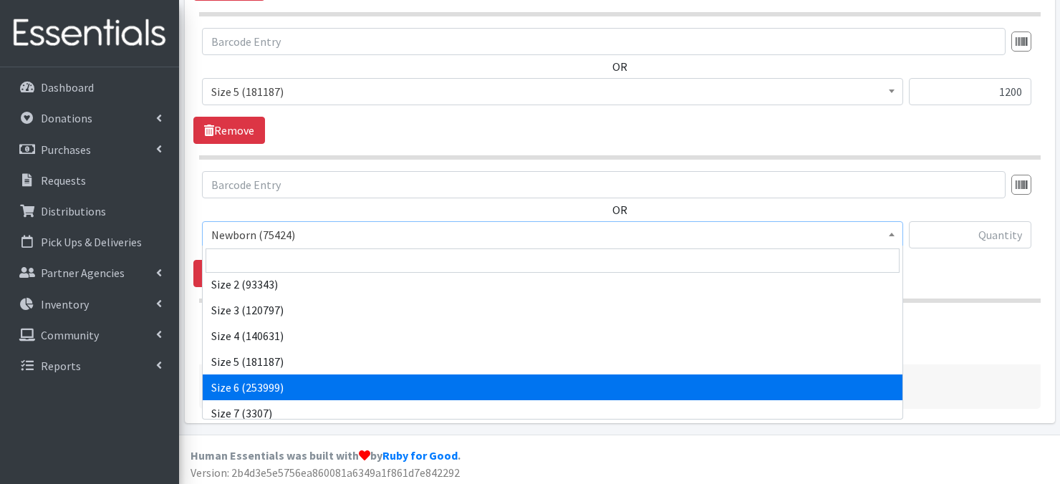
select select "3687"
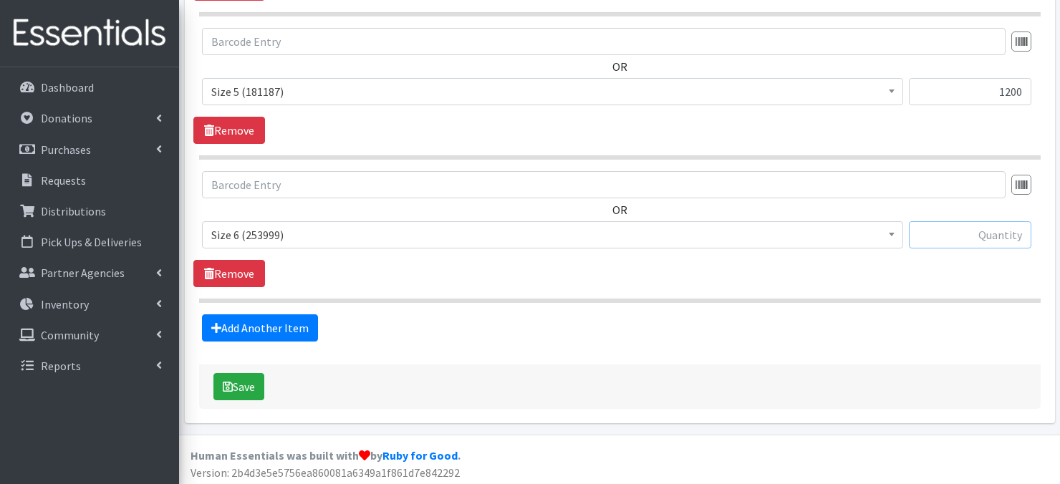
click at [953, 231] on input "text" at bounding box center [970, 234] width 123 height 27
type input "1200"
click at [265, 326] on link "Add Another Item" at bounding box center [260, 328] width 116 height 27
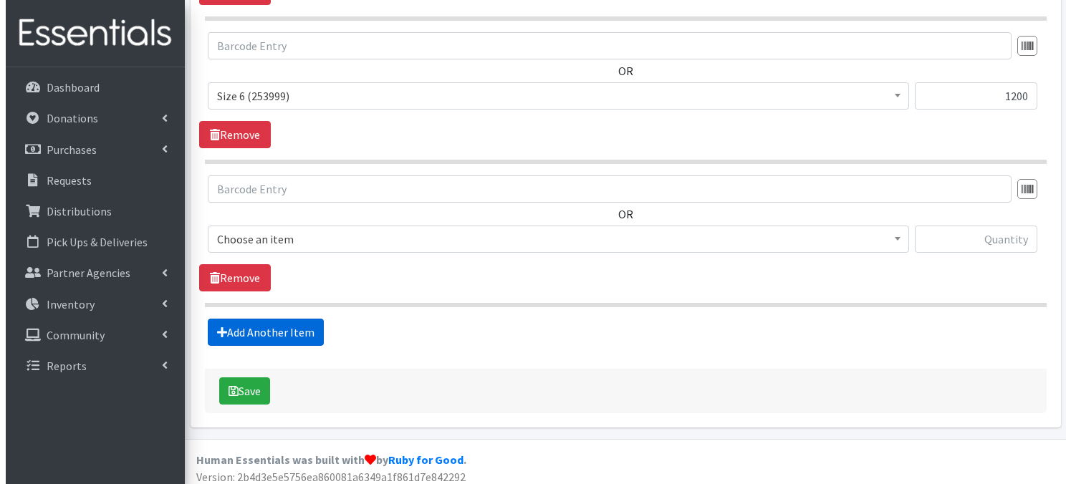
scroll to position [1421, 0]
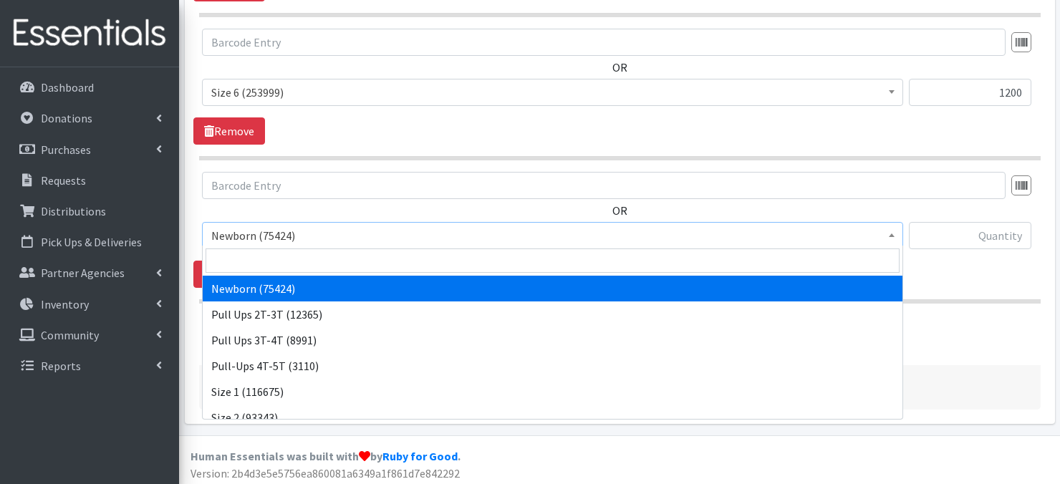
click at [885, 236] on span at bounding box center [892, 234] width 14 height 22
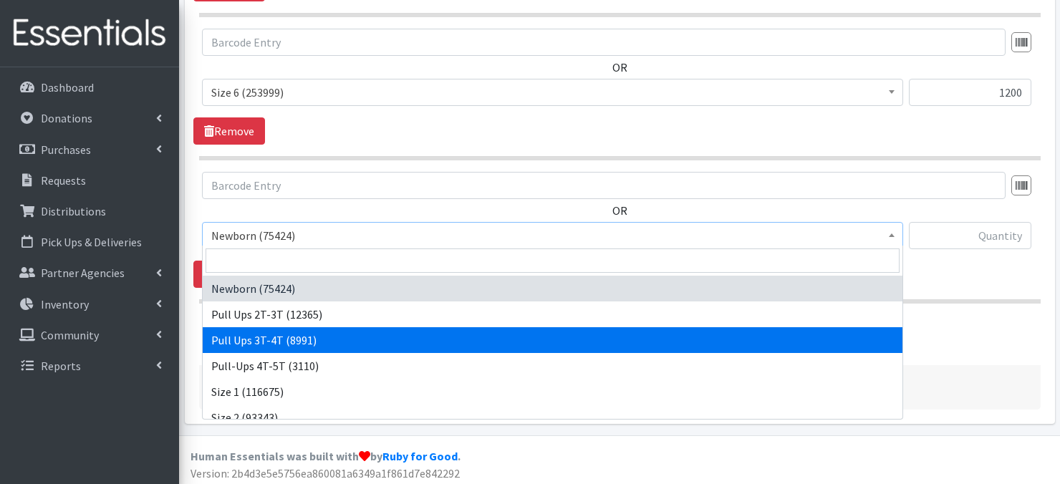
select select "3697"
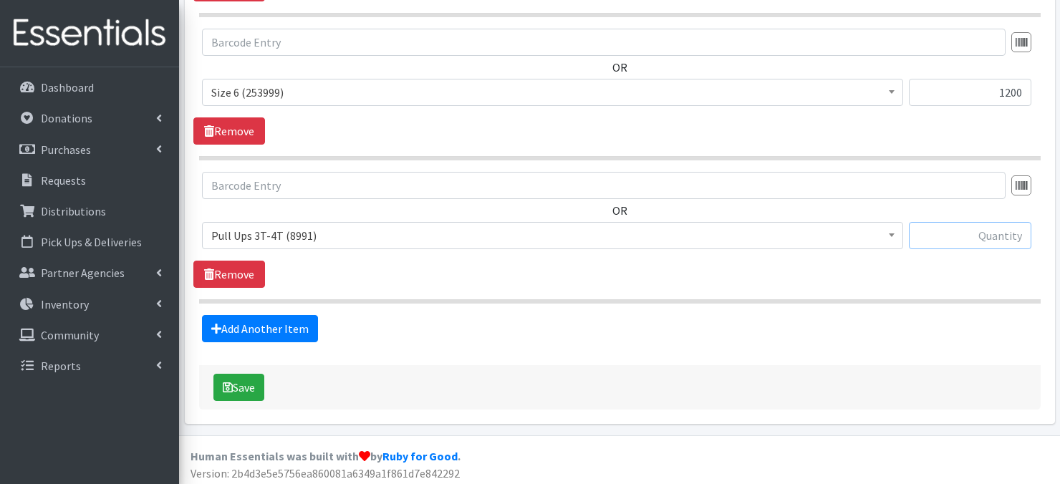
click at [959, 231] on input "text" at bounding box center [970, 235] width 123 height 27
type input "150"
click at [215, 383] on button "Save" at bounding box center [239, 387] width 51 height 27
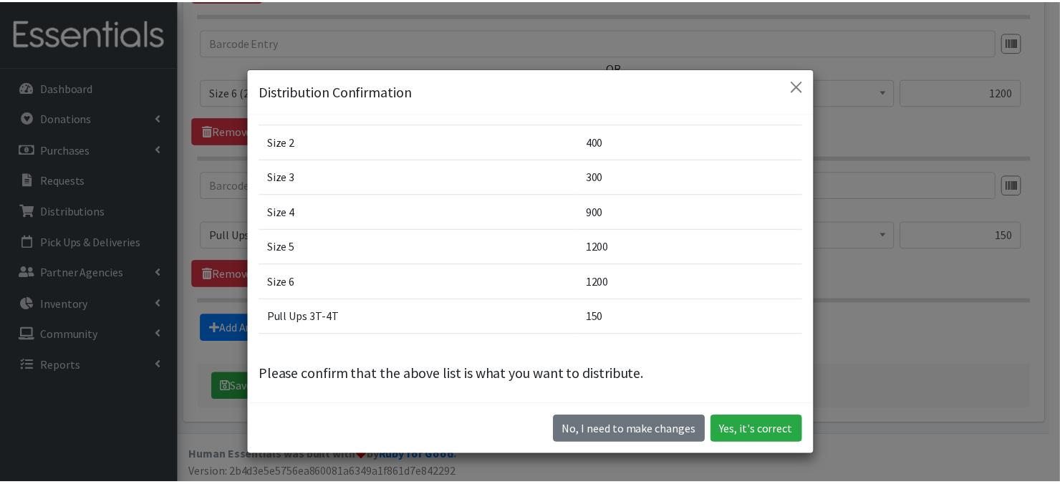
scroll to position [143, 0]
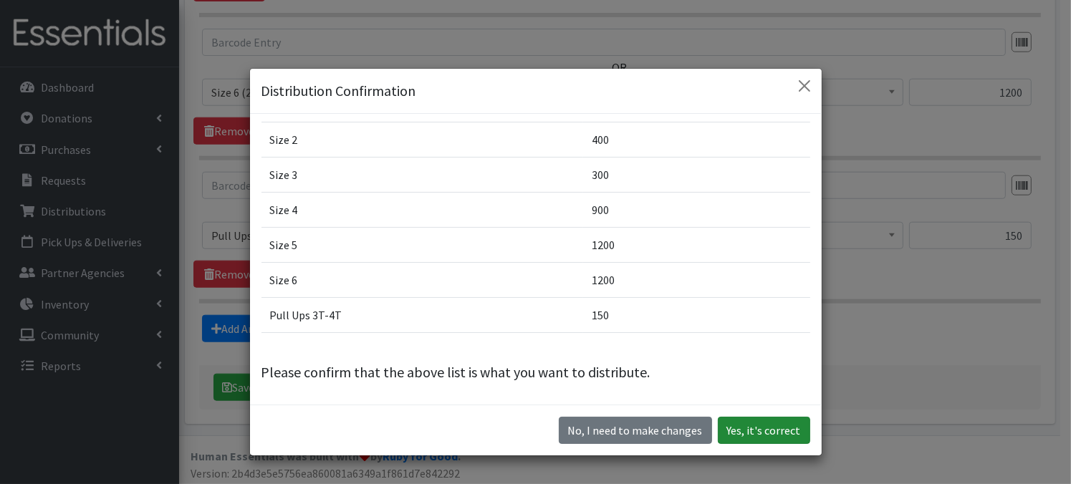
click at [755, 432] on button "Yes, it's correct" at bounding box center [764, 430] width 92 height 27
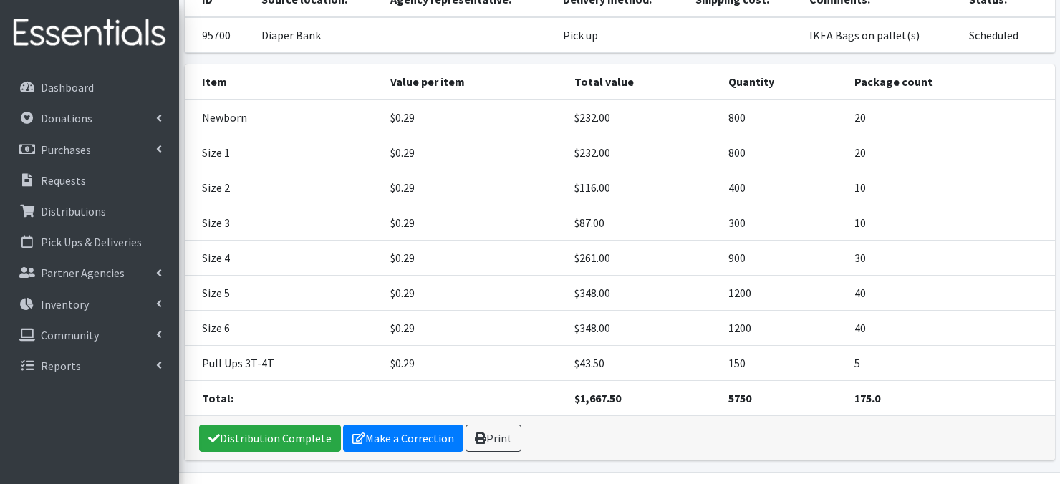
scroll to position [166, 0]
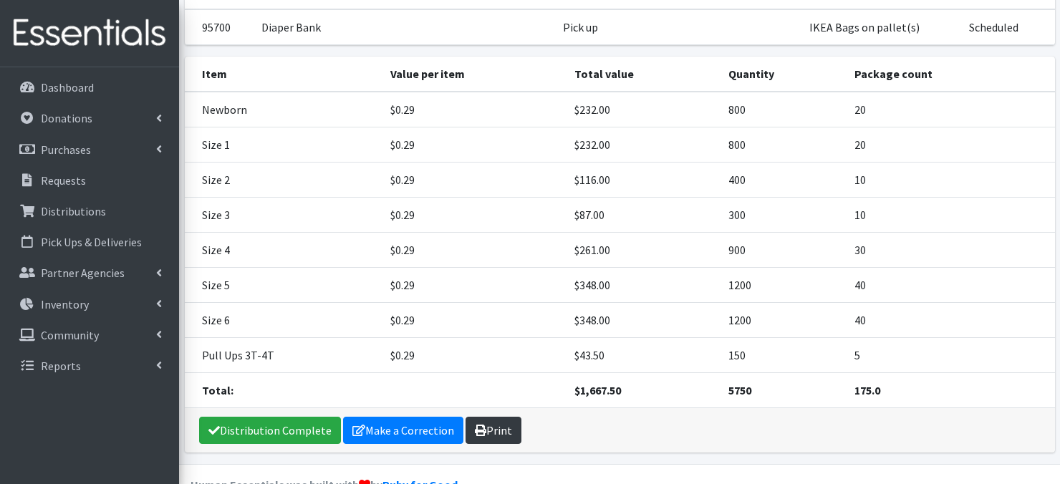
click at [479, 426] on icon at bounding box center [480, 430] width 11 height 11
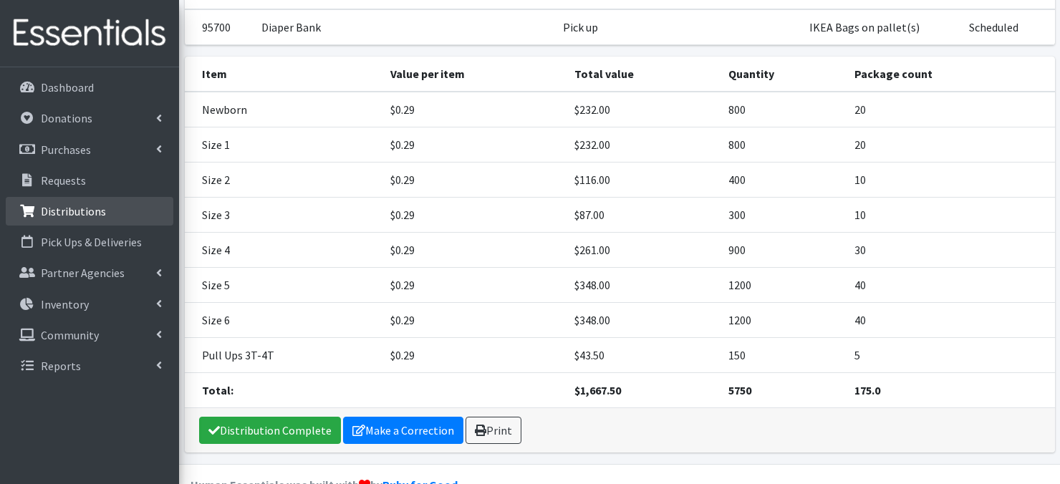
click at [87, 216] on p "Distributions" at bounding box center [73, 211] width 65 height 14
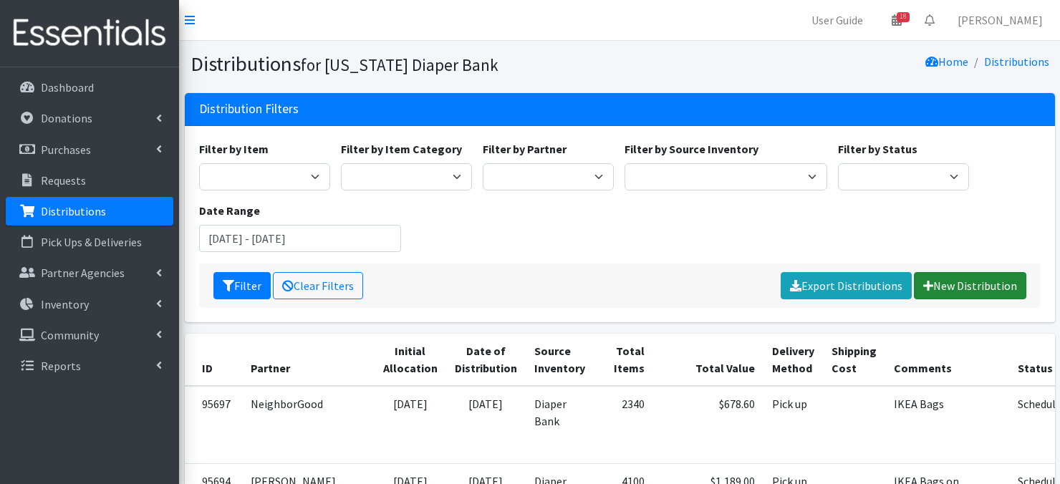
click at [974, 289] on link "New Distribution" at bounding box center [970, 285] width 112 height 27
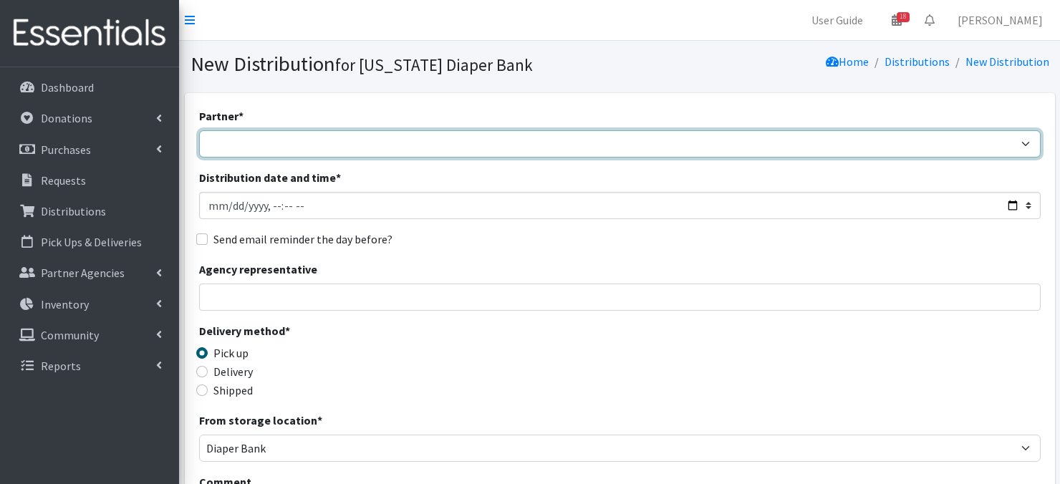
click at [307, 143] on select "Abide A Mother's Love [PERSON_NAME] Area Refugee Taskforce Big Brothers Big Sis…" at bounding box center [620, 143] width 842 height 27
select select "5732"
click at [199, 130] on select "Abide A Mother's Love BART - Benson Area Refugee Taskforce Big Brothers Big Sis…" at bounding box center [620, 143] width 842 height 27
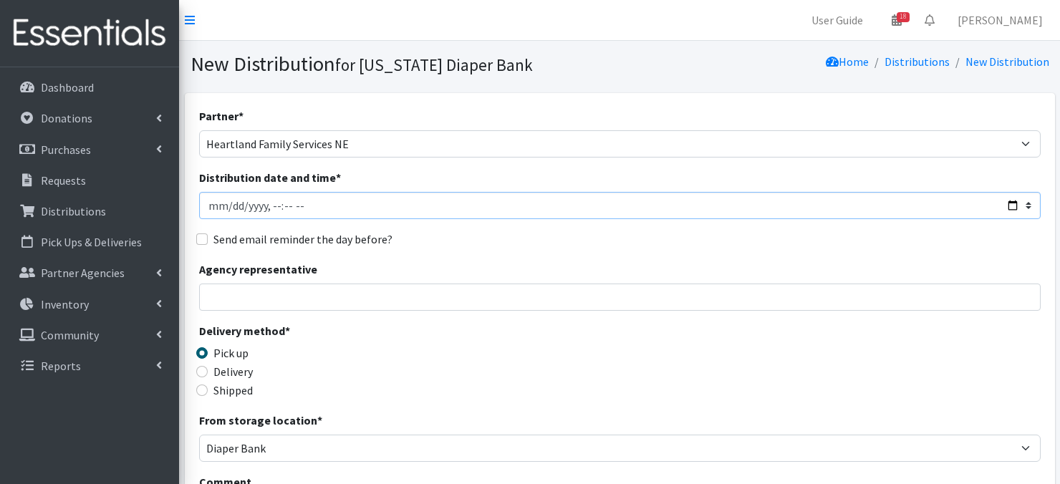
click at [214, 205] on input "Distribution date and time *" at bounding box center [620, 205] width 842 height 27
type input "2025-09-27T23:59"
click at [270, 201] on input "Distribution date and time *" at bounding box center [620, 205] width 842 height 27
type input "2025-09-04T09:45"
click at [664, 280] on div "Agency representative" at bounding box center [620, 286] width 842 height 50
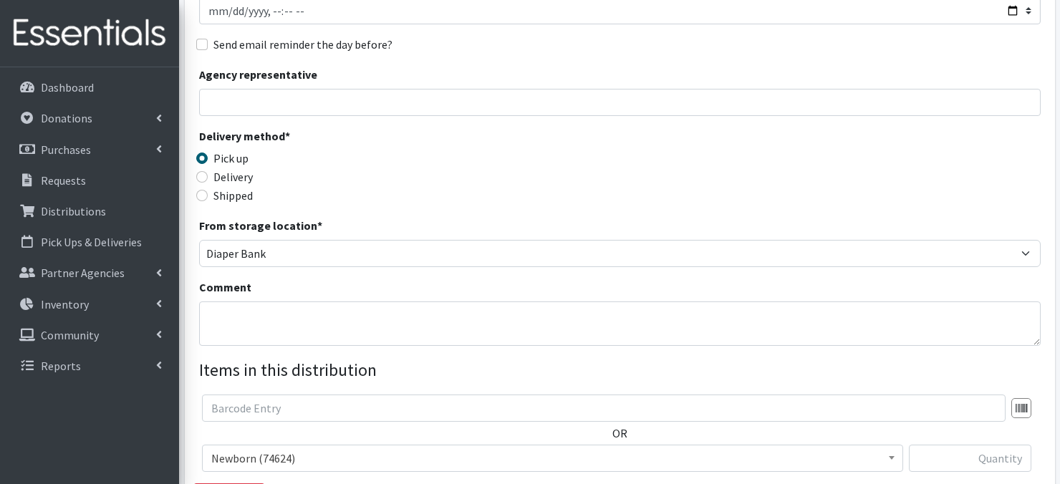
scroll to position [229, 0]
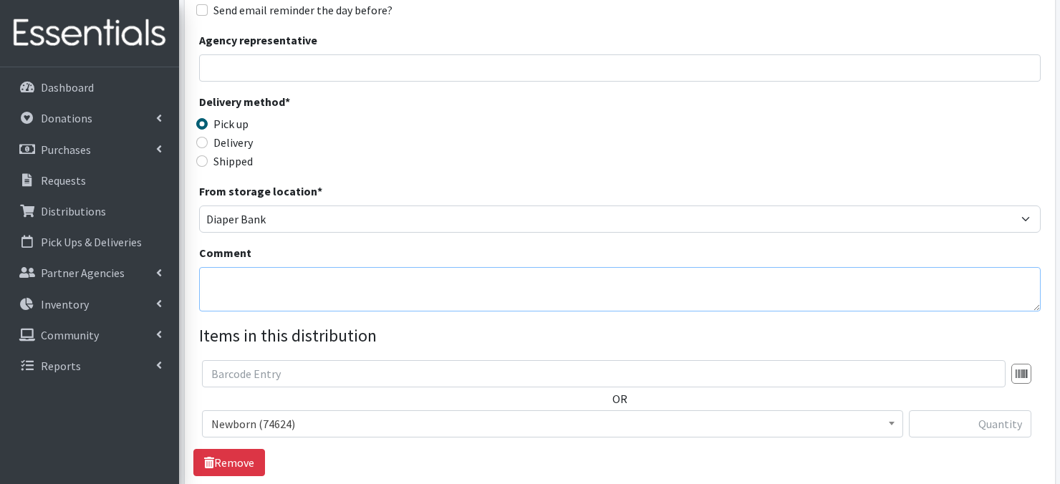
click at [234, 286] on textarea "Comment" at bounding box center [620, 289] width 842 height 44
paste textarea "IKEA Bags"
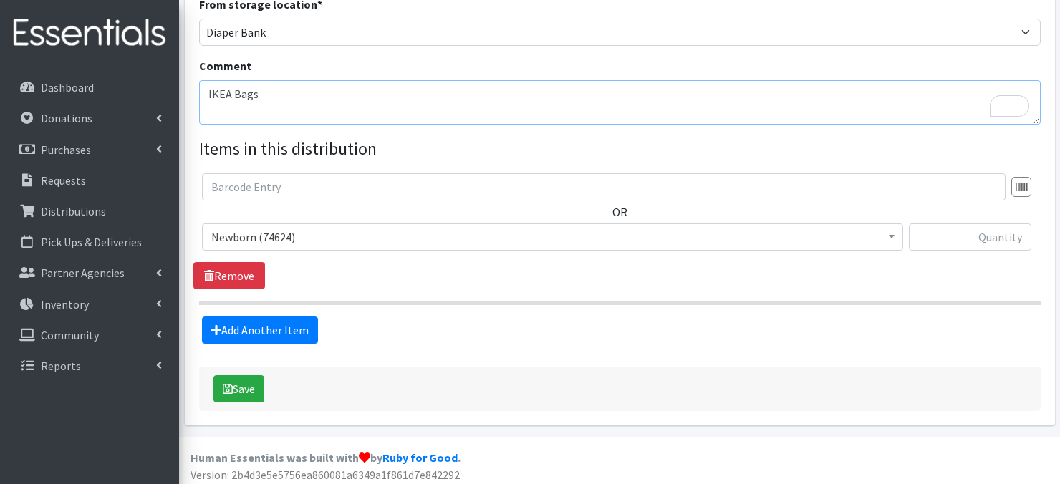
scroll to position [421, 0]
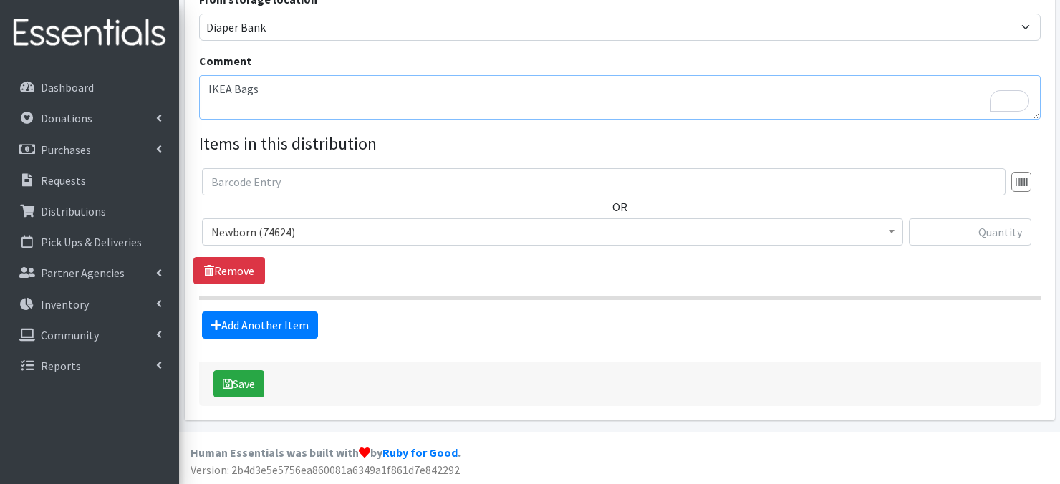
type textarea "IKEA Bags"
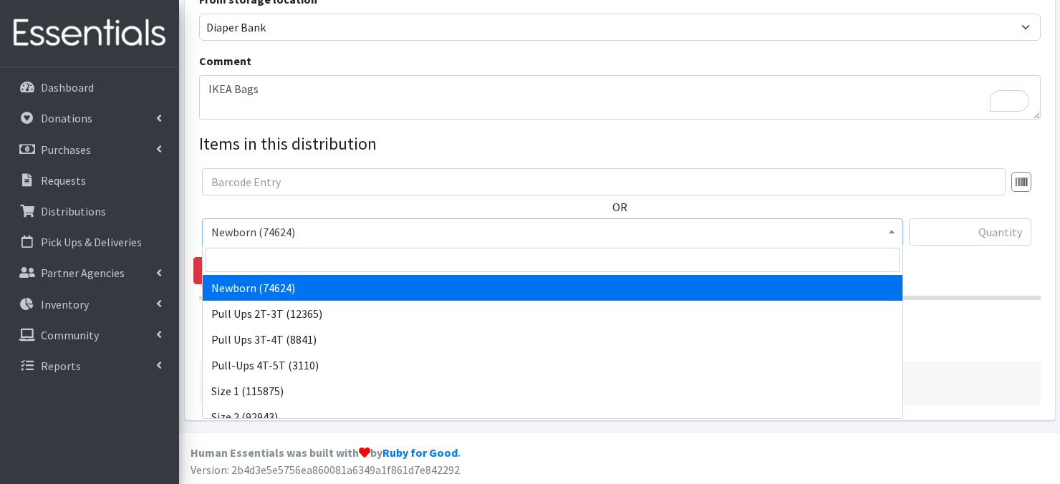
click at [885, 229] on span at bounding box center [892, 230] width 14 height 22
drag, startPoint x: 482, startPoint y: 284, endPoint x: 949, endPoint y: 260, distance: 467.8
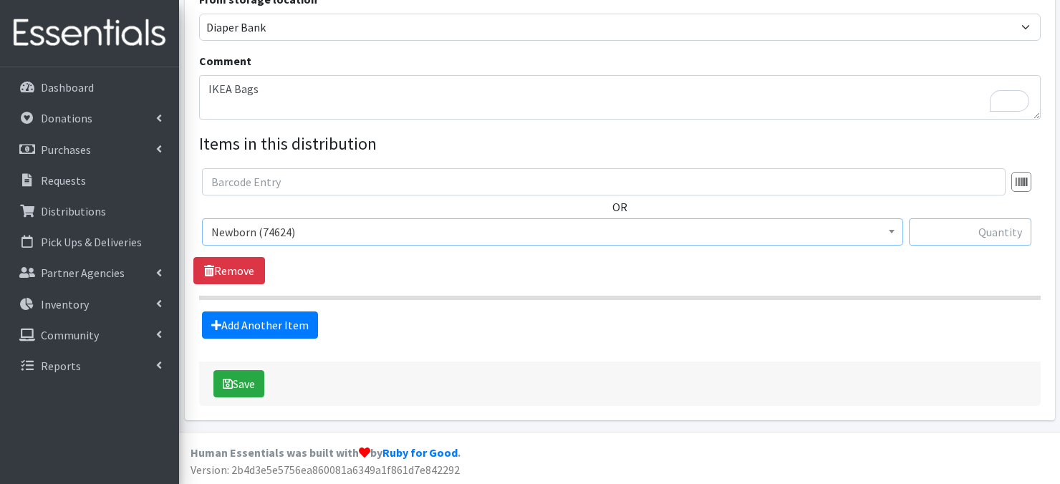
click at [964, 231] on input "text" at bounding box center [970, 232] width 123 height 27
type input "80"
click at [272, 325] on link "Add Another Item" at bounding box center [260, 325] width 116 height 27
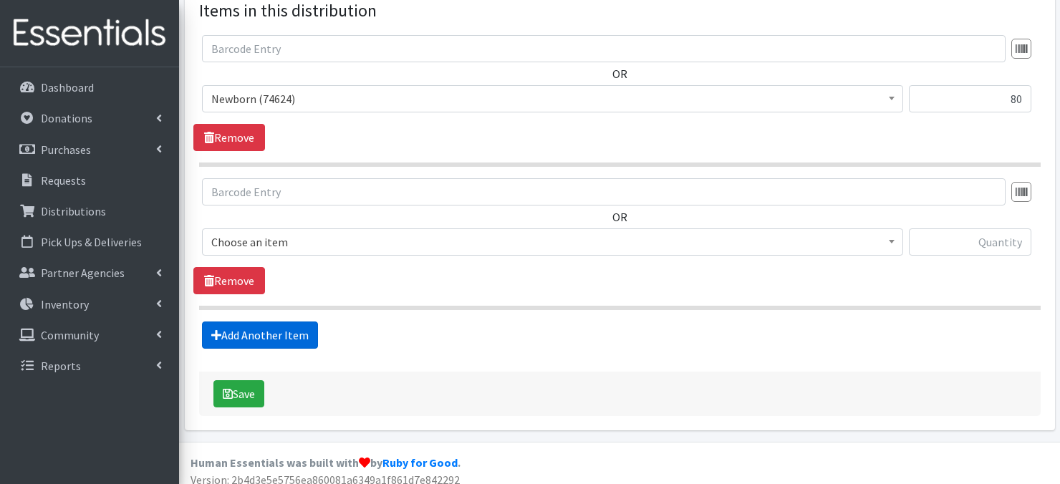
scroll to position [564, 0]
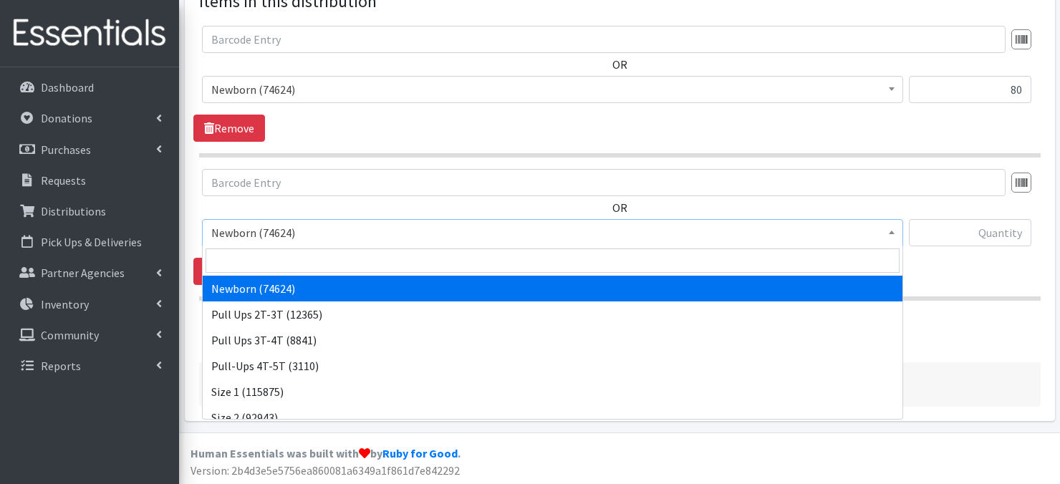
click at [886, 231] on span at bounding box center [892, 231] width 14 height 22
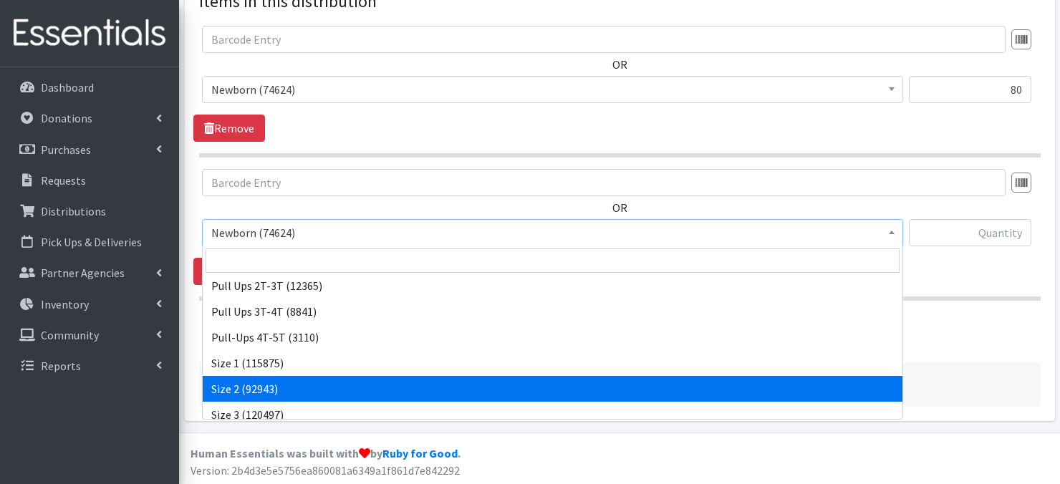
select select "3683"
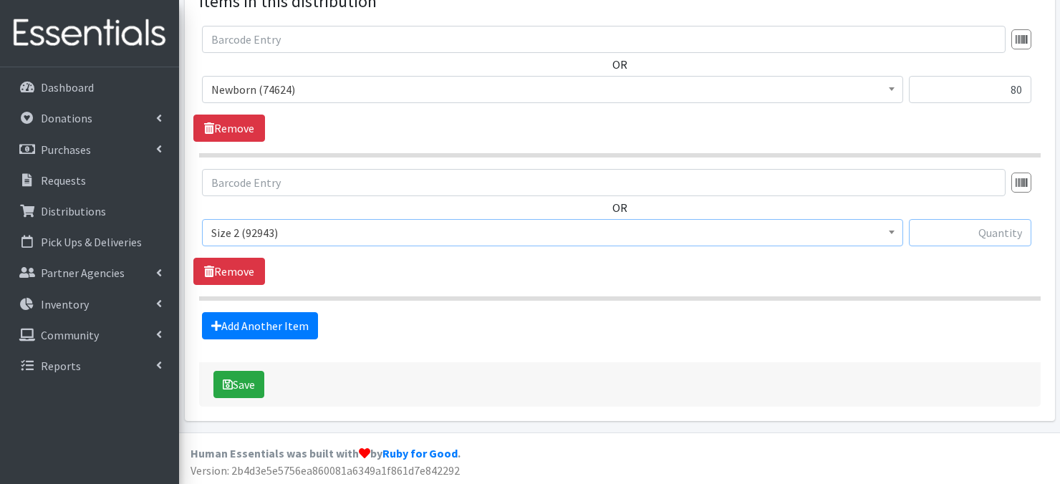
click at [948, 231] on input "text" at bounding box center [970, 232] width 123 height 27
type input "80"
click at [278, 329] on link "Add Another Item" at bounding box center [260, 325] width 116 height 27
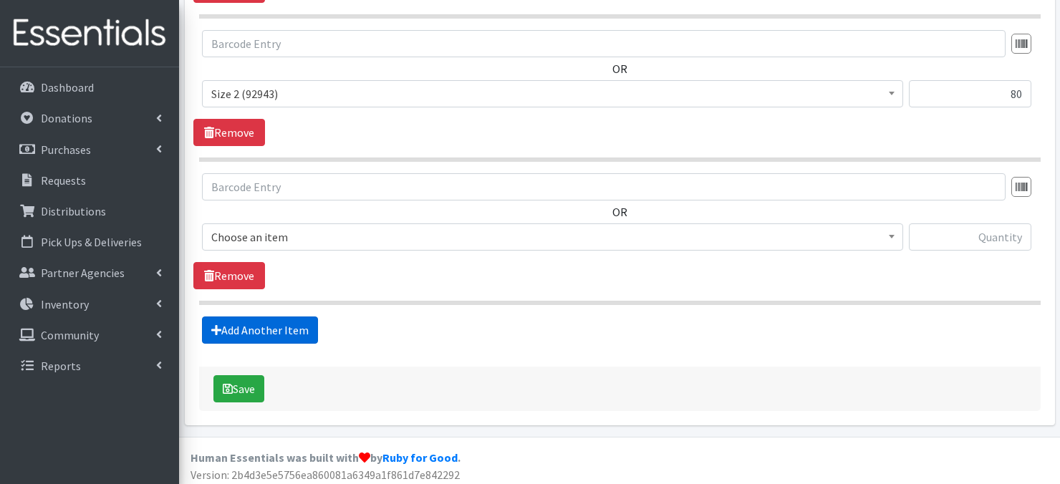
scroll to position [706, 0]
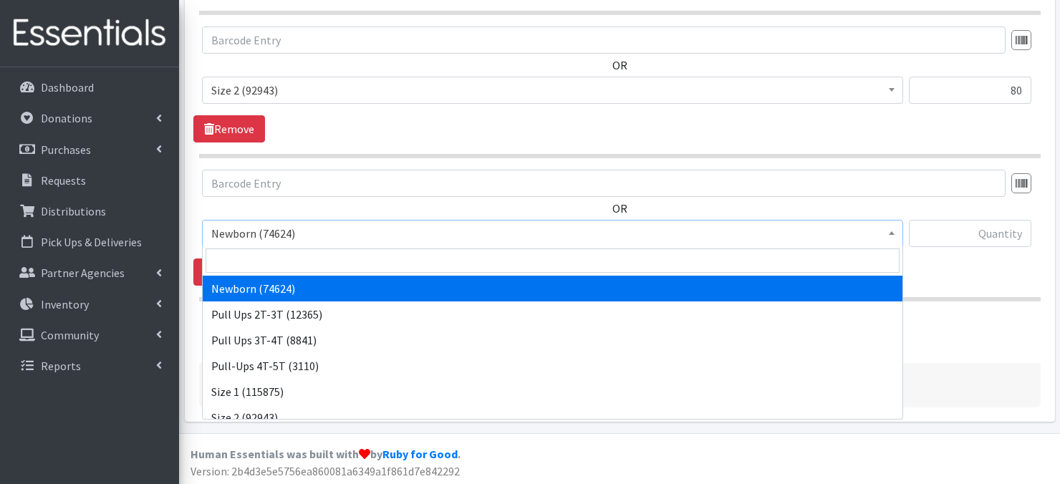
click at [889, 231] on b at bounding box center [892, 233] width 6 height 4
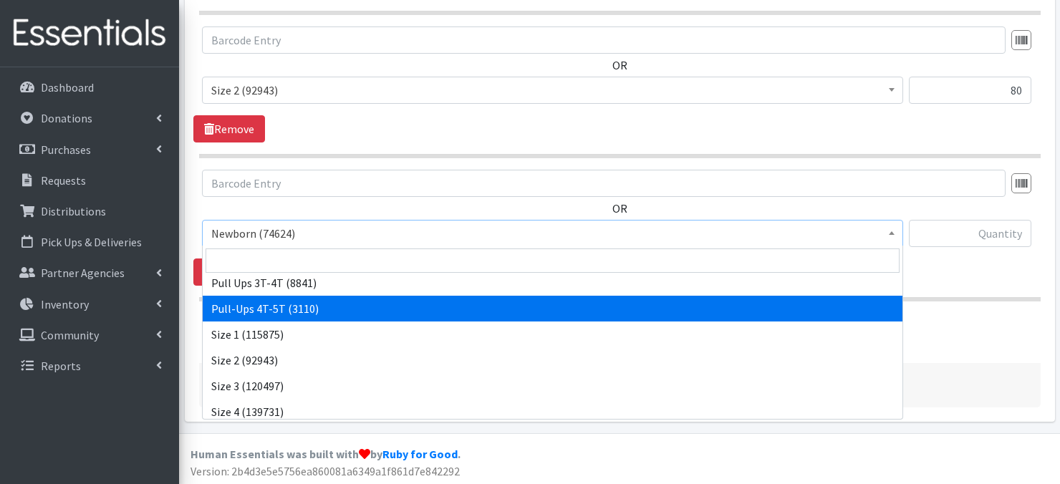
scroll to position [86, 0]
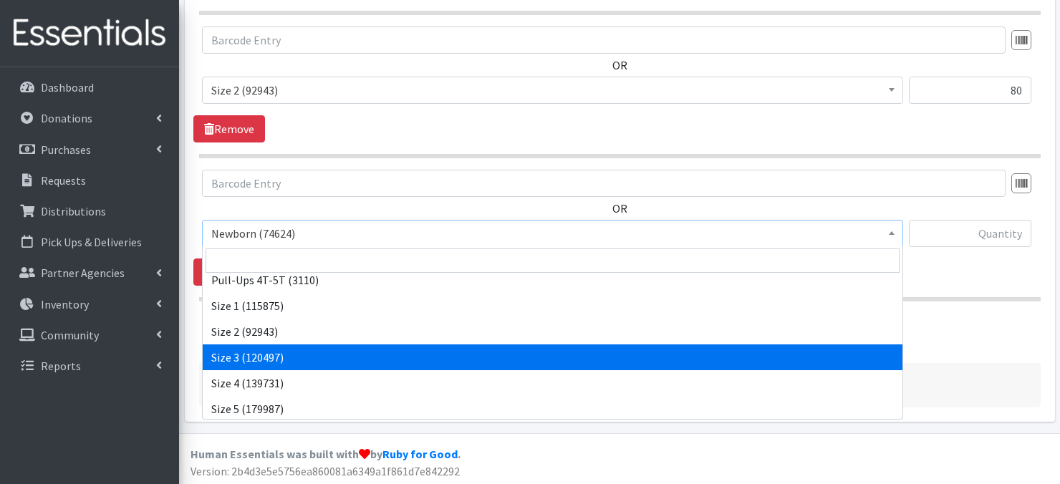
drag, startPoint x: 403, startPoint y: 364, endPoint x: 403, endPoint y: 352, distance: 12.2
select select "3684"
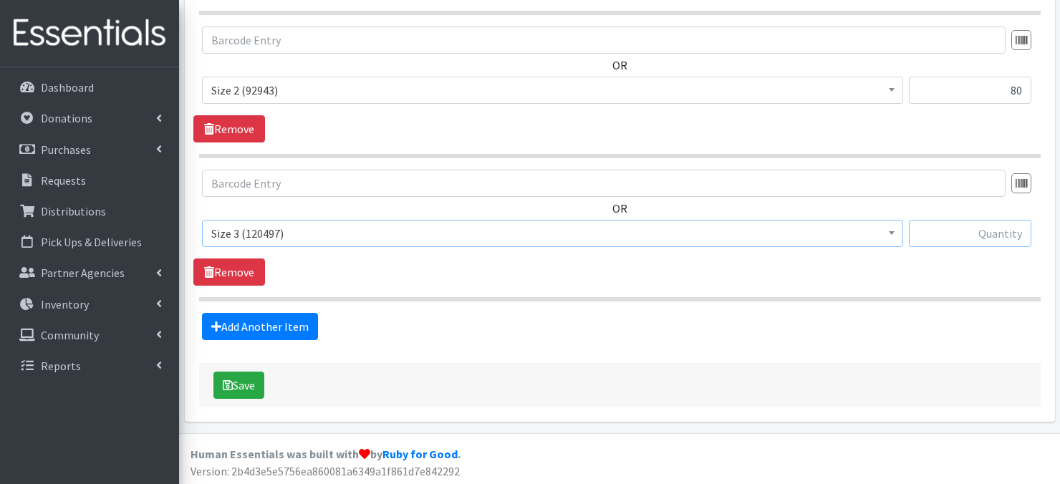
click at [949, 234] on input "text" at bounding box center [970, 233] width 123 height 27
type input "300"
click at [274, 327] on link "Add Another Item" at bounding box center [260, 326] width 116 height 27
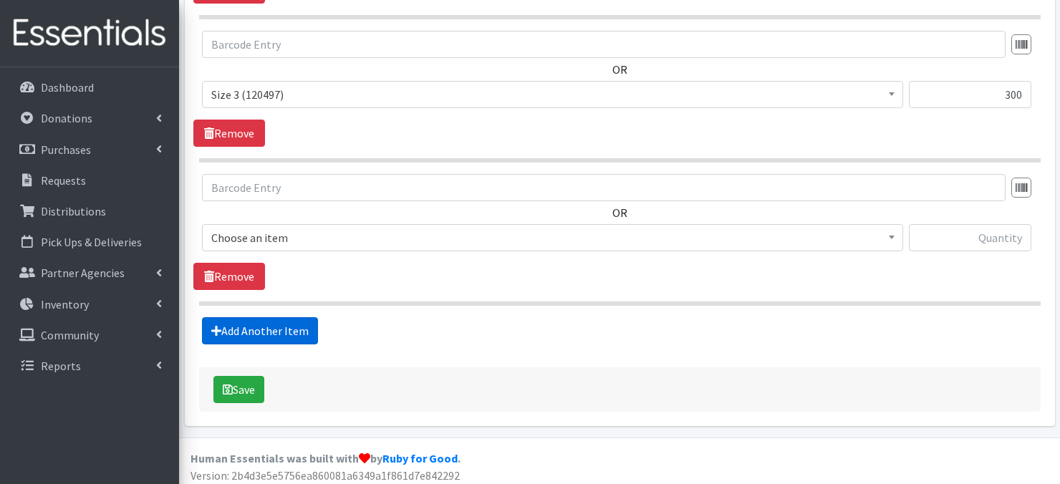
scroll to position [849, 0]
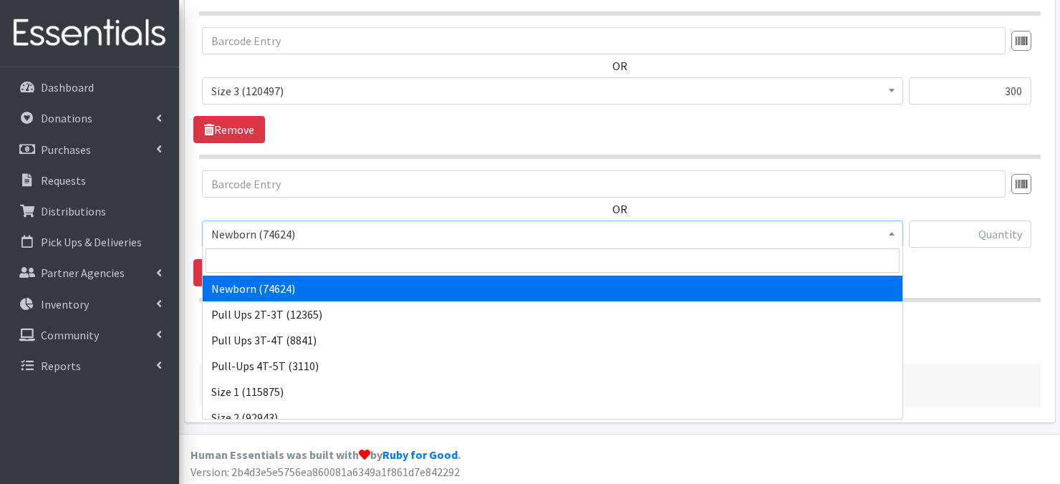
click at [887, 231] on span at bounding box center [892, 232] width 14 height 22
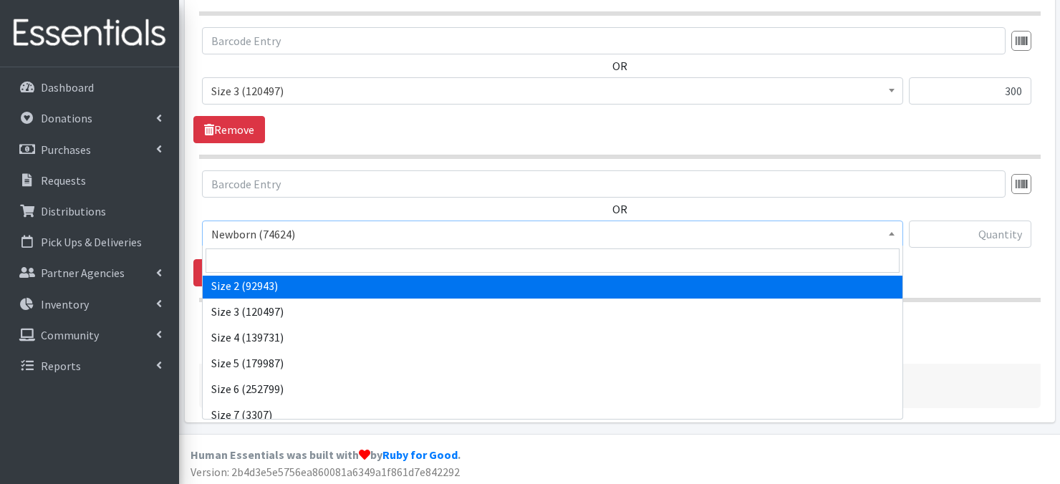
scroll to position [143, 0]
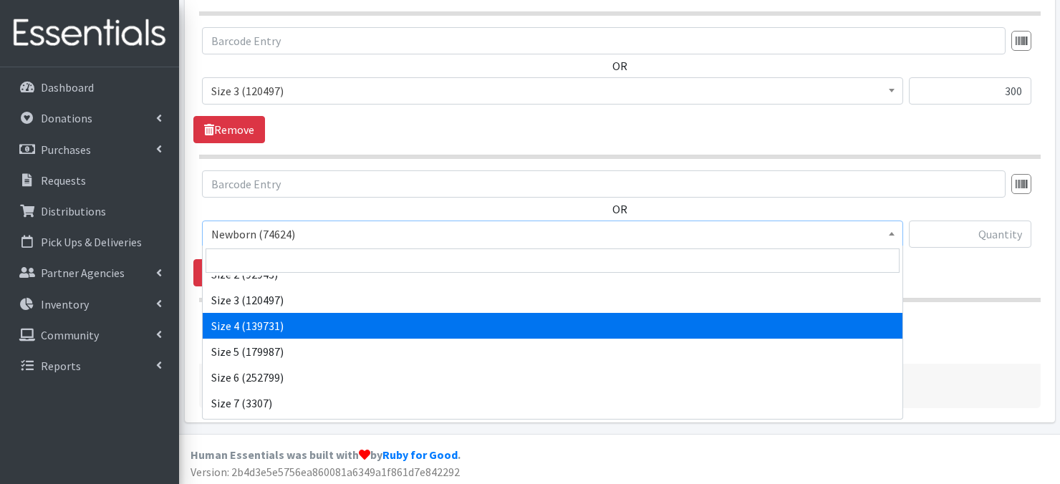
select select "3685"
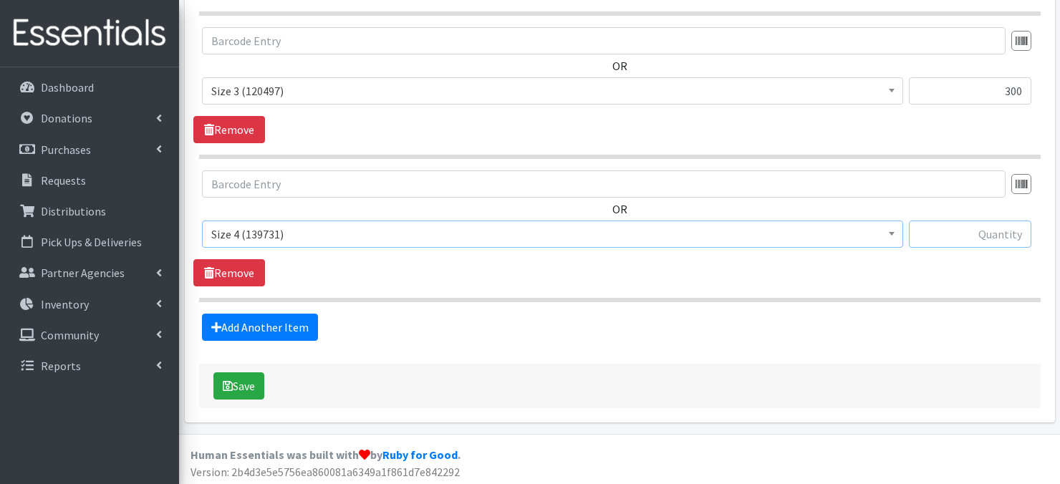
click at [964, 237] on input "text" at bounding box center [970, 234] width 123 height 27
type input "360"
click at [284, 327] on link "Add Another Item" at bounding box center [260, 327] width 116 height 27
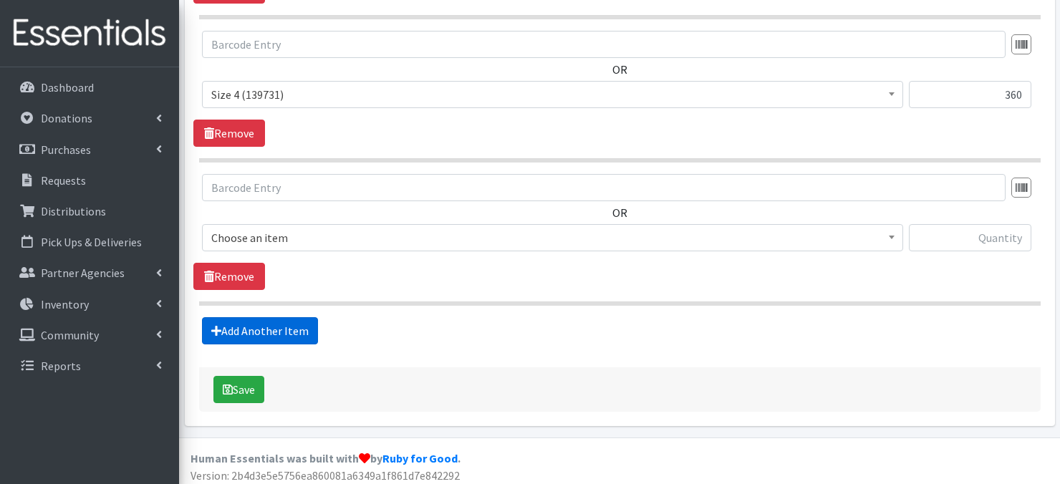
scroll to position [992, 0]
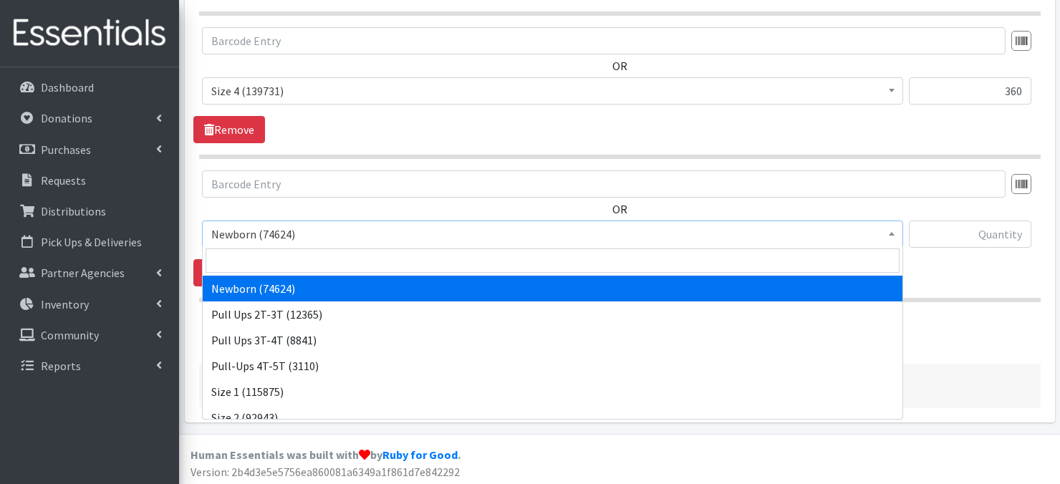
click at [895, 231] on span at bounding box center [892, 232] width 14 height 22
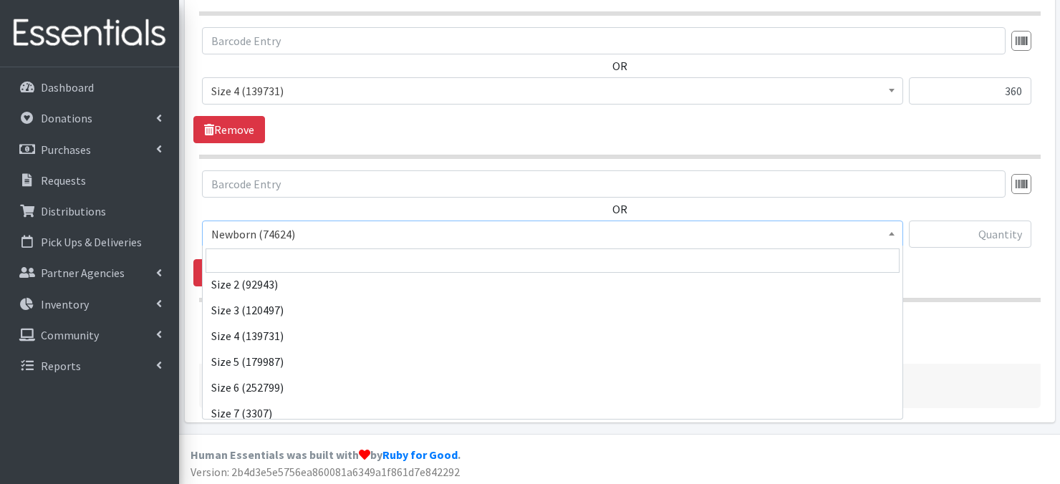
scroll to position [166, 0]
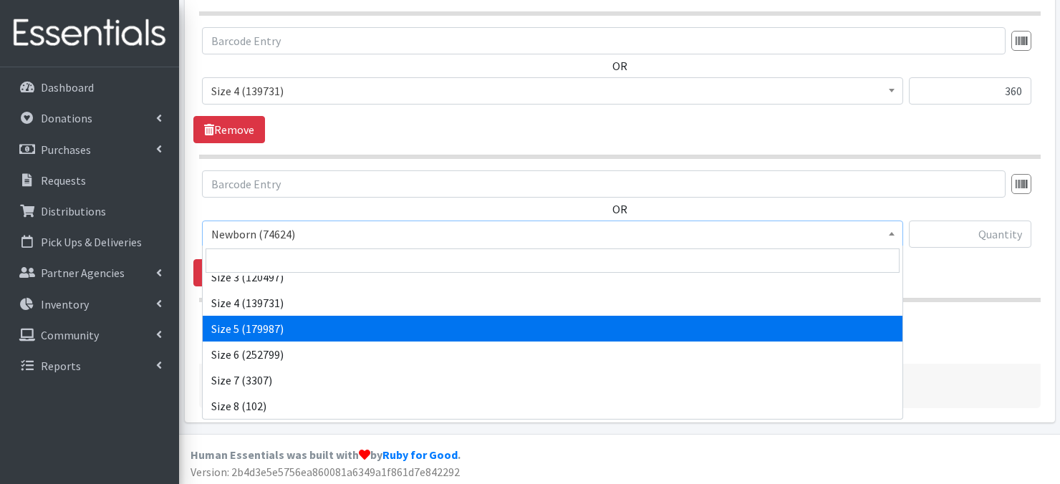
drag, startPoint x: 335, startPoint y: 335, endPoint x: 335, endPoint y: 322, distance: 12.2
select select "3686"
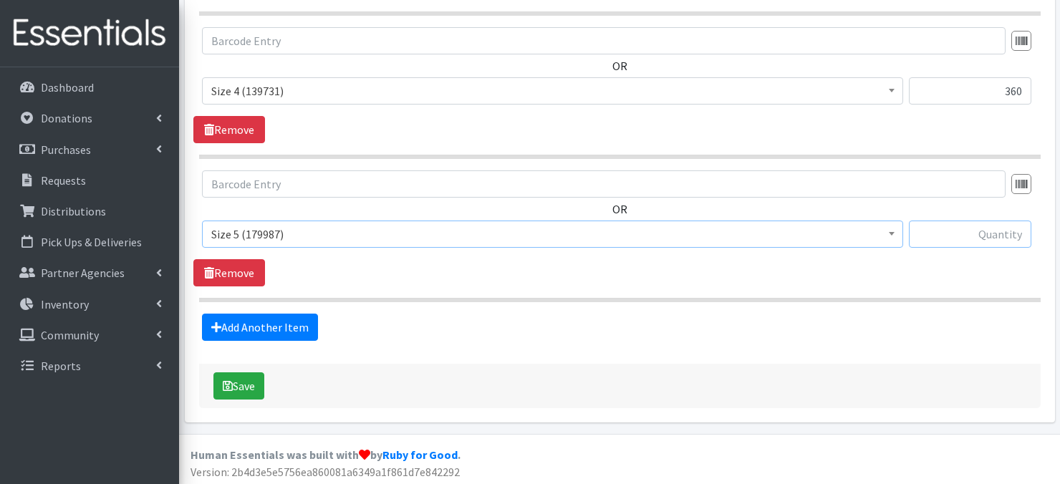
click at [963, 237] on input "text" at bounding box center [970, 234] width 123 height 27
type input "300"
click at [258, 326] on link "Add Another Item" at bounding box center [260, 327] width 116 height 27
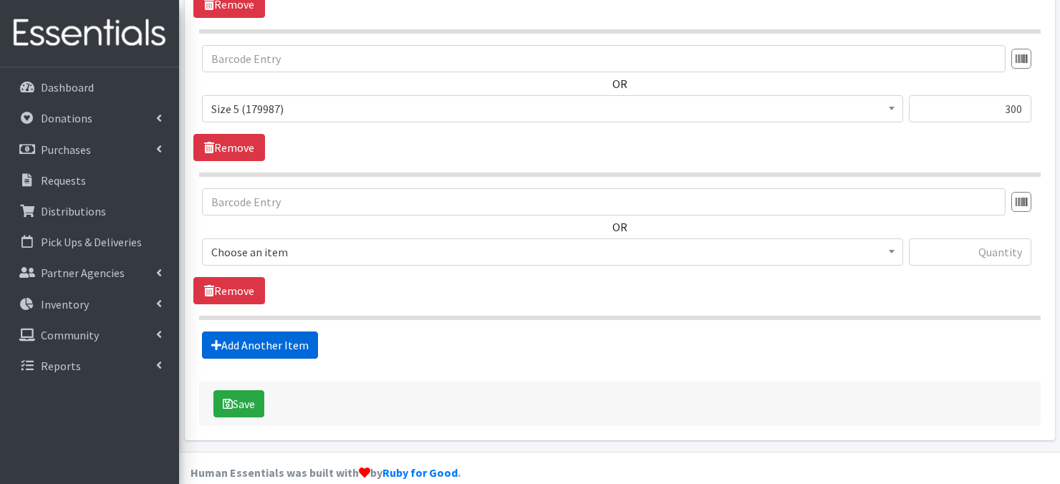
scroll to position [1135, 0]
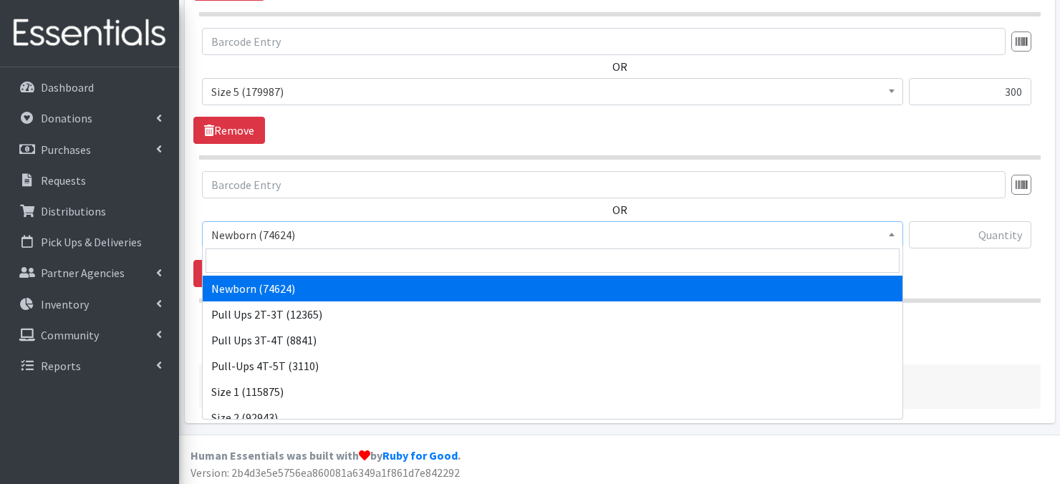
click at [894, 236] on span at bounding box center [892, 233] width 14 height 22
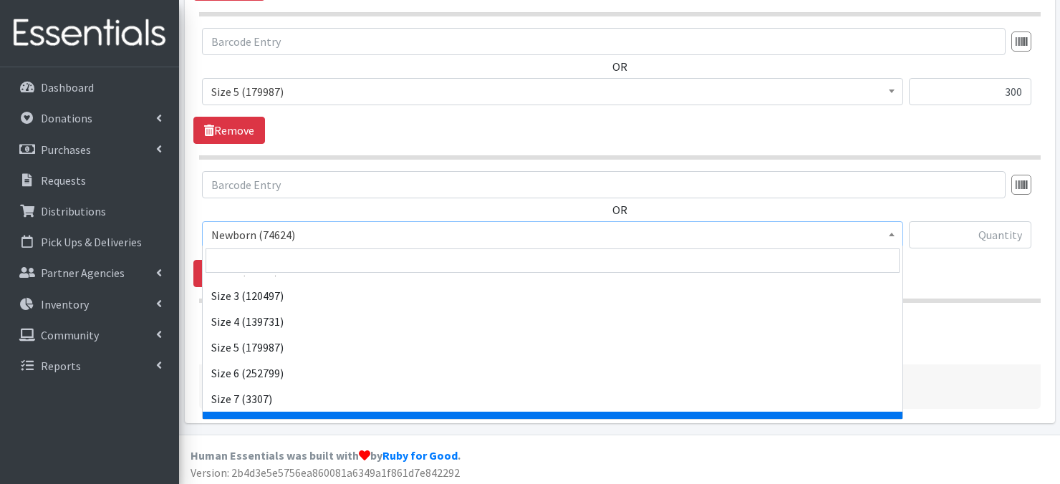
scroll to position [153, 0]
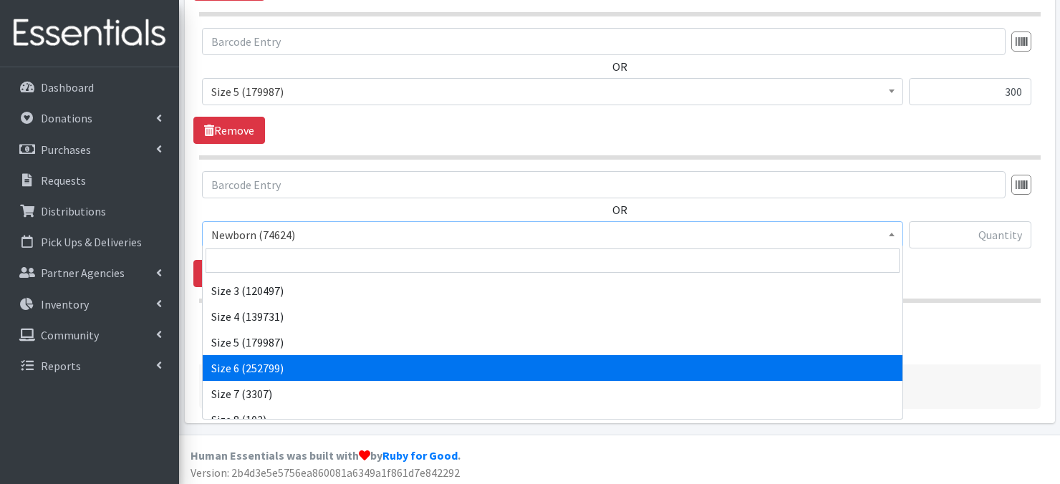
select select "3687"
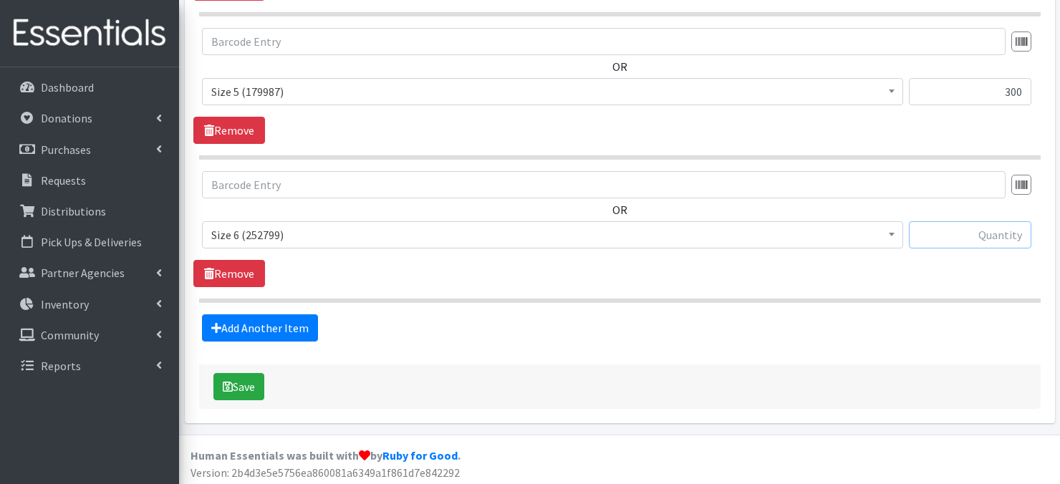
click at [969, 234] on input "text" at bounding box center [970, 234] width 123 height 27
type input "540"
click at [281, 328] on link "Add Another Item" at bounding box center [260, 328] width 116 height 27
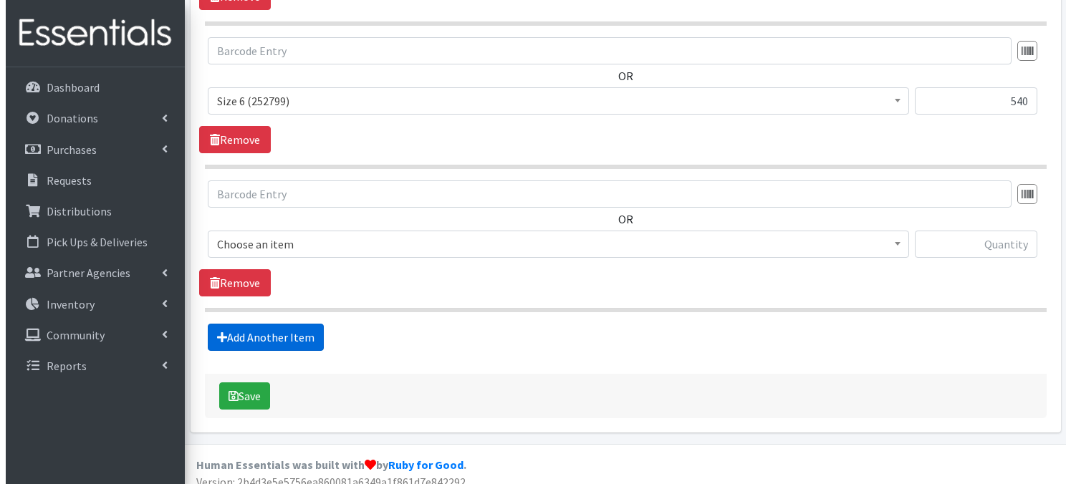
scroll to position [1278, 0]
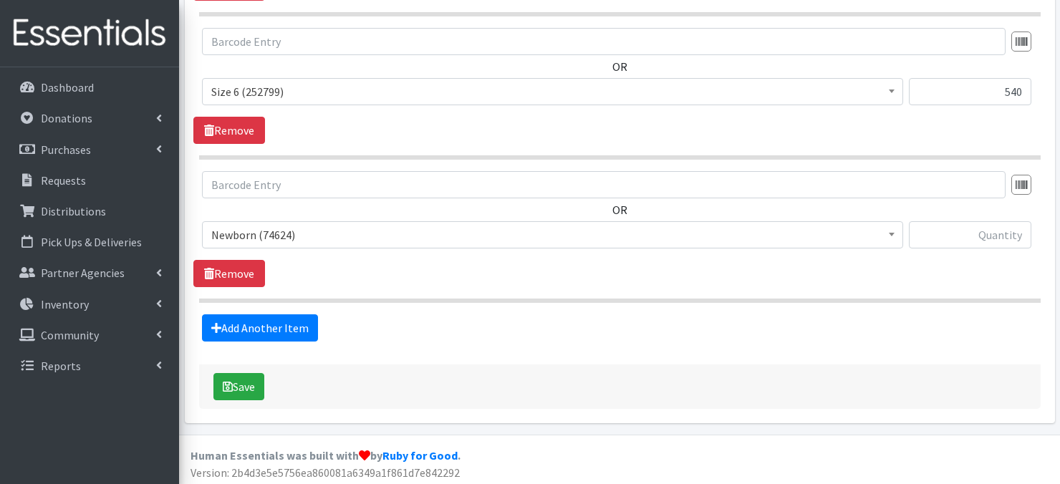
click at [889, 233] on b at bounding box center [892, 235] width 6 height 4
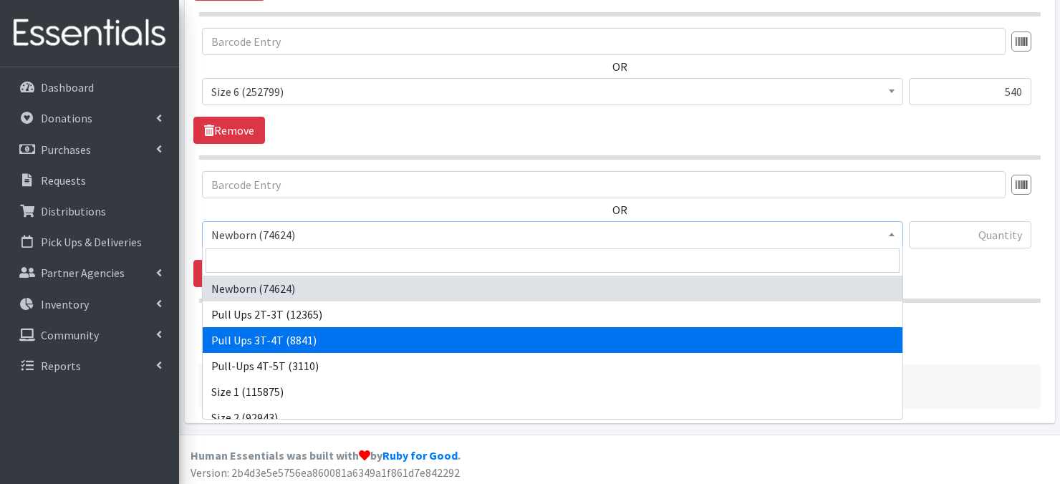
select select "3697"
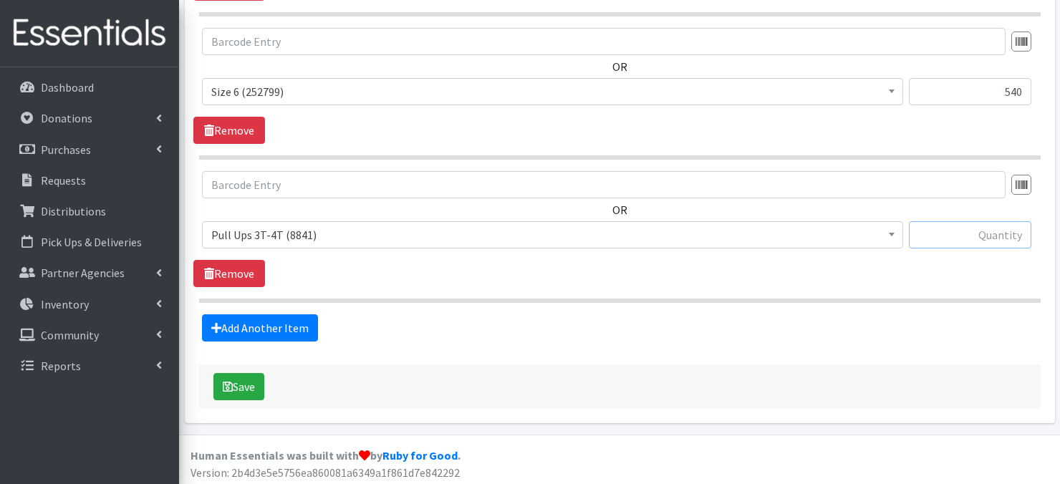
click at [931, 237] on input "text" at bounding box center [970, 234] width 123 height 27
type input "360"
click at [247, 386] on button "Save" at bounding box center [239, 386] width 51 height 27
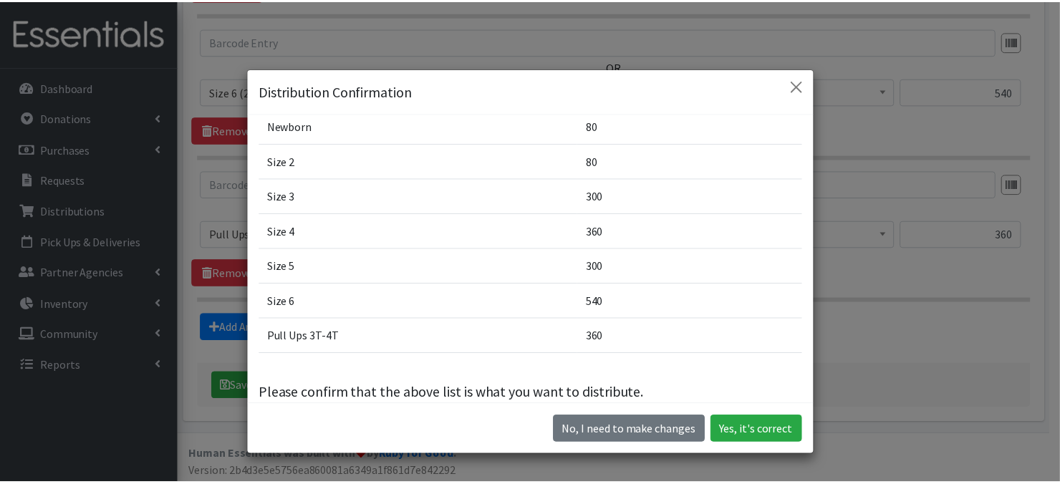
scroll to position [107, 0]
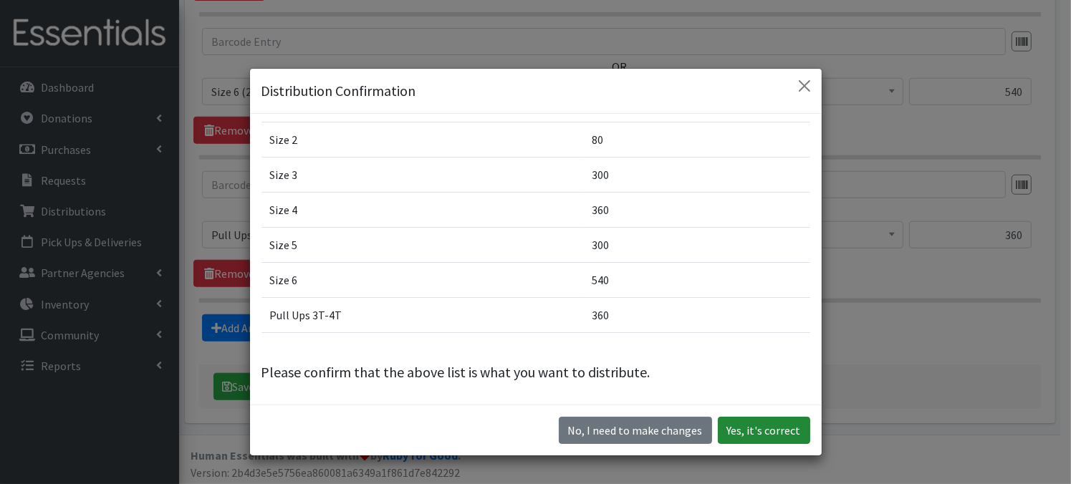
click at [770, 433] on button "Yes, it's correct" at bounding box center [764, 430] width 92 height 27
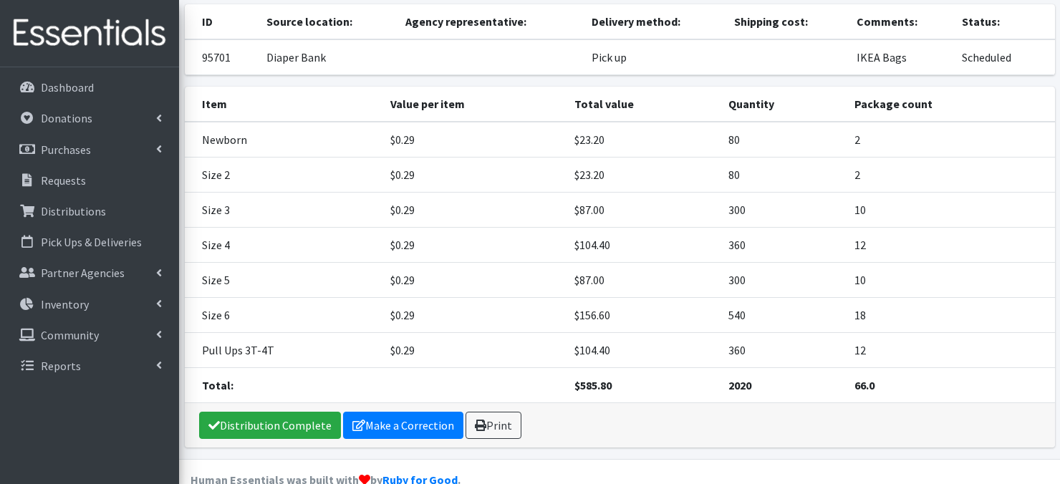
scroll to position [186, 0]
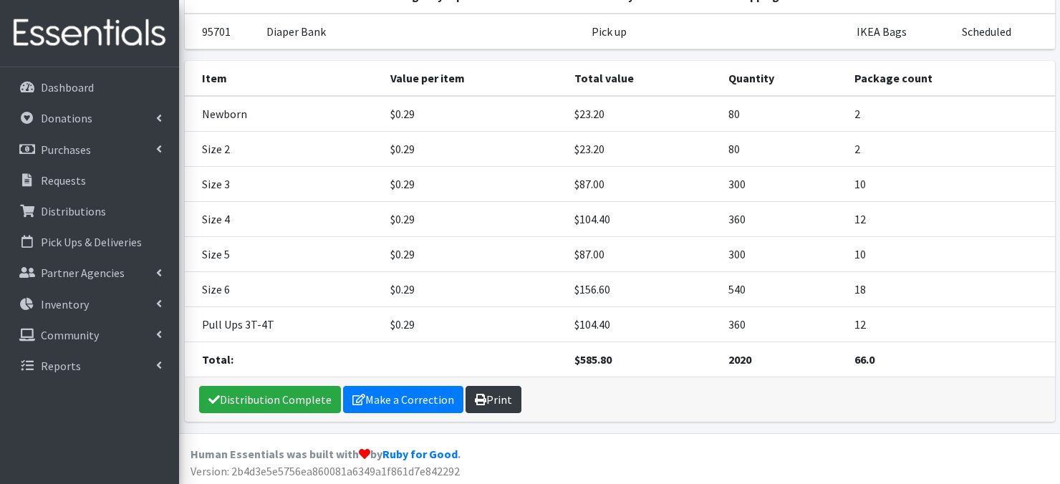
click at [493, 399] on link "Print" at bounding box center [494, 399] width 56 height 27
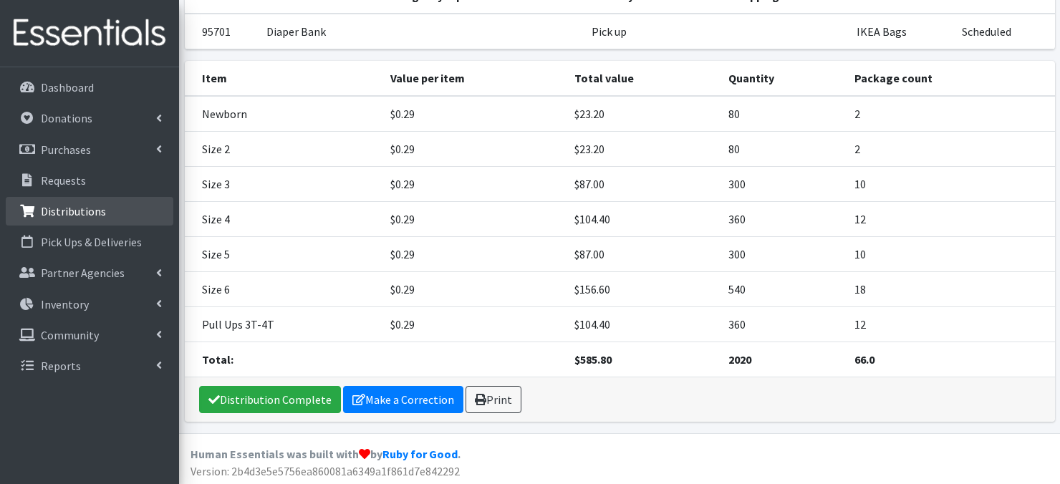
click at [86, 217] on p "Distributions" at bounding box center [73, 211] width 65 height 14
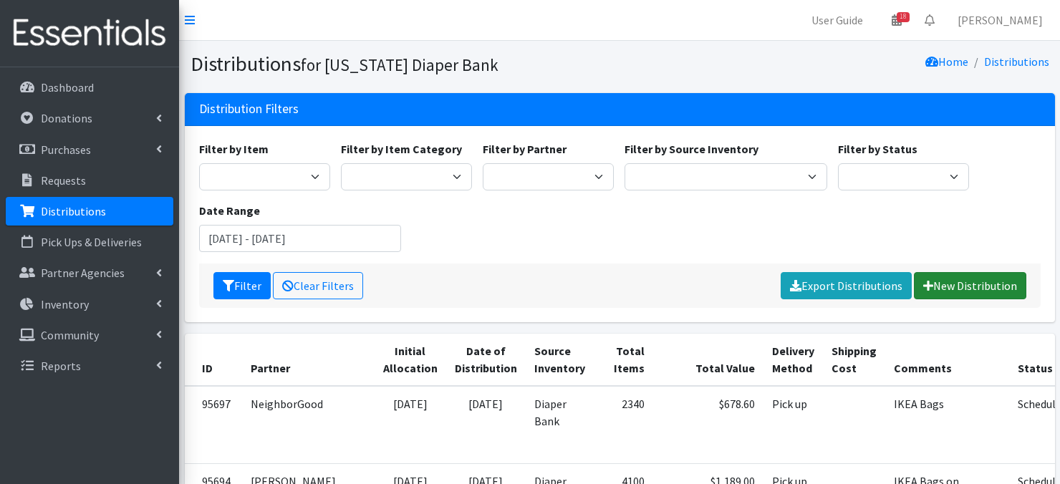
click at [940, 284] on link "New Distribution" at bounding box center [970, 285] width 112 height 27
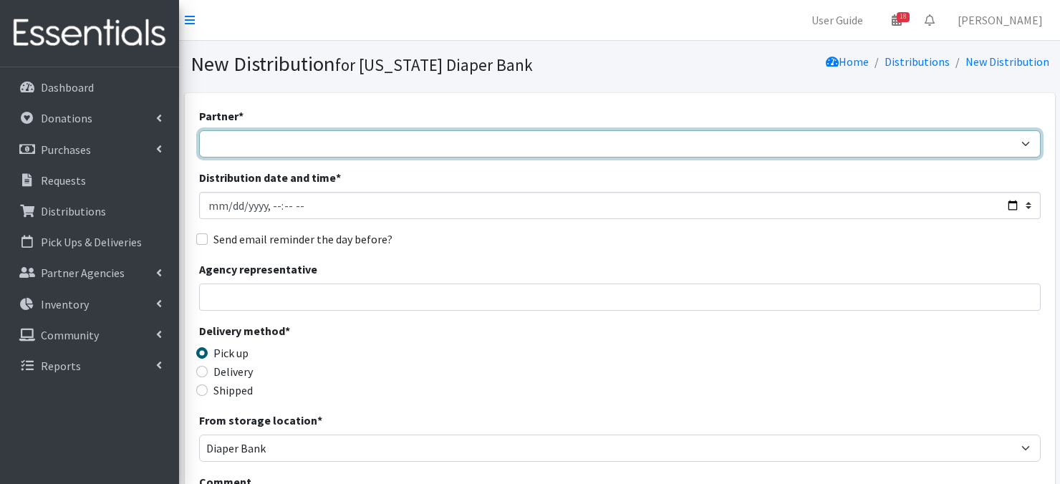
click at [1016, 143] on select "Abide A Mother's Love [PERSON_NAME] Area Refugee Taskforce Big Brothers Big Sis…" at bounding box center [620, 143] width 842 height 27
select select "872"
click at [199, 130] on select "Abide A Mother's Love [PERSON_NAME] Area Refugee Taskforce Big Brothers Big Sis…" at bounding box center [620, 143] width 842 height 27
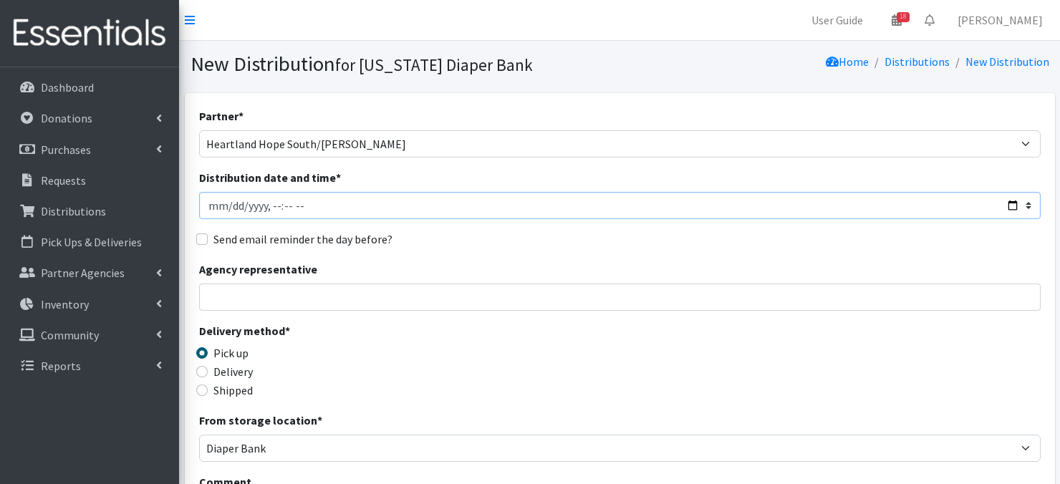
click at [206, 206] on input "Distribution date and time *" at bounding box center [620, 205] width 842 height 27
type input "[DATE]T23:59"
click at [264, 205] on input "Distribution date and time *" at bounding box center [620, 205] width 842 height 27
click at [282, 203] on input "Distribution date and time *" at bounding box center [620, 205] width 842 height 27
type input "[DATE]T11:00"
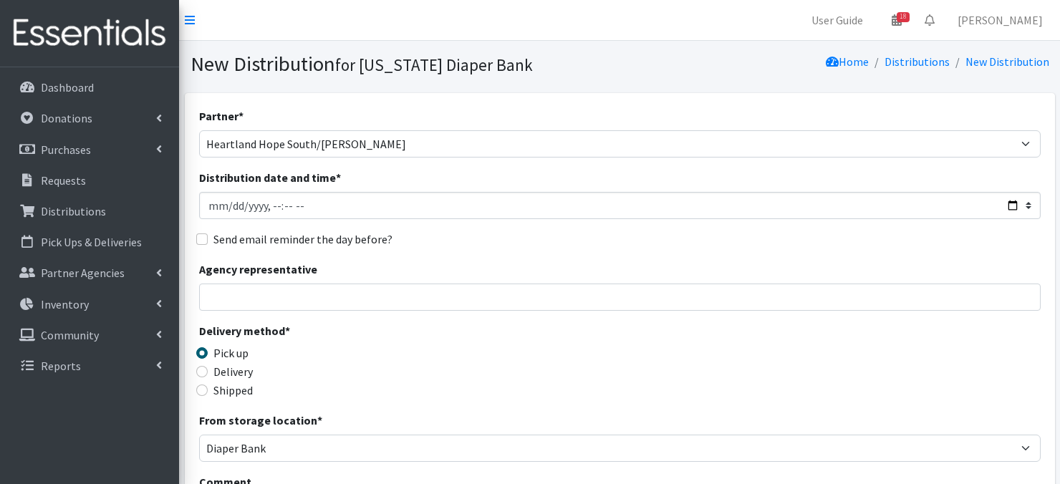
click at [418, 220] on div "Partner * Abide A Mother's Love [PERSON_NAME] Area Refugee Taskforce Big Brothe…" at bounding box center [620, 433] width 842 height 653
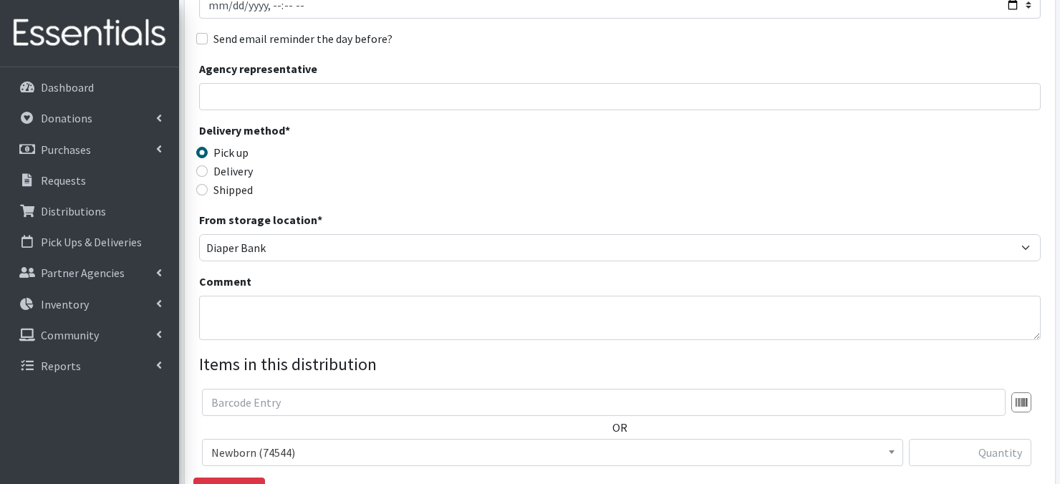
scroll to position [258, 0]
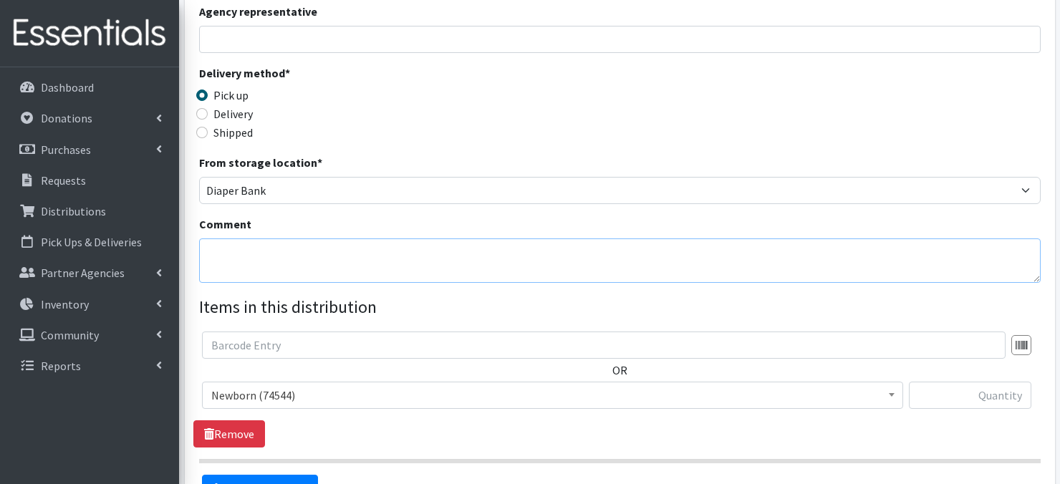
click at [211, 257] on textarea "Comment" at bounding box center [620, 261] width 842 height 44
paste textarea "Palletized"
type textarea "Palletized"
click at [595, 123] on div "Delivery method * Pick up Delivery Shipped Shipping cost" at bounding box center [620, 109] width 842 height 90
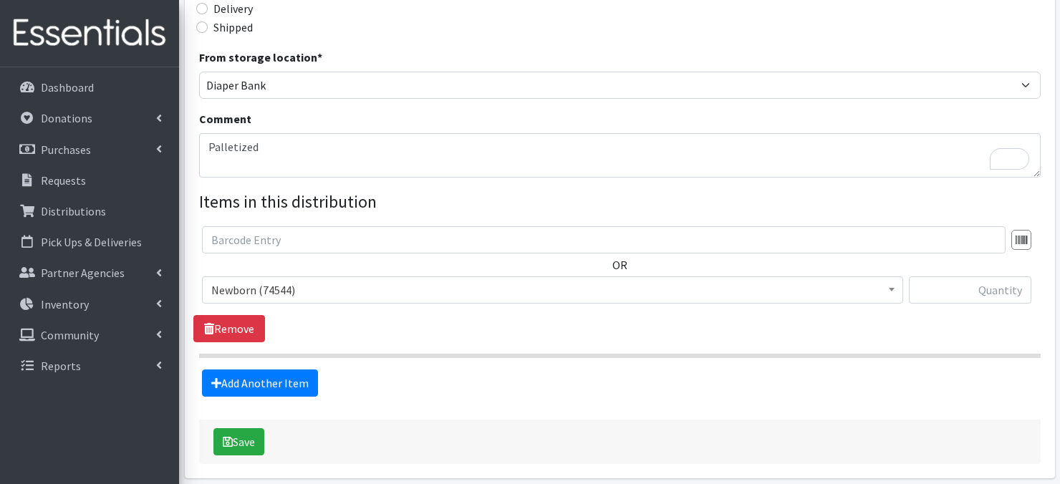
scroll to position [421, 0]
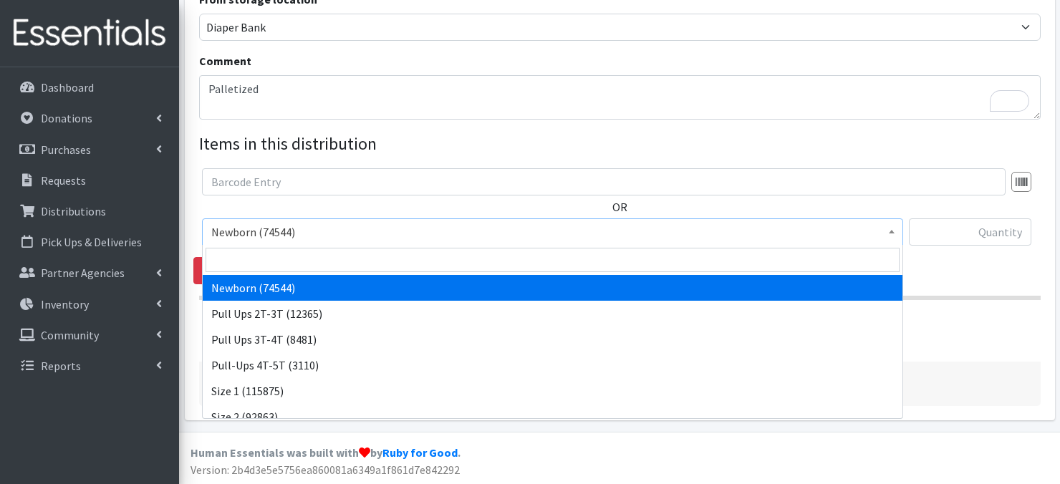
click at [892, 235] on span at bounding box center [892, 230] width 14 height 22
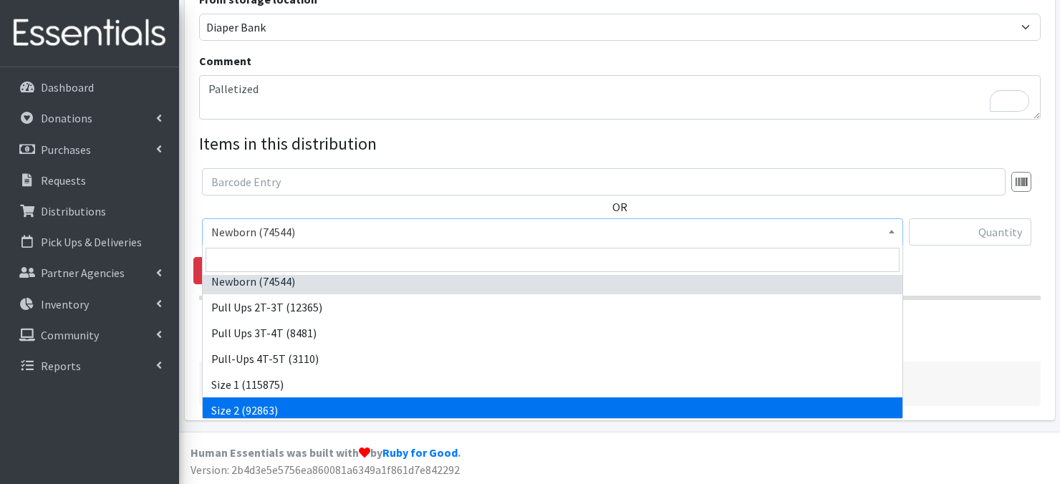
scroll to position [0, 0]
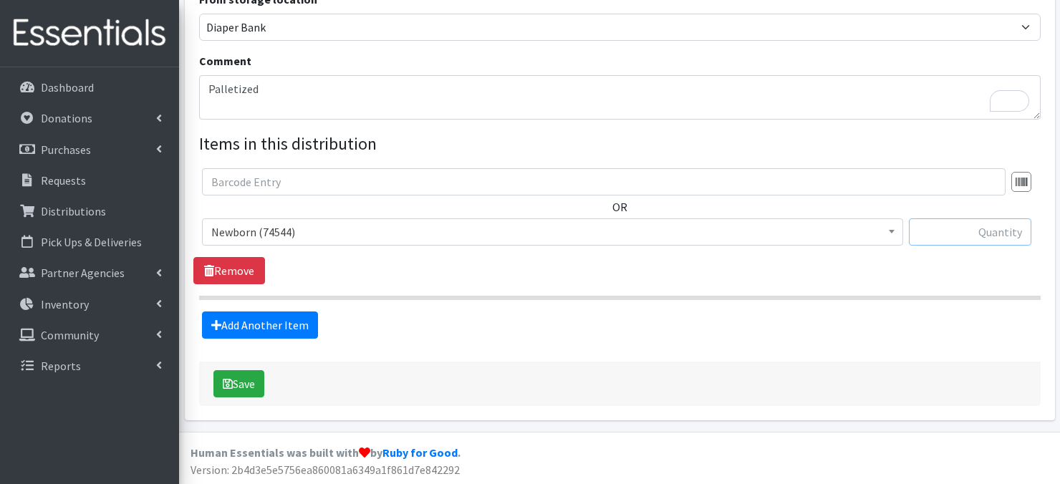
click at [944, 234] on input "text" at bounding box center [970, 232] width 123 height 27
type input "1600"
click at [274, 321] on link "Add Another Item" at bounding box center [260, 325] width 116 height 27
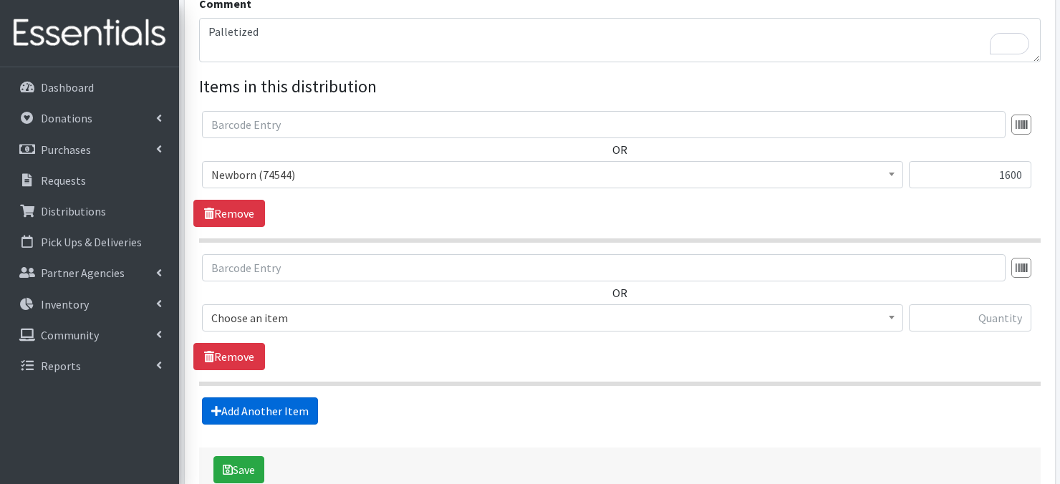
scroll to position [564, 0]
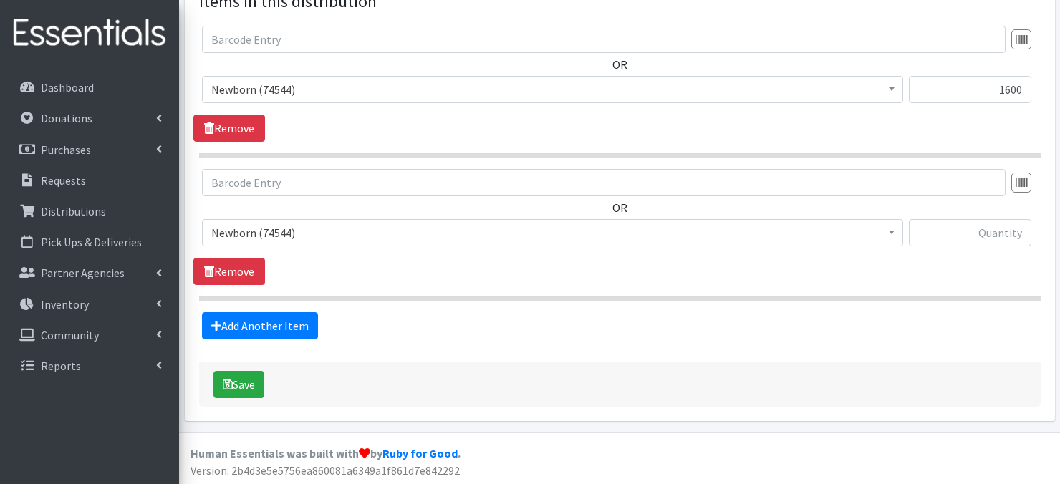
click at [891, 234] on span at bounding box center [892, 231] width 14 height 22
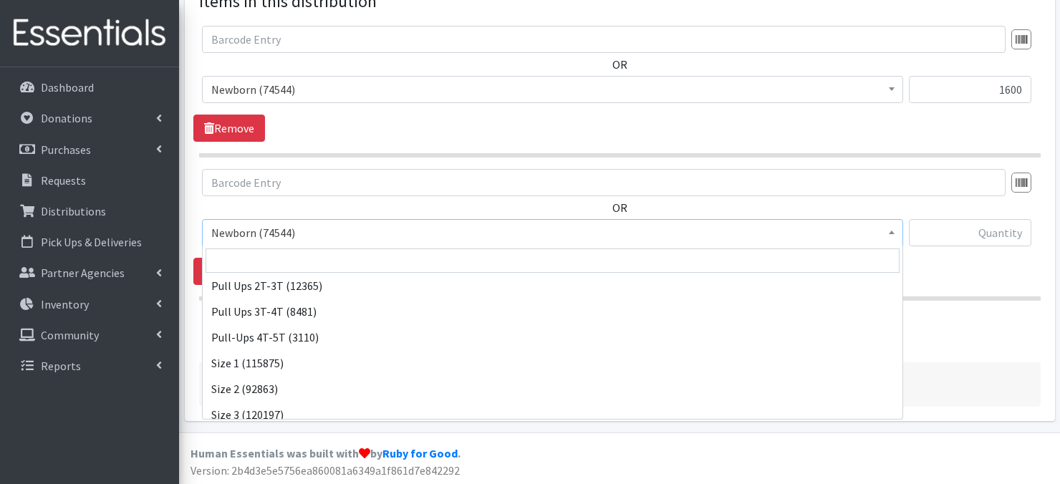
scroll to position [57, 0]
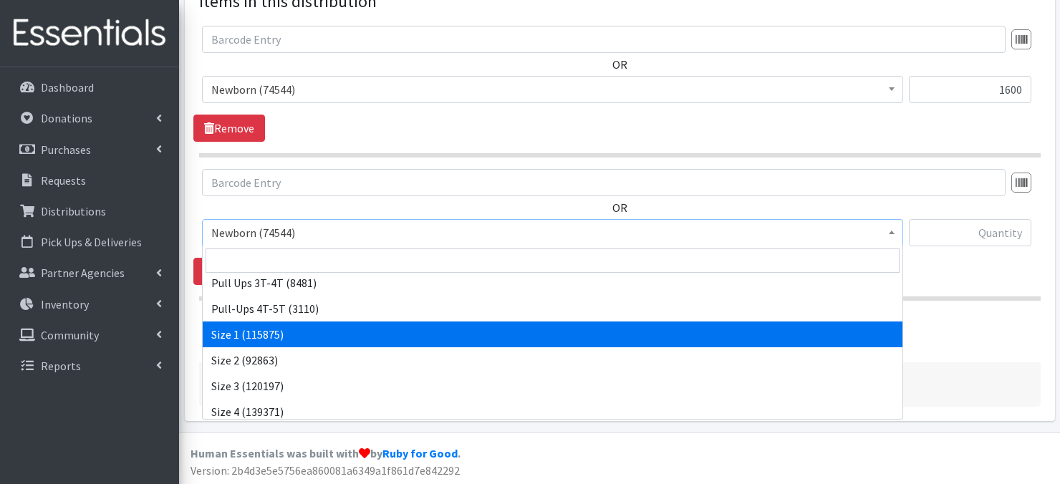
select select "3682"
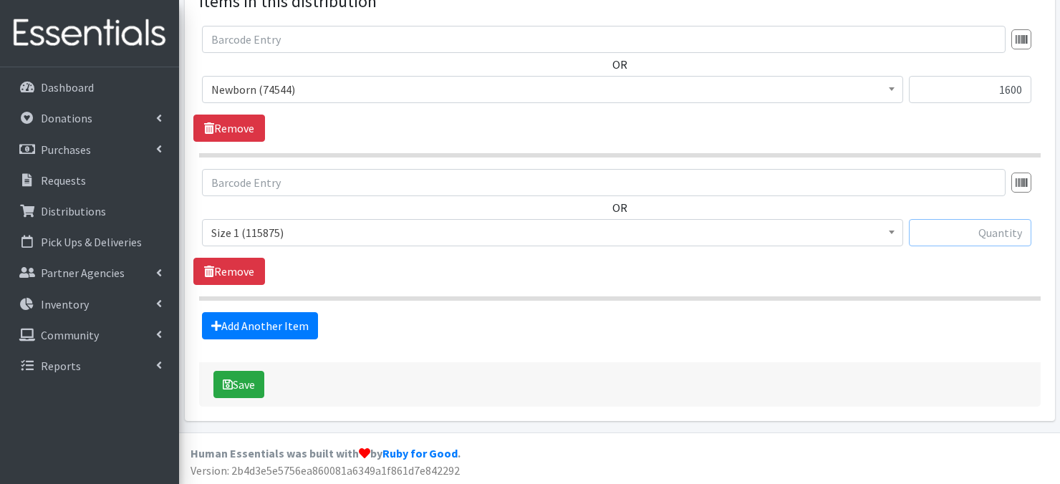
click at [939, 236] on input "text" at bounding box center [970, 232] width 123 height 27
type input "2400"
click at [266, 323] on link "Add Another Item" at bounding box center [260, 325] width 116 height 27
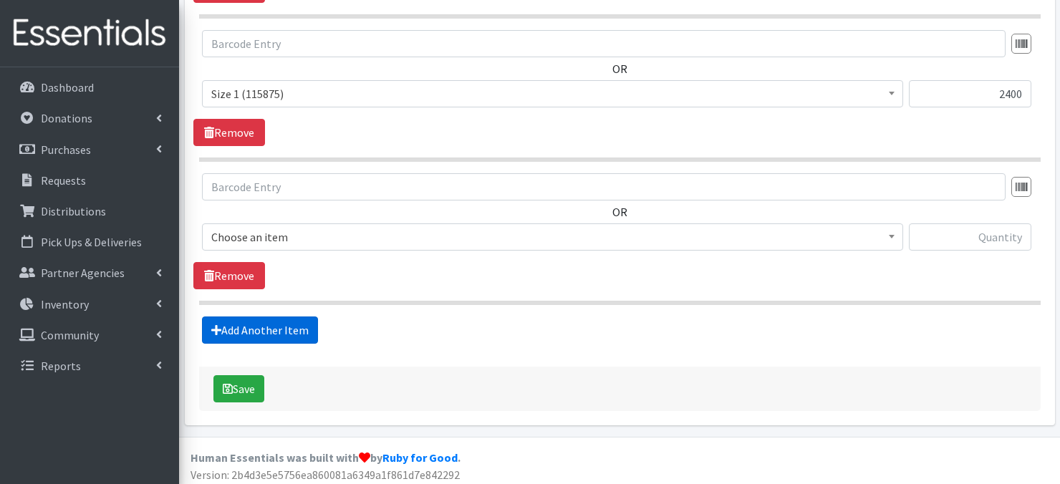
scroll to position [706, 0]
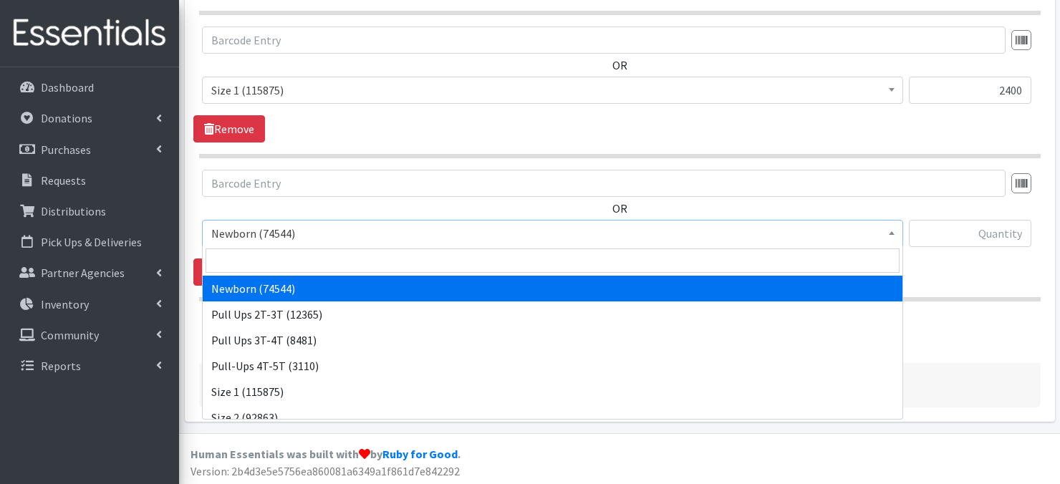
click at [894, 233] on b at bounding box center [892, 233] width 6 height 4
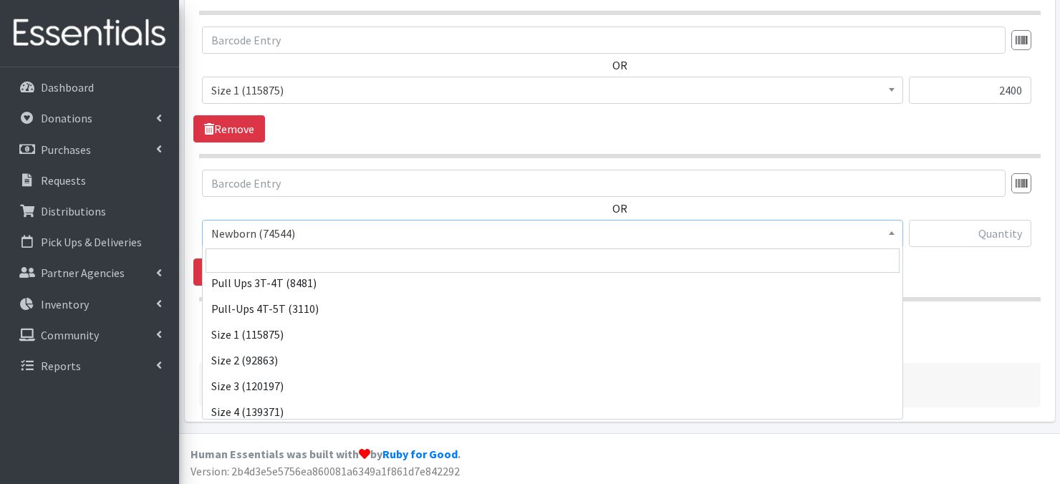
scroll to position [86, 0]
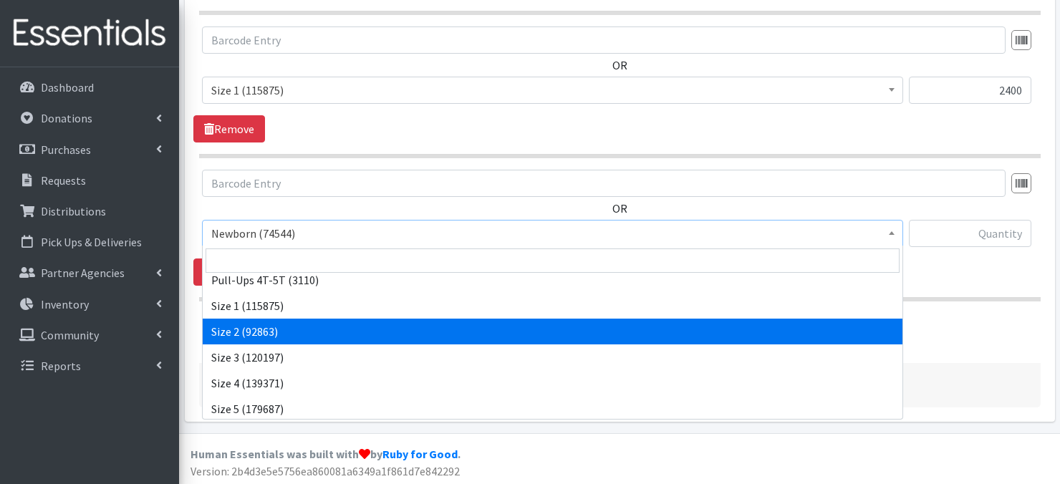
select select "3683"
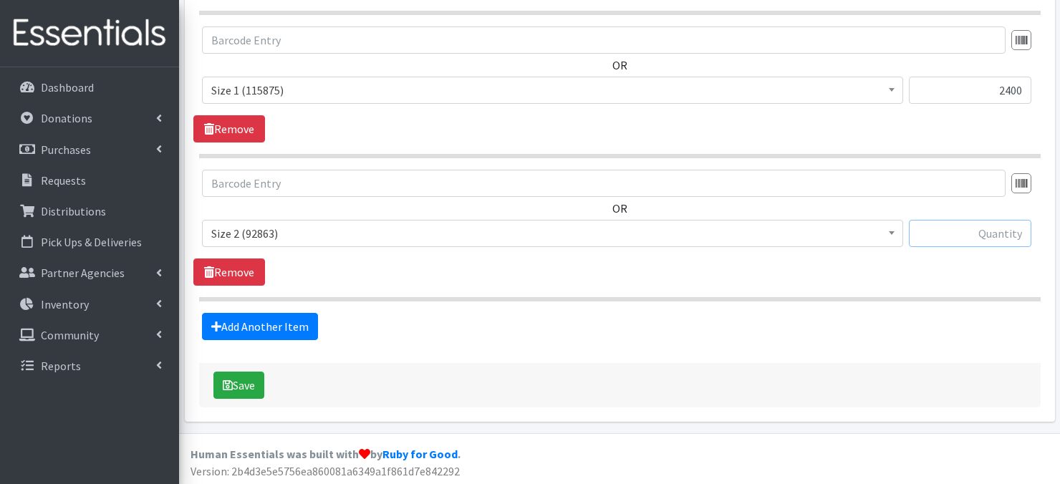
click at [931, 234] on input "text" at bounding box center [970, 233] width 123 height 27
type input "2400"
click at [289, 328] on link "Add Another Item" at bounding box center [260, 326] width 116 height 27
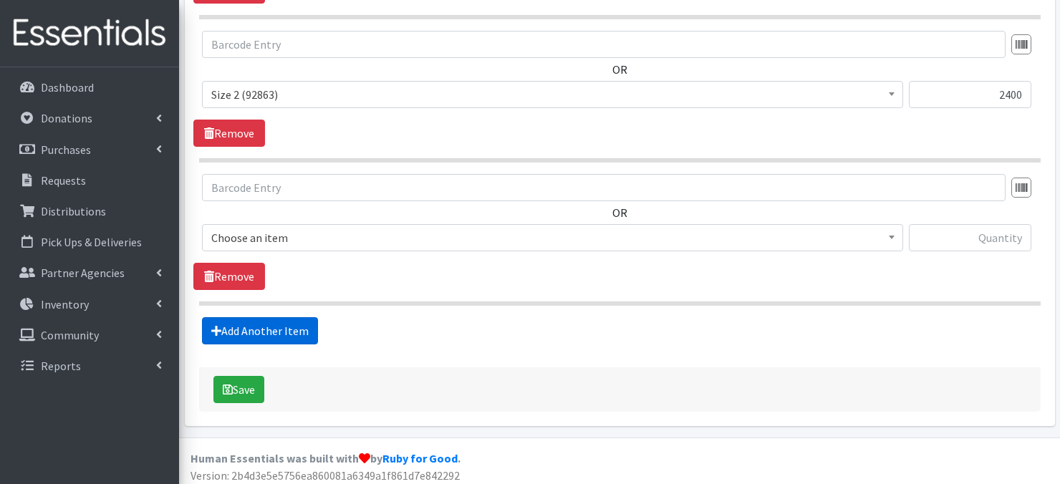
scroll to position [849, 0]
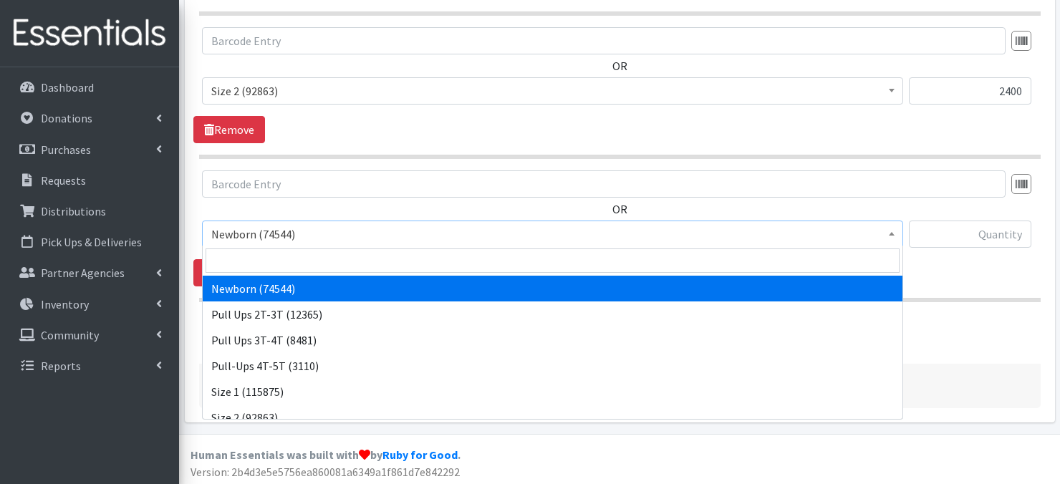
click at [891, 233] on b at bounding box center [892, 234] width 6 height 4
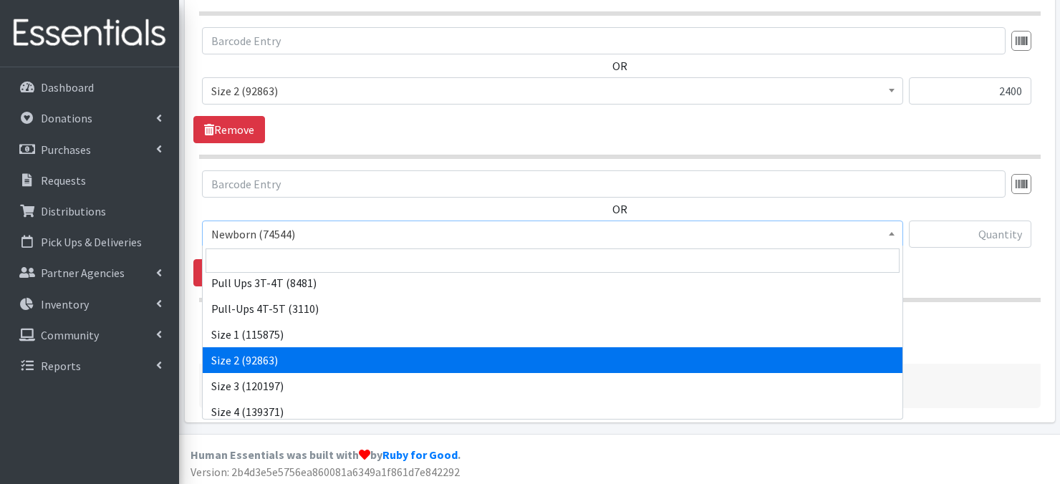
scroll to position [86, 0]
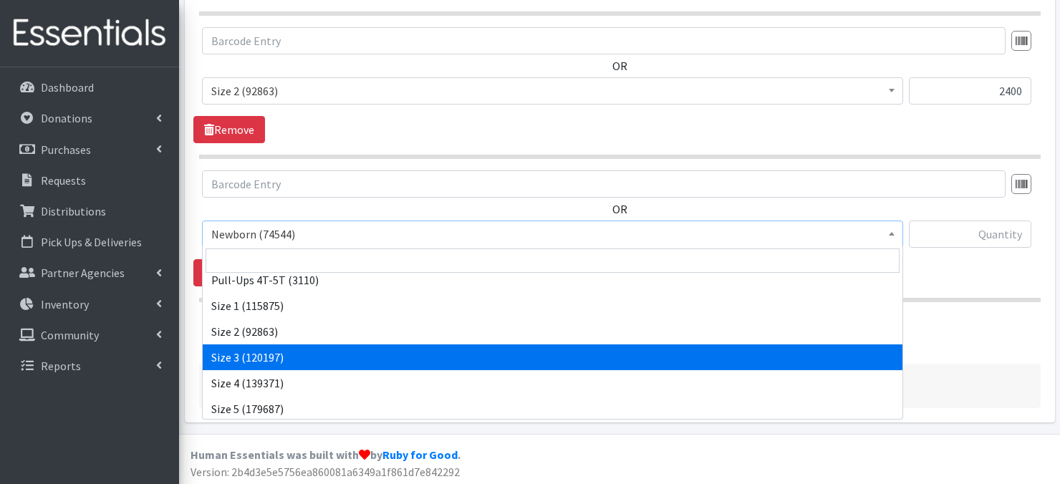
drag, startPoint x: 254, startPoint y: 355, endPoint x: 287, endPoint y: 287, distance: 75.6
select select "3684"
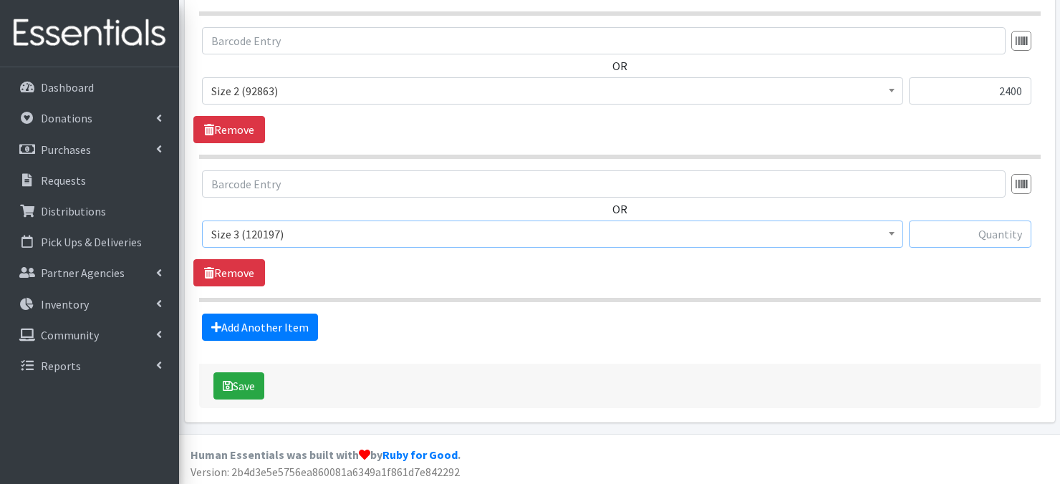
click at [966, 237] on input "text" at bounding box center [970, 234] width 123 height 27
type input "1800"
click at [274, 320] on link "Add Another Item" at bounding box center [260, 327] width 116 height 27
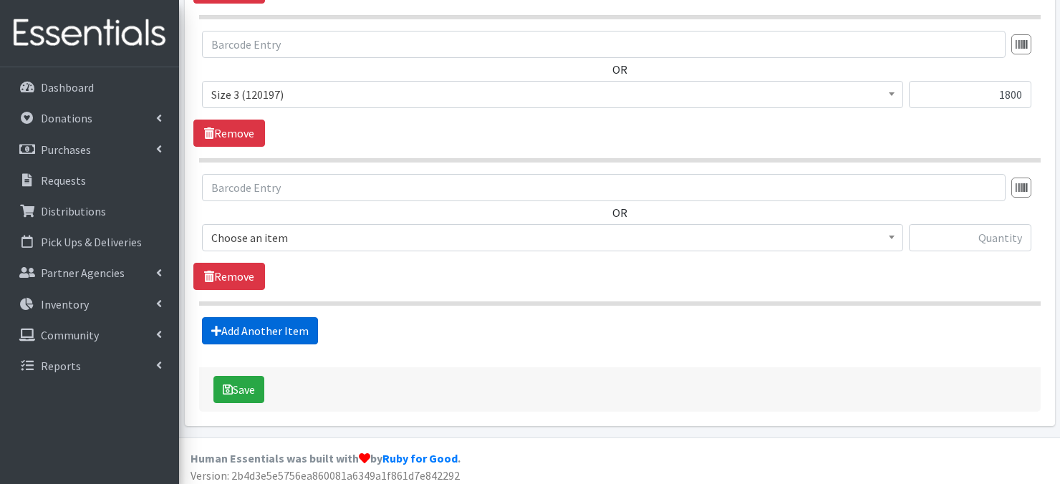
scroll to position [992, 0]
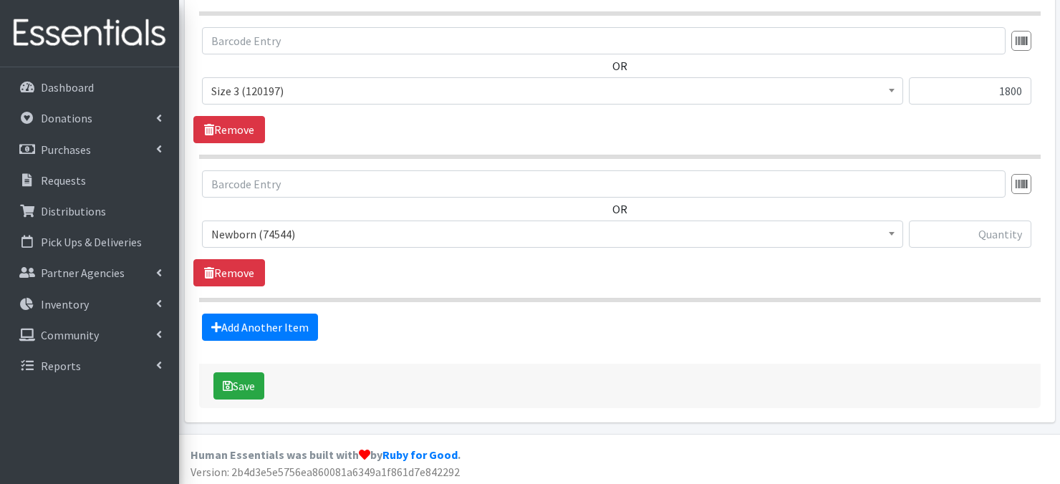
click at [889, 232] on b at bounding box center [892, 234] width 6 height 4
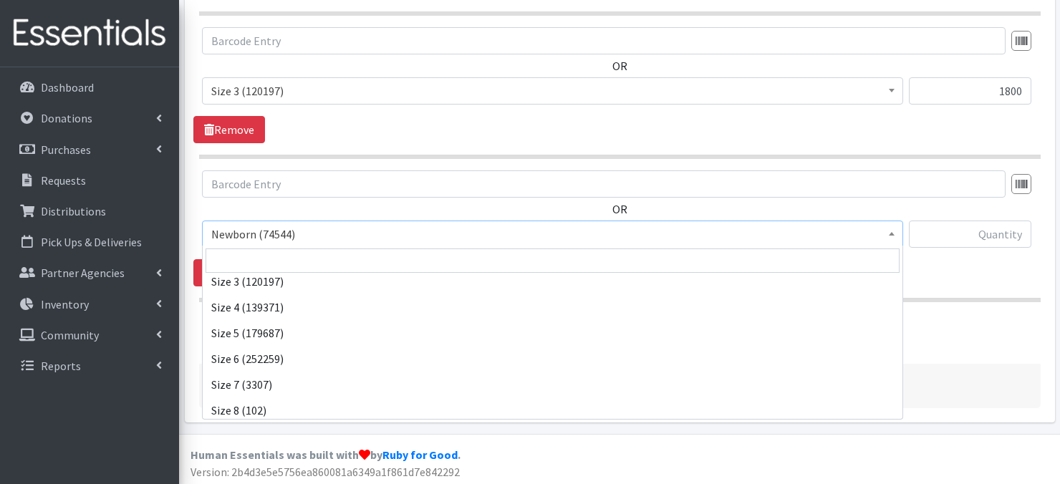
scroll to position [166, 0]
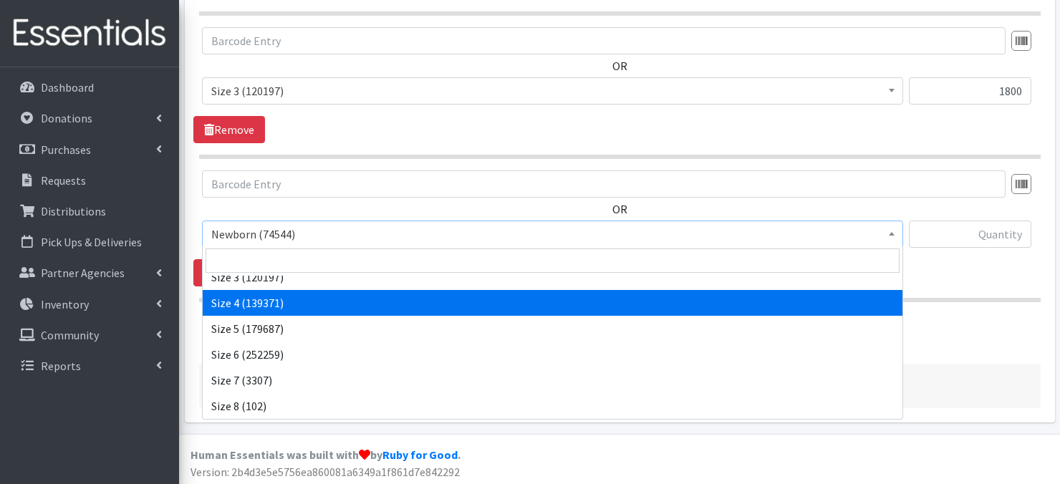
select select "3685"
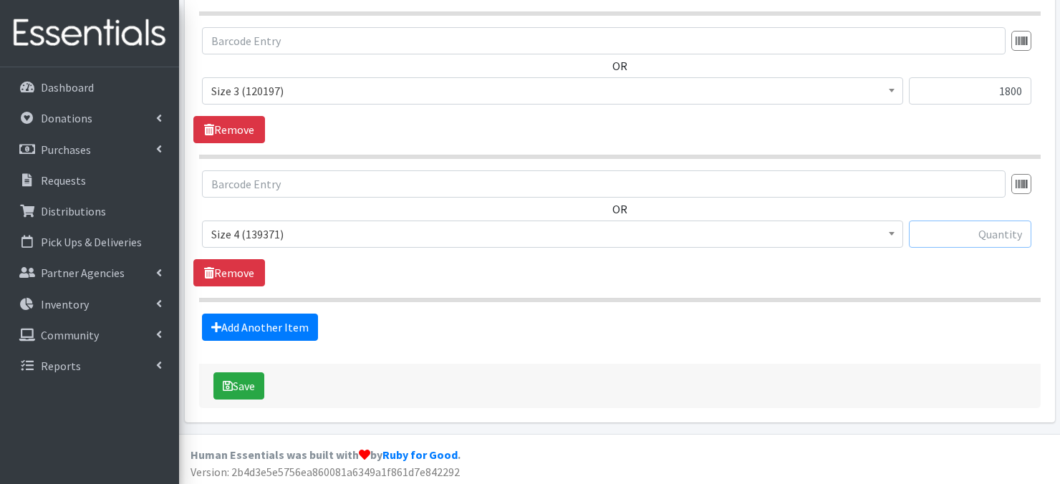
click at [946, 234] on input "text" at bounding box center [970, 234] width 123 height 27
type input "9000"
click at [291, 327] on link "Add Another Item" at bounding box center [260, 327] width 116 height 27
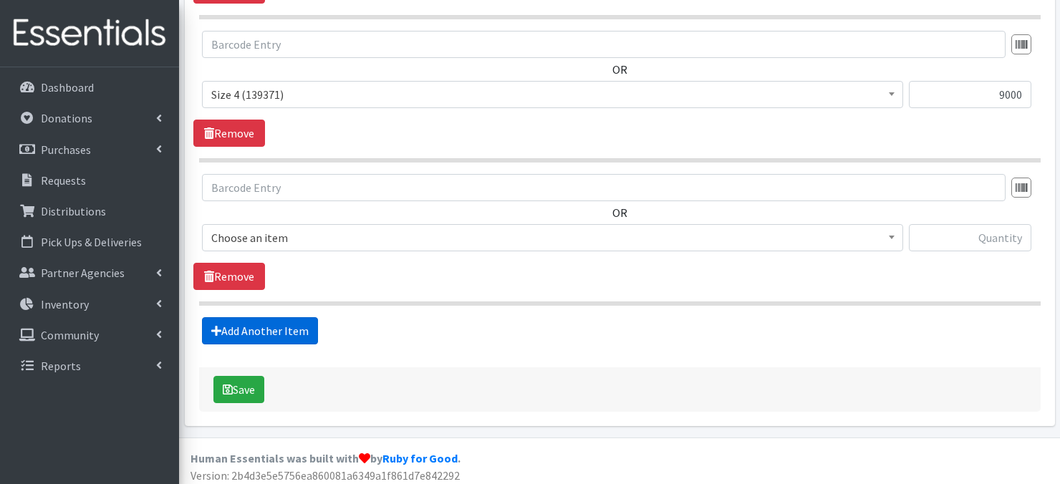
scroll to position [1135, 0]
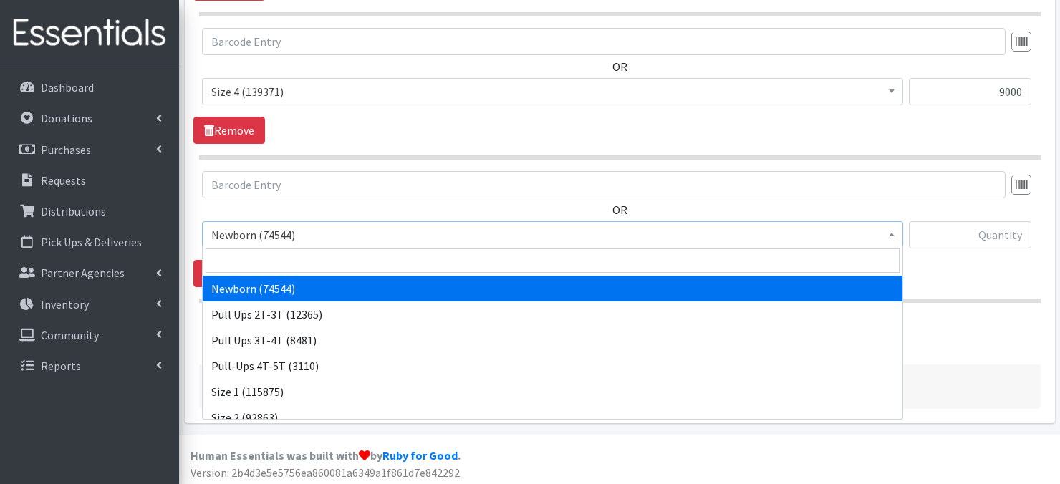
click at [896, 234] on span at bounding box center [892, 233] width 14 height 22
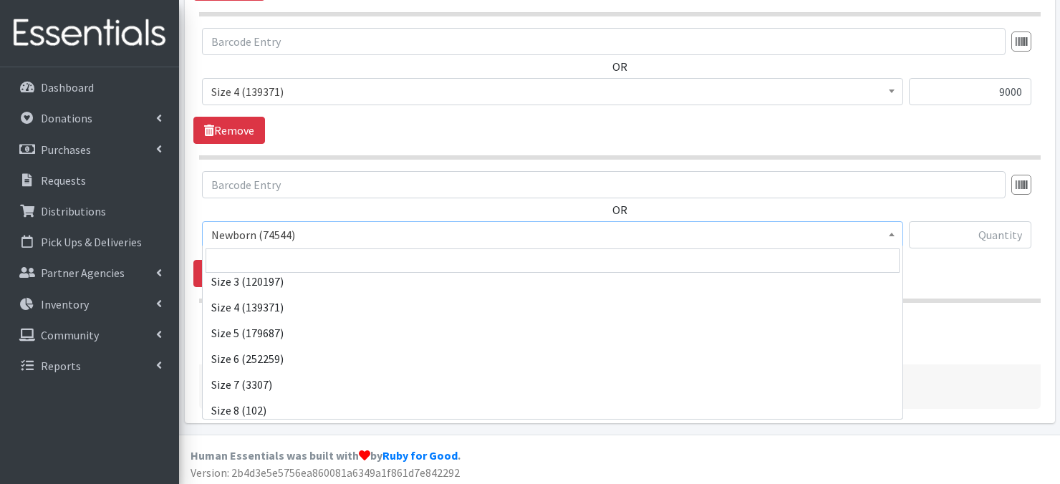
scroll to position [166, 0]
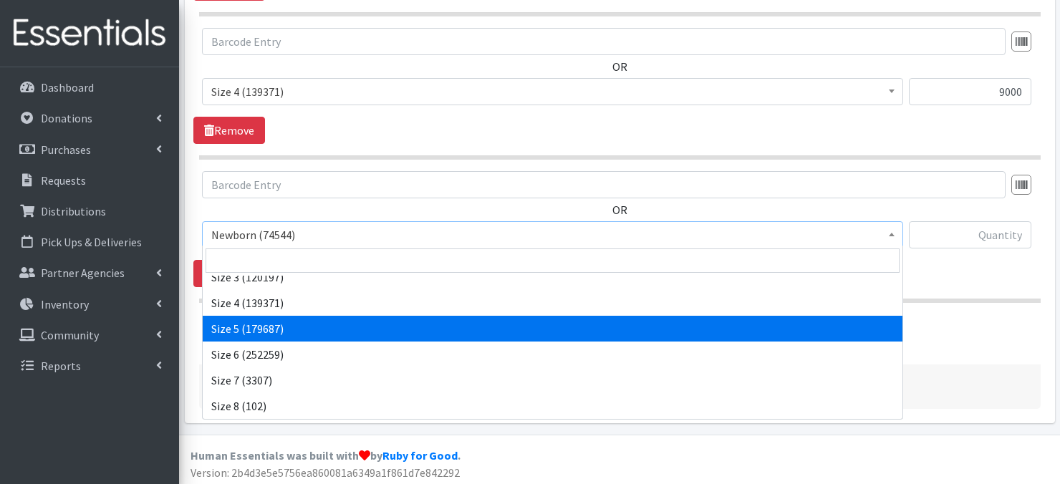
select select "3686"
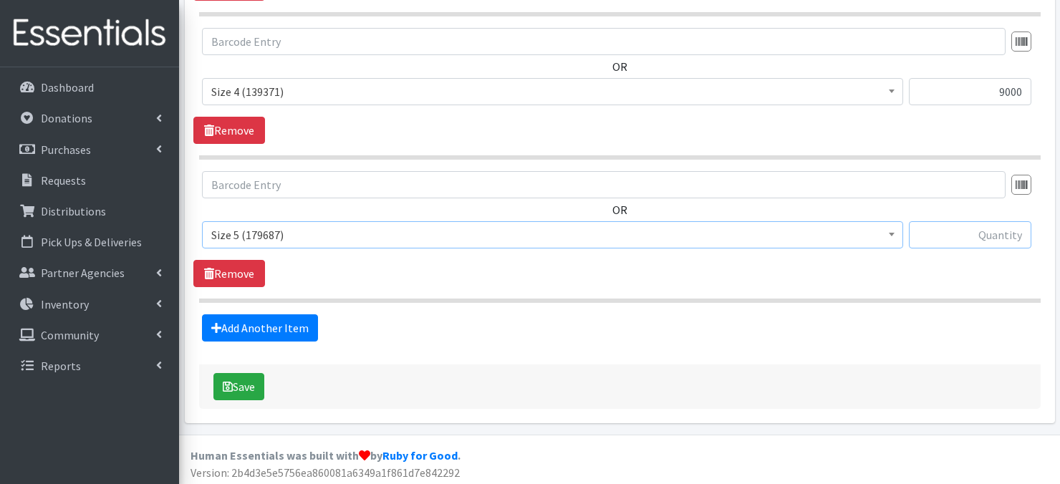
click at [946, 231] on input "text" at bounding box center [970, 234] width 123 height 27
type input "9000"
click at [278, 327] on link "Add Another Item" at bounding box center [260, 328] width 116 height 27
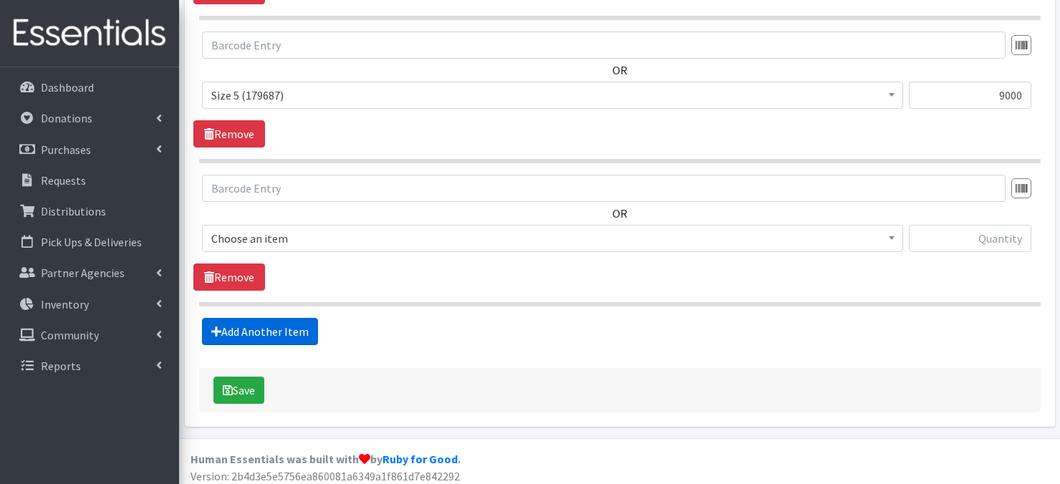
scroll to position [1278, 0]
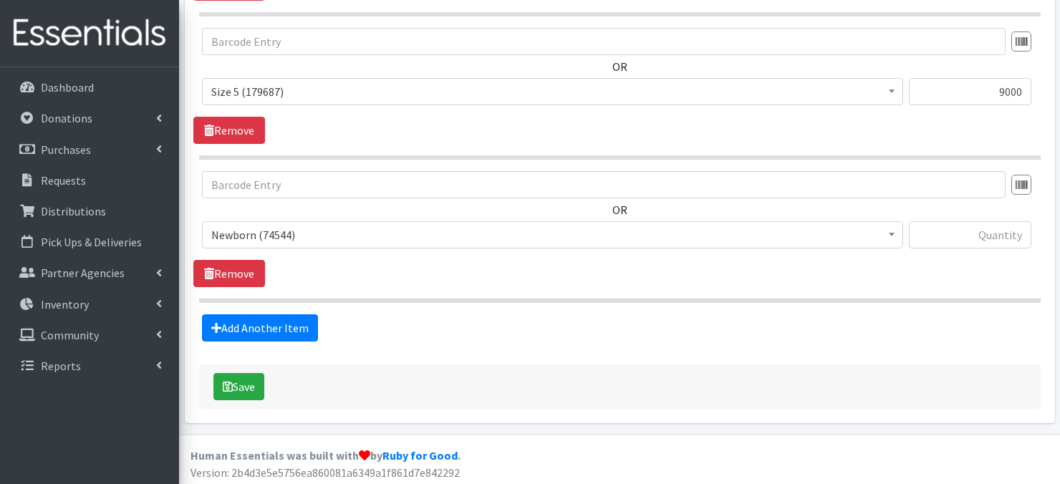
click at [894, 234] on span at bounding box center [892, 233] width 14 height 22
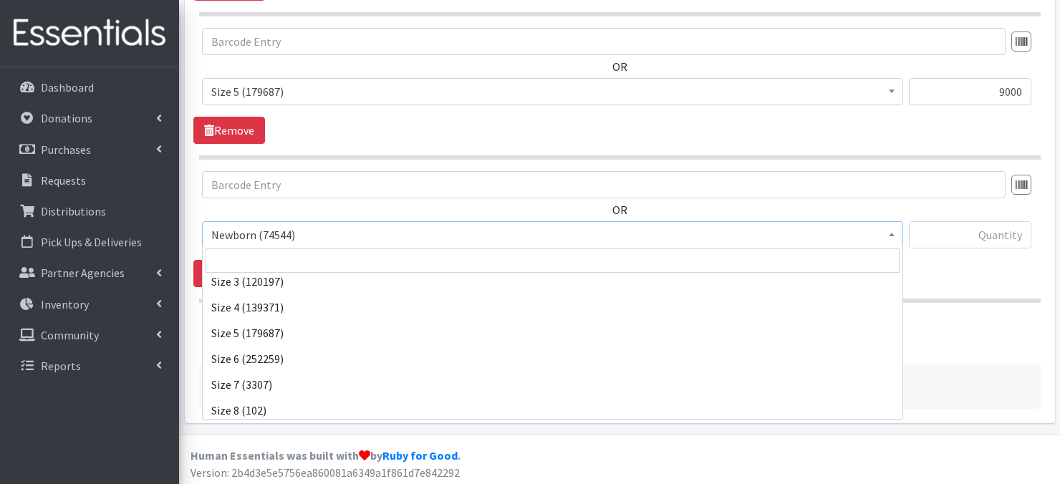
scroll to position [166, 0]
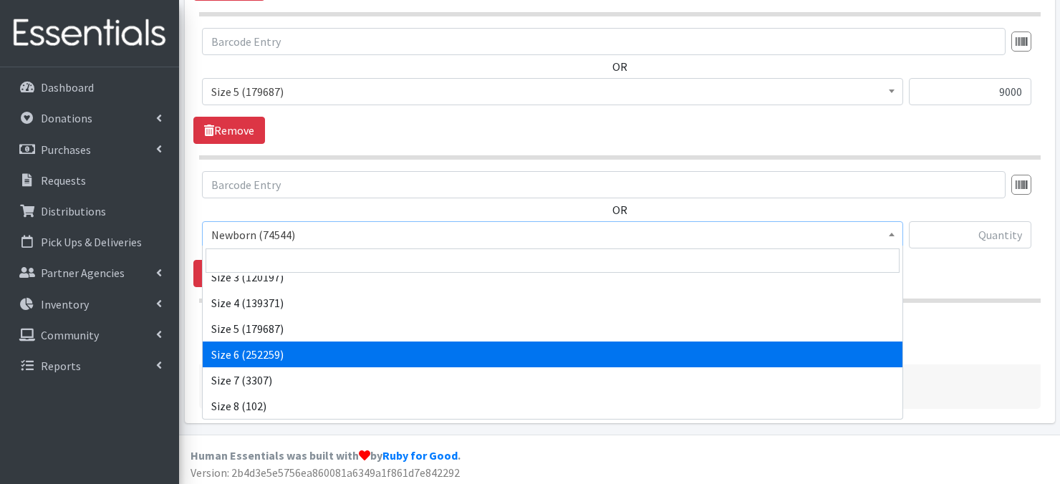
select select "3687"
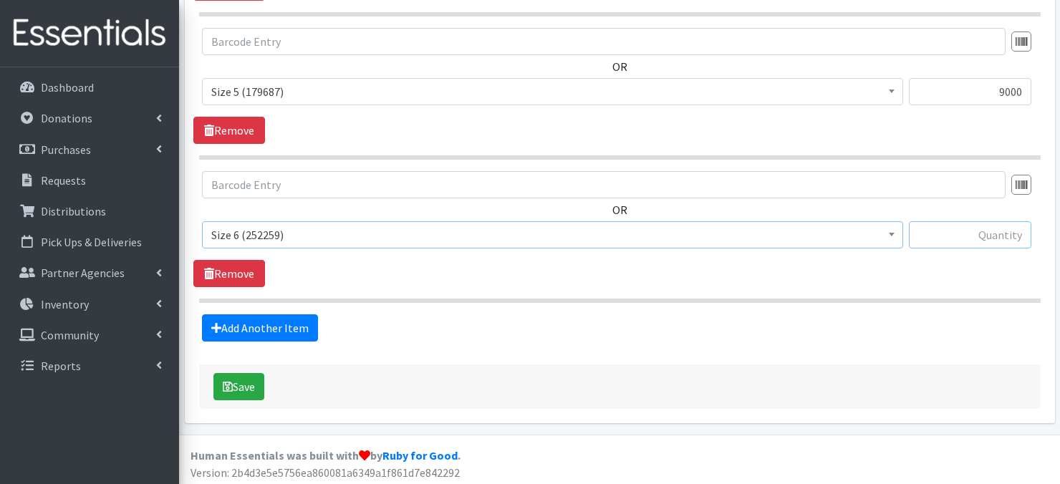
click at [975, 237] on input "text" at bounding box center [970, 234] width 123 height 27
type input "9000"
click at [301, 330] on link "Add Another Item" at bounding box center [260, 328] width 116 height 27
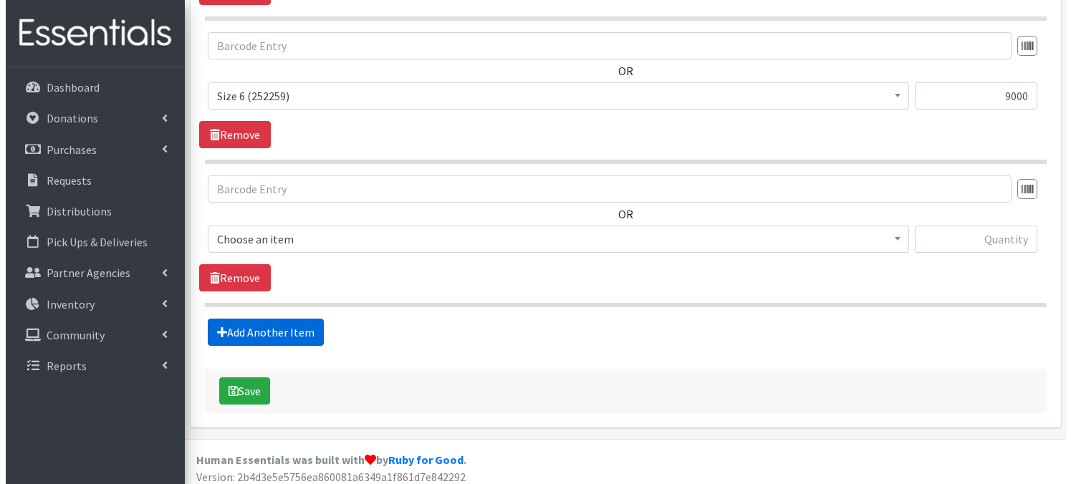
scroll to position [1421, 0]
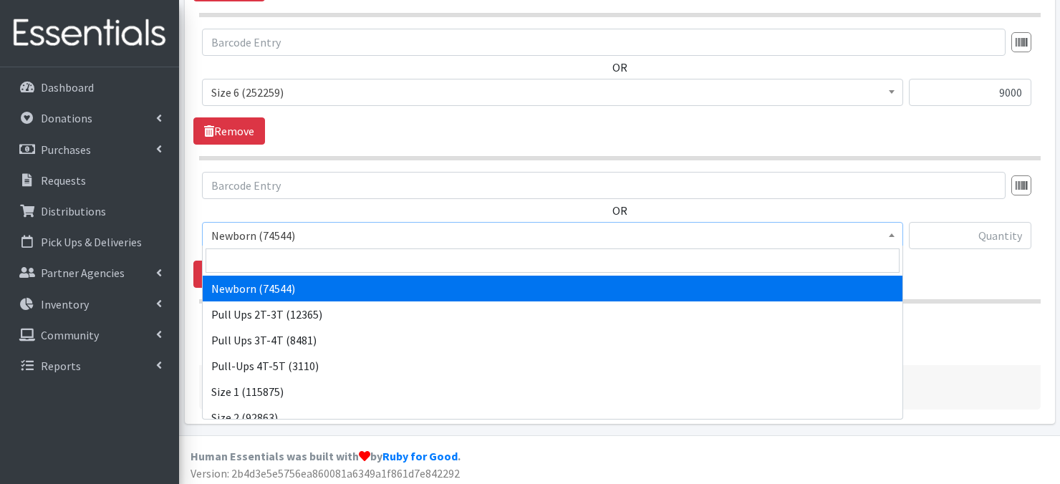
click at [886, 228] on span at bounding box center [892, 234] width 14 height 22
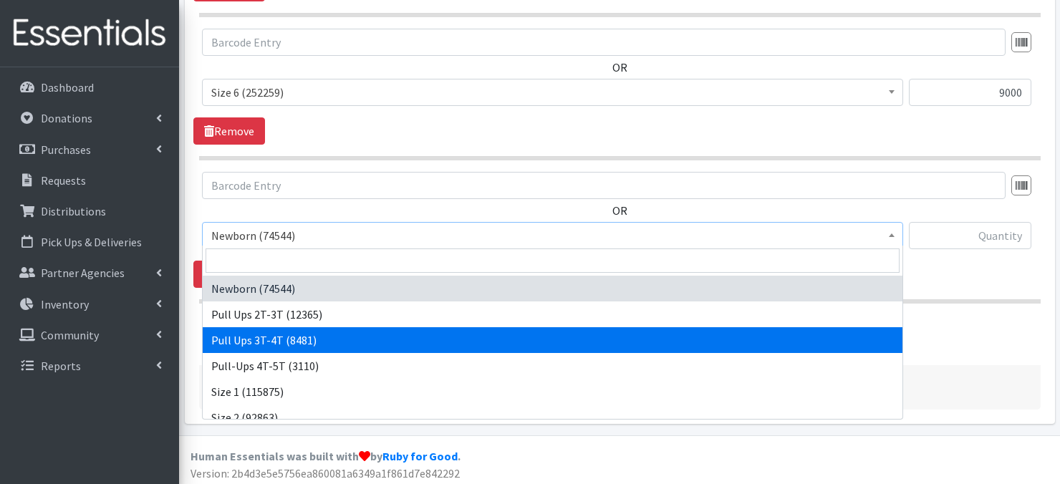
select select "3697"
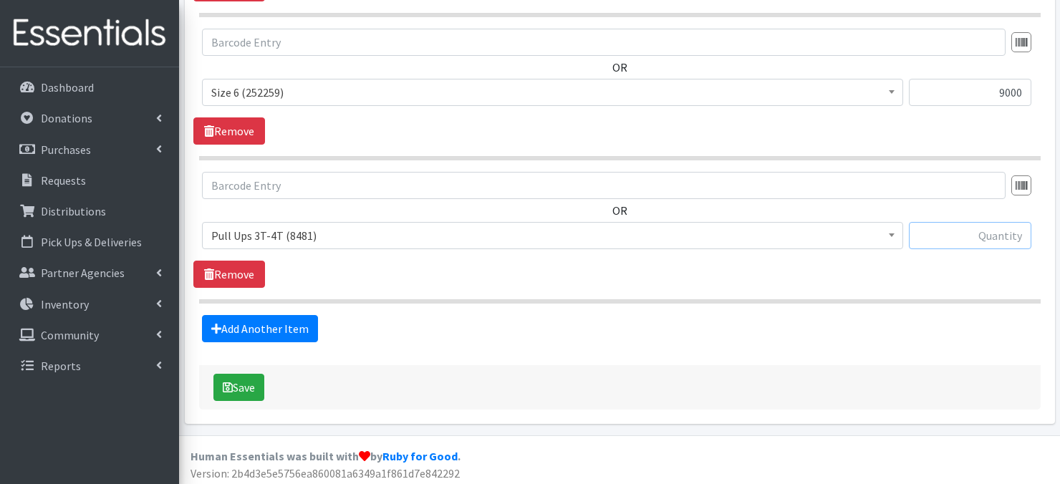
click at [942, 235] on input "text" at bounding box center [970, 235] width 123 height 27
type input "600"
click at [235, 387] on button "Save" at bounding box center [239, 387] width 51 height 27
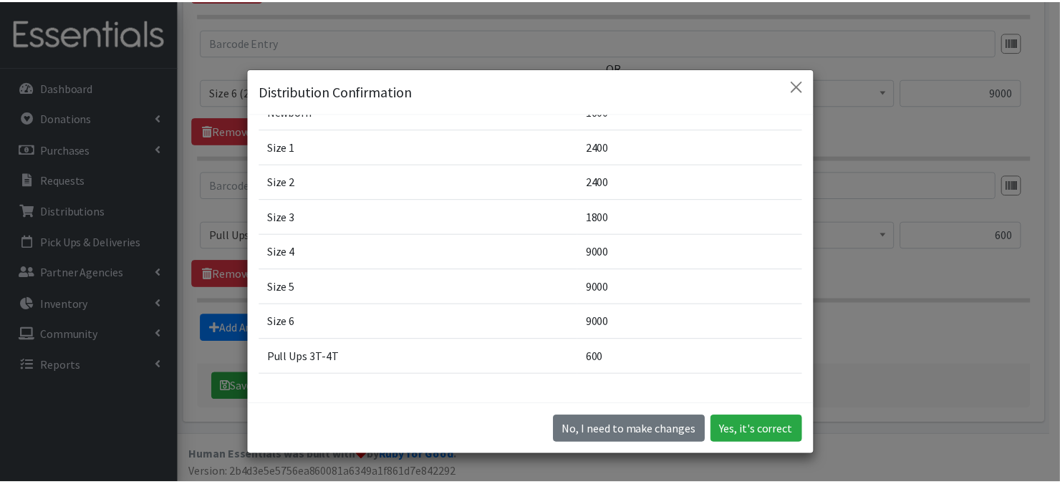
scroll to position [138, 0]
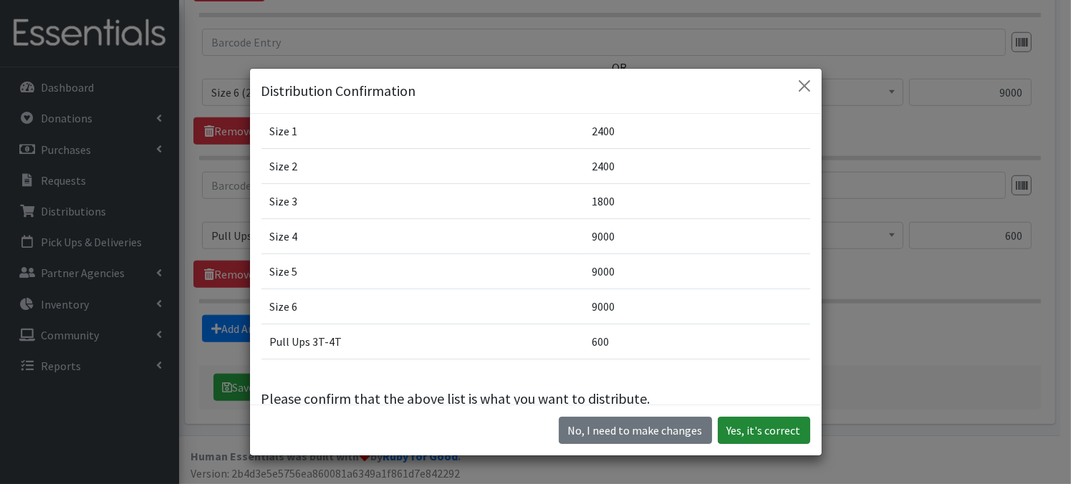
click at [768, 433] on button "Yes, it's correct" at bounding box center [764, 430] width 92 height 27
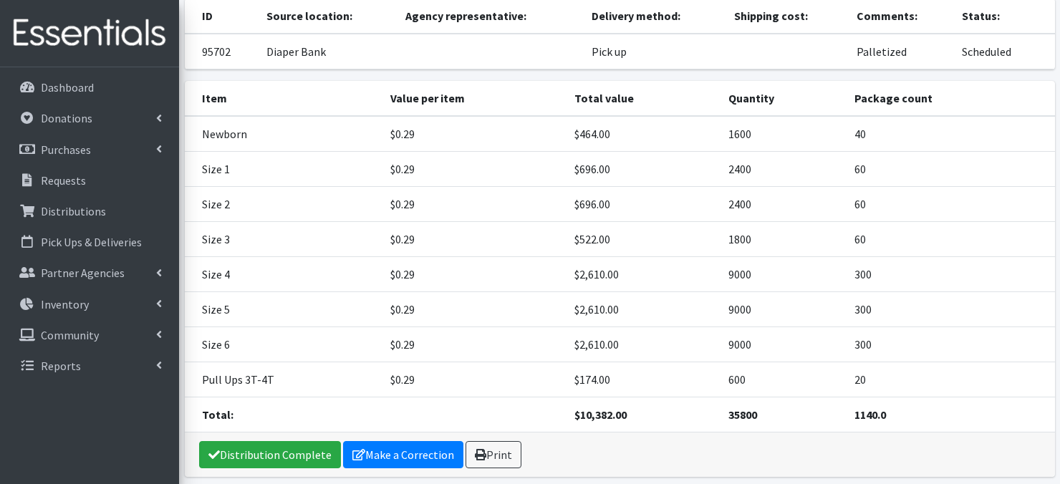
scroll to position [174, 0]
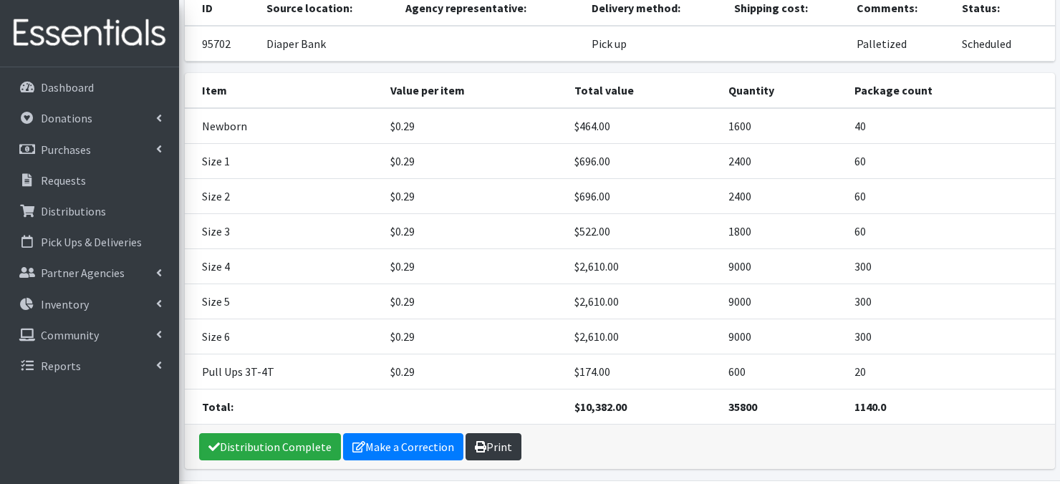
click at [497, 447] on link "Print" at bounding box center [494, 446] width 56 height 27
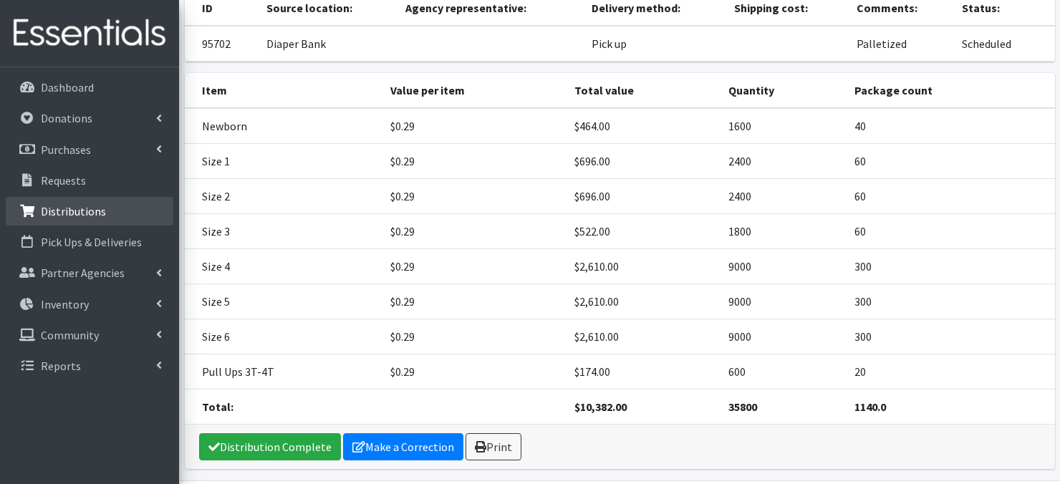
click at [75, 216] on p "Distributions" at bounding box center [73, 211] width 65 height 14
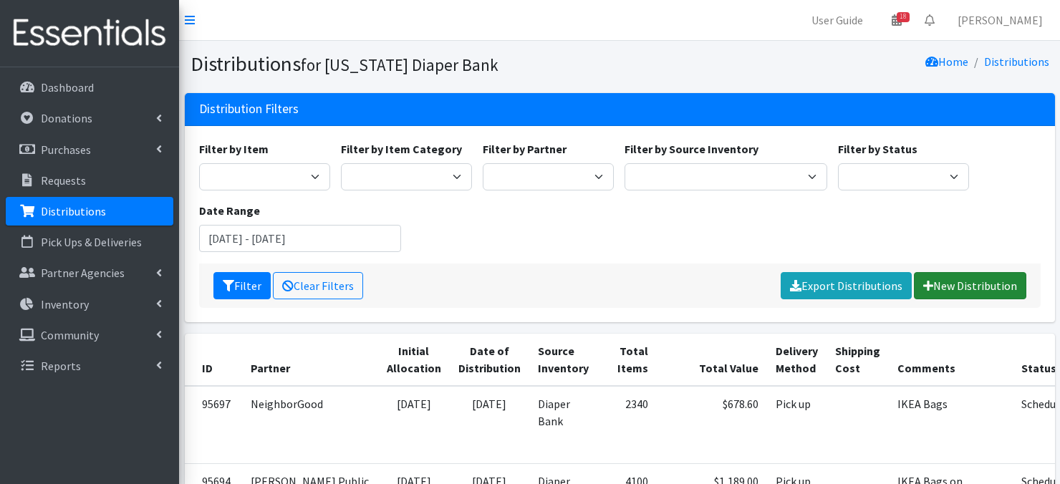
click at [951, 286] on link "New Distribution" at bounding box center [970, 285] width 112 height 27
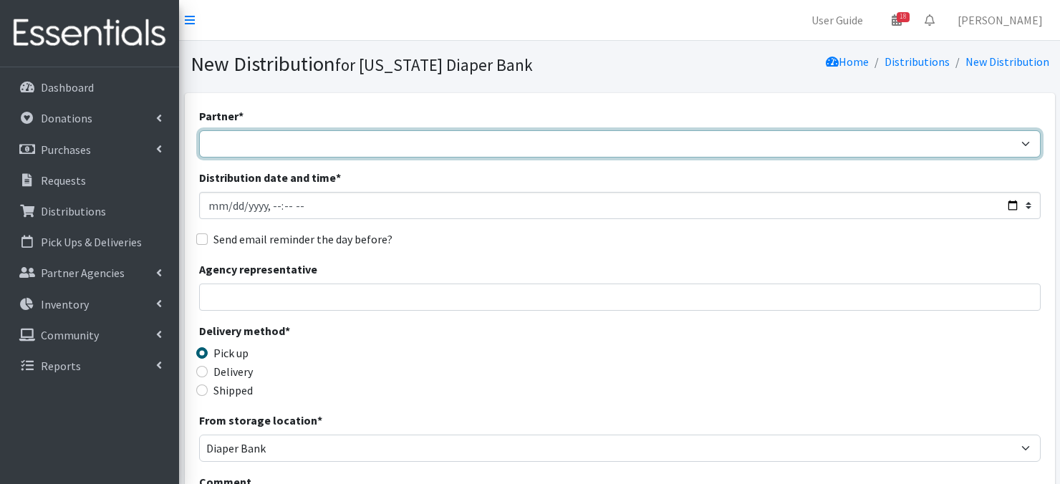
click at [1020, 140] on select "Abide A Mother's Love [PERSON_NAME] Area Refugee Taskforce Big Brothers Big Sis…" at bounding box center [620, 143] width 842 height 27
select select "3902"
click at [199, 130] on select "Abide A Mother's Love [PERSON_NAME] Area Refugee Taskforce Big Brothers Big Sis…" at bounding box center [620, 143] width 842 height 27
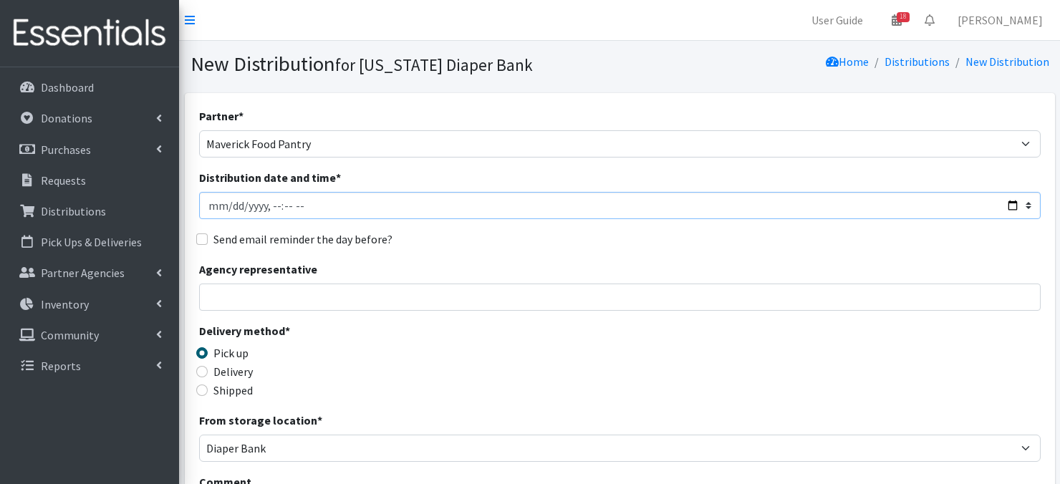
click at [213, 203] on input "Distribution date and time *" at bounding box center [620, 205] width 842 height 27
type input "[DATE]T23:59"
click at [268, 206] on input "Distribution date and time *" at bounding box center [620, 205] width 842 height 27
type input "[DATE]T10:30"
click at [396, 280] on div "Agency representative" at bounding box center [620, 286] width 842 height 50
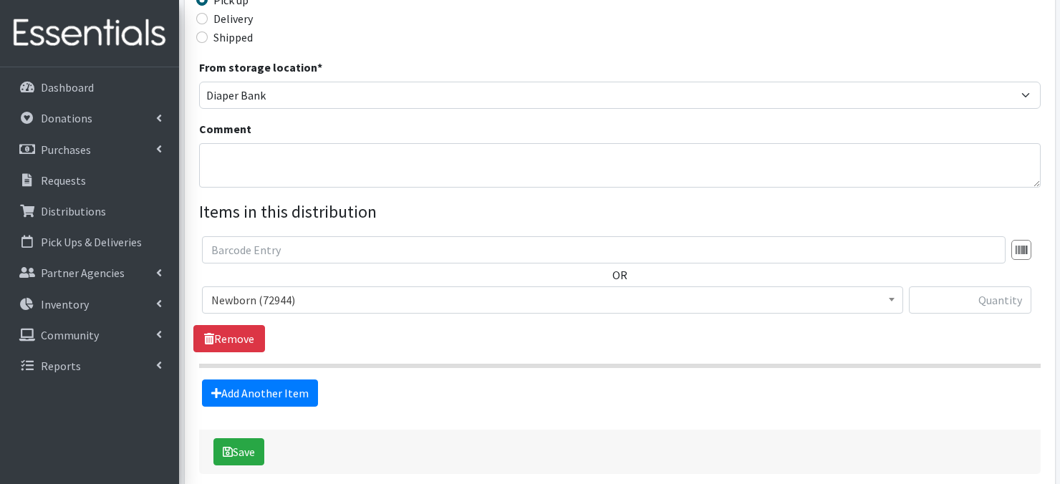
scroll to position [355, 0]
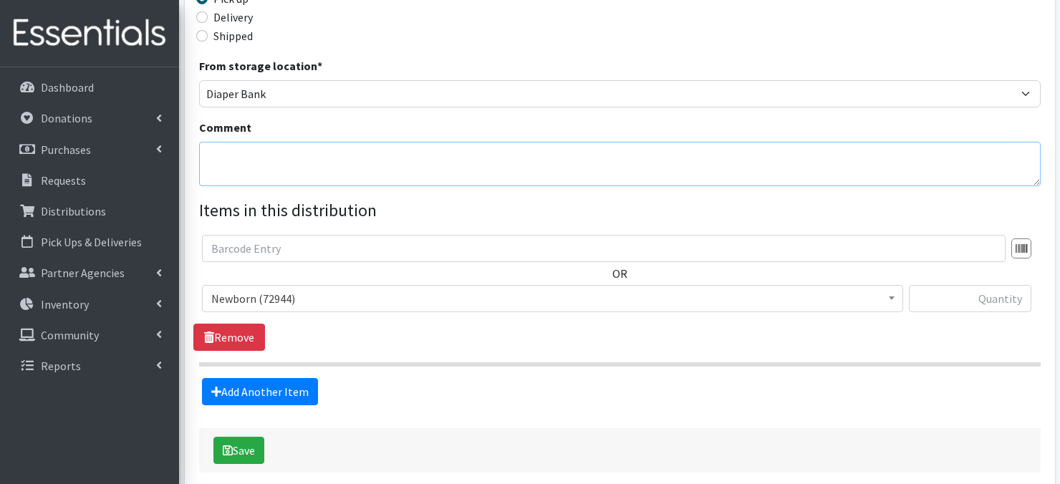
click at [240, 168] on textarea "Comment" at bounding box center [620, 164] width 842 height 44
paste textarea "IKEA Bags"
click at [595, 168] on textarea "IKEA Bags" at bounding box center [620, 164] width 842 height 44
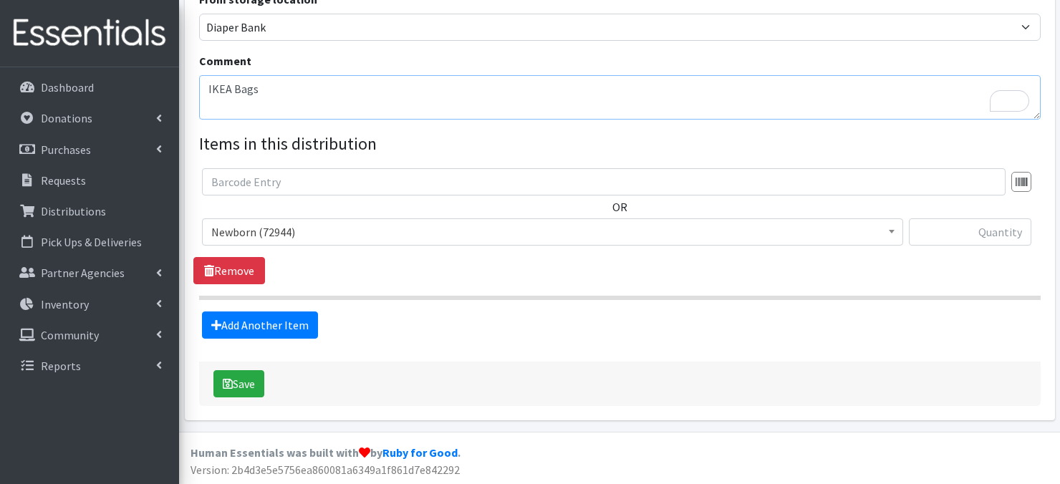
type textarea "IKEA Bags"
click at [891, 235] on span at bounding box center [892, 230] width 14 height 22
click at [966, 230] on input "text" at bounding box center [970, 232] width 123 height 27
type input "160"
click at [222, 326] on link "Add Another Item" at bounding box center [260, 325] width 116 height 27
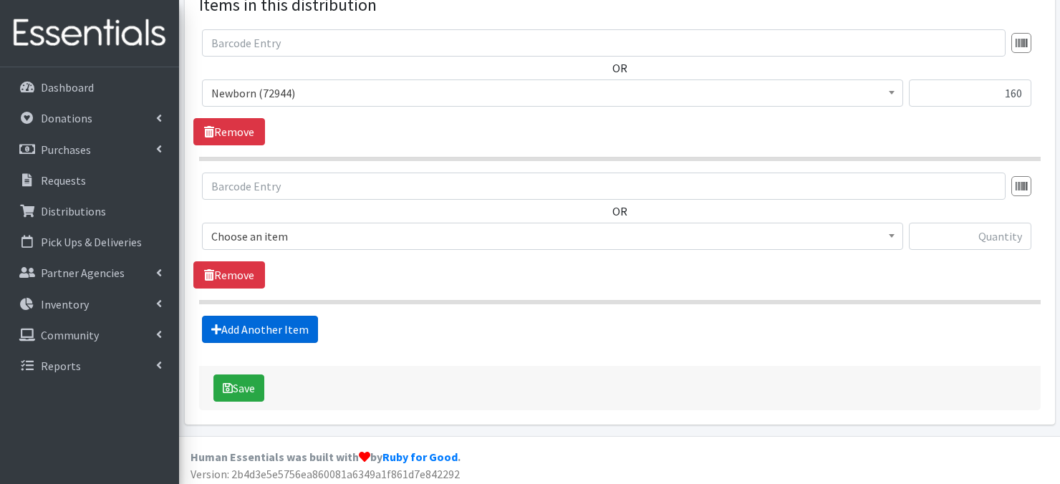
scroll to position [564, 0]
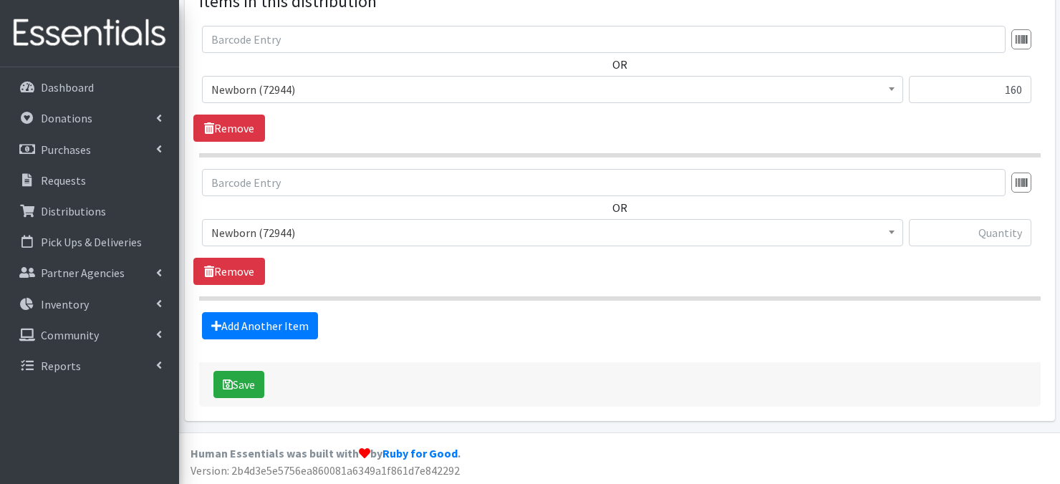
click at [889, 231] on b at bounding box center [892, 233] width 6 height 4
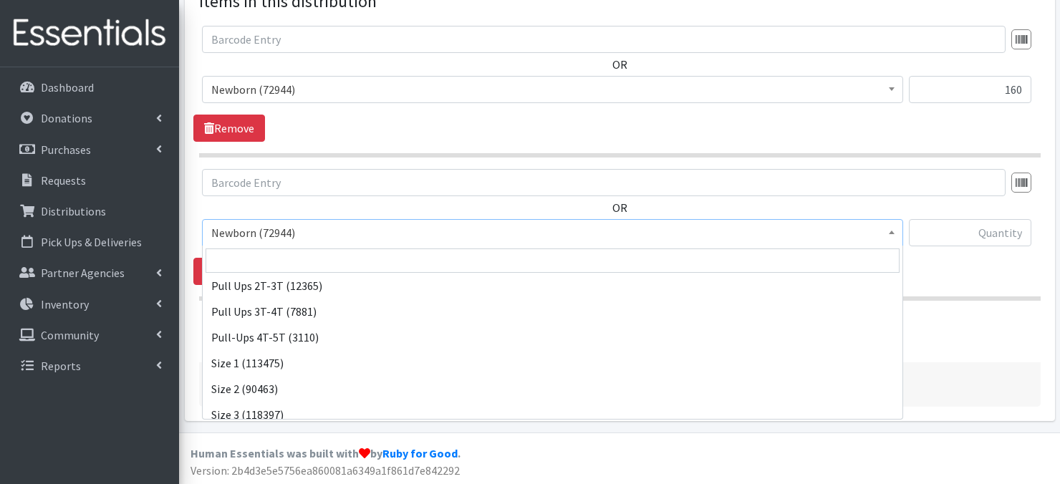
scroll to position [57, 0]
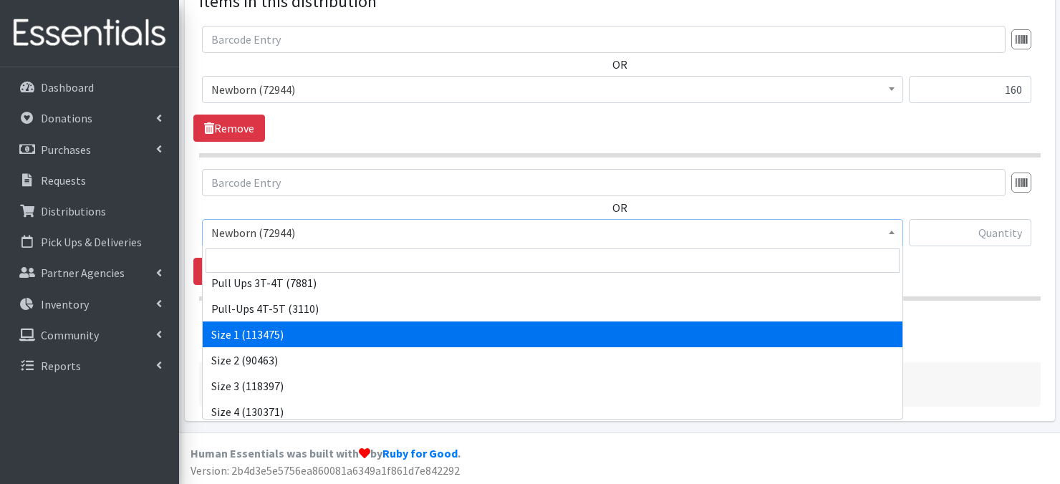
select select "3682"
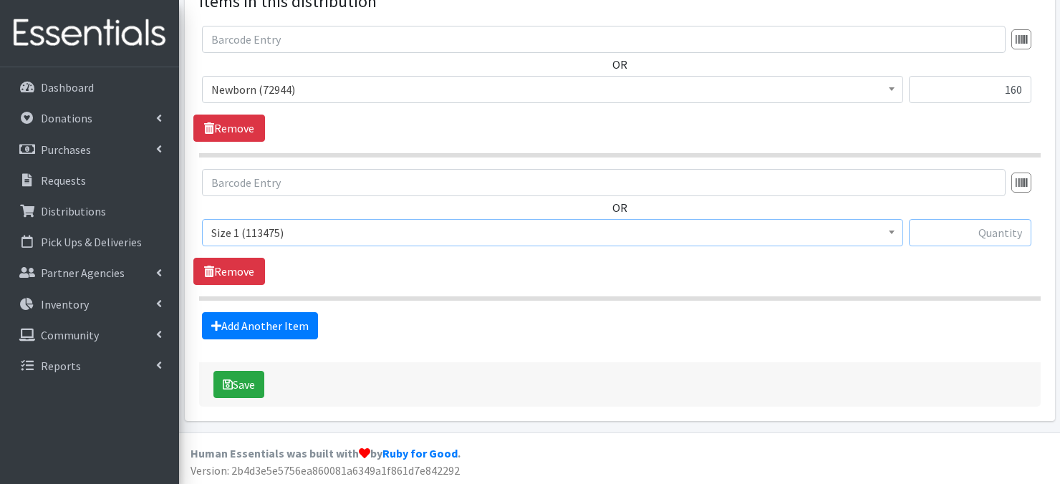
click at [940, 234] on input "text" at bounding box center [970, 232] width 123 height 27
type input "320"
click at [235, 325] on link "Add Another Item" at bounding box center [260, 325] width 116 height 27
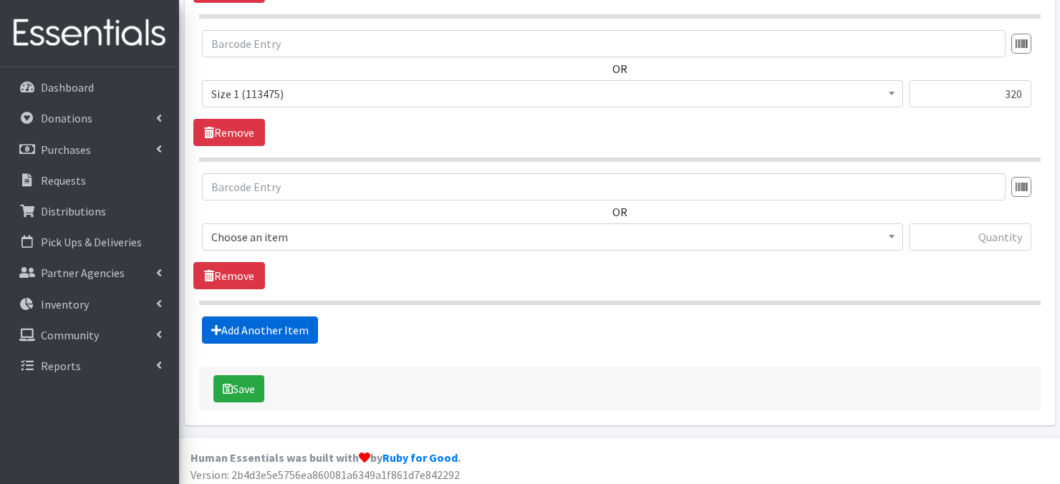
scroll to position [706, 0]
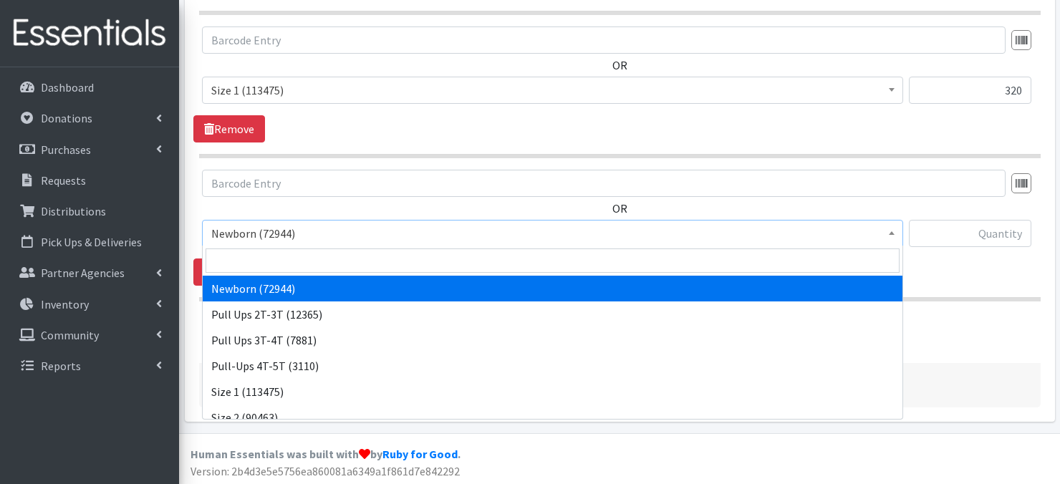
click at [894, 235] on span at bounding box center [892, 232] width 14 height 22
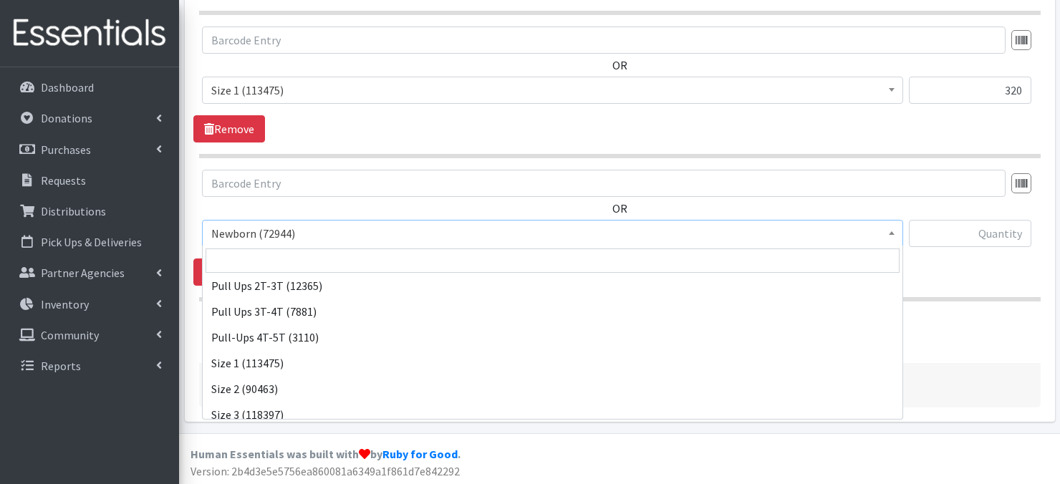
scroll to position [67, 0]
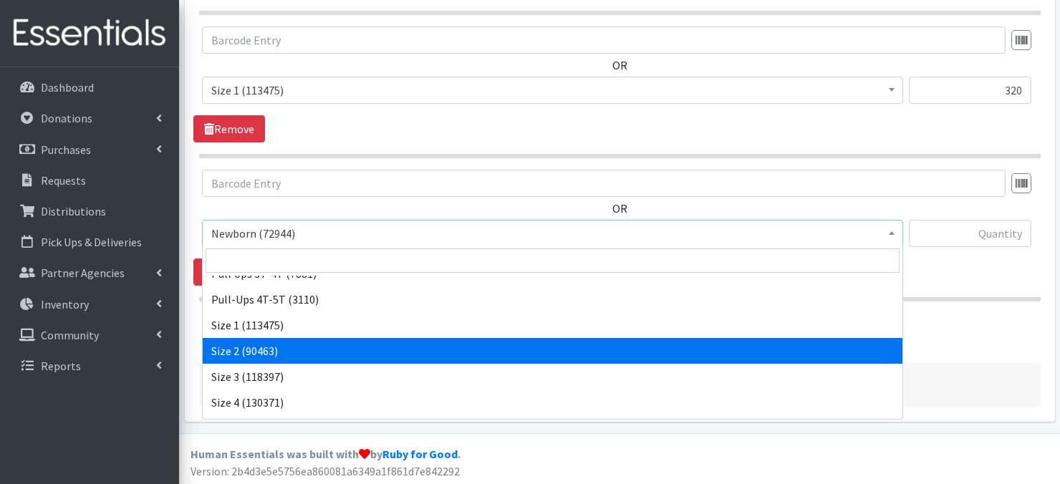
select select "3683"
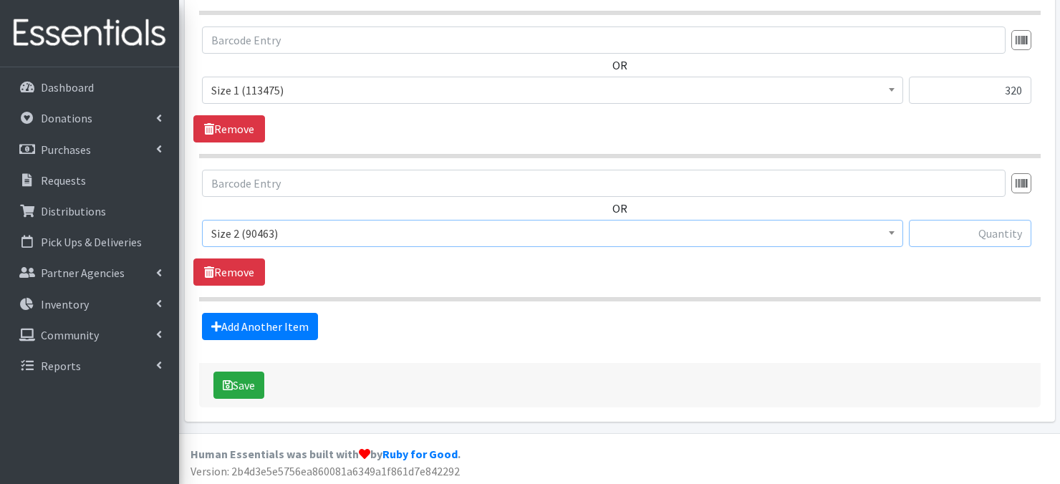
click at [954, 237] on input "text" at bounding box center [970, 233] width 123 height 27
type input "320"
click at [272, 326] on link "Add Another Item" at bounding box center [260, 326] width 116 height 27
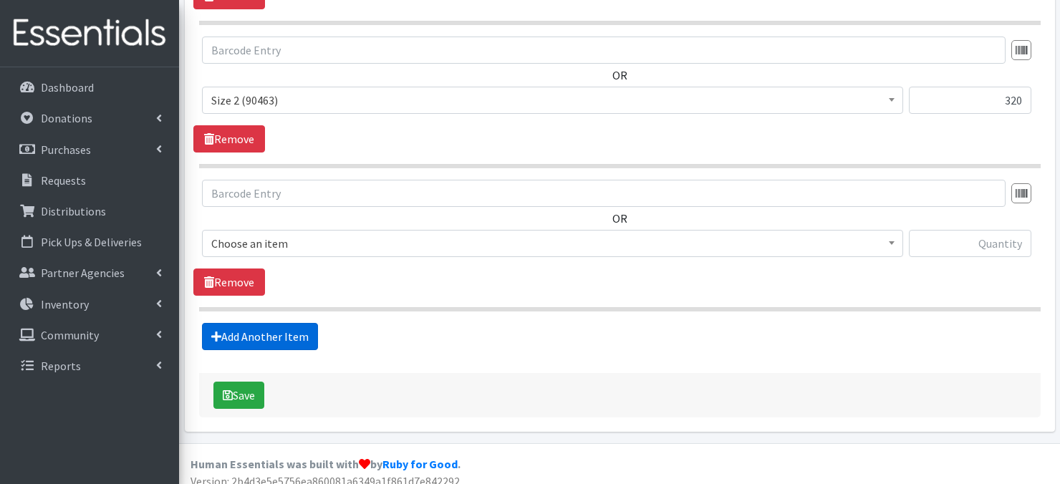
scroll to position [849, 0]
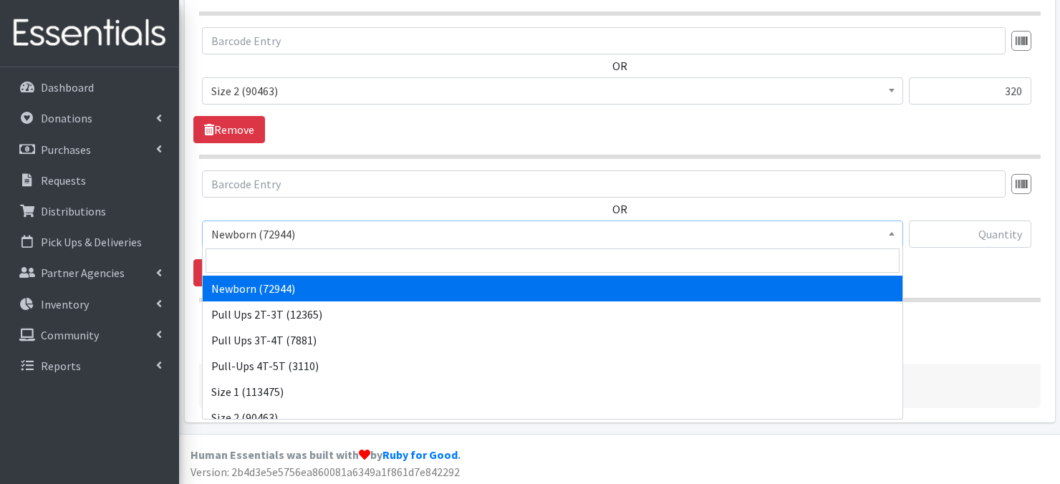
click at [896, 232] on span at bounding box center [892, 232] width 14 height 22
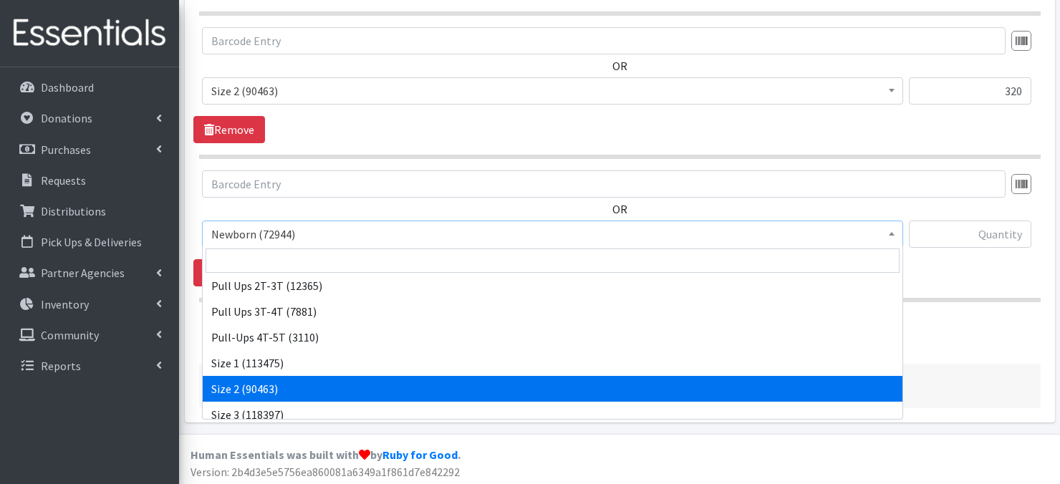
scroll to position [57, 0]
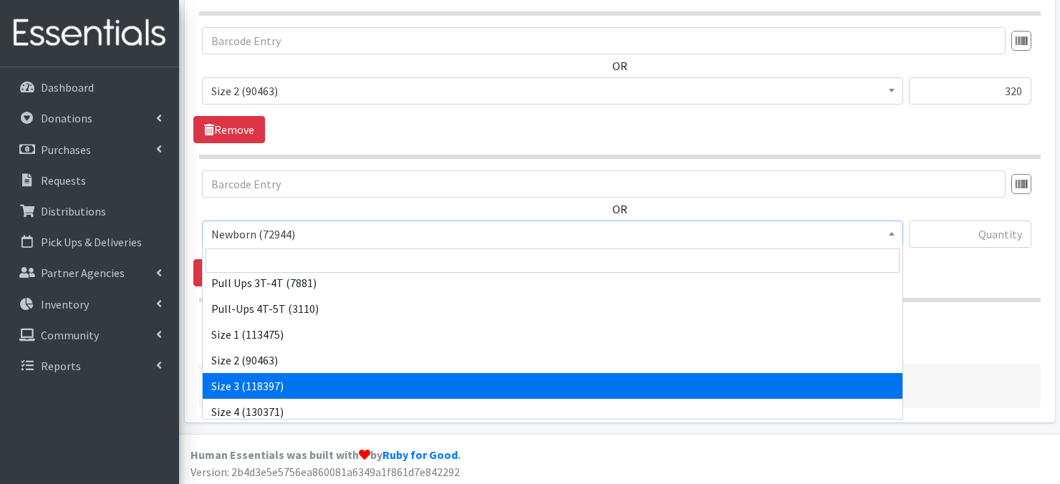
select select "3684"
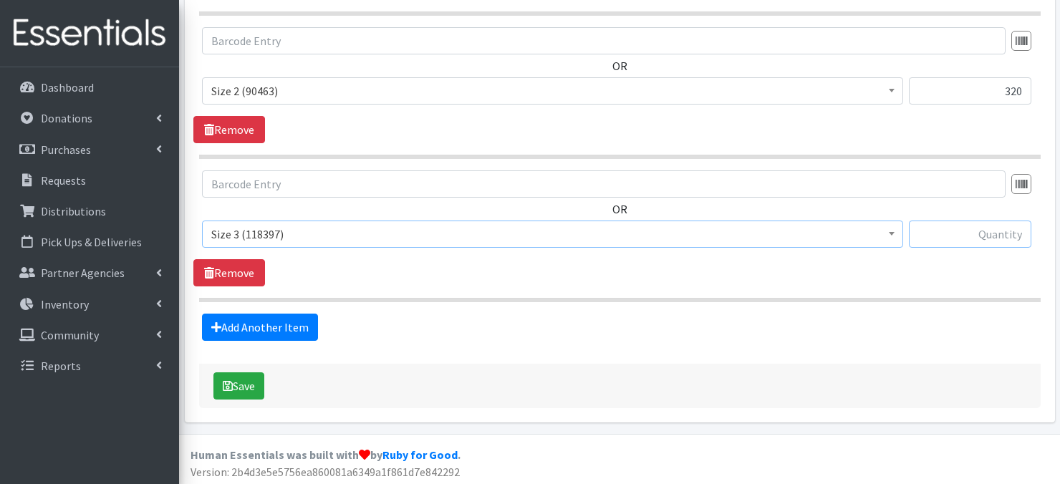
click at [980, 235] on input "text" at bounding box center [970, 234] width 123 height 27
type input "480"
click at [285, 332] on link "Add Another Item" at bounding box center [260, 327] width 116 height 27
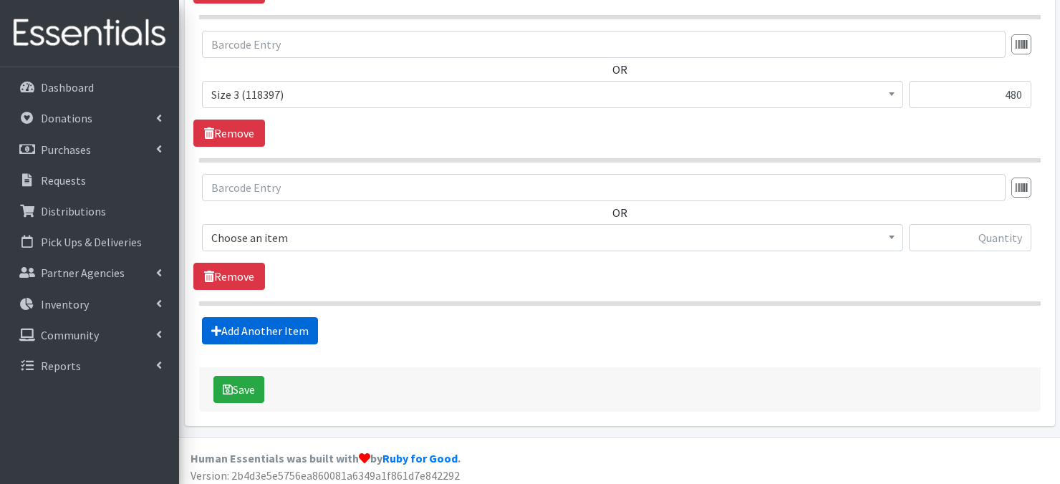
scroll to position [992, 0]
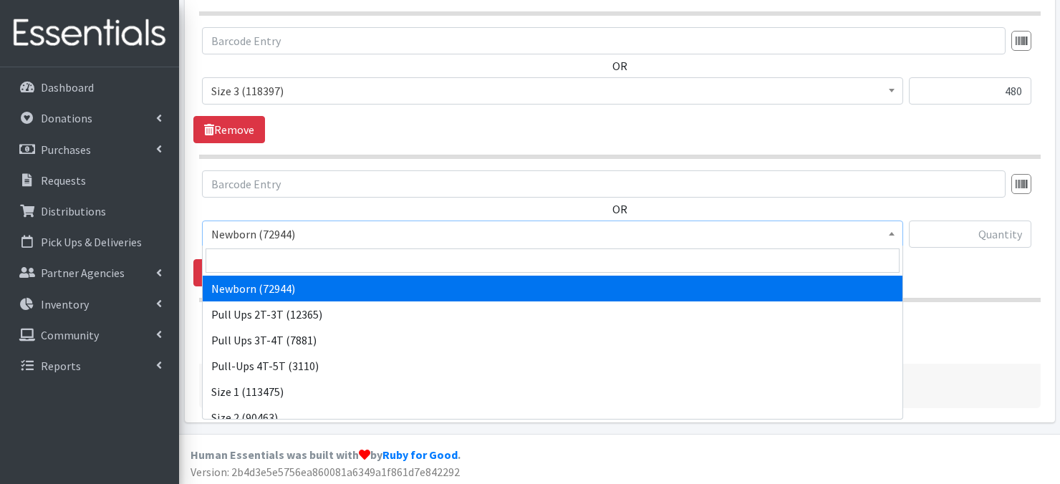
click at [889, 232] on b at bounding box center [892, 234] width 6 height 4
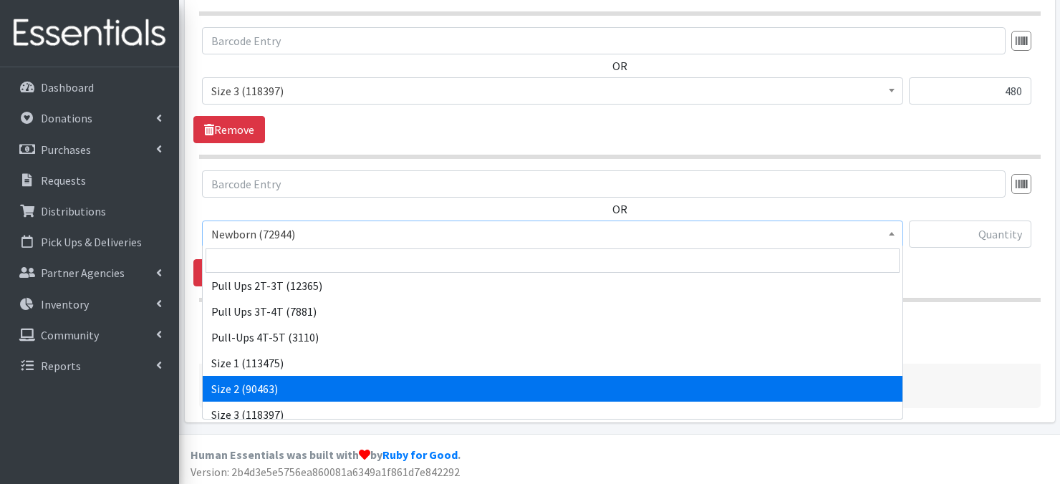
scroll to position [86, 0]
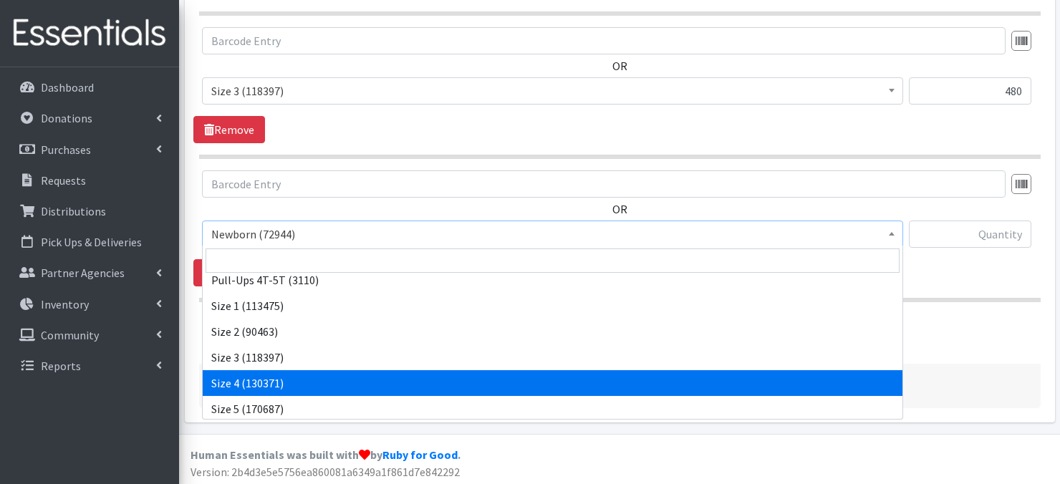
select select "3685"
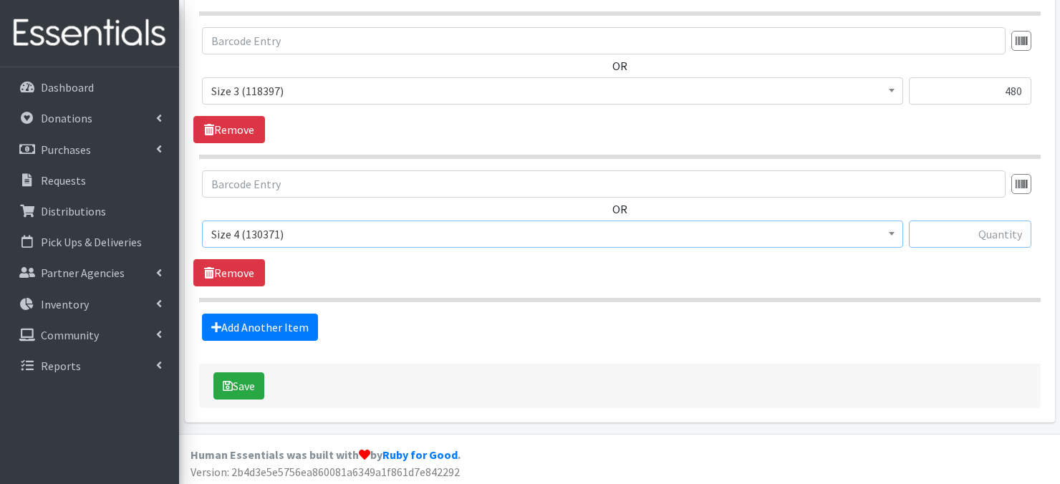
click at [986, 235] on input "text" at bounding box center [970, 234] width 123 height 27
type input "480"
click at [262, 329] on link "Add Another Item" at bounding box center [260, 327] width 116 height 27
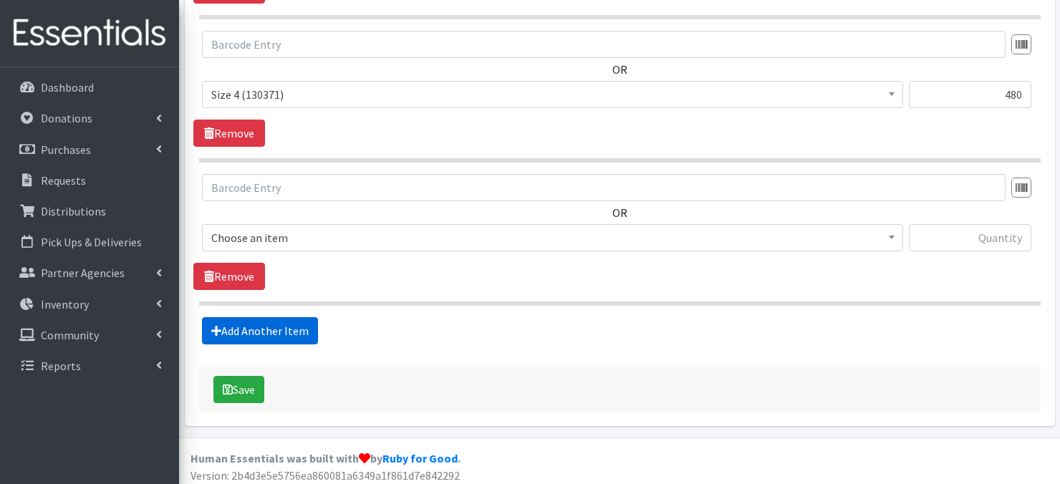
scroll to position [1135, 0]
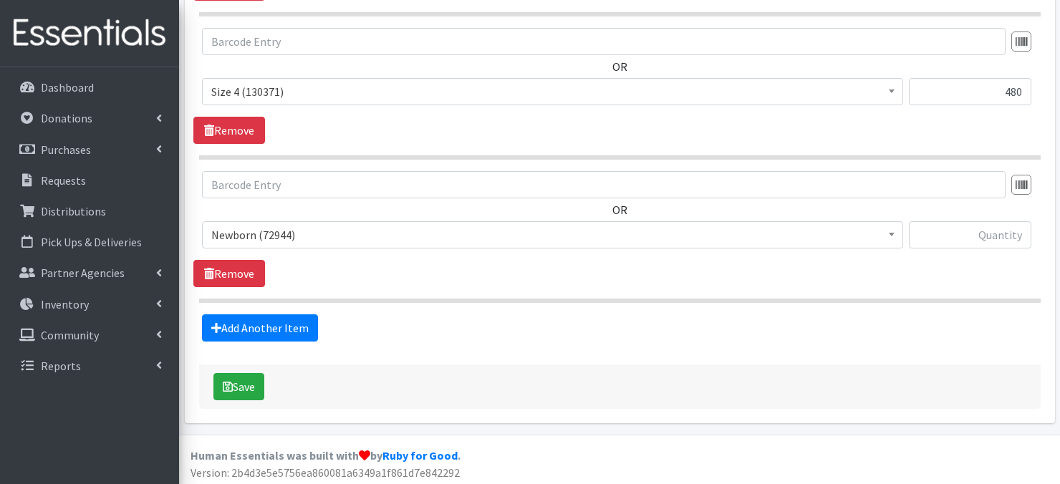
click at [888, 231] on span at bounding box center [892, 233] width 14 height 22
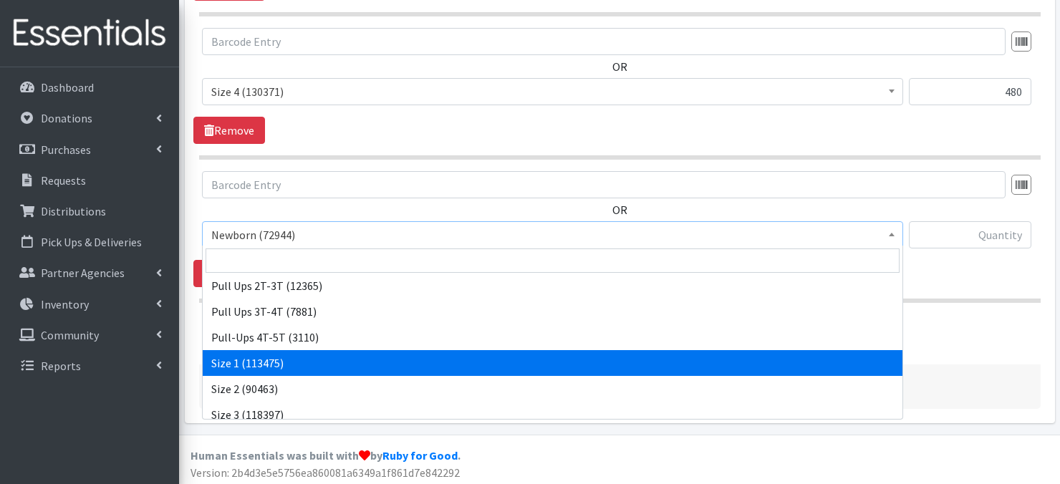
scroll to position [124, 0]
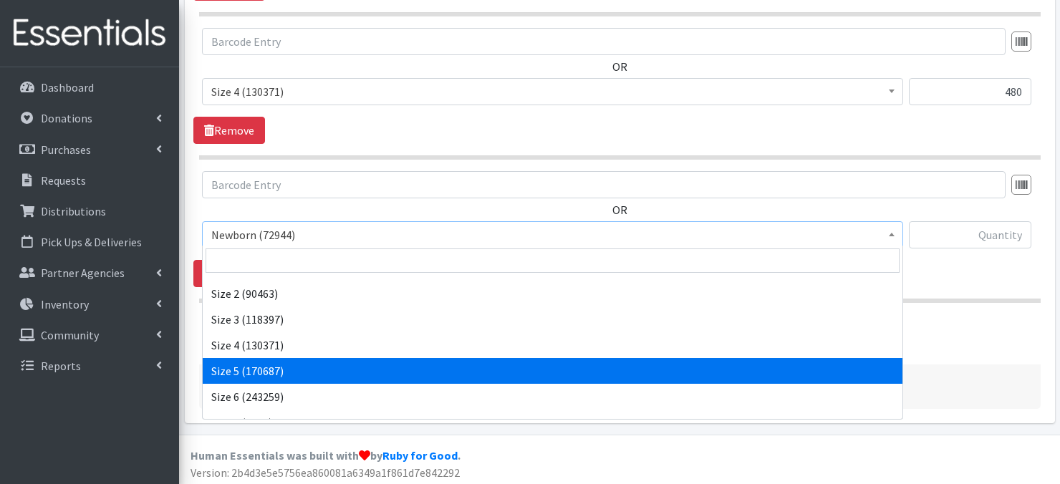
select select "3686"
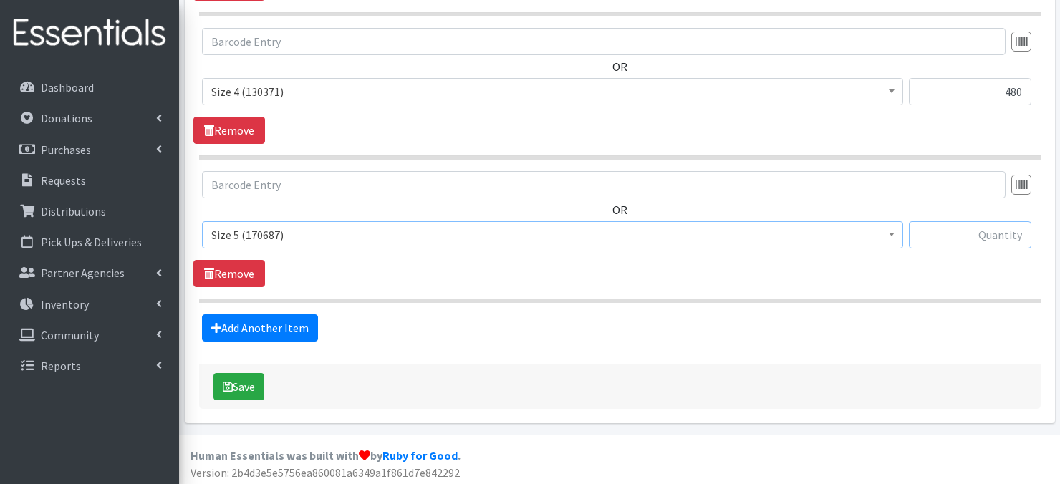
click at [958, 234] on input "text" at bounding box center [970, 234] width 123 height 27
type input "240"
click at [284, 326] on link "Add Another Item" at bounding box center [260, 328] width 116 height 27
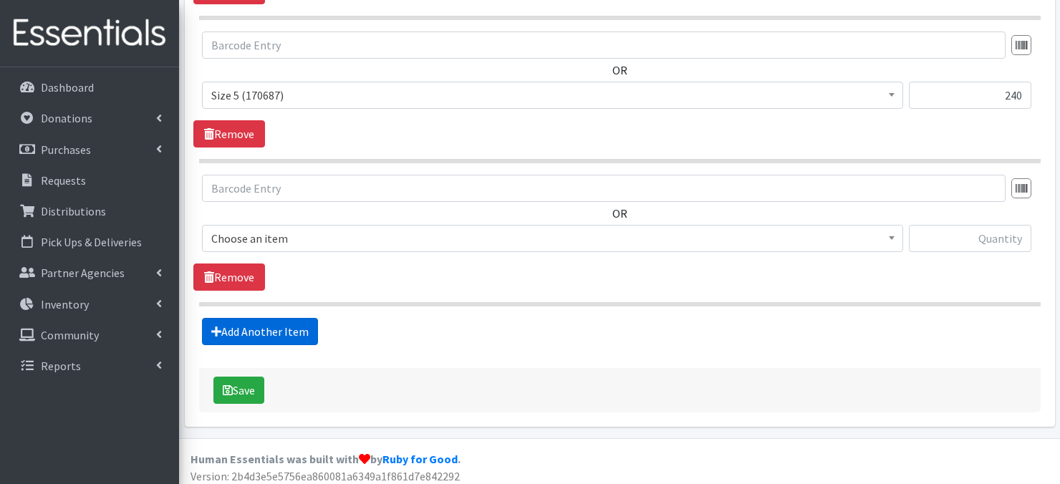
scroll to position [1278, 0]
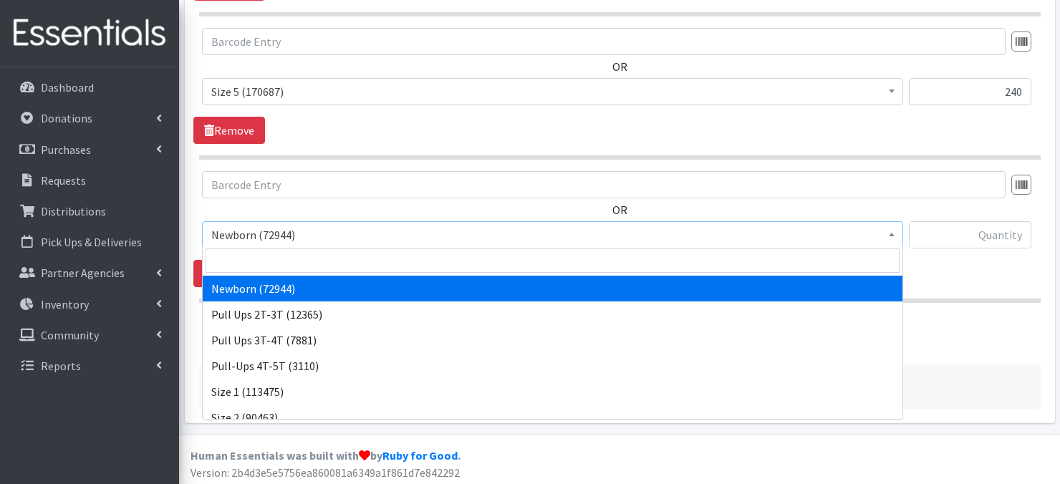
click at [896, 235] on span at bounding box center [892, 233] width 14 height 22
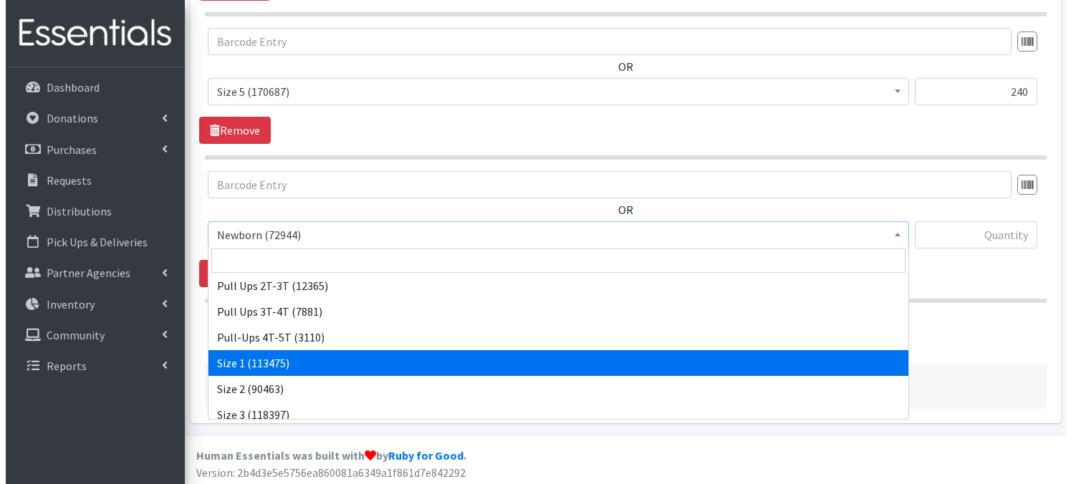
scroll to position [143, 0]
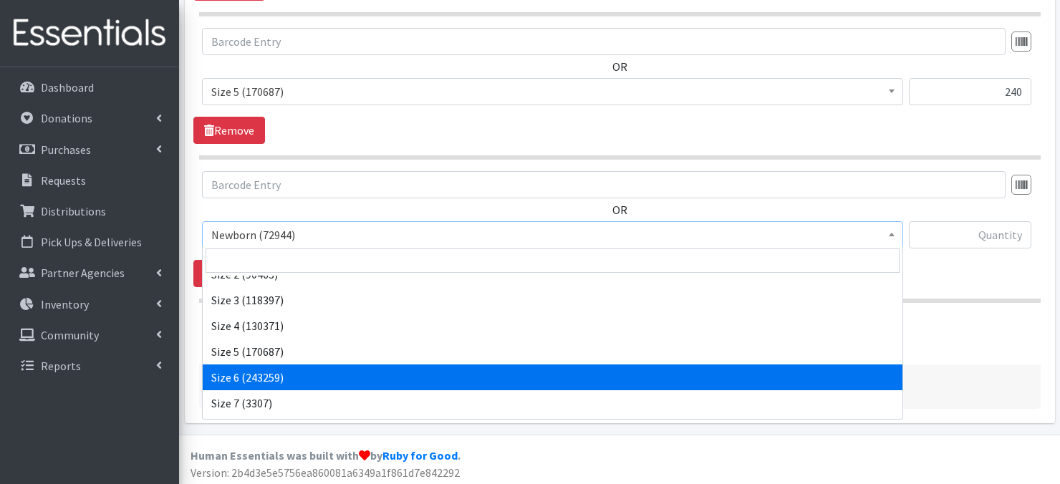
select select "3687"
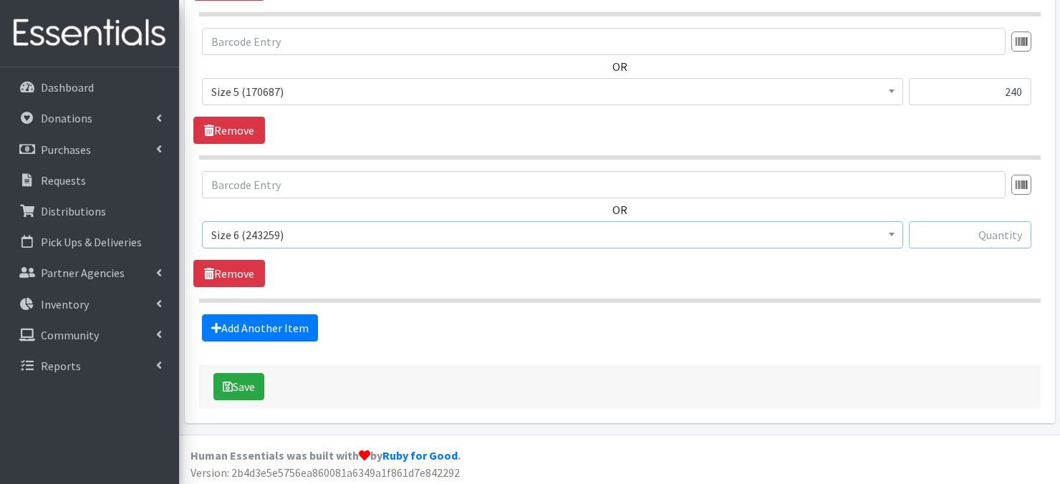
click at [939, 229] on input "text" at bounding box center [970, 234] width 123 height 27
type input "480"
click at [231, 383] on icon "submit" at bounding box center [228, 386] width 10 height 11
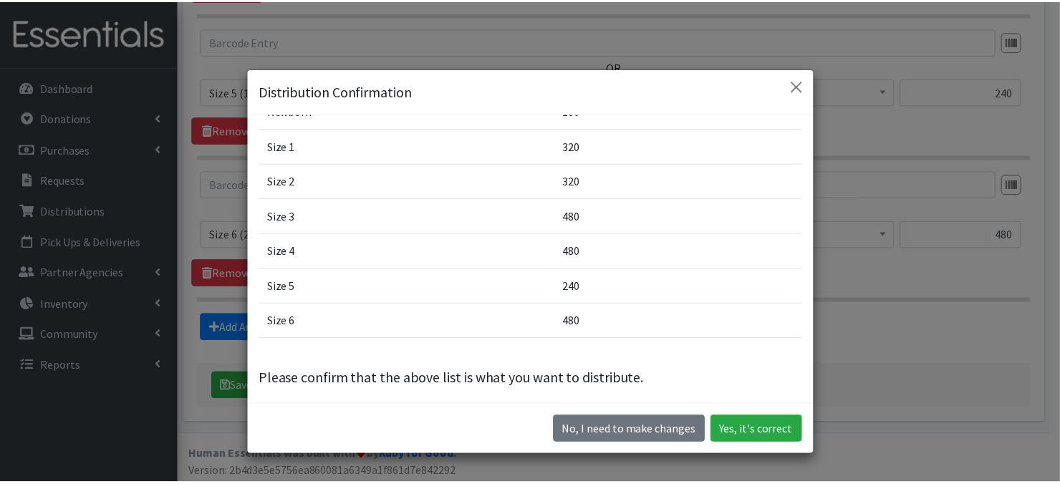
scroll to position [107, 0]
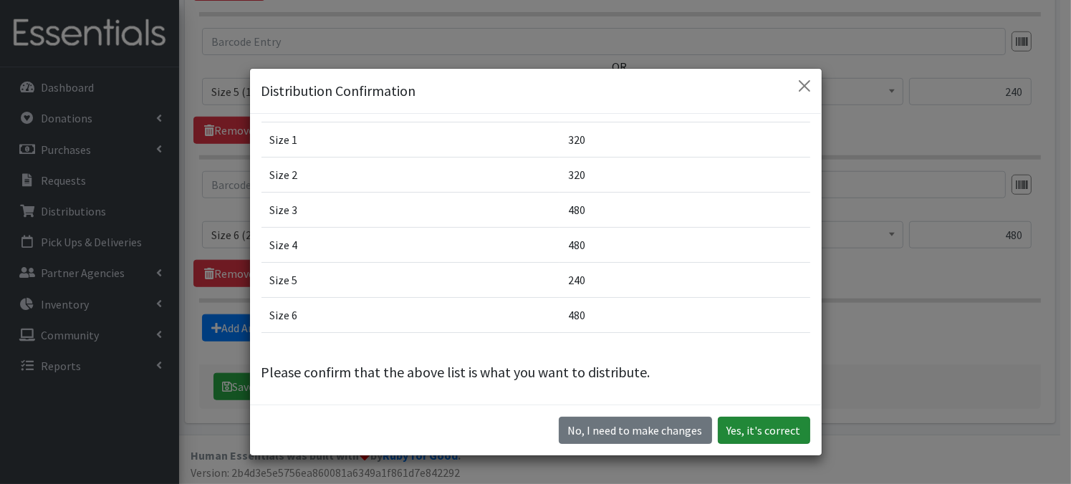
click at [759, 423] on button "Yes, it's correct" at bounding box center [764, 430] width 92 height 27
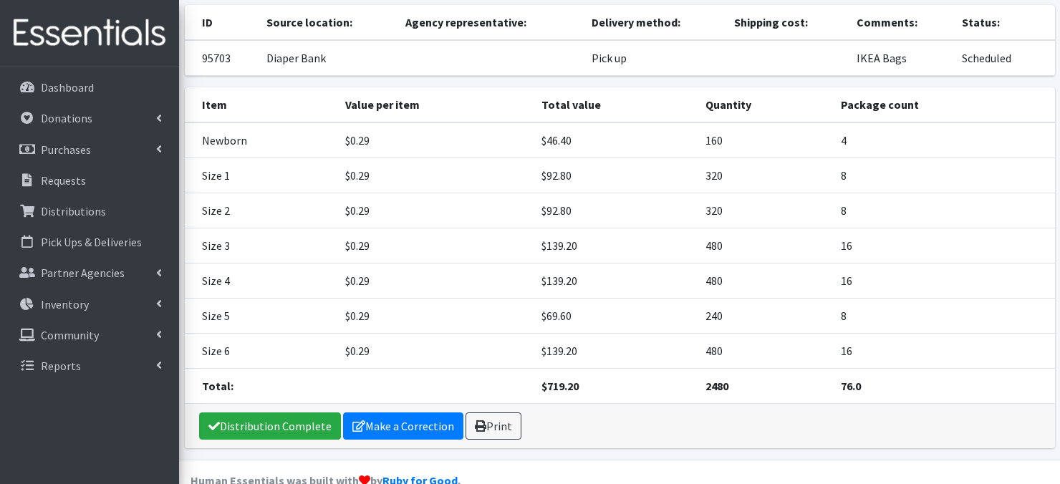
scroll to position [140, 0]
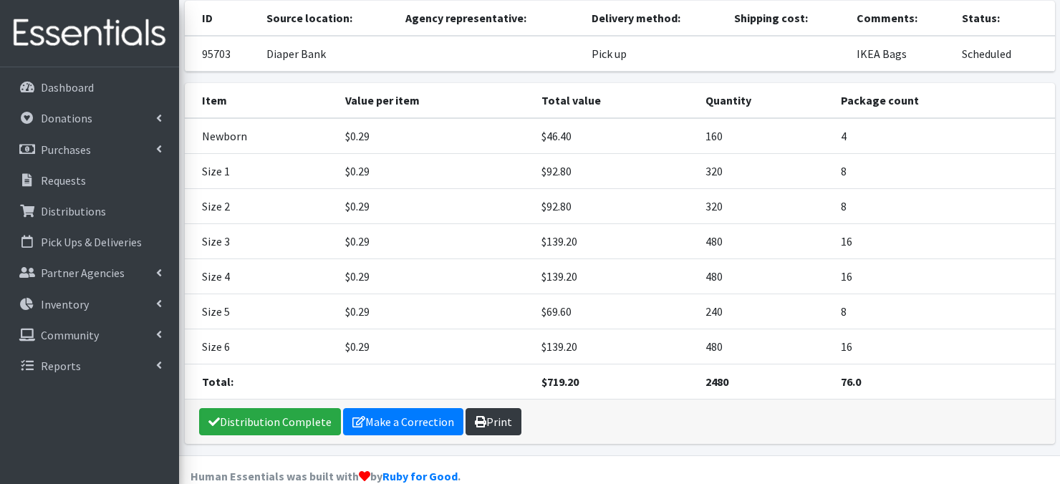
click at [498, 418] on link "Print" at bounding box center [494, 421] width 56 height 27
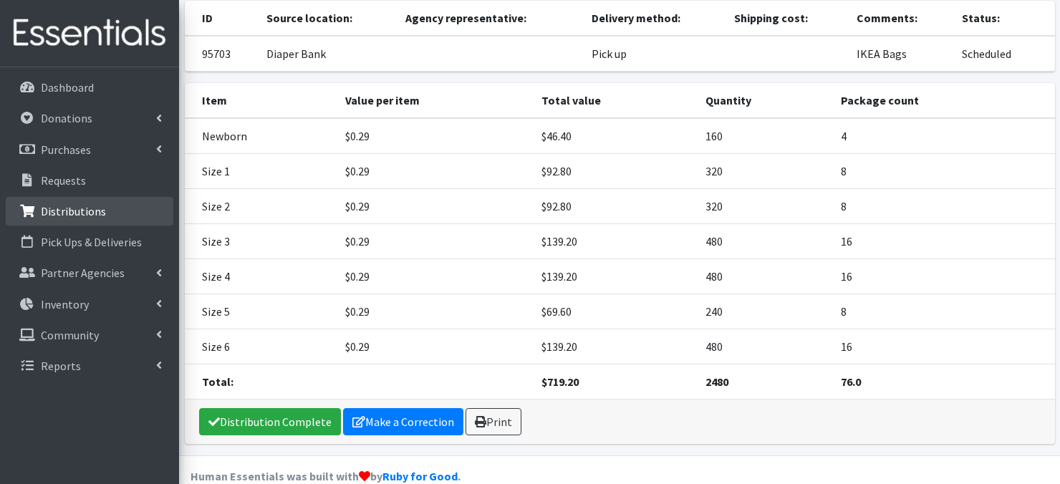
click at [54, 214] on p "Distributions" at bounding box center [73, 211] width 65 height 14
